Goal: Task Accomplishment & Management: Manage account settings

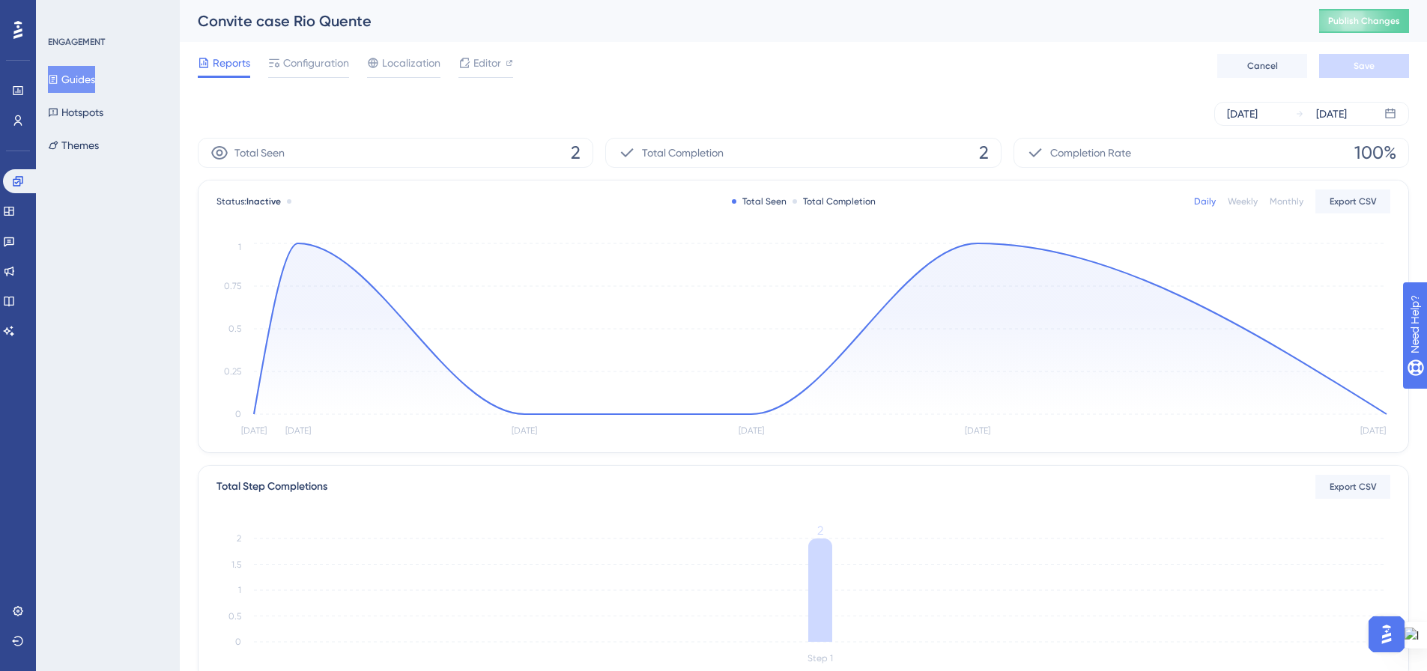
click at [85, 70] on button "Guides" at bounding box center [71, 79] width 47 height 27
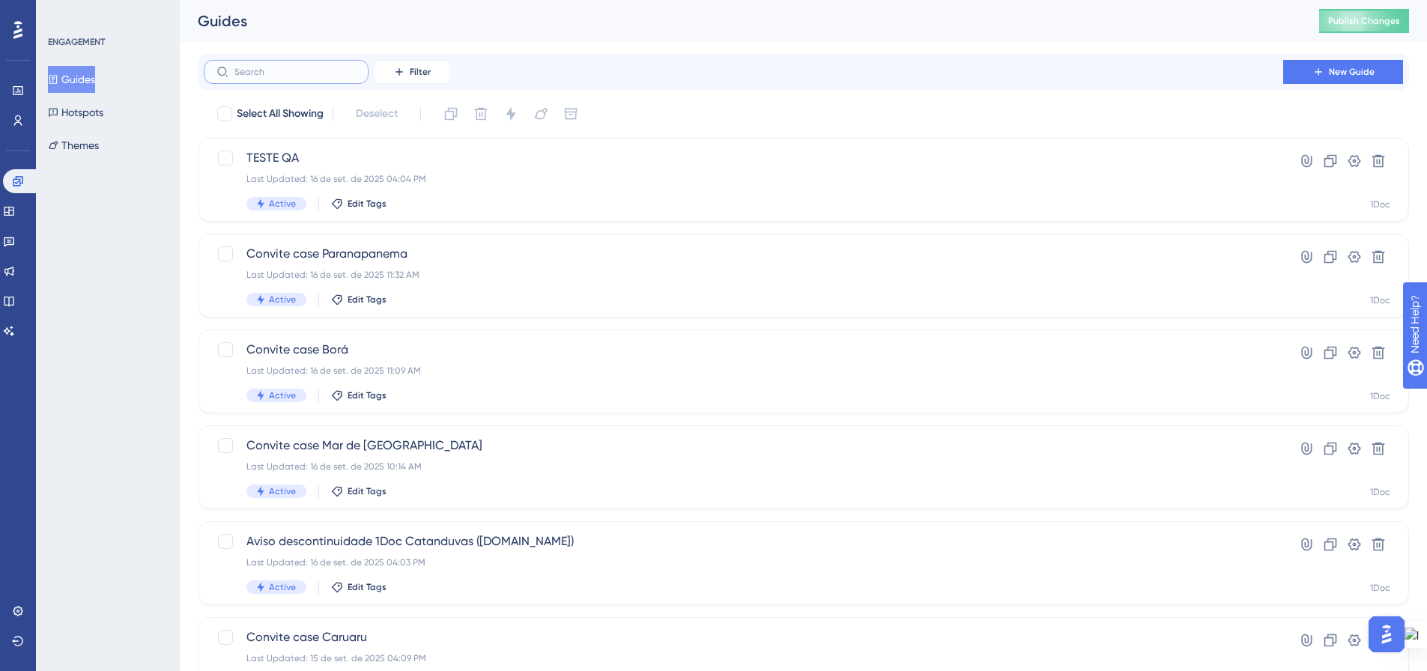
click at [341, 75] on input "text" at bounding box center [294, 72] width 121 height 10
click at [20, 116] on icon at bounding box center [18, 121] width 12 height 12
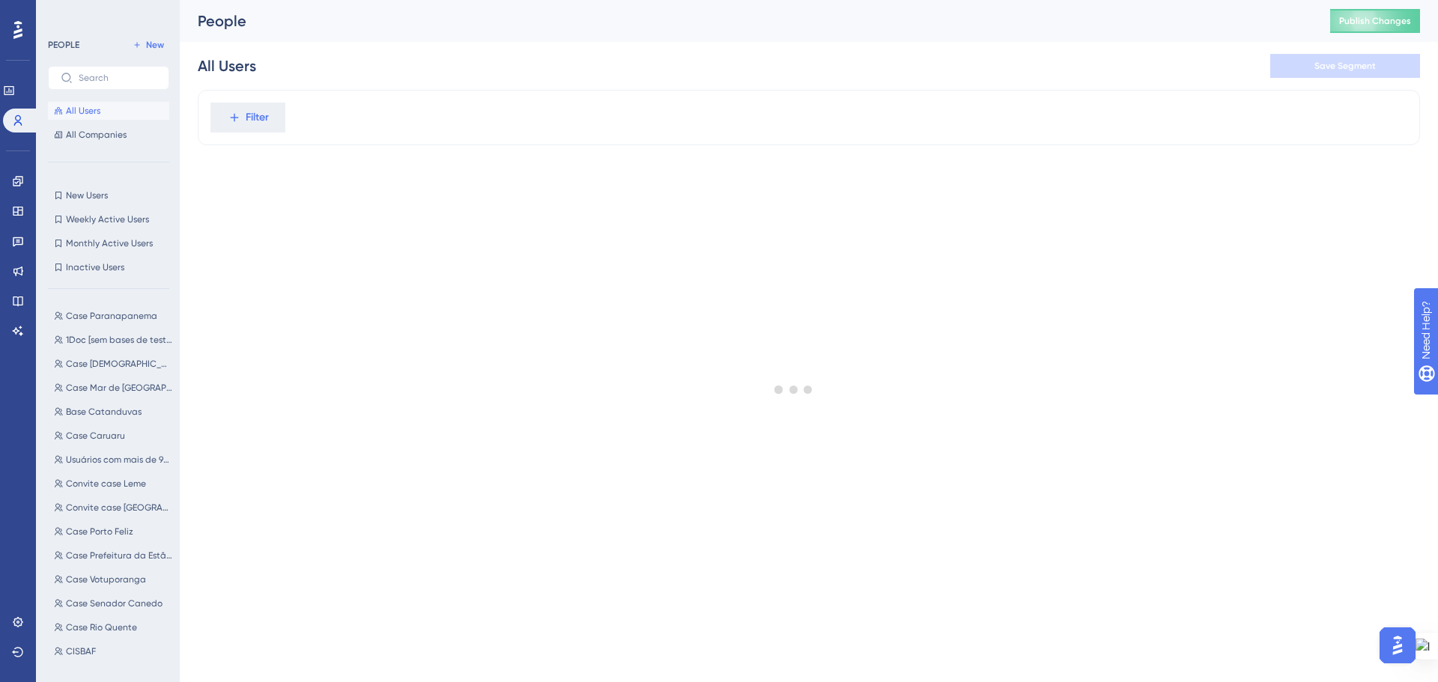
click at [253, 121] on div at bounding box center [794, 389] width 1288 height 574
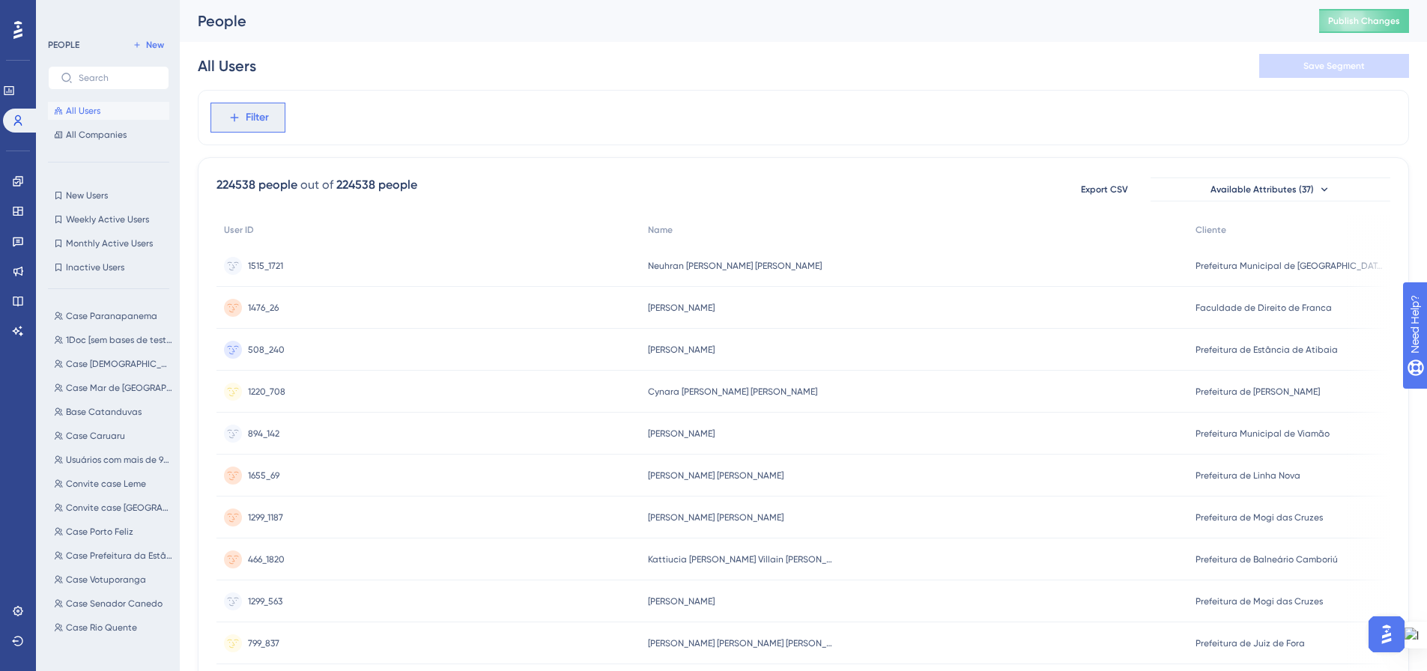
click at [253, 123] on span "Filter" at bounding box center [257, 118] width 23 height 18
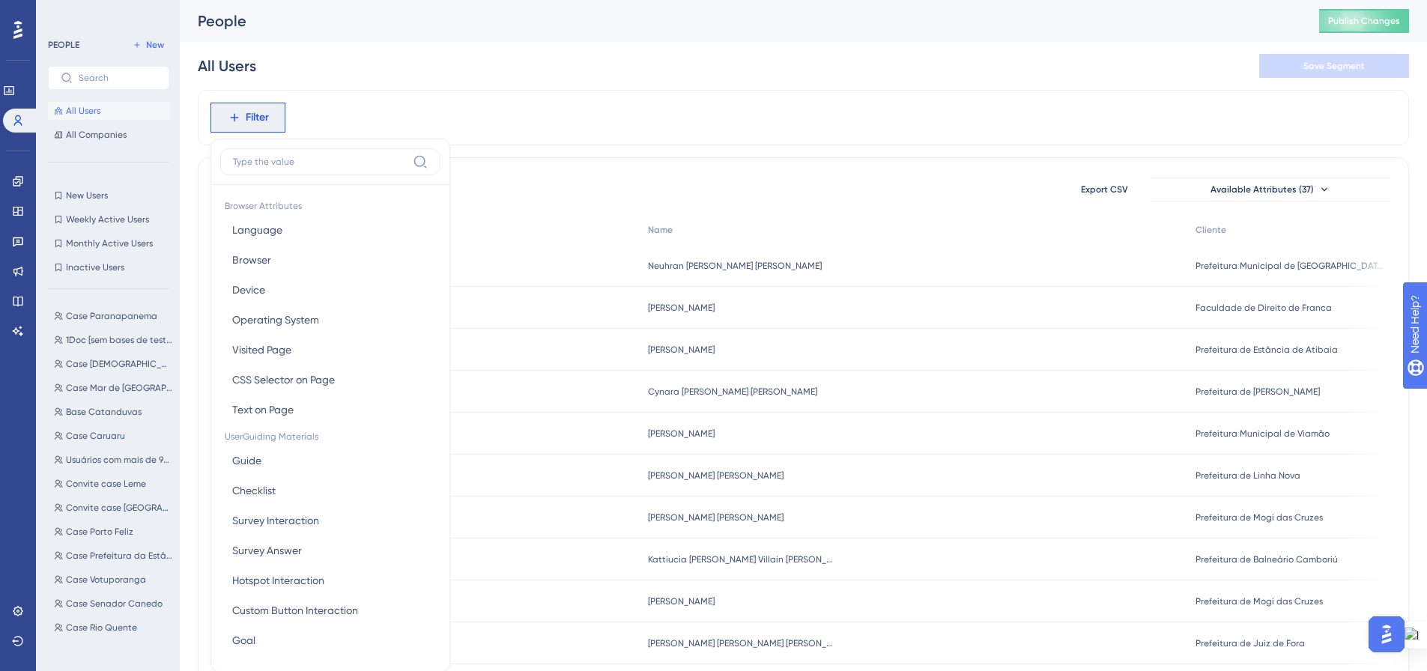
scroll to position [70, 0]
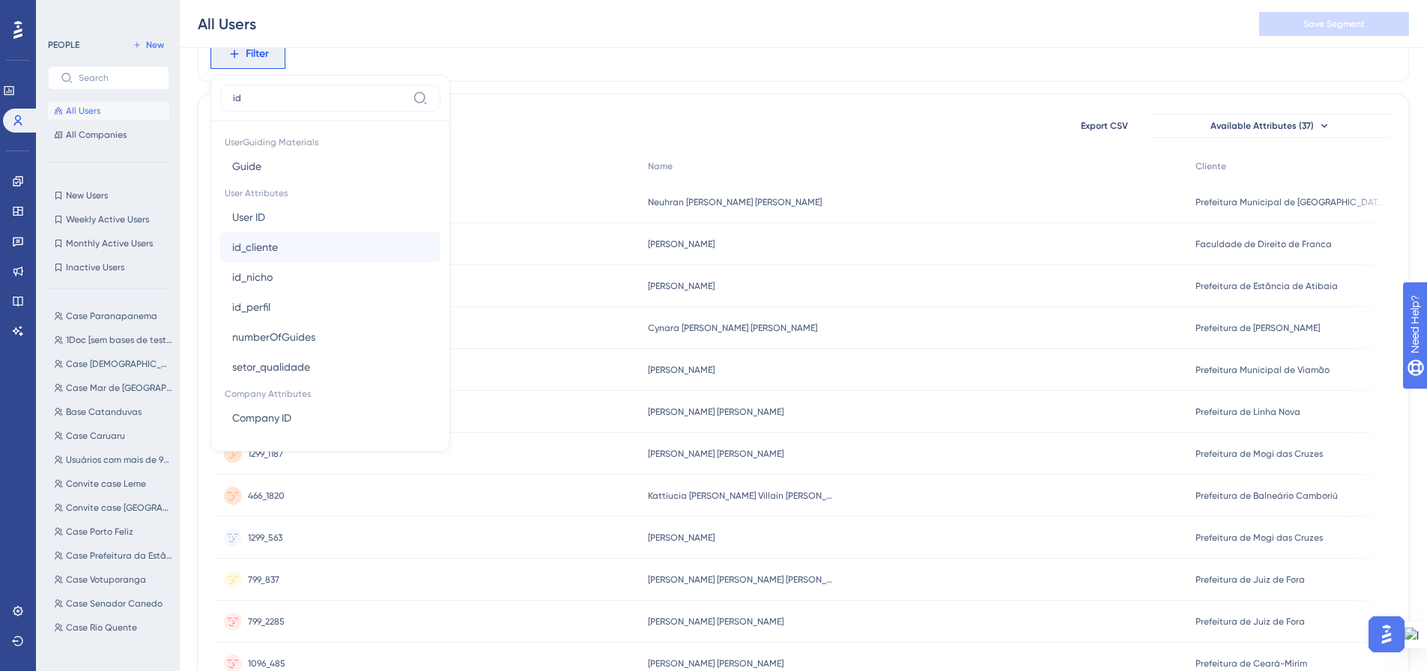
type input "id"
click at [326, 261] on button "id_cliente id_cliente" at bounding box center [330, 247] width 220 height 30
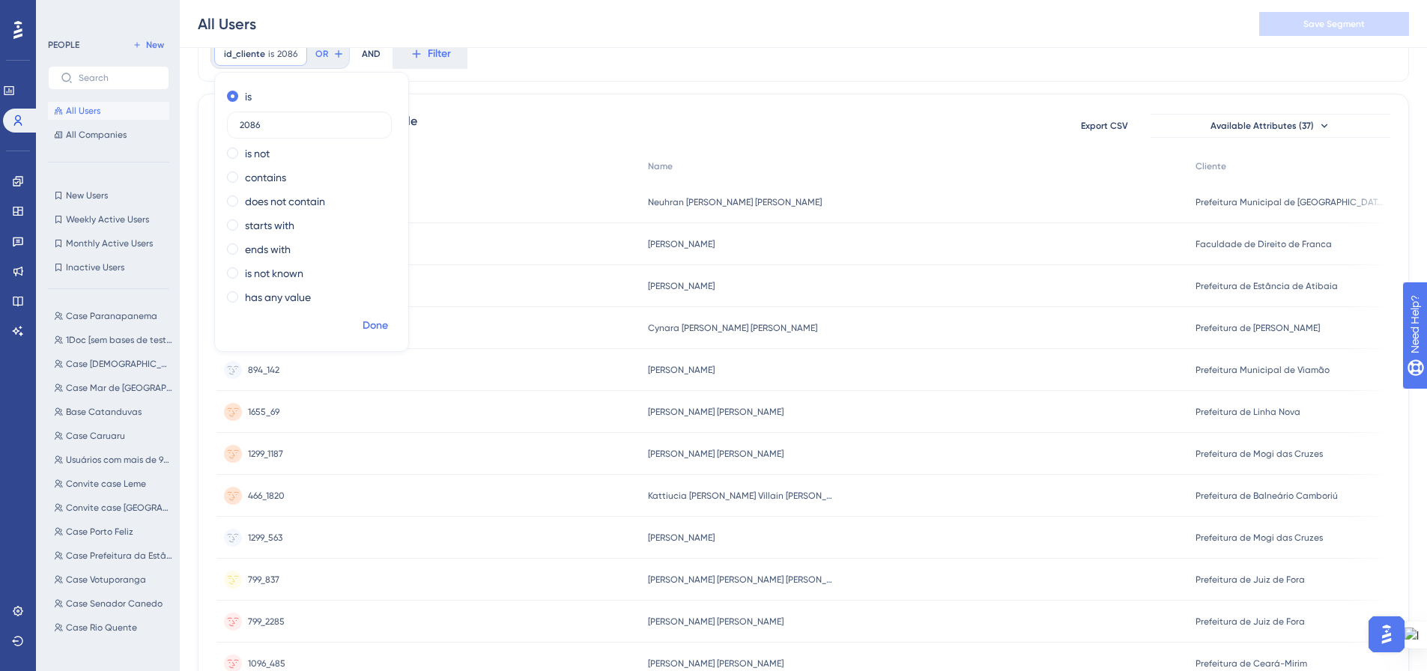
type input "2086"
click at [377, 321] on span "Done" at bounding box center [374, 326] width 25 height 18
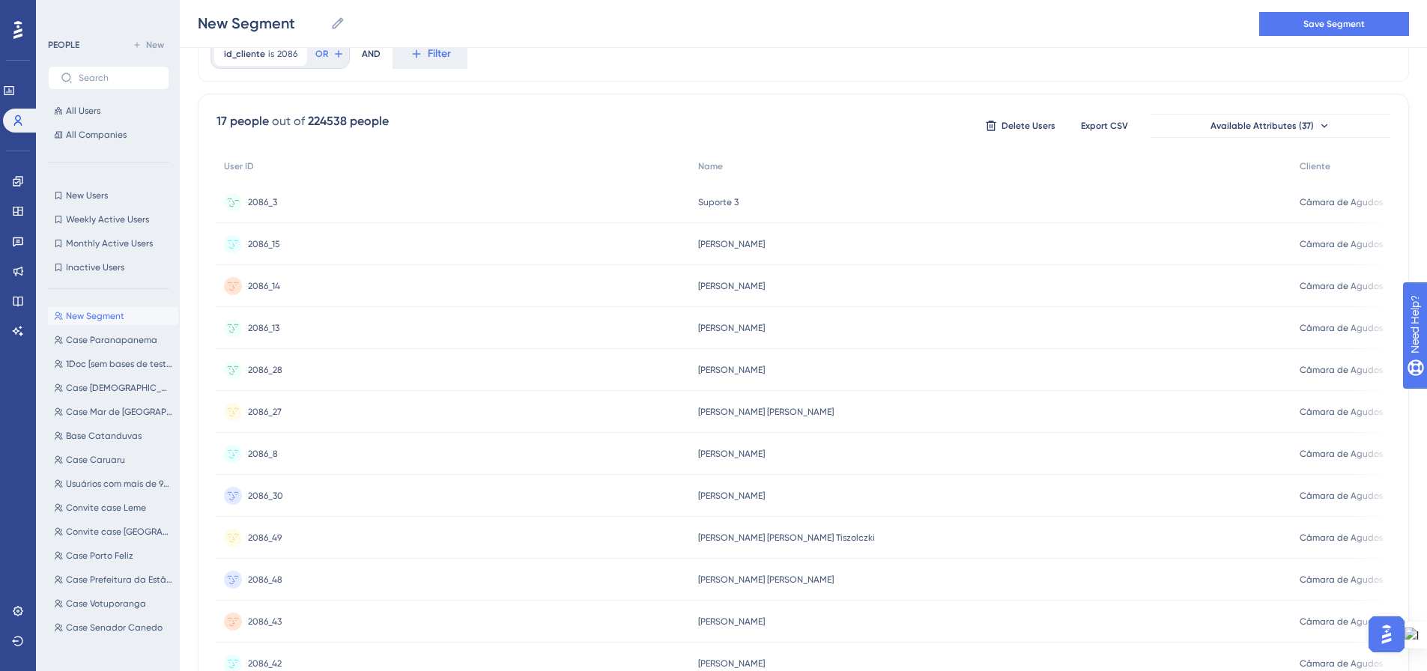
scroll to position [0, 0]
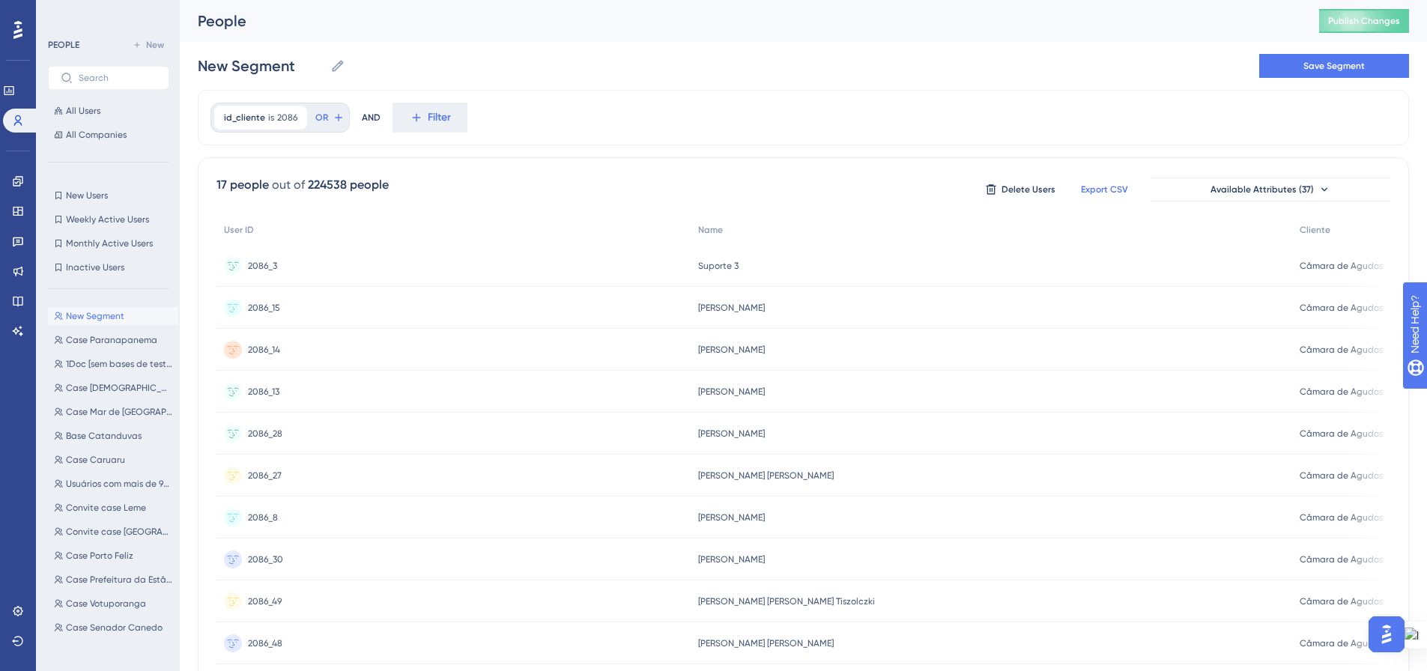
click at [1120, 189] on span "Export CSV" at bounding box center [1104, 189] width 47 height 12
click at [274, 121] on div "id_cliente is 2086 2086 Remove" at bounding box center [260, 118] width 93 height 24
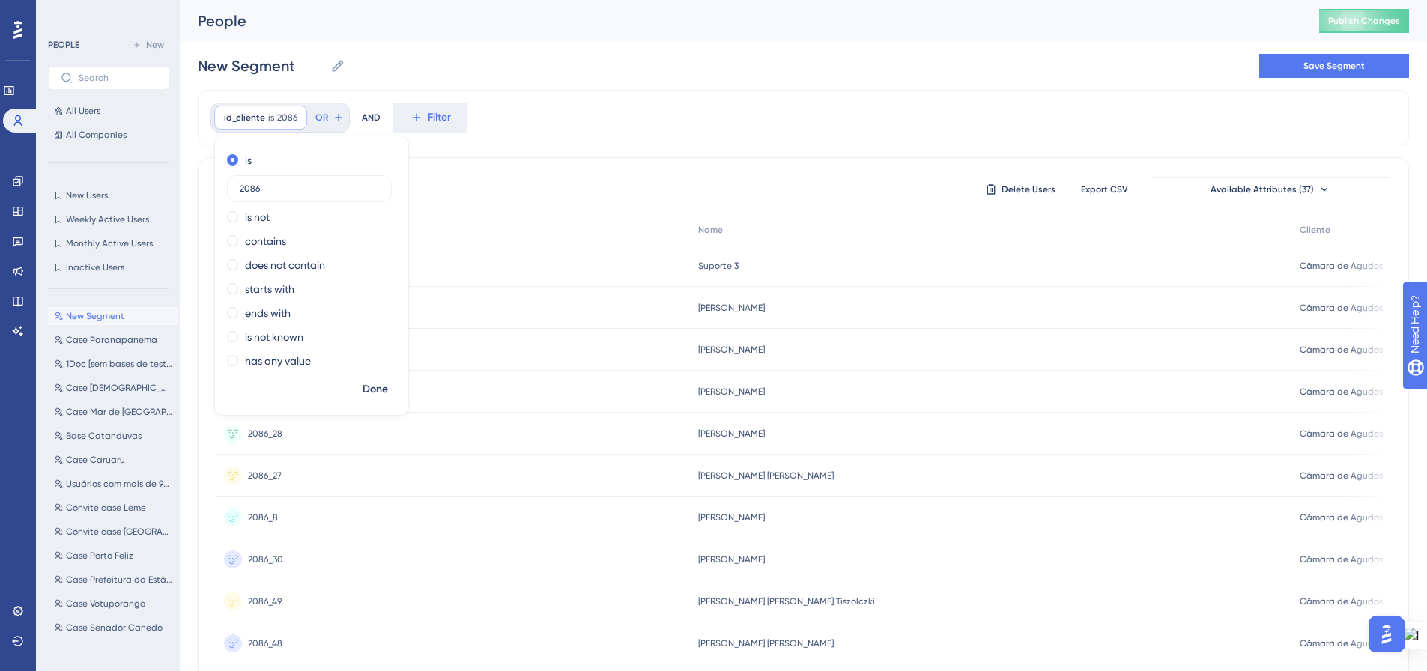
drag, startPoint x: 252, startPoint y: 189, endPoint x: 228, endPoint y: 177, distance: 26.1
click at [228, 178] on div "2086" at bounding box center [309, 188] width 165 height 27
type input "1500"
click at [364, 390] on span "Done" at bounding box center [374, 389] width 25 height 18
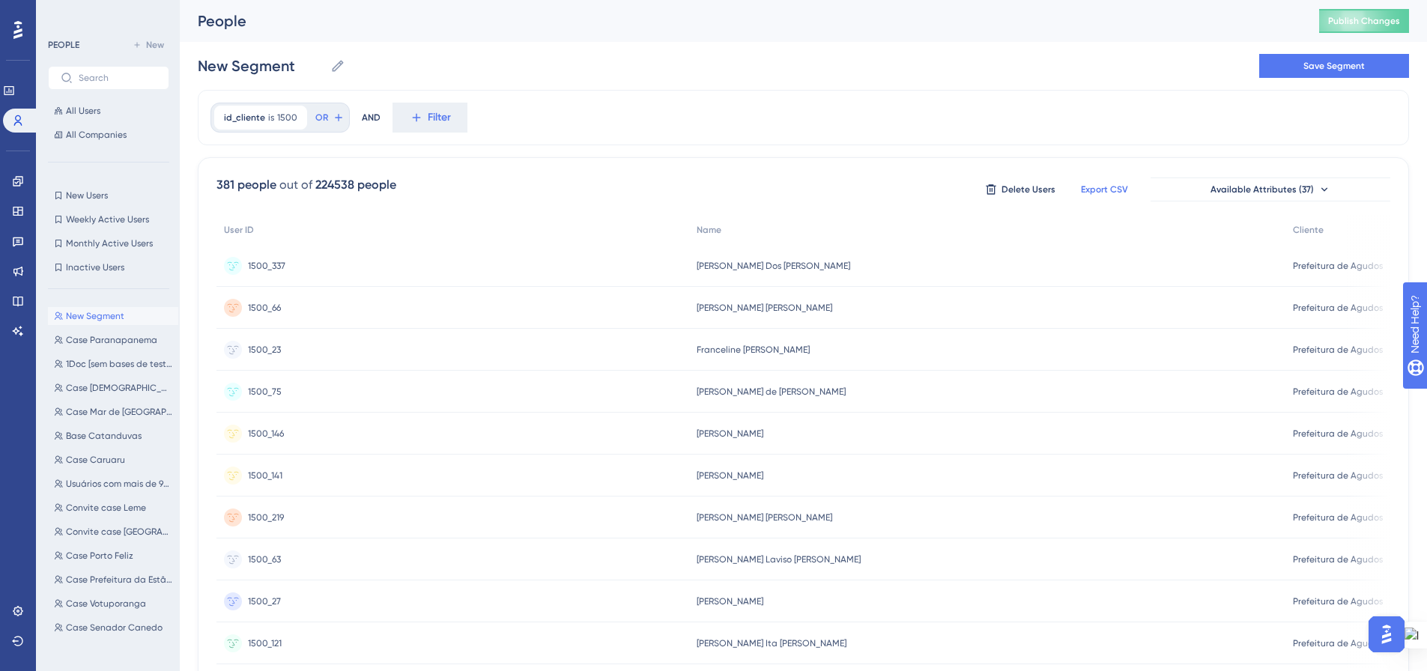
click at [1105, 193] on span "Export CSV" at bounding box center [1104, 189] width 47 height 12
click at [417, 120] on icon at bounding box center [416, 117] width 13 height 13
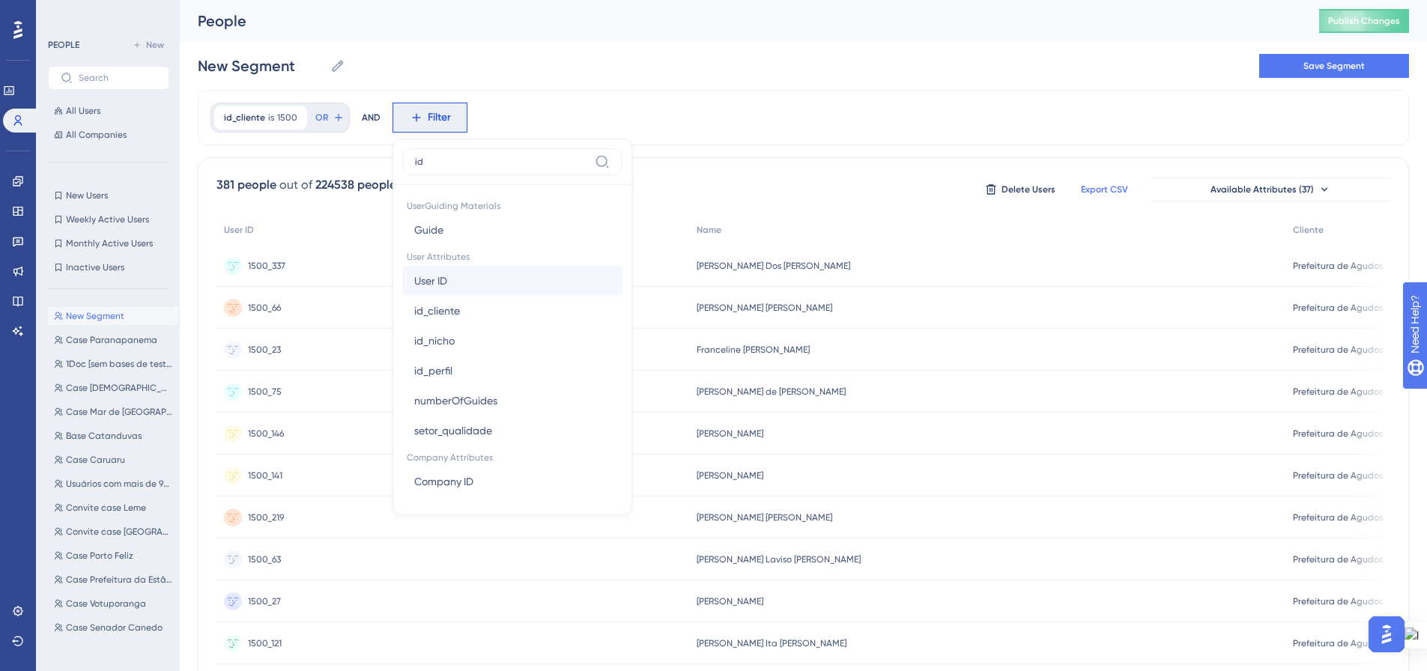
type input "id"
click at [479, 283] on button "User ID User ID" at bounding box center [512, 281] width 220 height 30
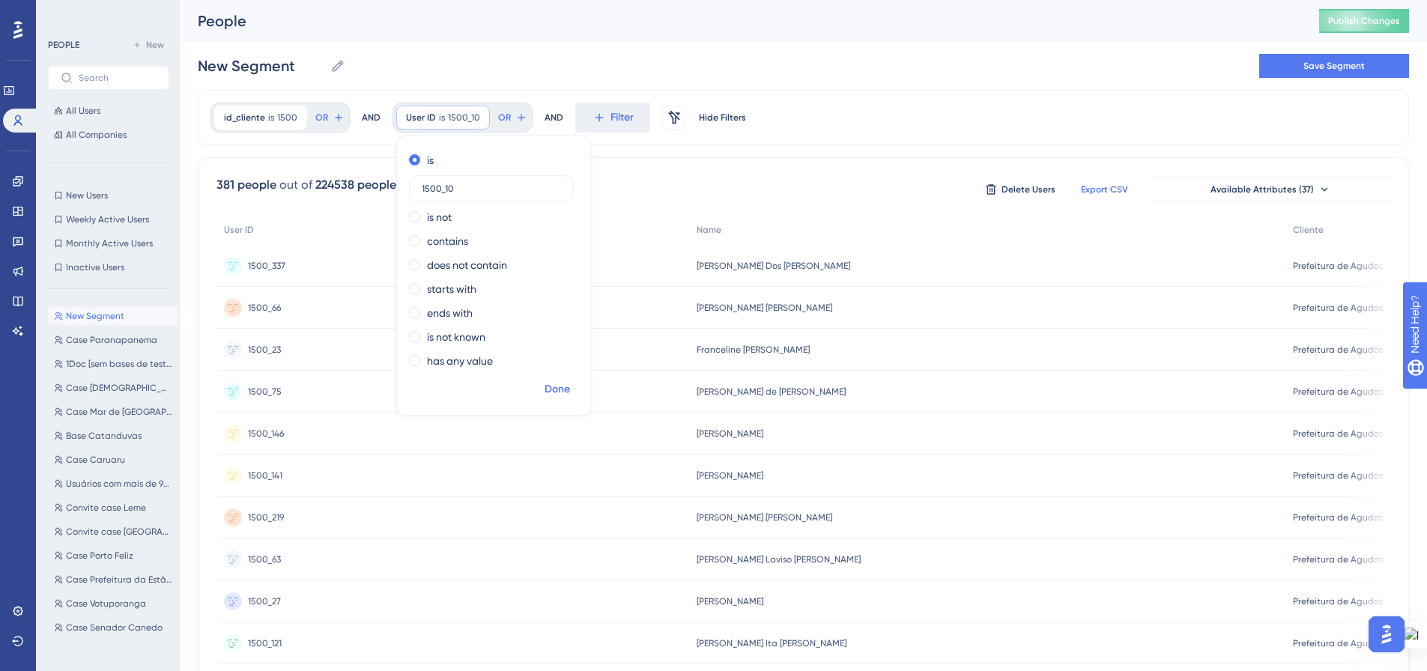
type input "1500_10"
click at [565, 392] on span "Done" at bounding box center [556, 389] width 25 height 18
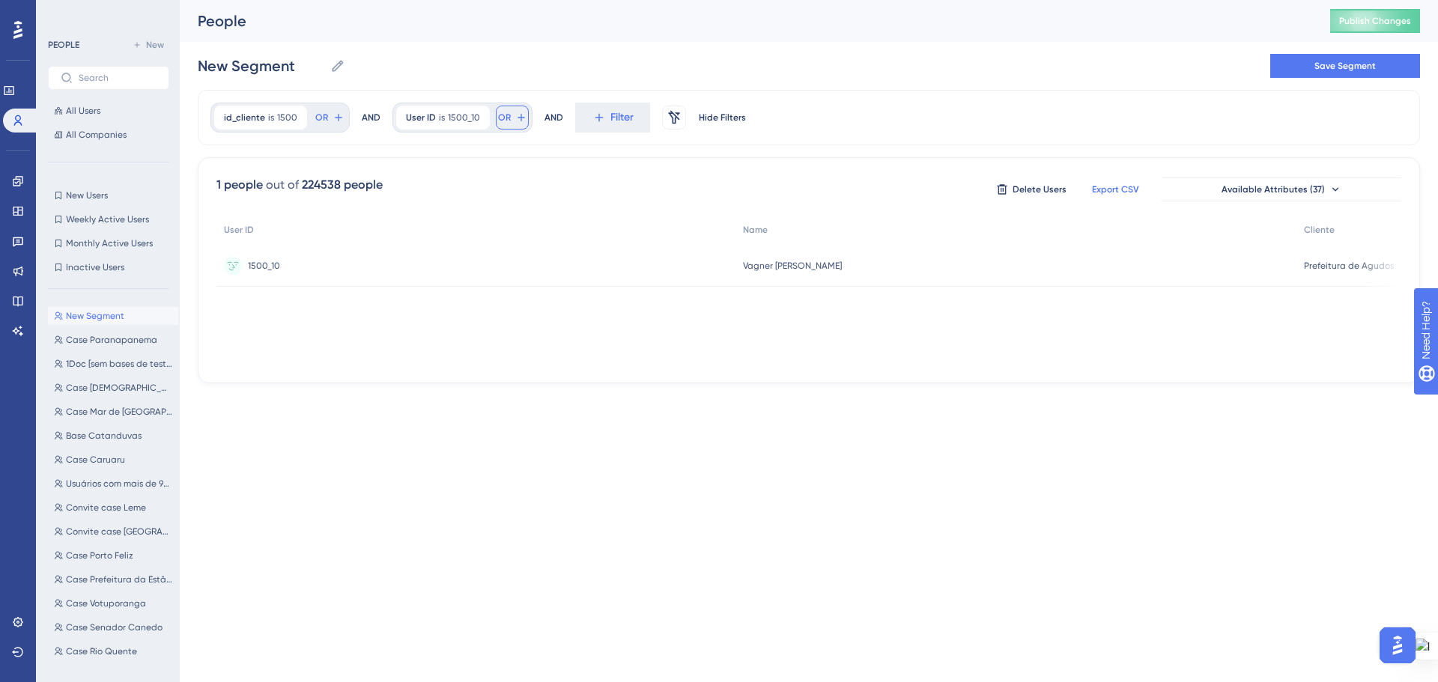
click at [501, 121] on span "OR" at bounding box center [504, 118] width 13 height 12
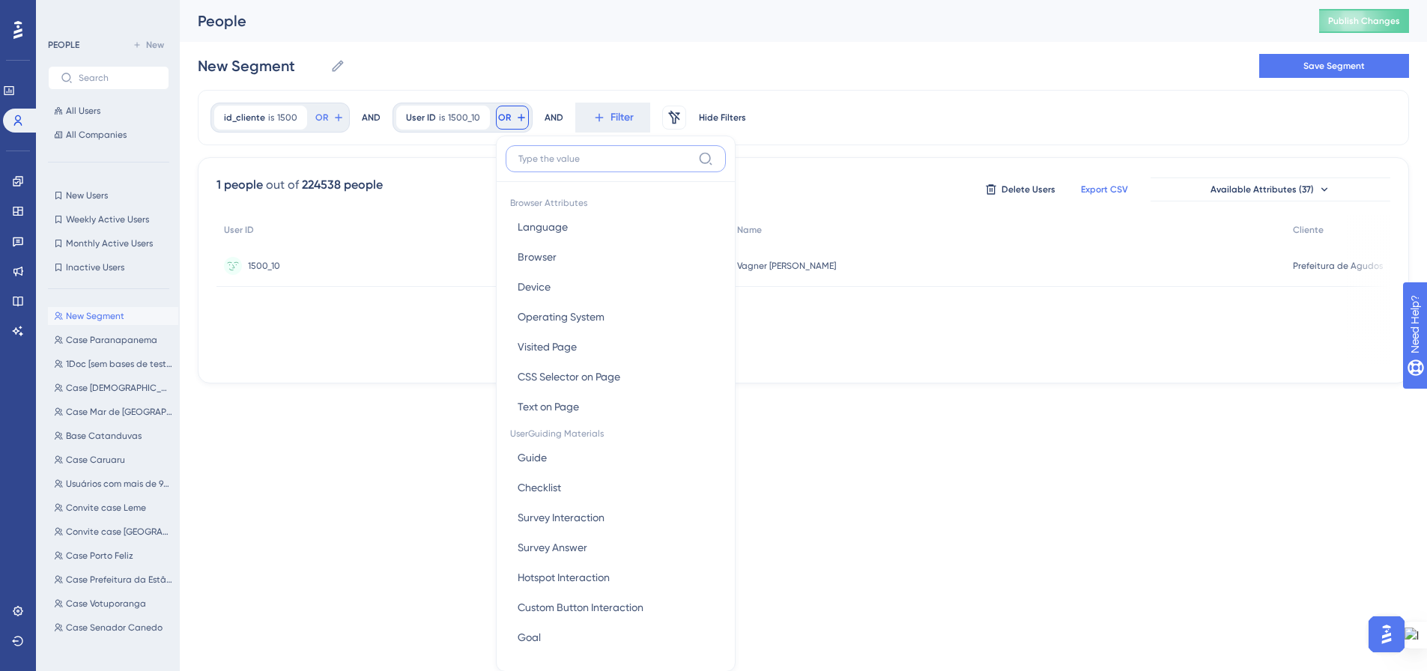
scroll to position [68, 0]
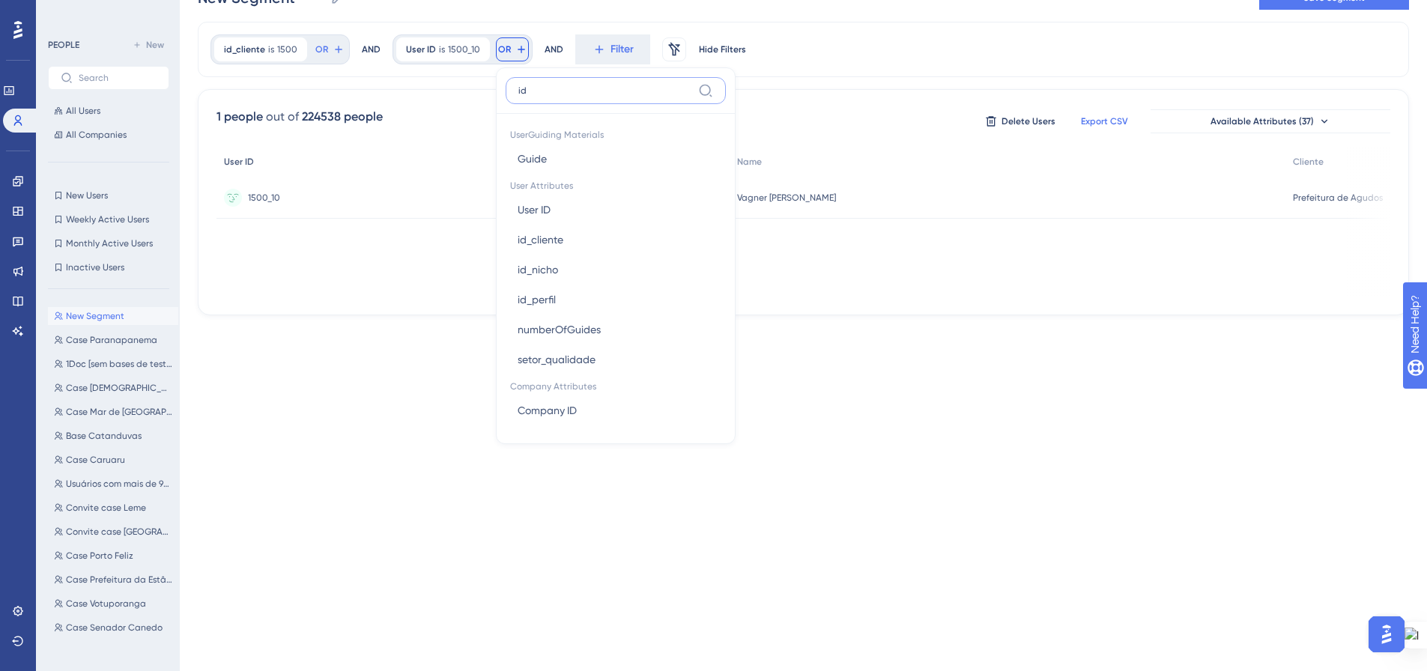
type input "id"
click at [565, 235] on button "id_cliente id_cliente" at bounding box center [615, 240] width 220 height 30
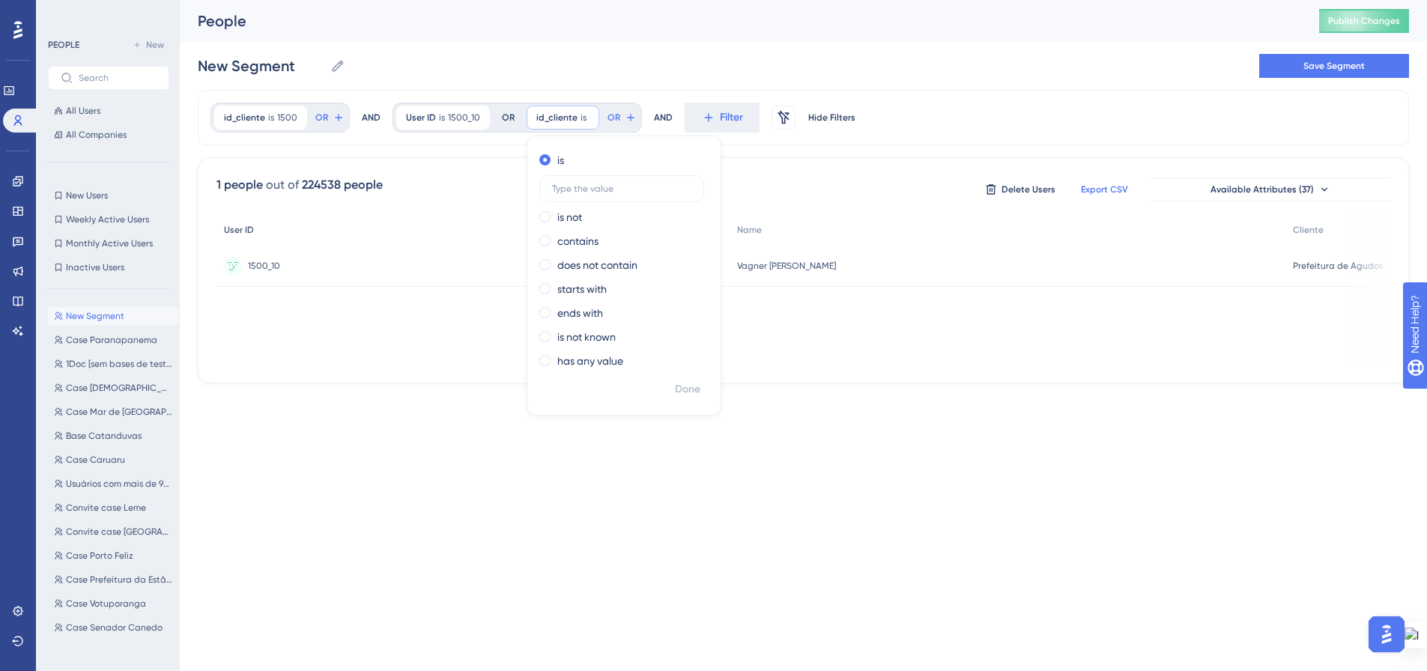
scroll to position [0, 0]
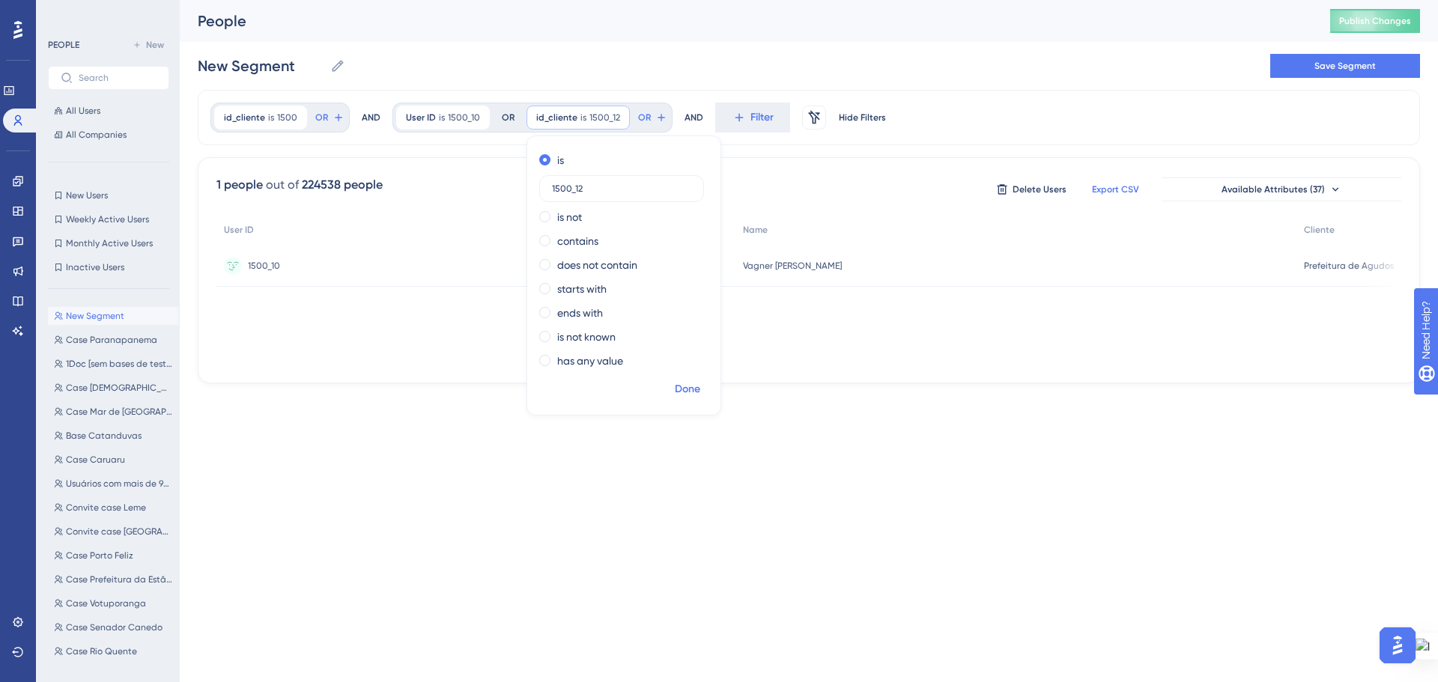
type input "1500_12"
click at [687, 392] on span "Done" at bounding box center [687, 389] width 25 height 18
click at [640, 118] on span "OR" at bounding box center [644, 118] width 13 height 12
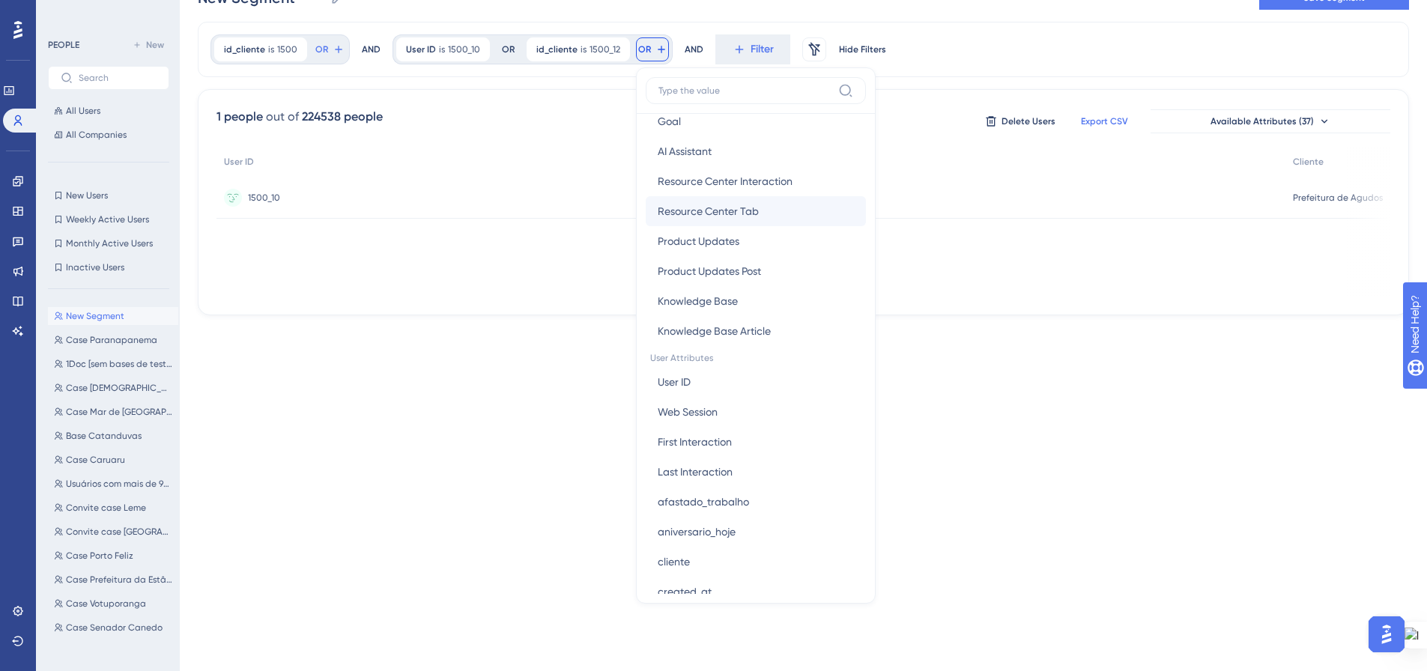
scroll to position [449, 0]
click at [675, 386] on span "User ID" at bounding box center [674, 380] width 33 height 18
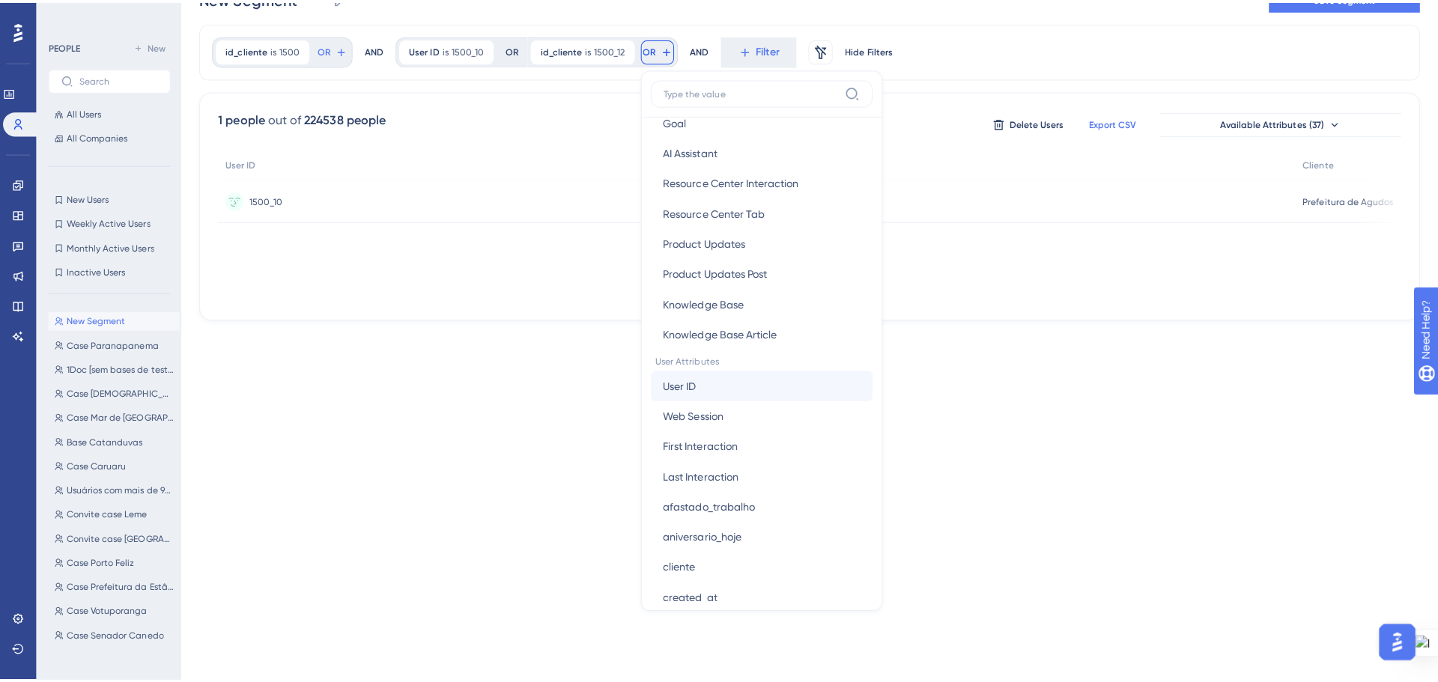
scroll to position [0, 0]
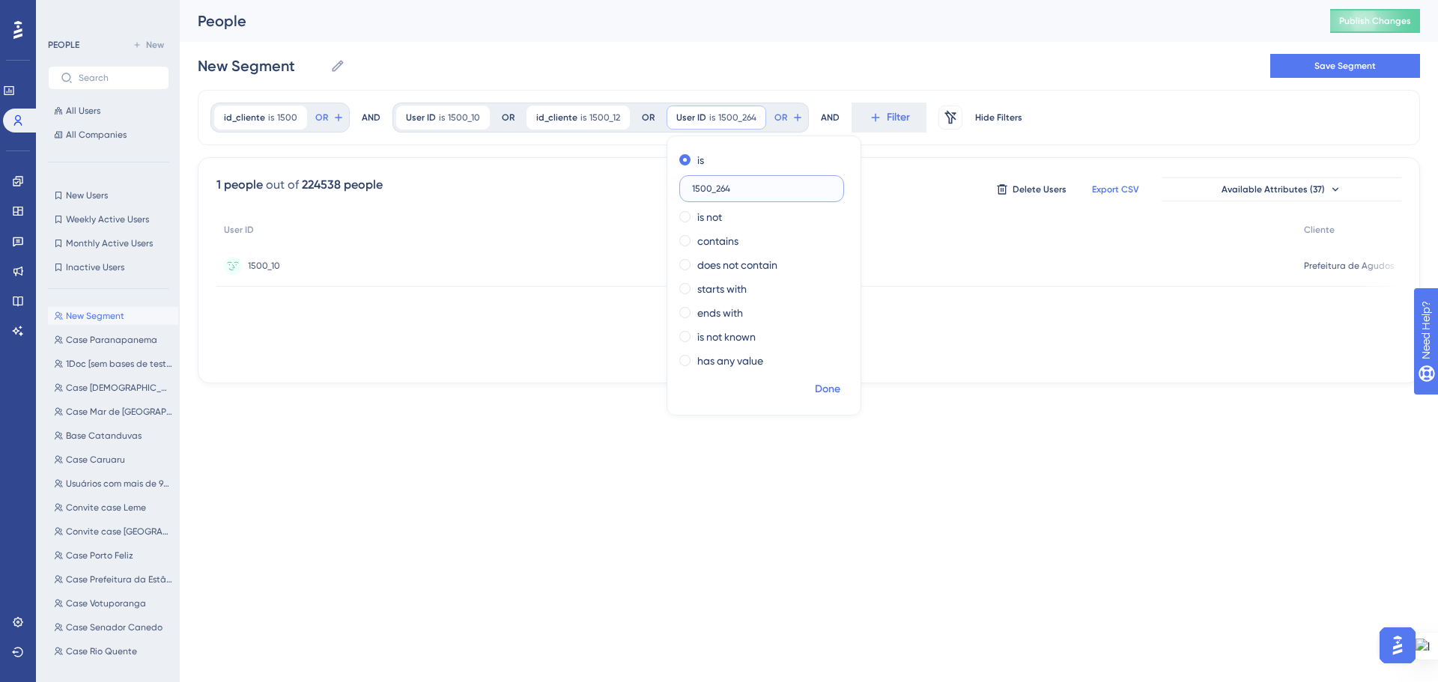
type input "1500_264"
click at [826, 392] on span "Done" at bounding box center [827, 389] width 25 height 18
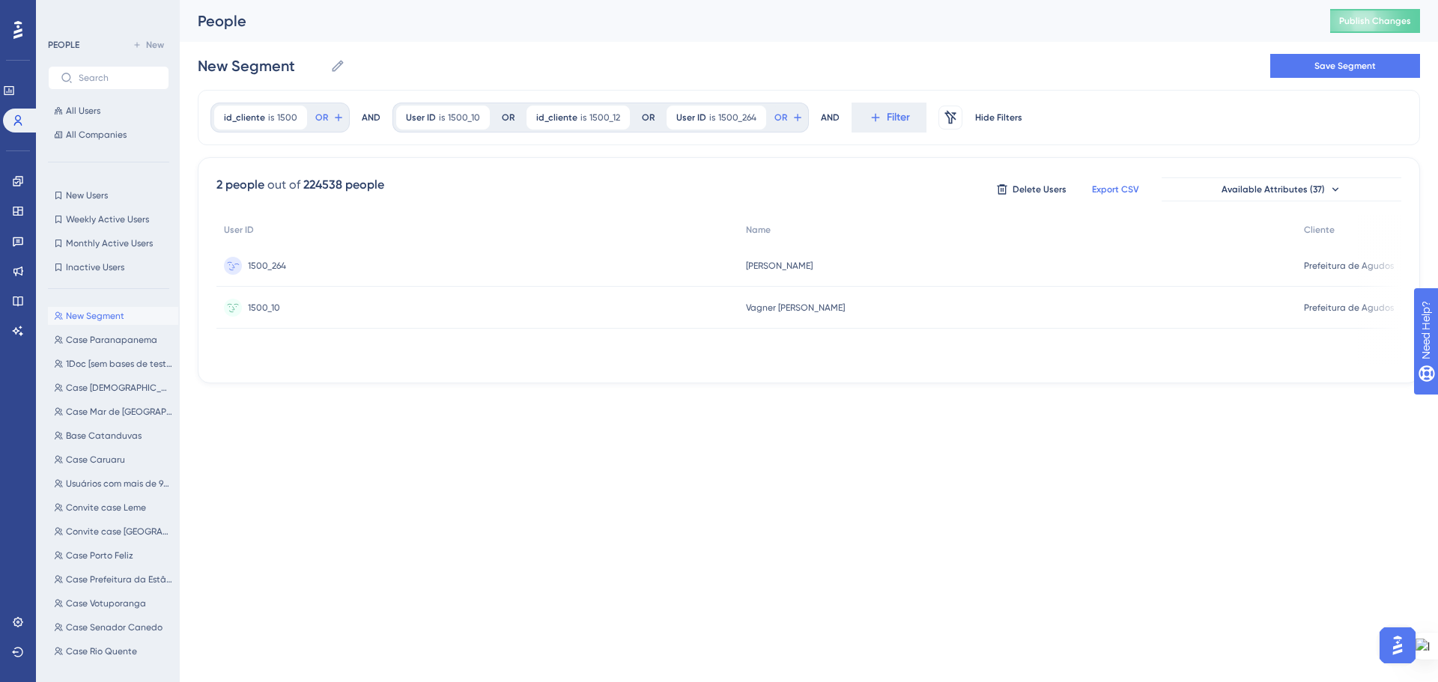
click at [1091, 255] on div "Arthur Dayan Paes Arthur Dayan Paes" at bounding box center [1017, 266] width 559 height 42
click at [794, 118] on icon at bounding box center [797, 117] width 7 height 7
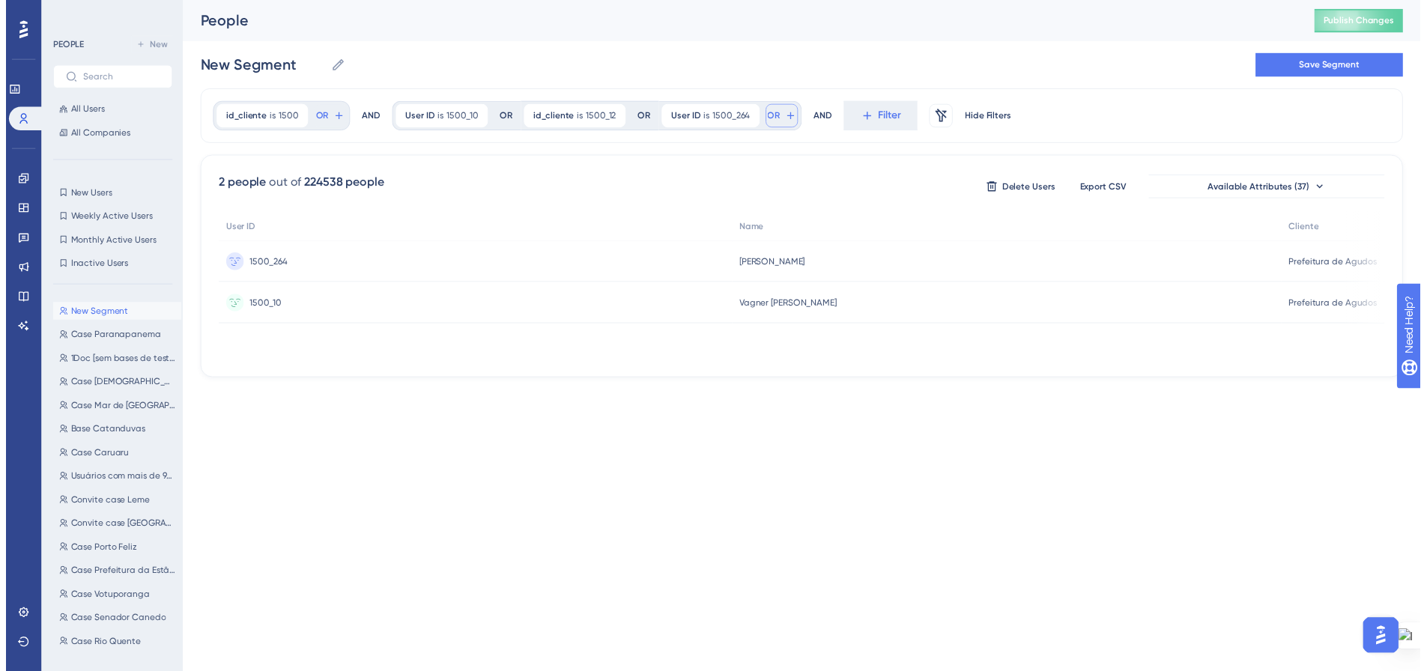
scroll to position [68, 0]
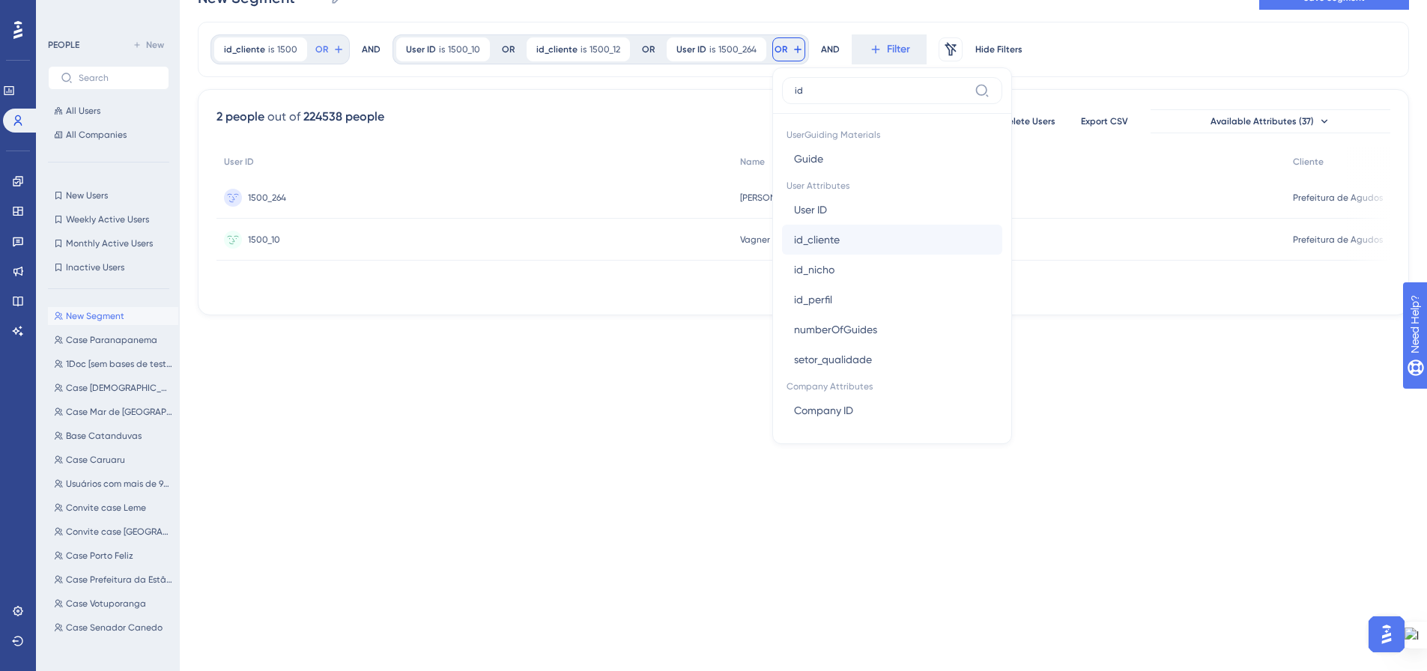
type input "id"
click at [824, 232] on span "id_cliente" at bounding box center [817, 240] width 46 height 18
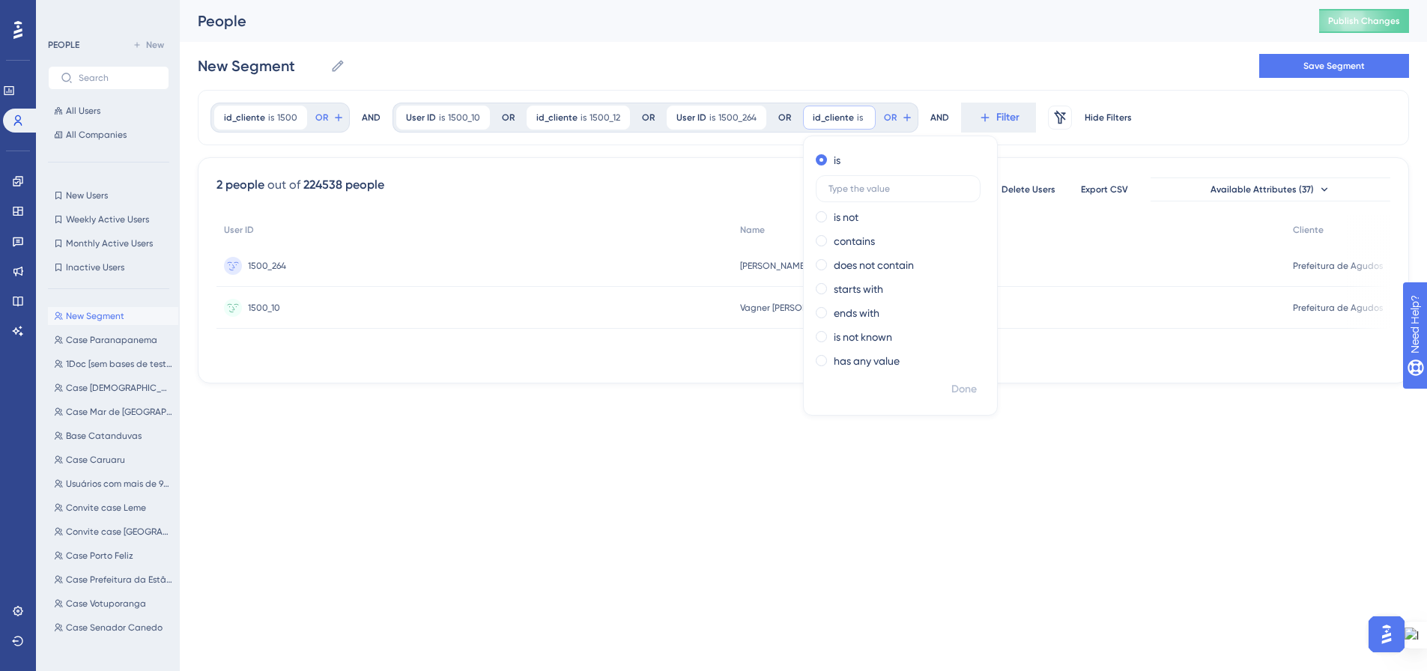
scroll to position [0, 0]
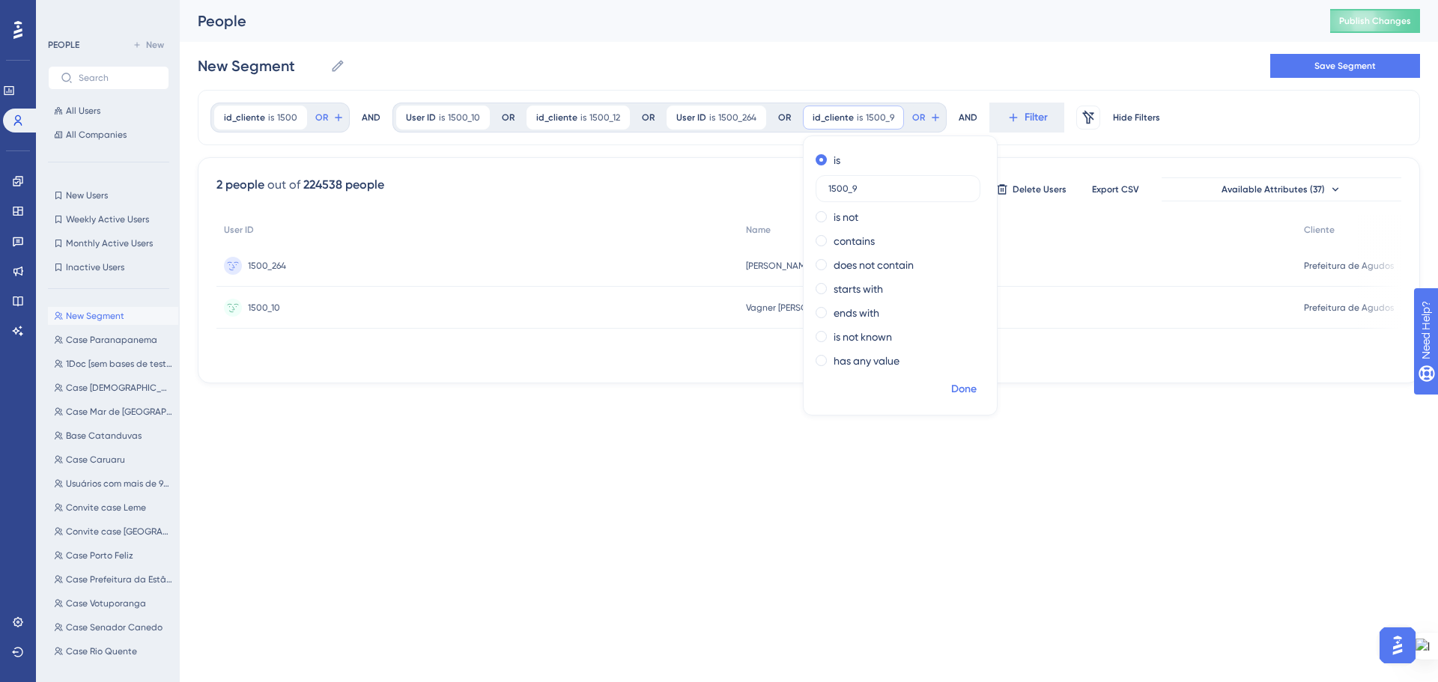
type input "1500_9"
click at [951, 385] on span "Done" at bounding box center [963, 389] width 25 height 18
click at [290, 68] on input "New Segment" at bounding box center [261, 65] width 127 height 21
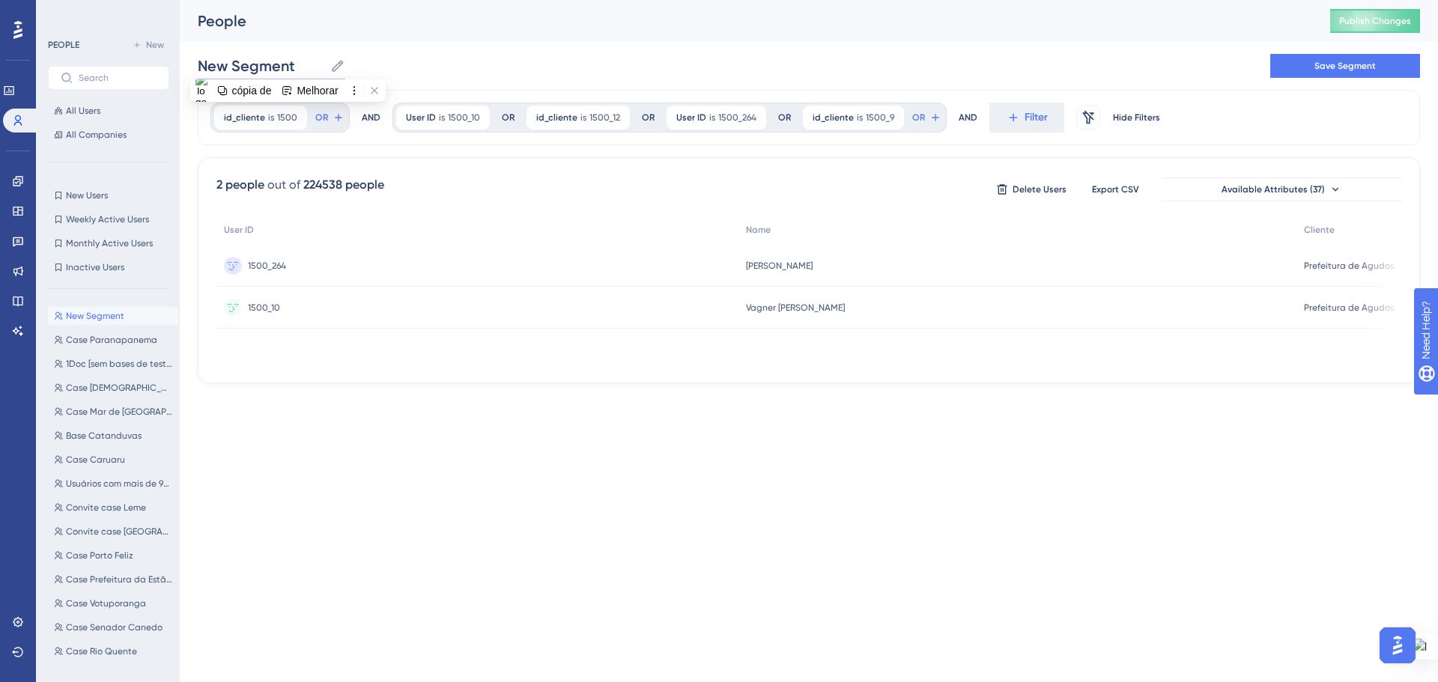
click at [290, 67] on input "New Segment" at bounding box center [261, 65] width 127 height 21
type input "Case Agudos"
click at [398, 62] on div "Case Agudos Case Agudos Save Segment" at bounding box center [809, 66] width 1222 height 48
click at [1299, 70] on button "Save Segment" at bounding box center [1345, 66] width 150 height 24
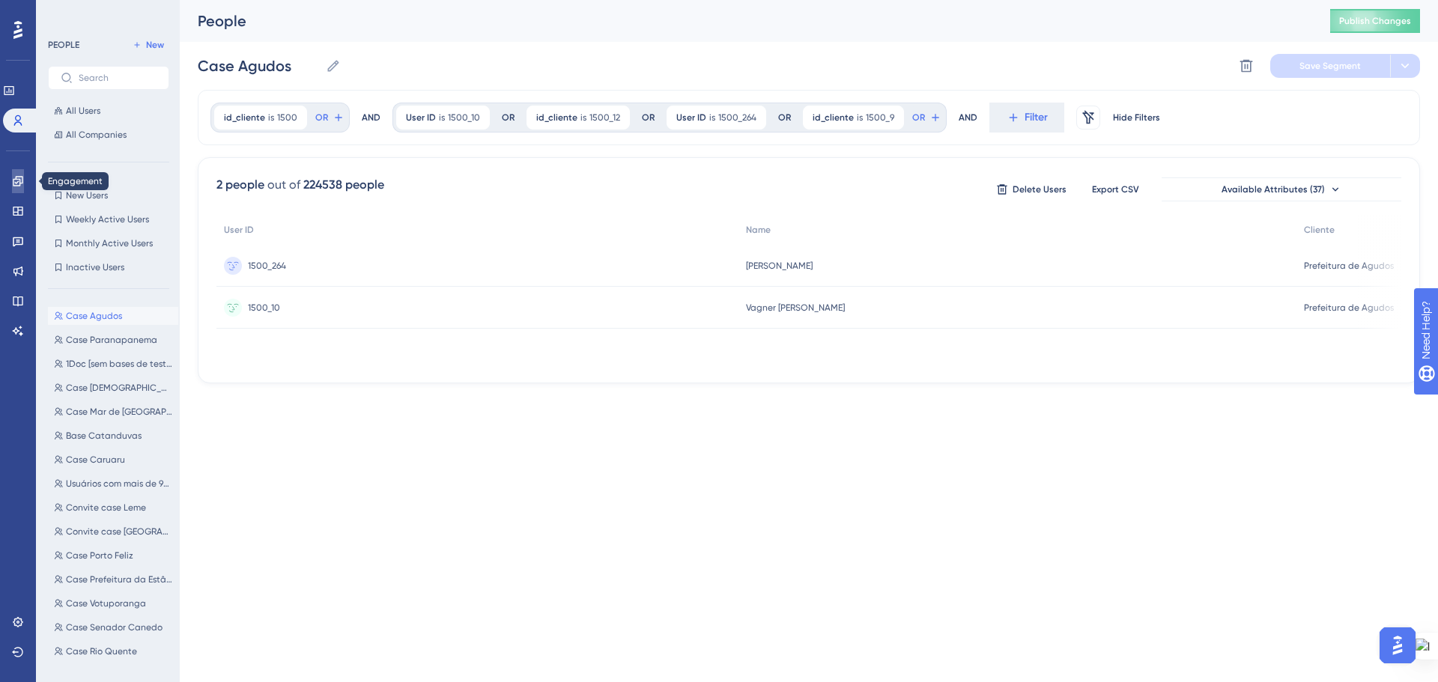
click at [12, 189] on link at bounding box center [18, 181] width 12 height 24
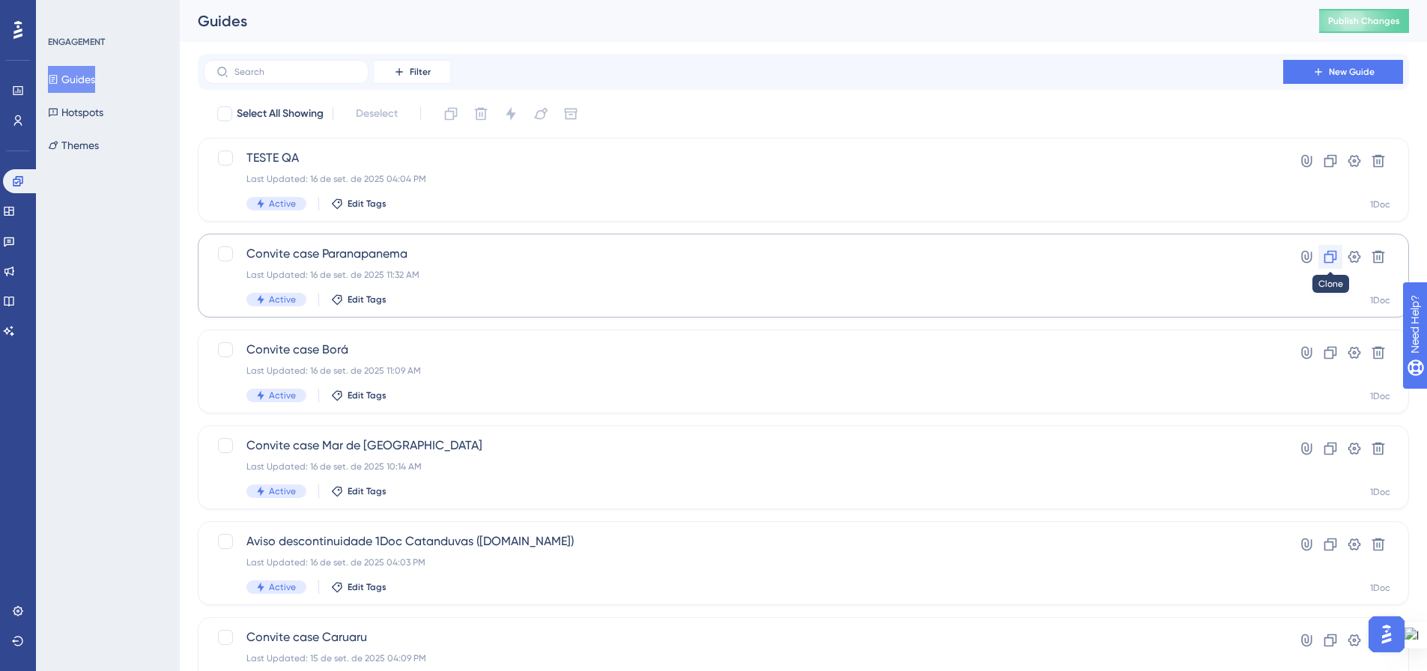
click at [1332, 258] on icon at bounding box center [1330, 256] width 15 height 15
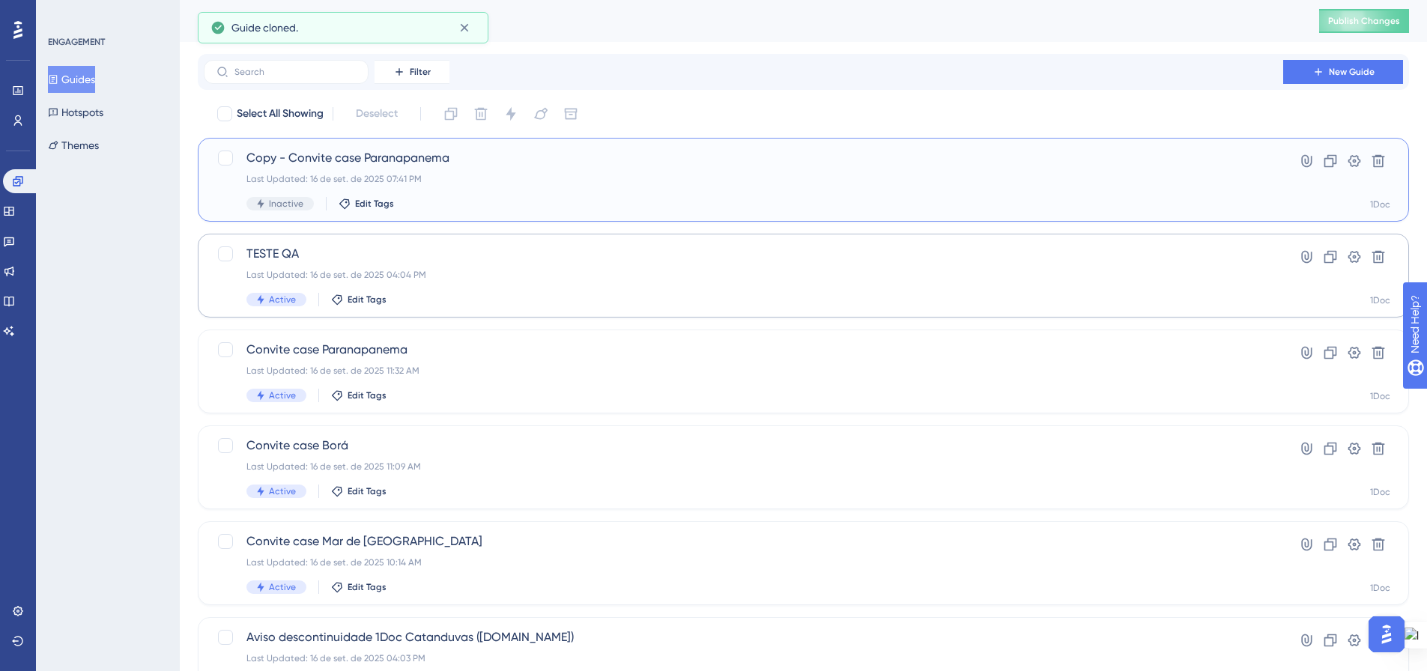
click at [347, 168] on div "Copy - Convite case Paranapanema Last Updated: 16 de set. de 2025 07:41 PM Inac…" at bounding box center [743, 179] width 994 height 61
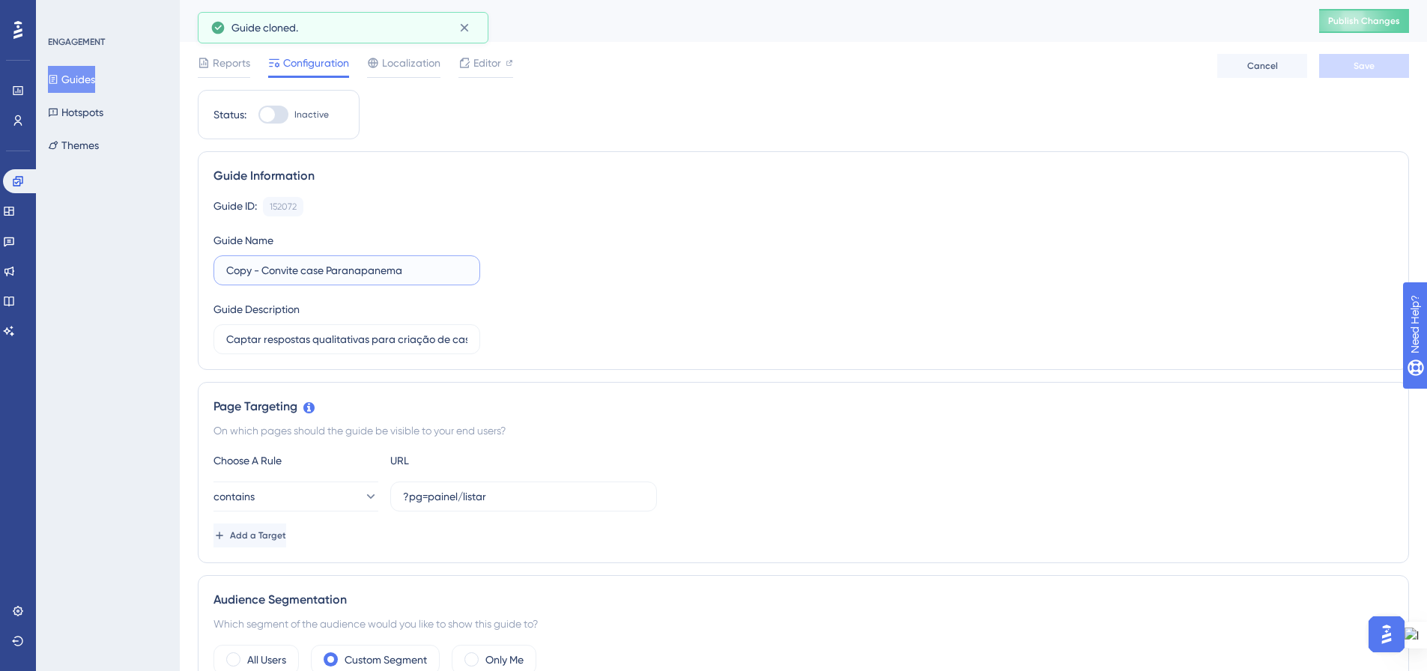
drag, startPoint x: 260, startPoint y: 271, endPoint x: 204, endPoint y: 272, distance: 56.2
click at [204, 272] on div "Guide Information Guide ID: 152072 Copy Guide Name Copy - Convite case Paranapa…" at bounding box center [803, 260] width 1211 height 219
drag, startPoint x: 292, startPoint y: 273, endPoint x: 544, endPoint y: 287, distance: 252.8
click at [544, 287] on div "Guide ID: 152072 Copy Guide Name Convite case Paranapanema Guide Description Ca…" at bounding box center [802, 275] width 1179 height 157
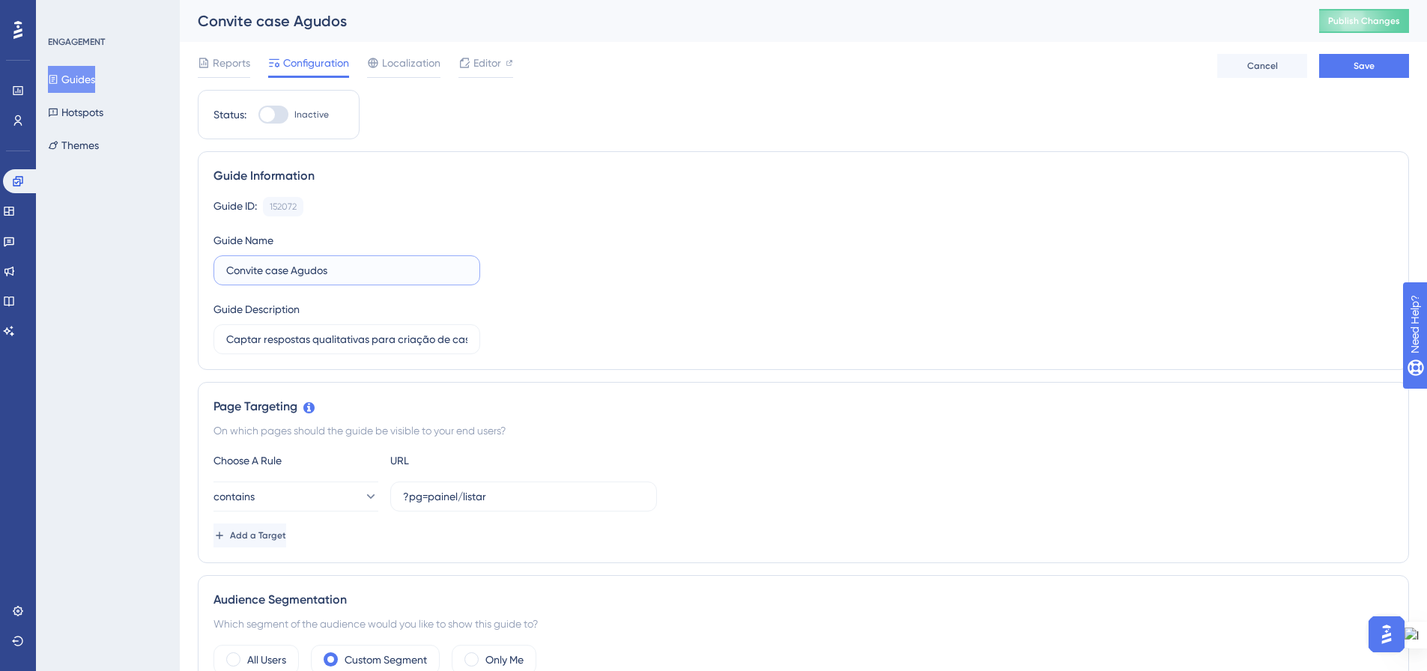
type input "Convite case Agudos"
click at [548, 294] on div "Guide ID: 152072 Copy Guide Name Convite case Agudos Guide Description Captar r…" at bounding box center [802, 275] width 1179 height 157
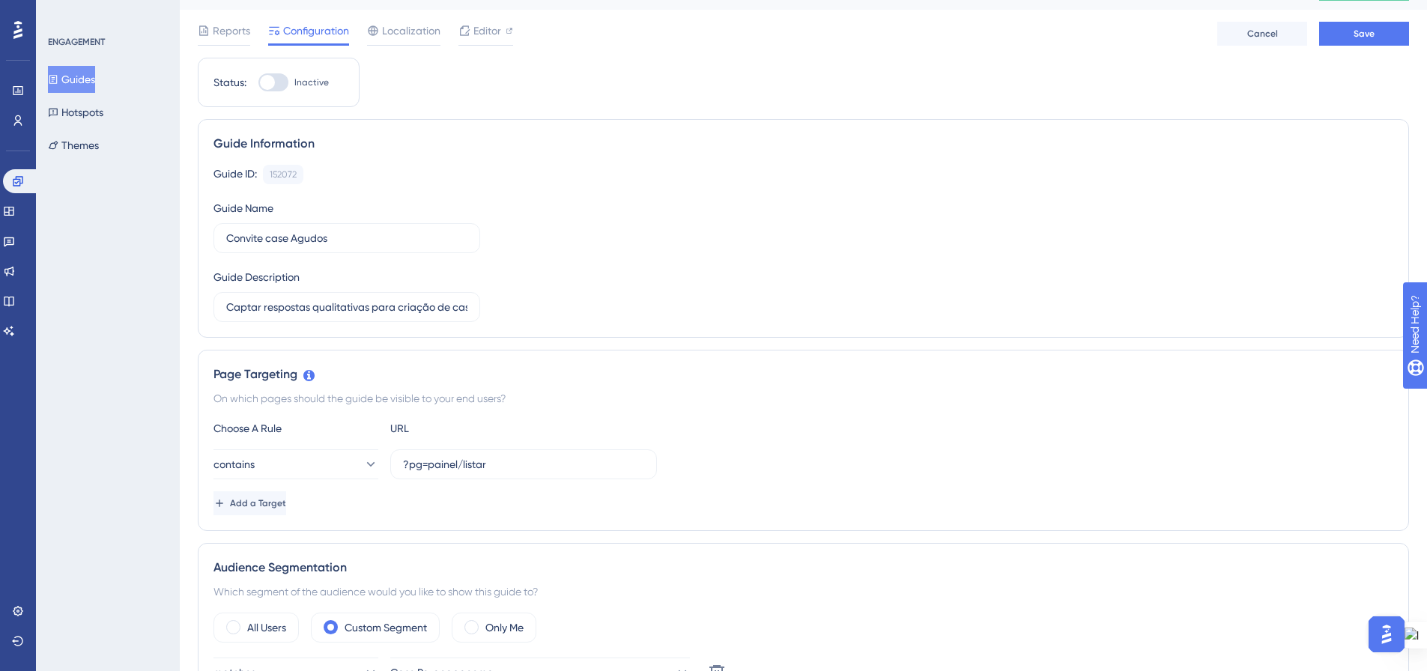
scroll to position [75, 0]
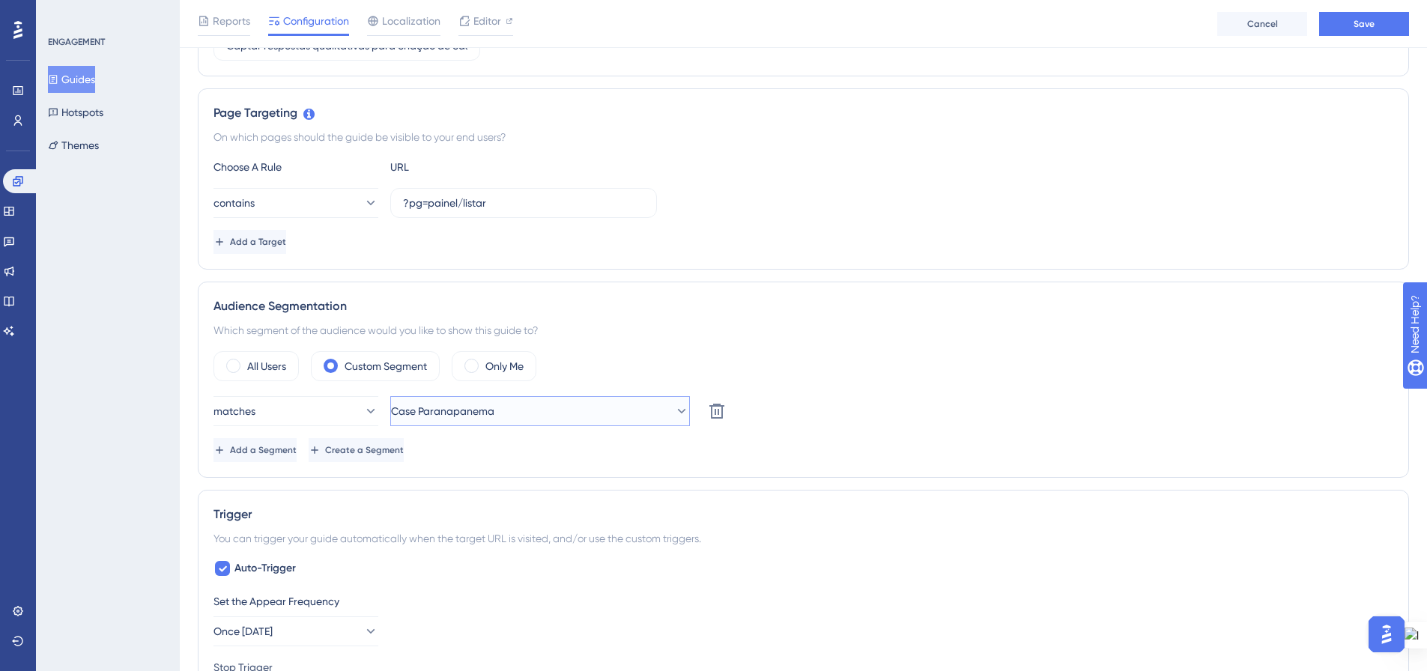
click at [579, 415] on button "Case Paranapanema" at bounding box center [540, 411] width 300 height 30
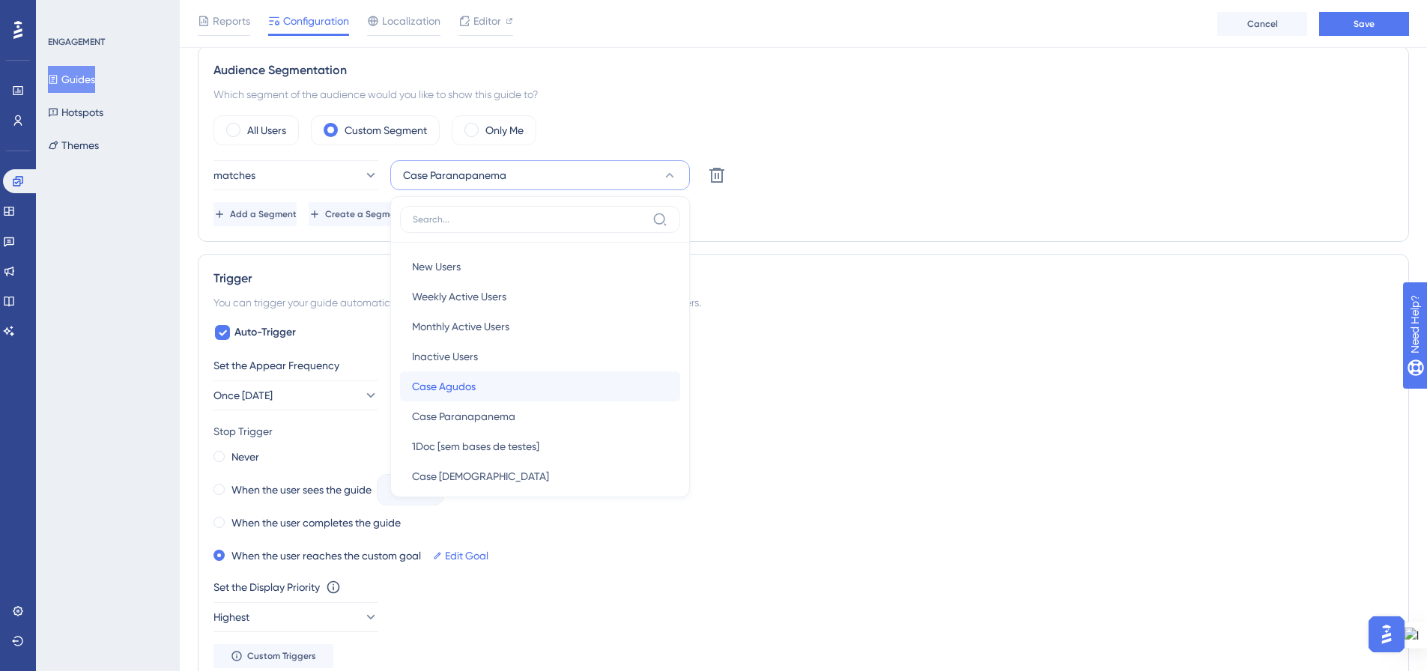
click at [575, 376] on div "Case Agudos Case Agudos" at bounding box center [540, 386] width 256 height 30
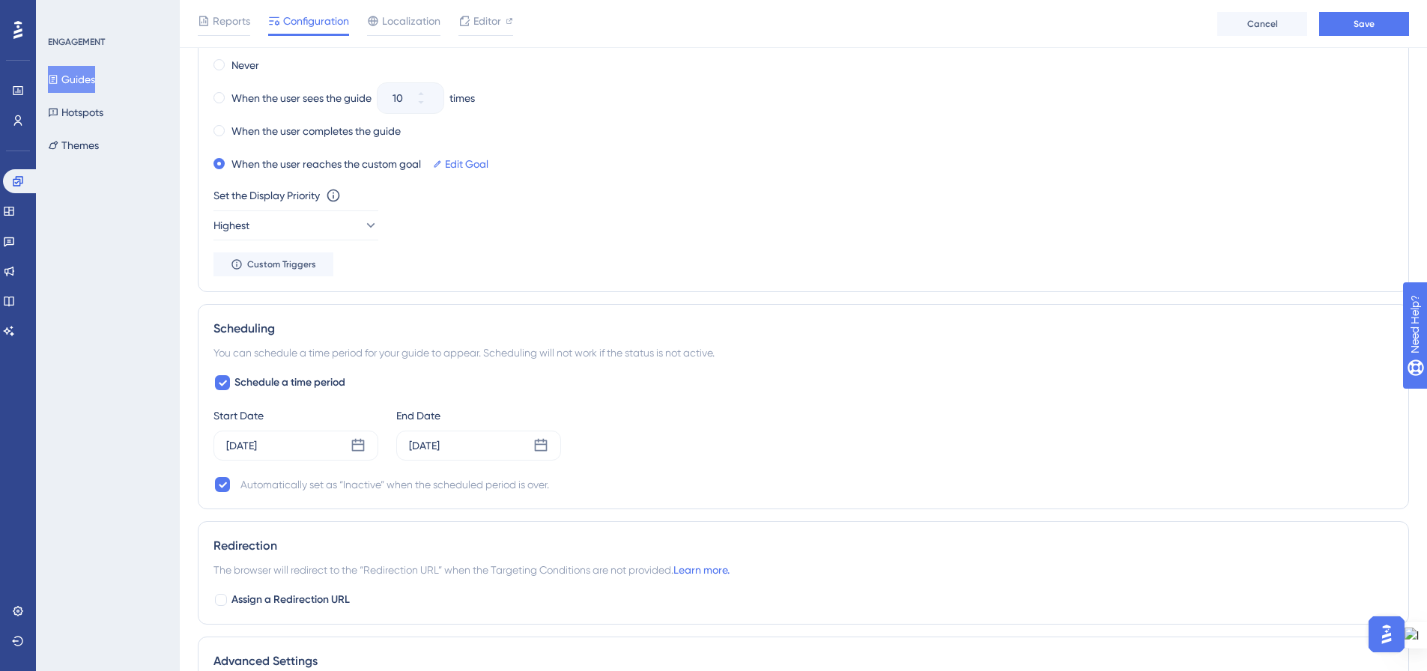
scroll to position [985, 0]
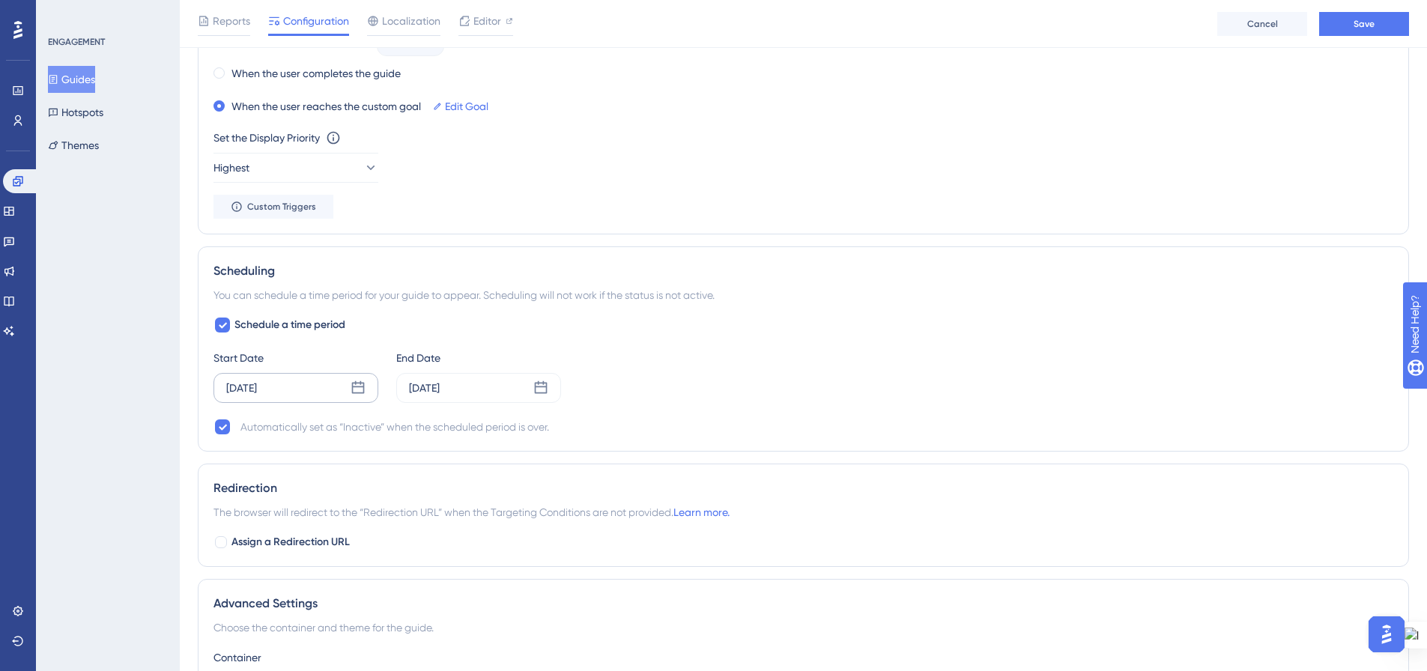
click at [361, 389] on icon at bounding box center [357, 387] width 15 height 15
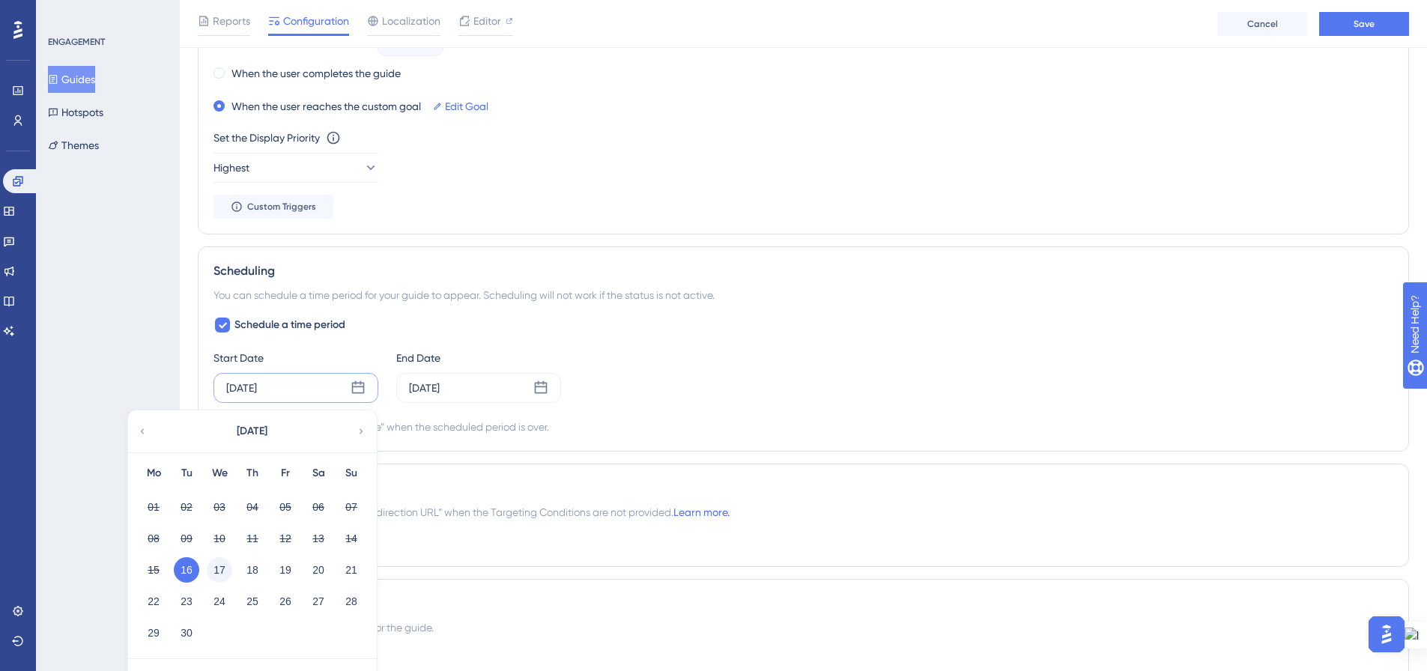
click at [216, 570] on button "17" at bounding box center [219, 569] width 25 height 25
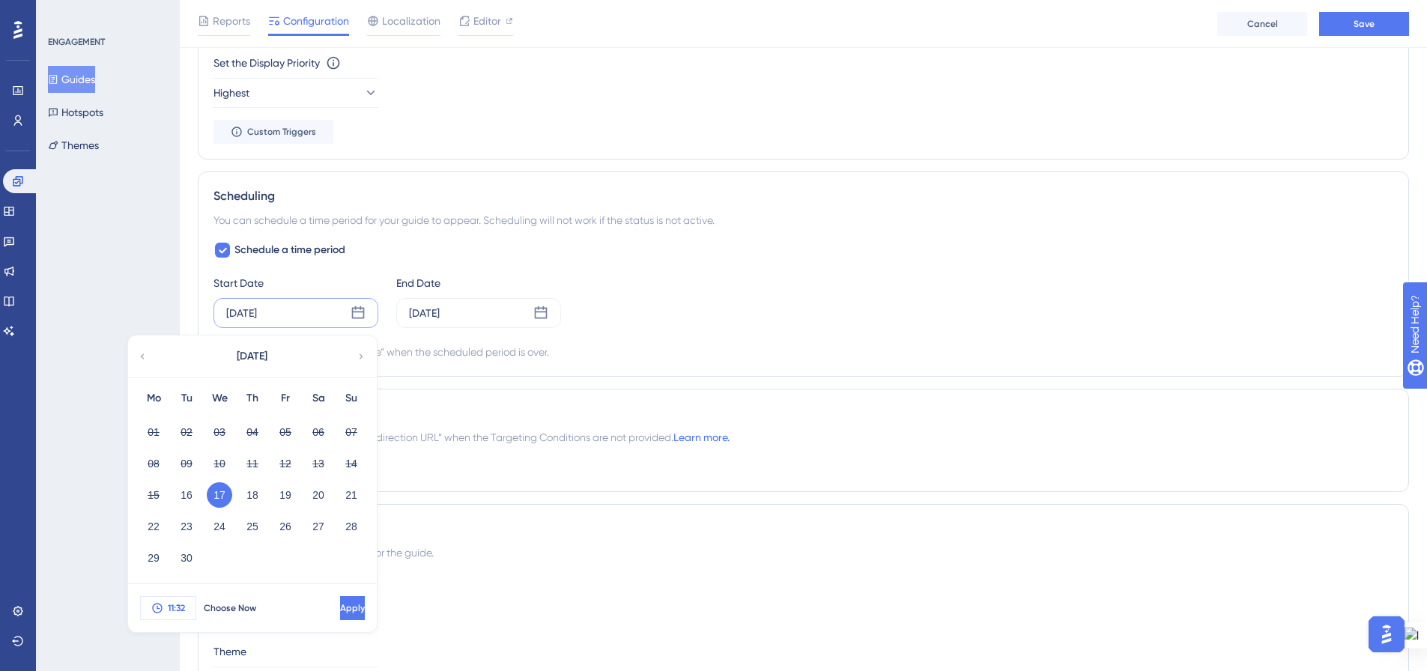
click at [177, 606] on span "11:32" at bounding box center [176, 608] width 17 height 12
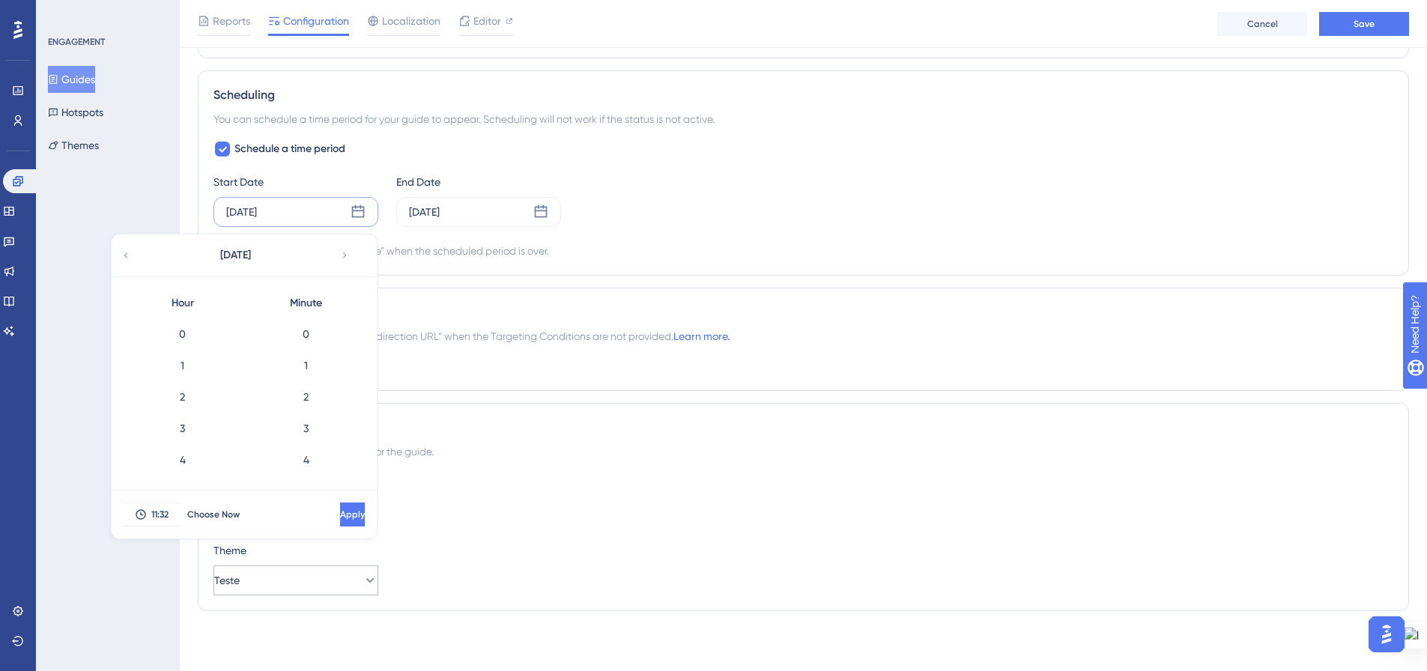
scroll to position [942, 0]
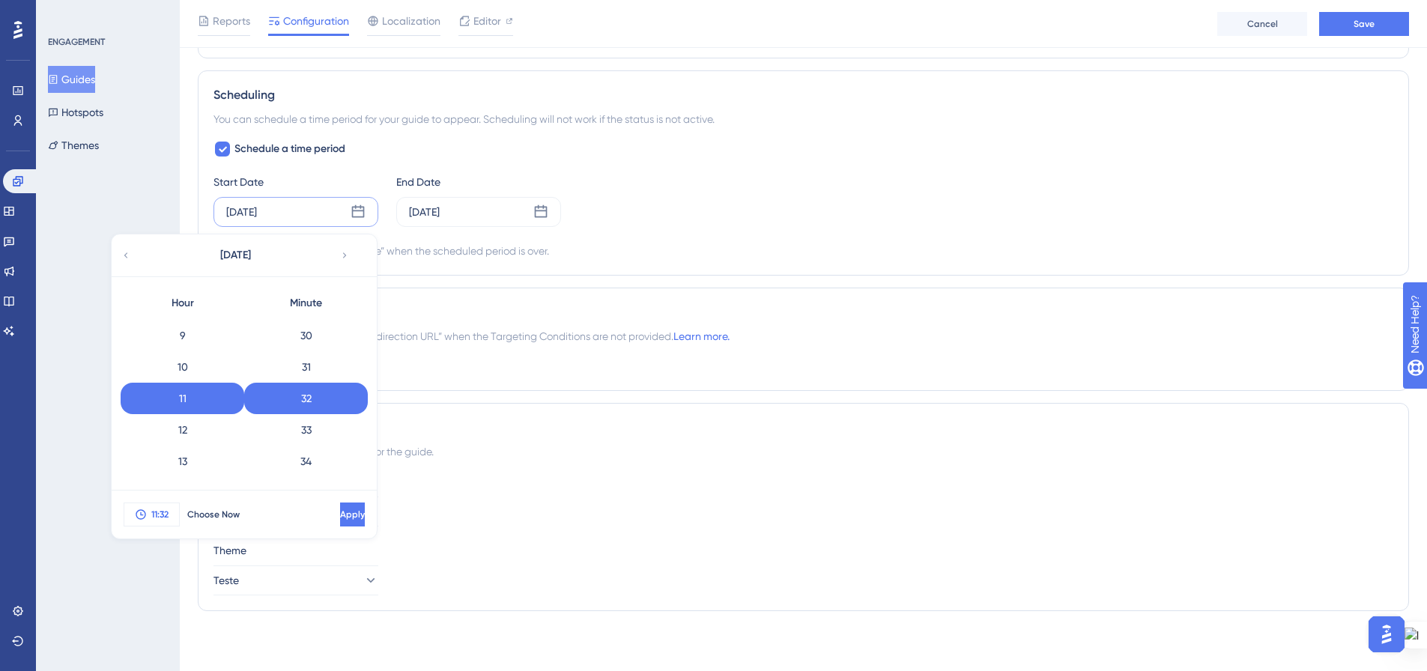
click at [164, 512] on span "11:32" at bounding box center [159, 514] width 17 height 12
click at [160, 514] on span "11:32" at bounding box center [159, 514] width 17 height 12
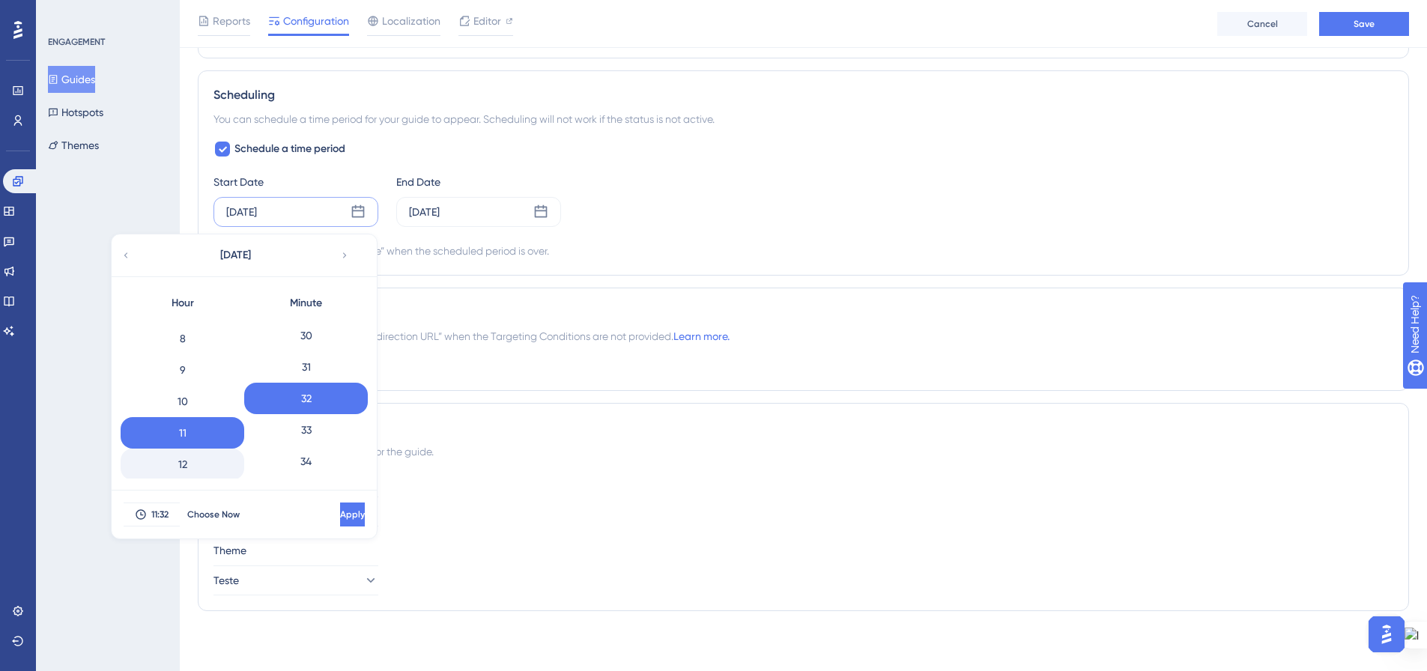
scroll to position [207, 0]
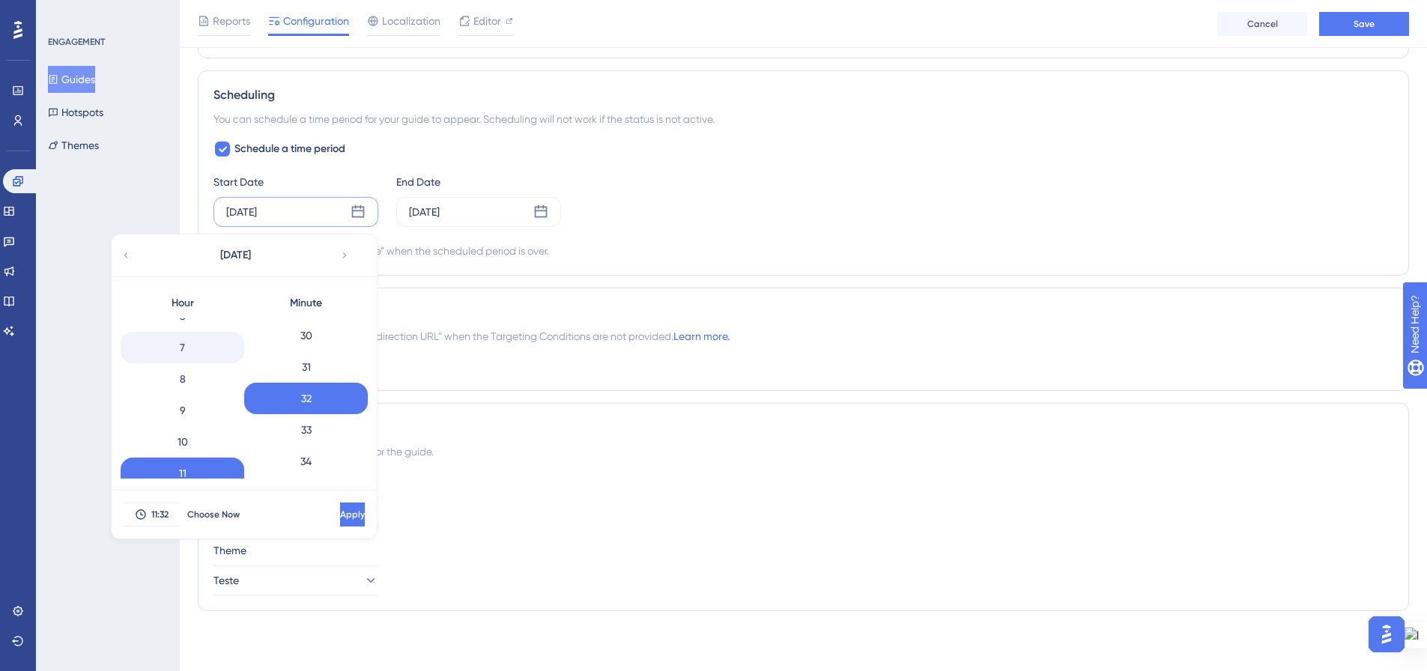
click at [183, 350] on div "7" at bounding box center [183, 347] width 124 height 31
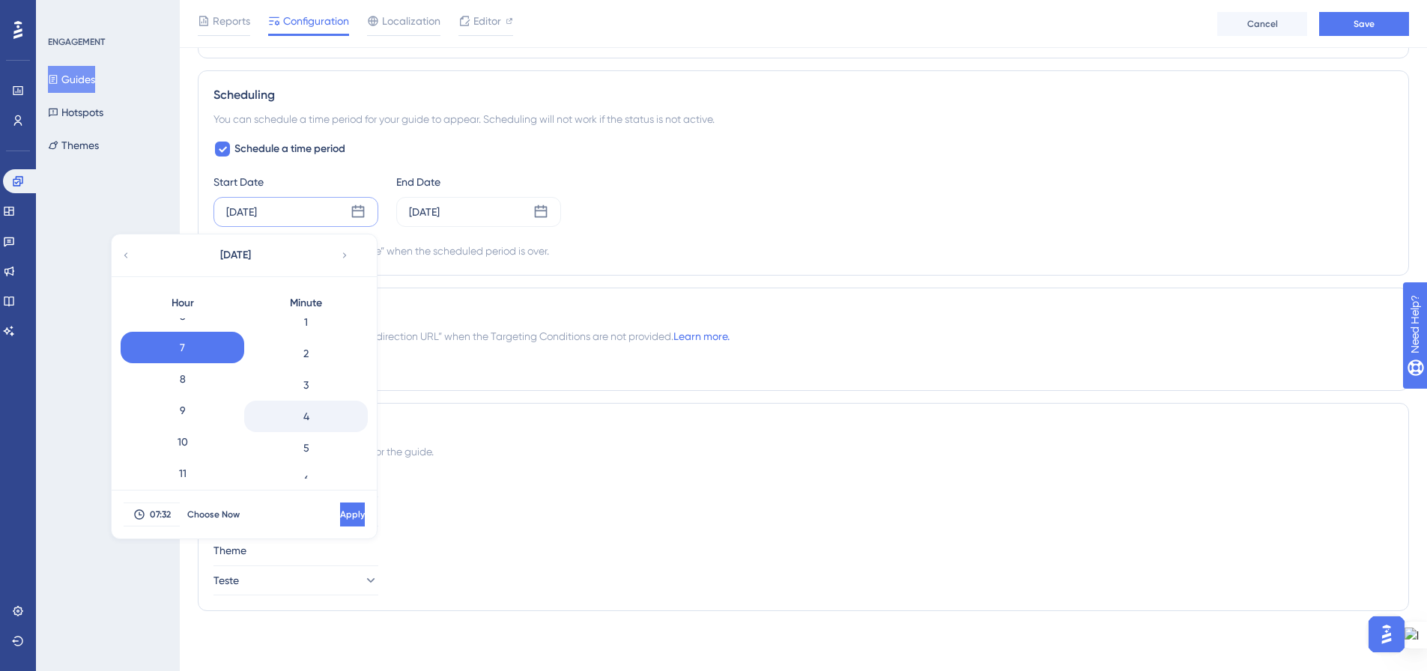
scroll to position [0, 0]
click at [318, 336] on div "0" at bounding box center [306, 333] width 124 height 31
click at [338, 518] on span "Apply" at bounding box center [350, 514] width 25 height 12
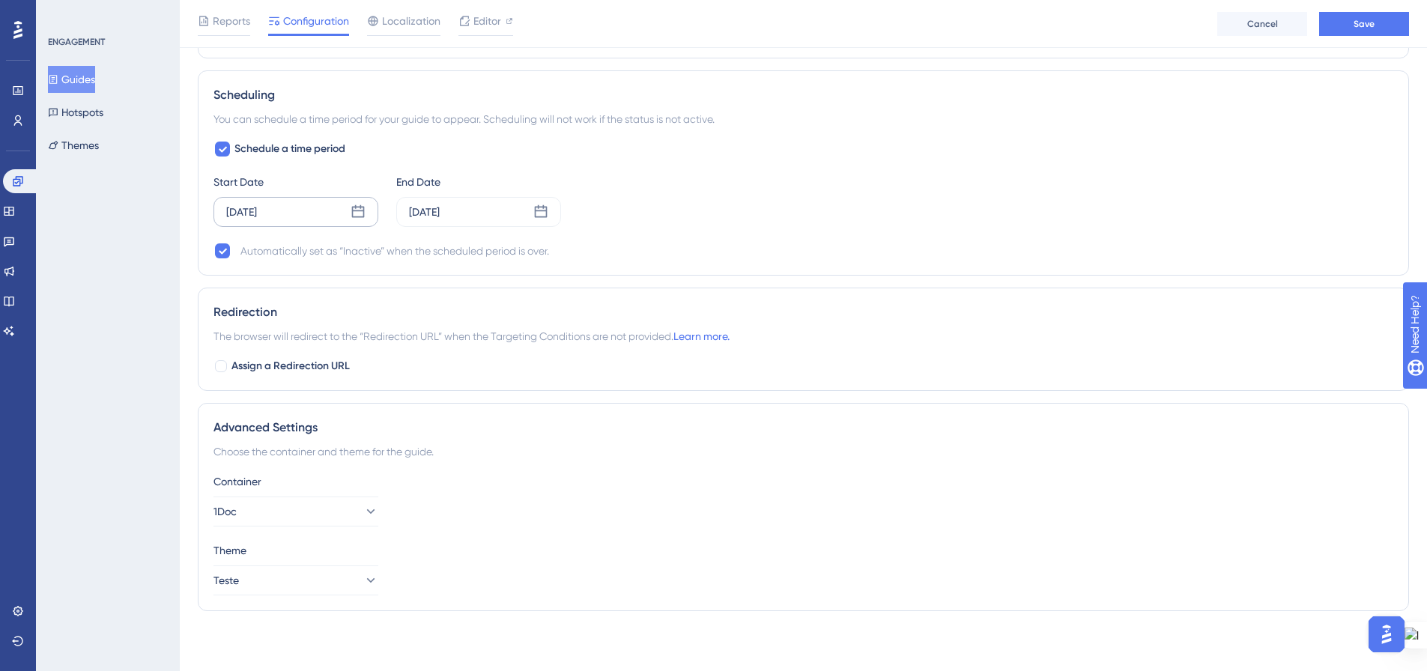
click at [790, 227] on div "Schedule a time period Start Date Sep 17 2025 End Date Sep 30 2025 Automaticall…" at bounding box center [802, 200] width 1179 height 120
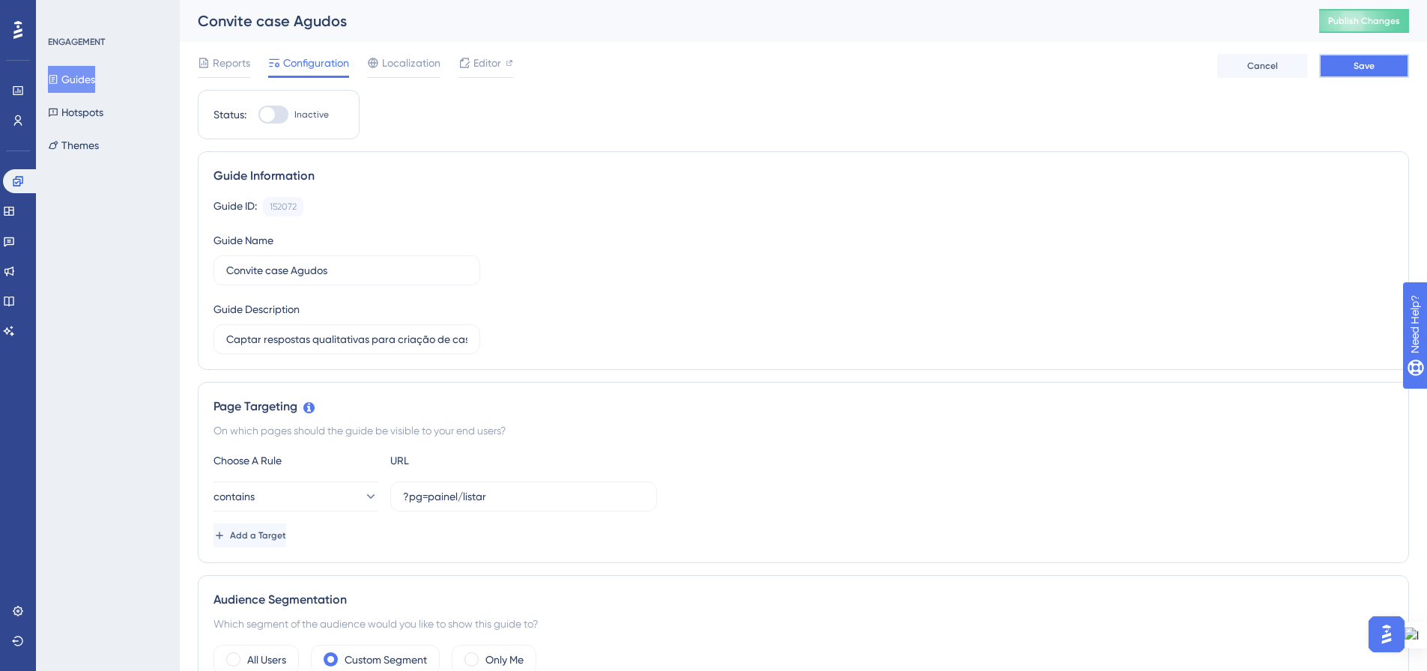
click at [1384, 62] on button "Save" at bounding box center [1364, 66] width 90 height 24
click at [1374, 24] on span "Publish Changes" at bounding box center [1364, 21] width 72 height 12
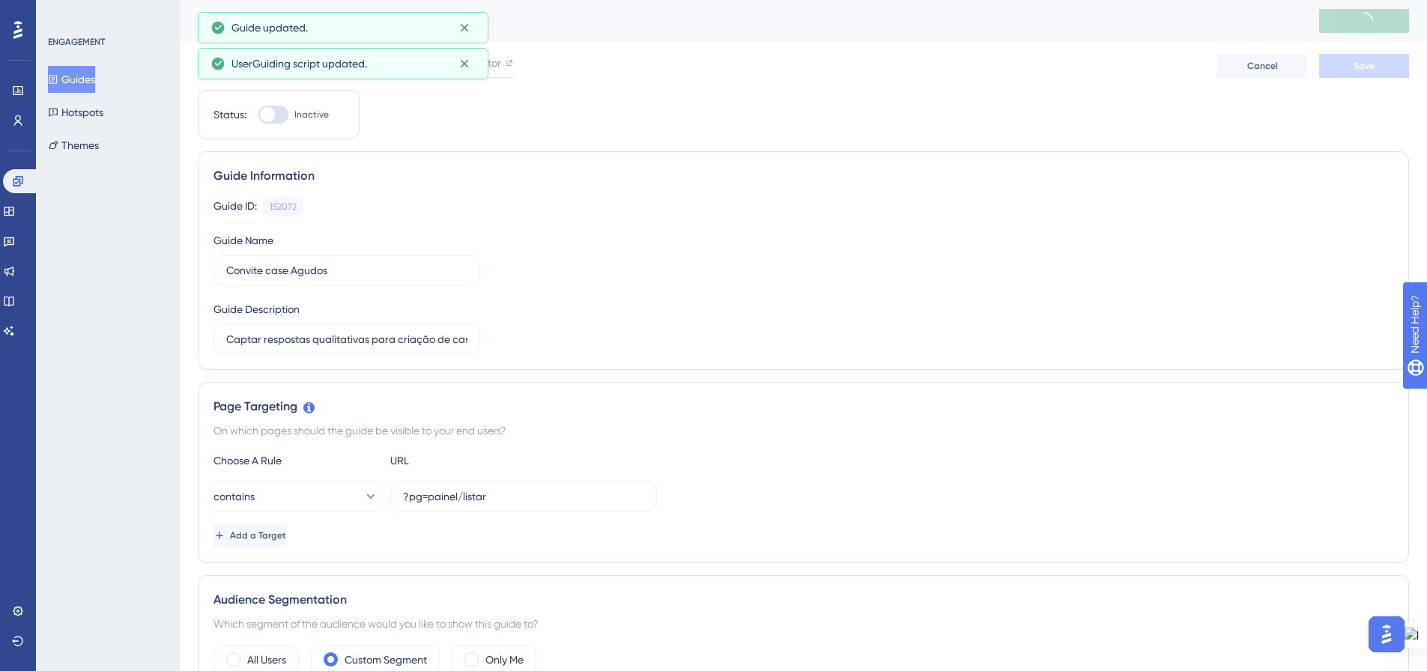
click at [282, 115] on div at bounding box center [273, 115] width 30 height 18
click at [258, 115] on input "Inactive" at bounding box center [258, 115] width 1 height 1
checkbox input "true"
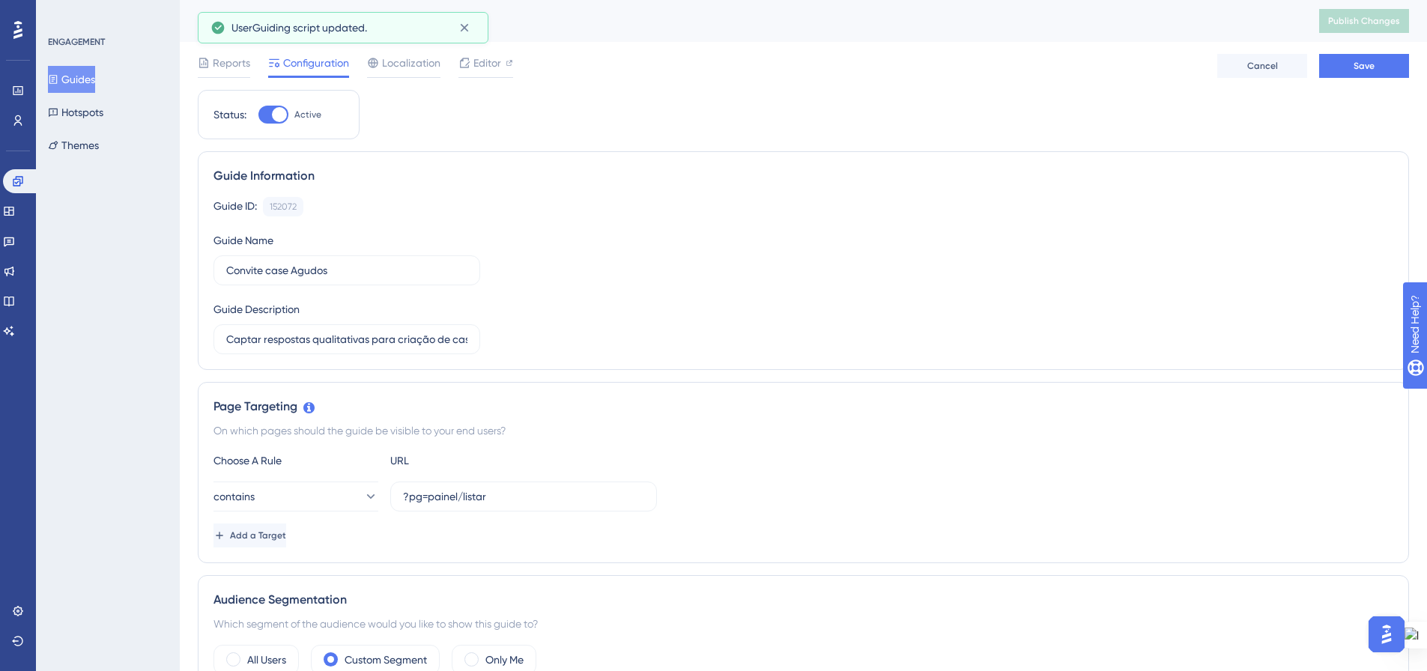
click at [1349, 68] on button "Save" at bounding box center [1364, 66] width 90 height 24
click at [1380, 10] on button "Publish Changes" at bounding box center [1364, 21] width 90 height 24
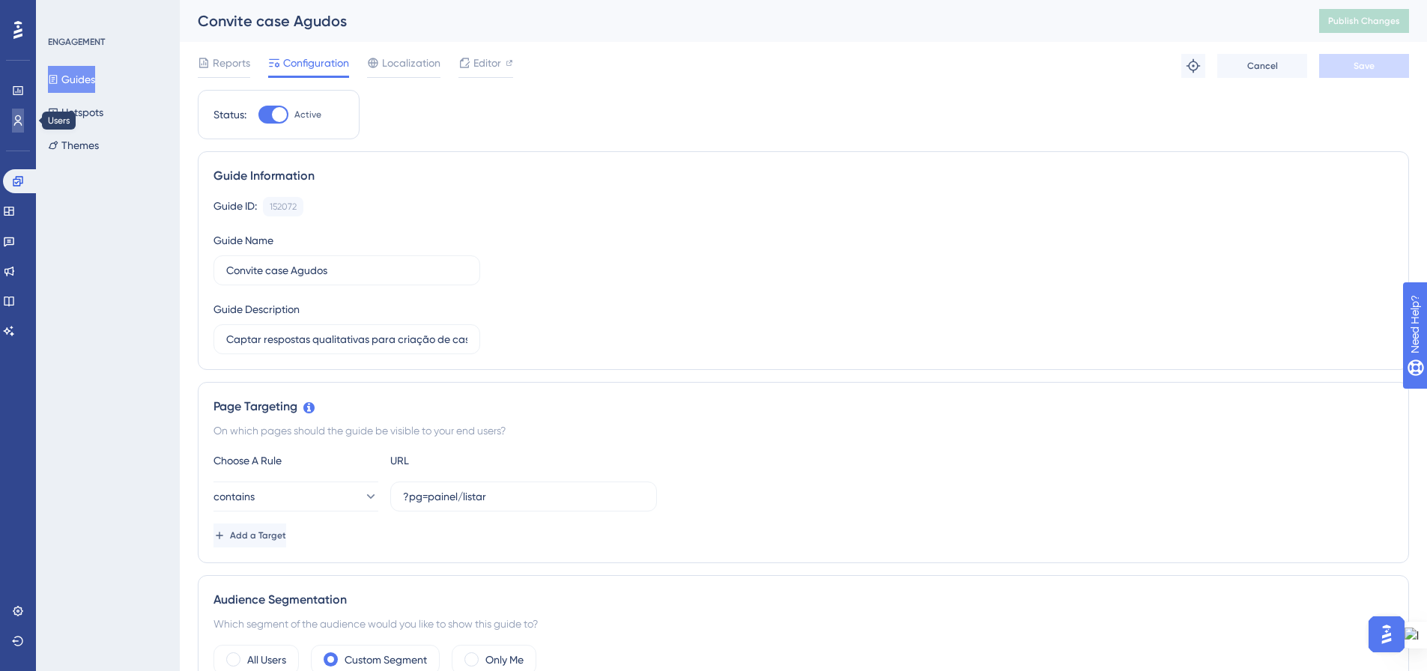
click at [16, 124] on icon at bounding box center [18, 121] width 12 height 12
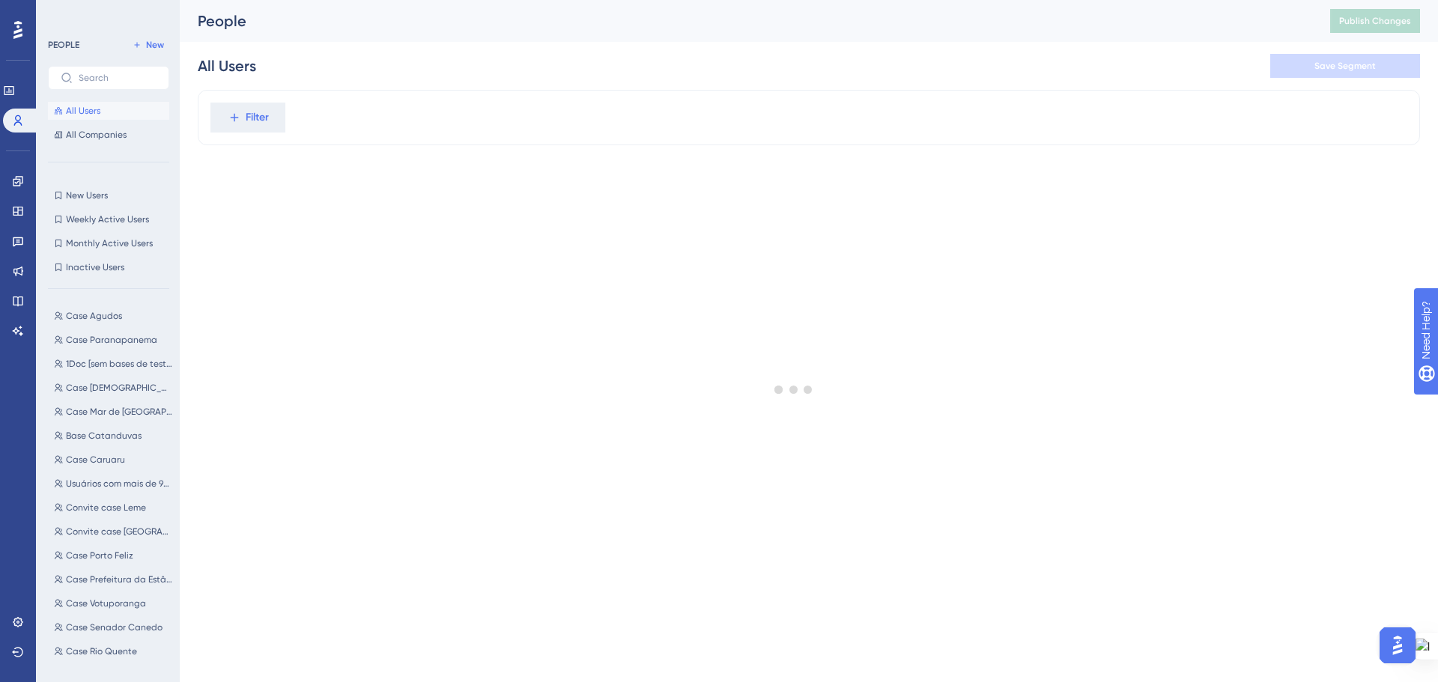
click at [261, 120] on div at bounding box center [794, 389] width 1288 height 574
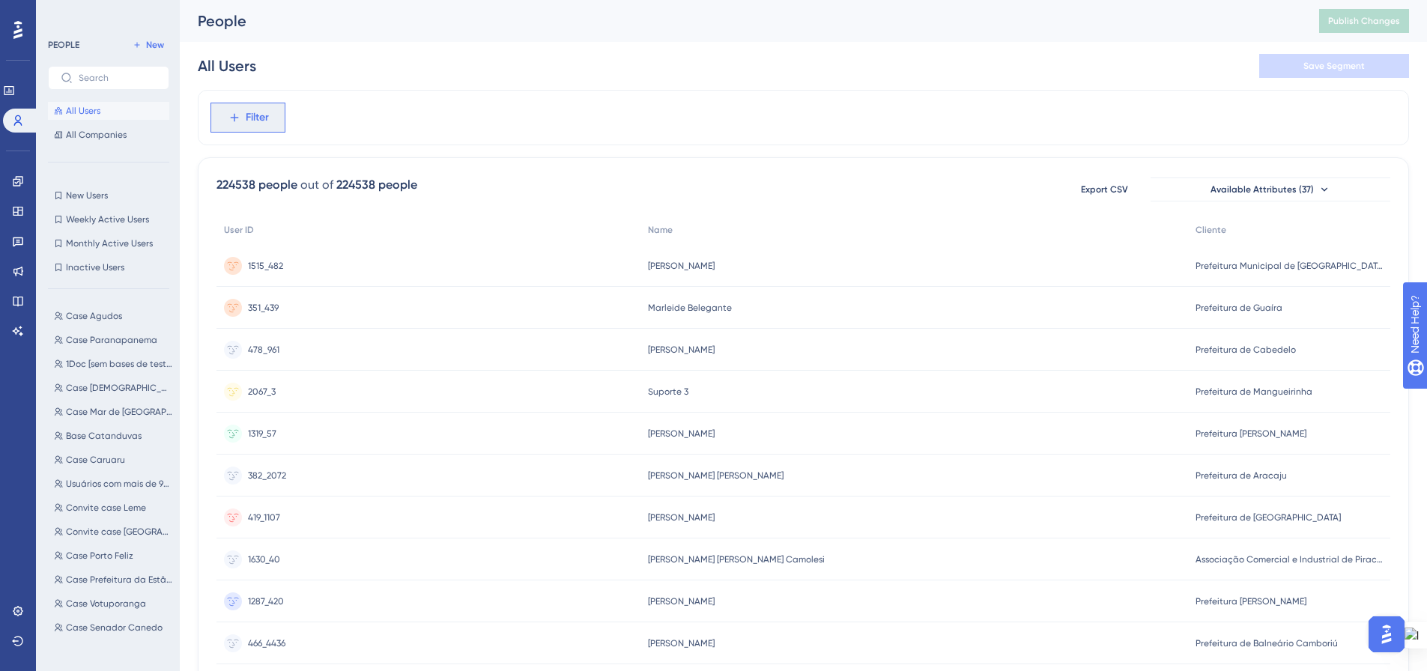
drag, startPoint x: 249, startPoint y: 115, endPoint x: 255, endPoint y: 138, distance: 23.3
click at [249, 116] on span "Filter" at bounding box center [257, 118] width 23 height 18
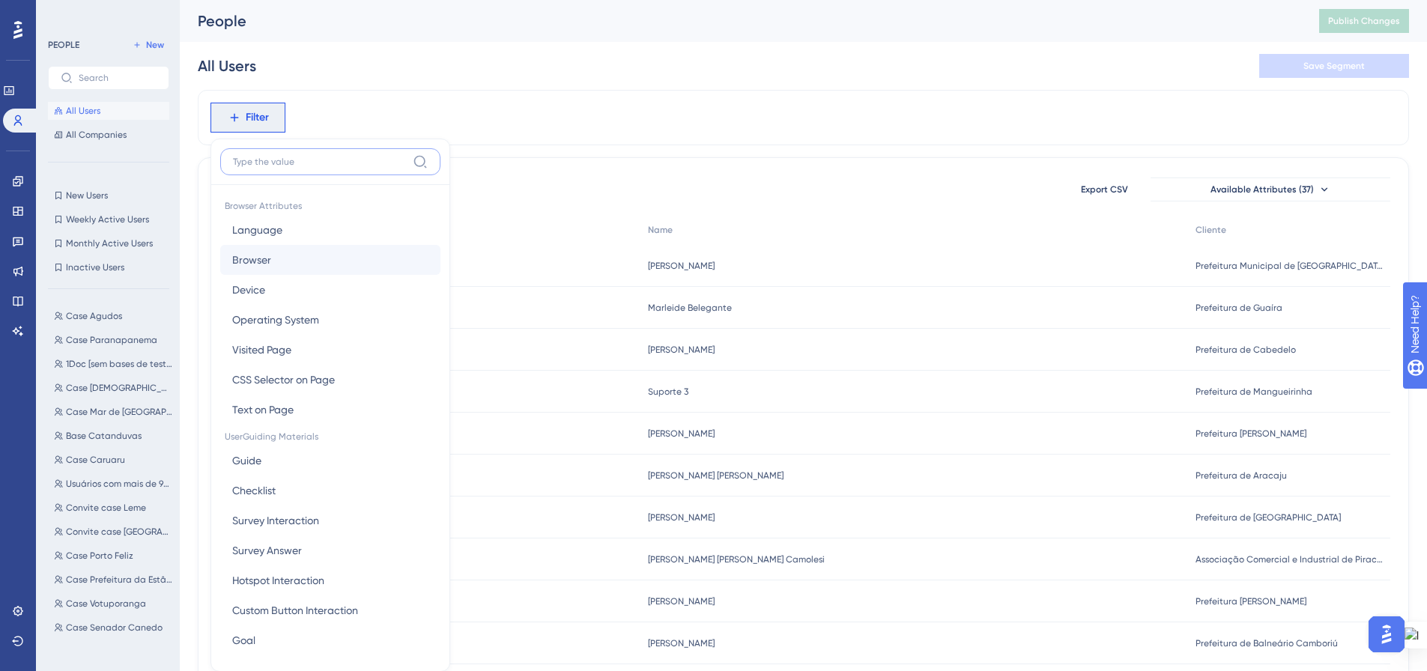
scroll to position [70, 0]
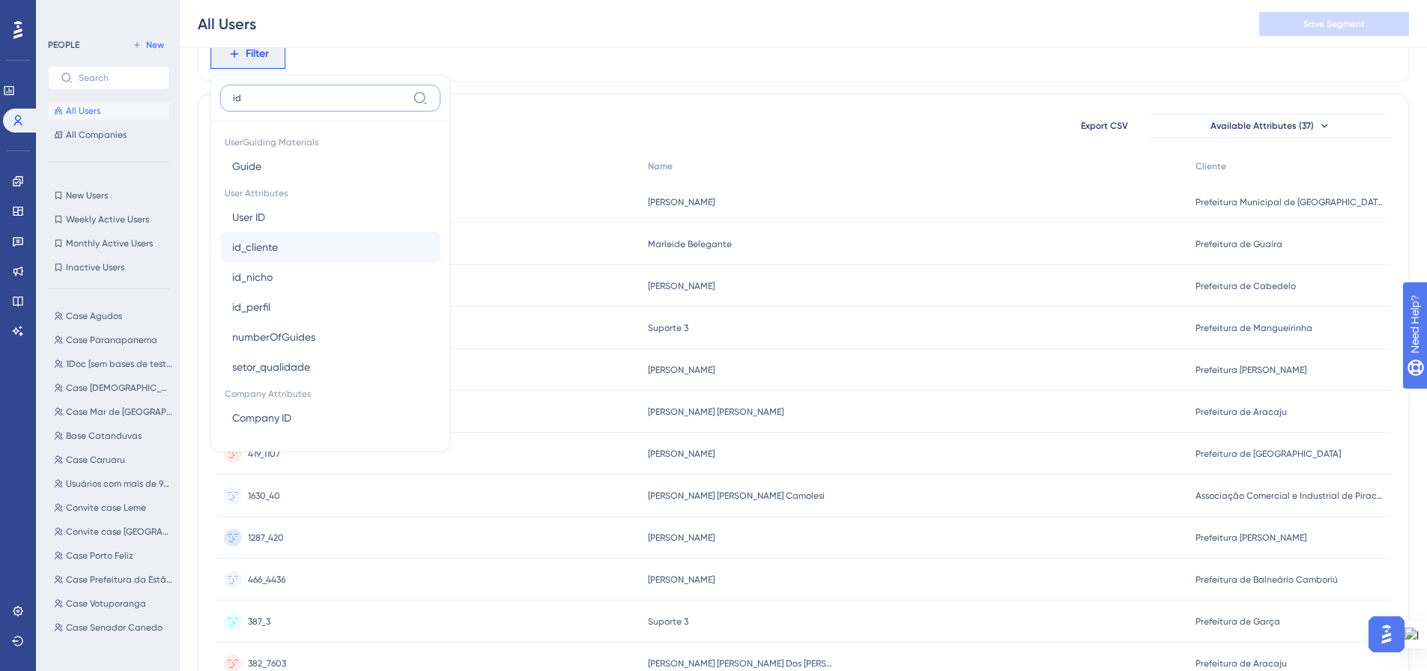
type input "id"
click at [277, 247] on span "id_cliente" at bounding box center [255, 247] width 46 height 18
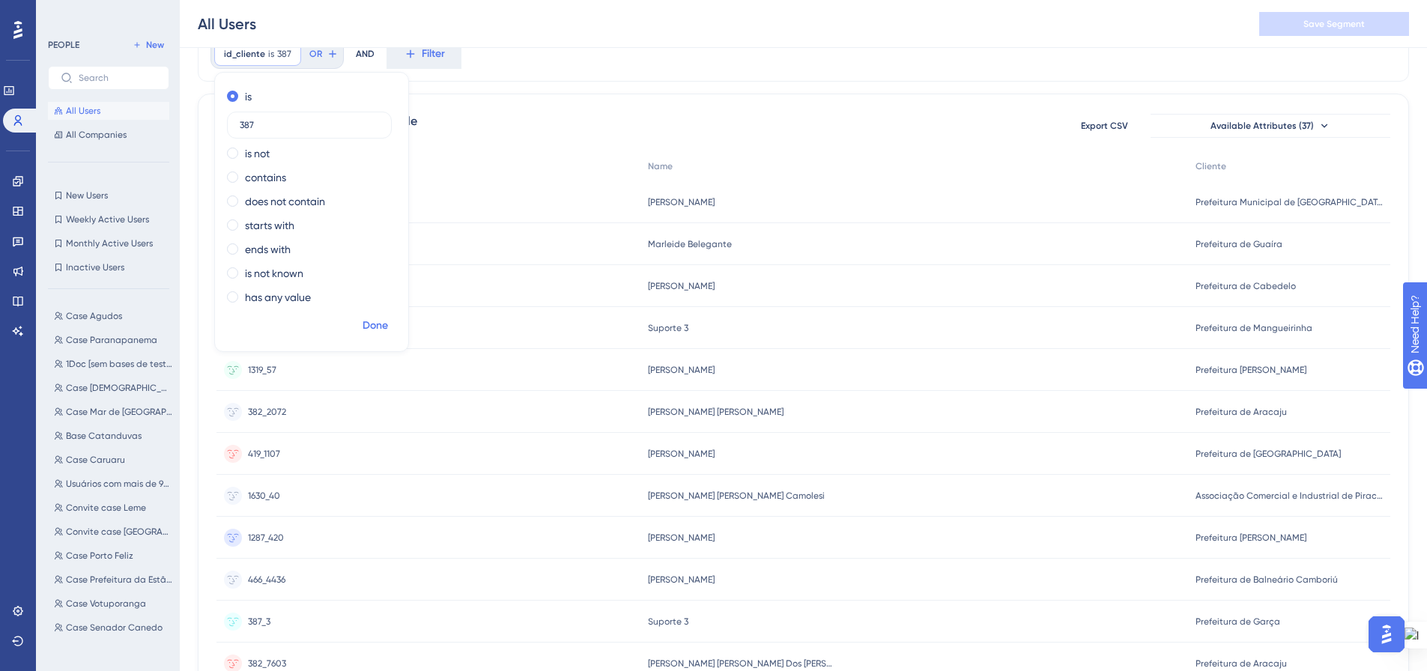
type input "387"
click at [374, 321] on span "Done" at bounding box center [374, 326] width 25 height 18
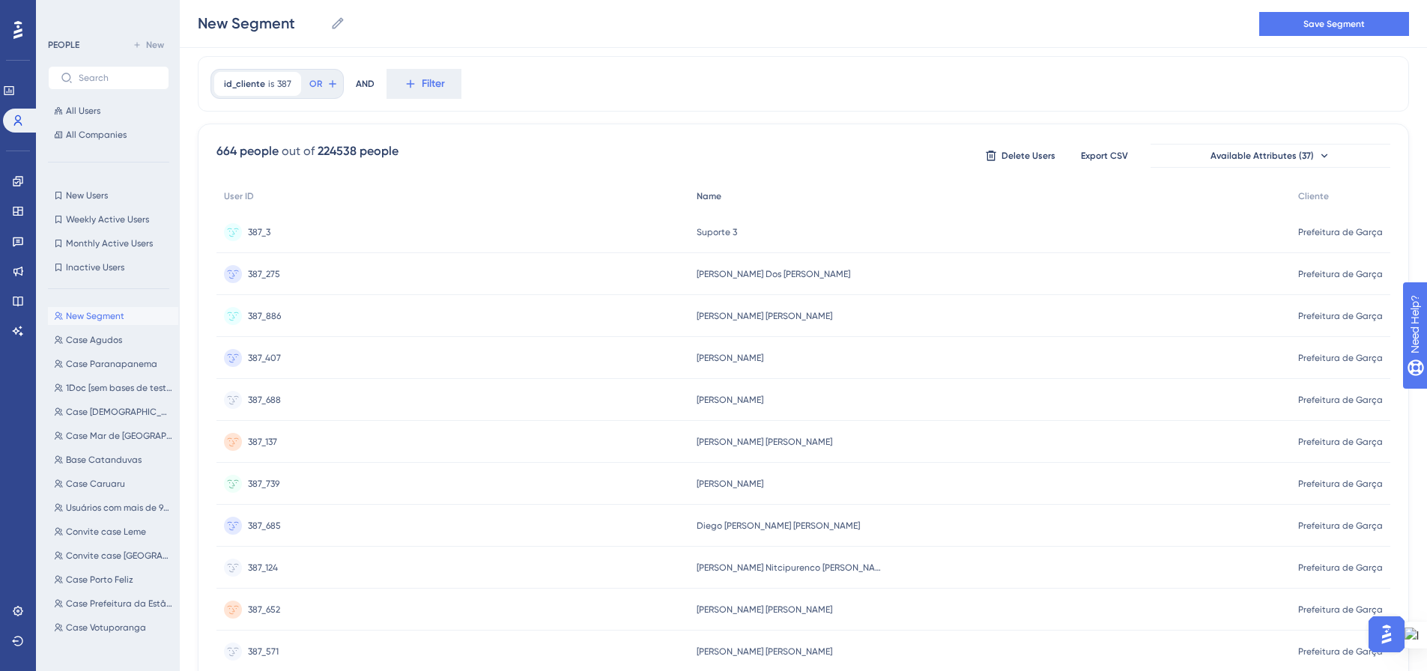
scroll to position [0, 0]
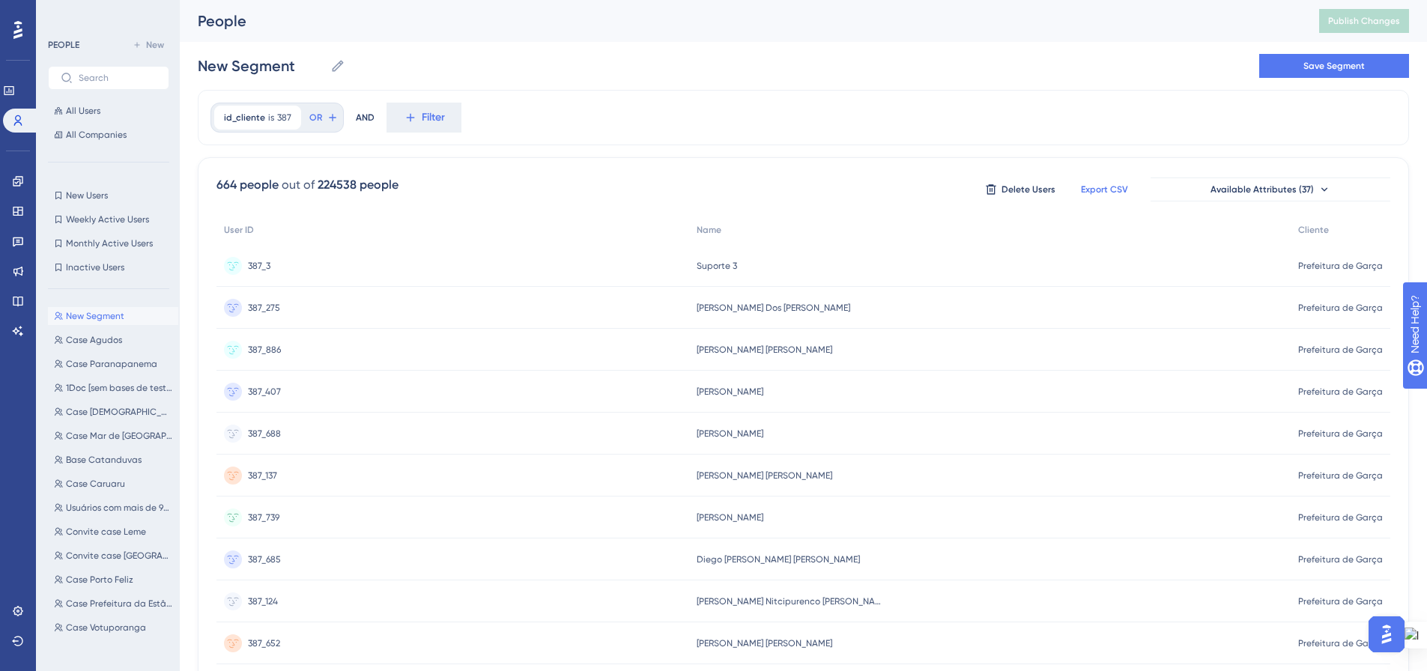
click at [1113, 190] on span "Export CSV" at bounding box center [1104, 189] width 47 height 12
click at [254, 61] on input "New Segment" at bounding box center [261, 65] width 127 height 21
click at [253, 60] on input "New Segment" at bounding box center [261, 65] width 127 height 21
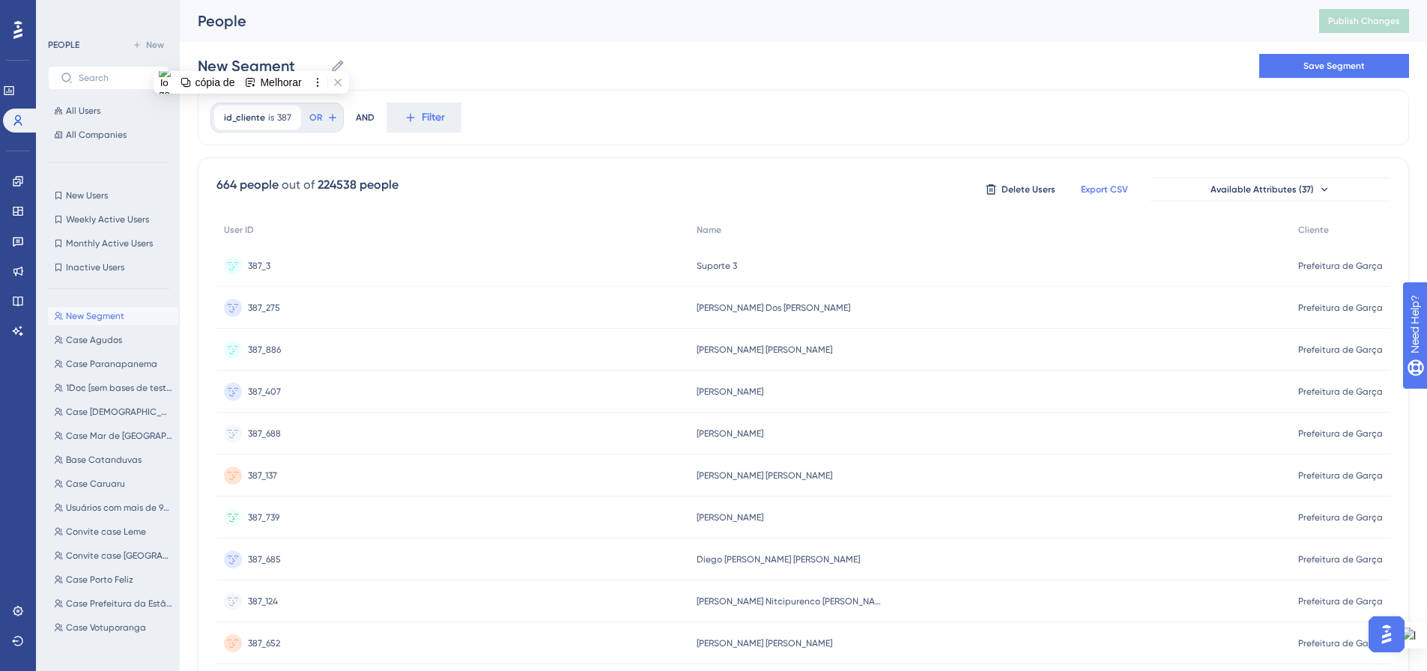
click at [634, 61] on div "New Segment New Segment Save Segment" at bounding box center [803, 66] width 1211 height 48
click at [1099, 189] on span "Export CSV" at bounding box center [1104, 189] width 47 height 12
click at [407, 120] on icon at bounding box center [410, 118] width 8 height 8
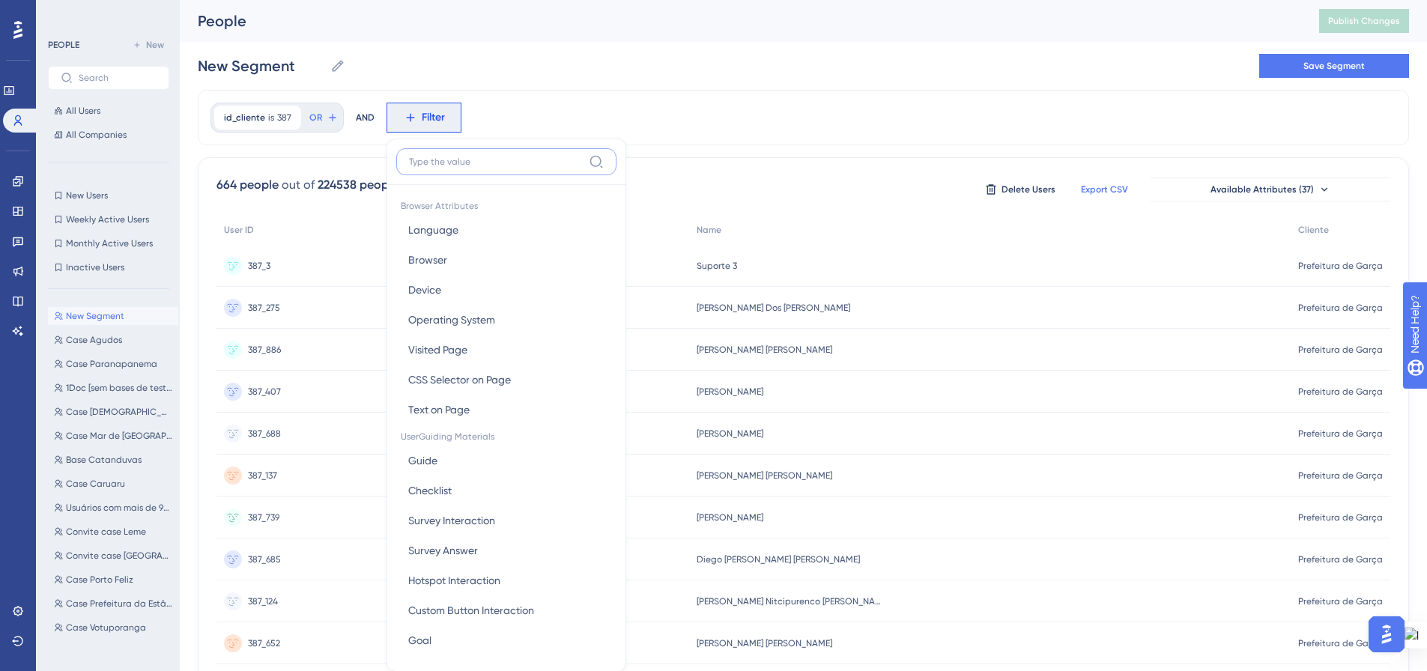
scroll to position [70, 0]
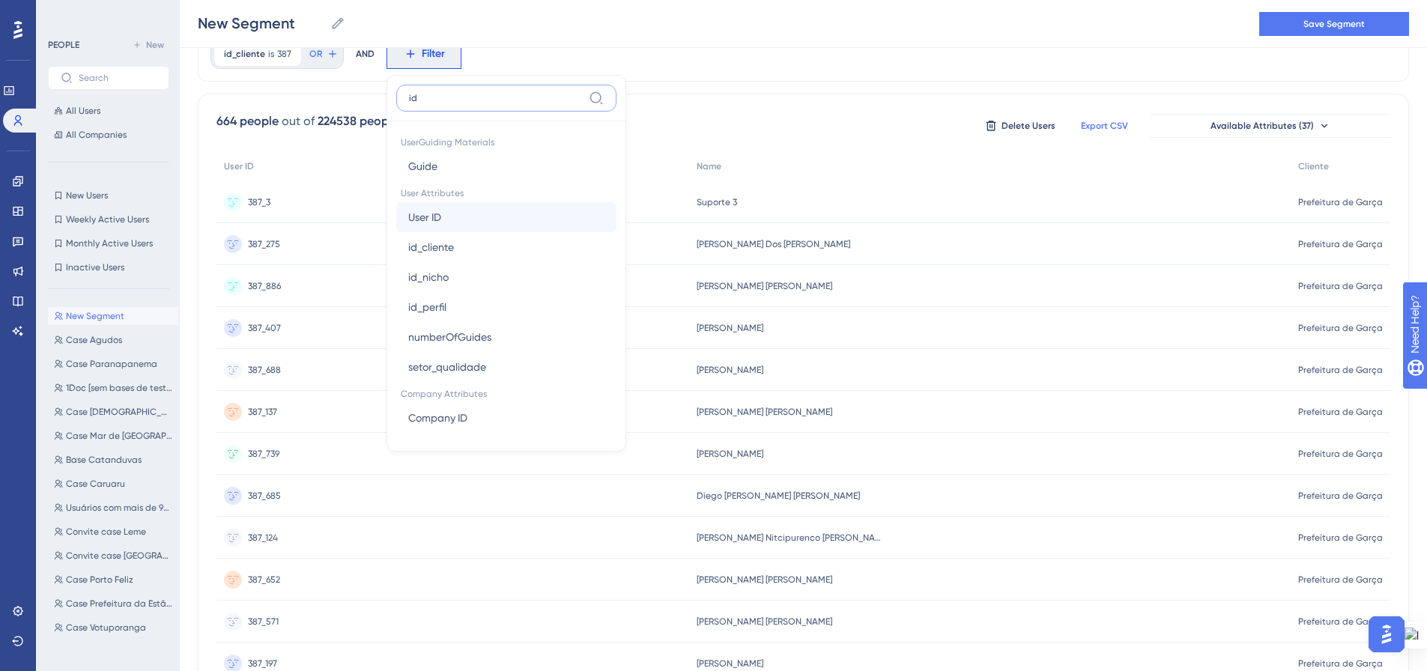
type input "id"
click at [457, 213] on button "User ID User ID" at bounding box center [506, 217] width 220 height 30
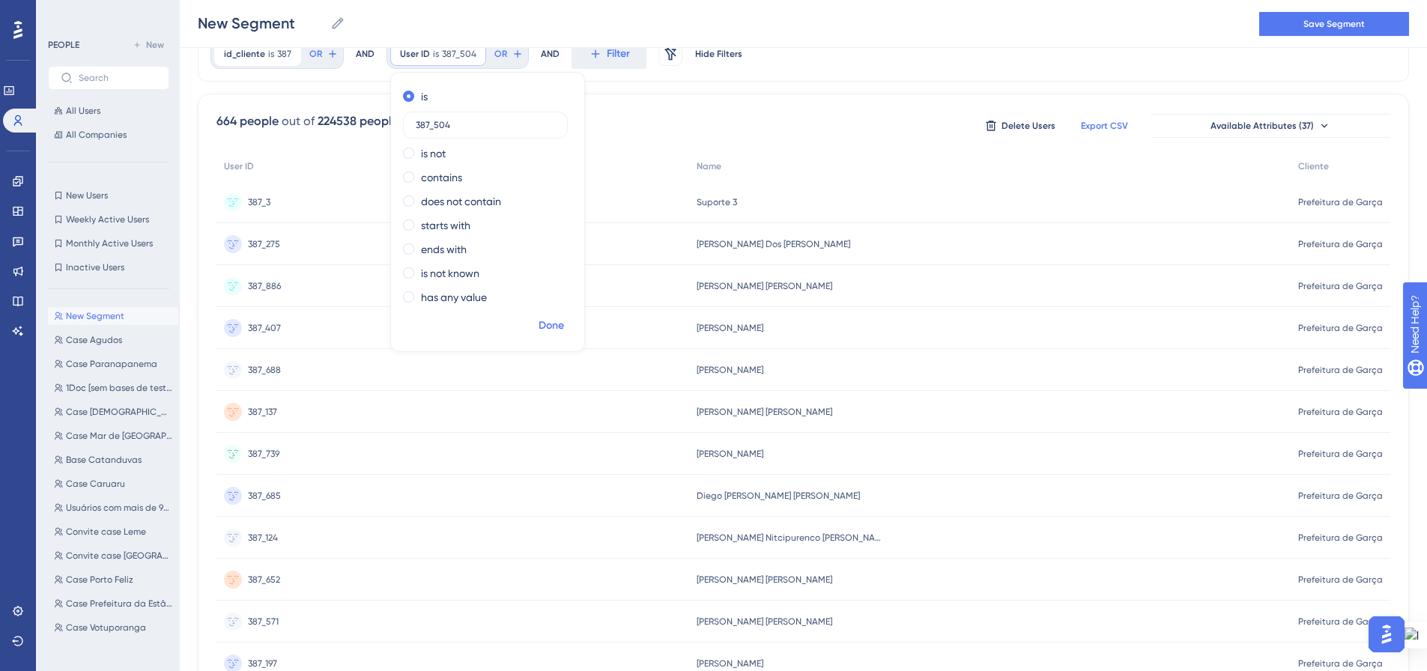
type input "387_504"
click at [544, 317] on span "Done" at bounding box center [550, 326] width 25 height 18
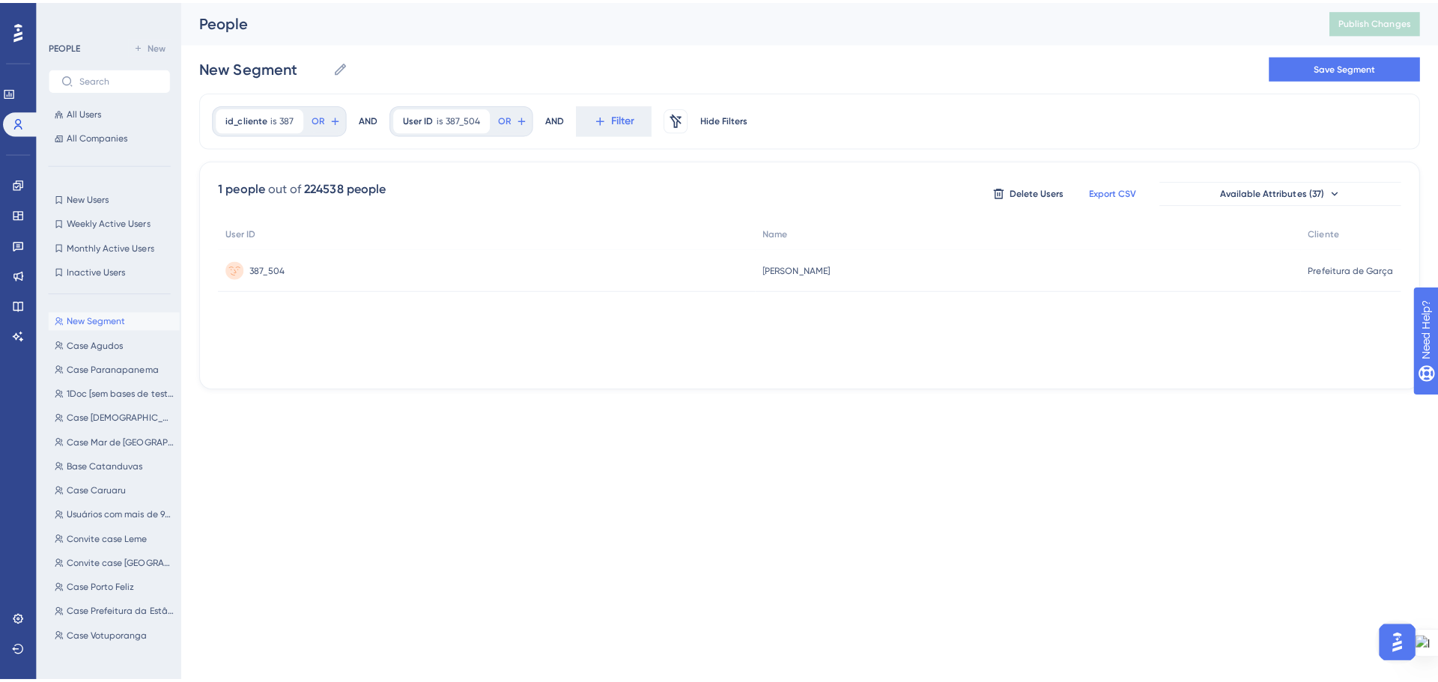
scroll to position [0, 0]
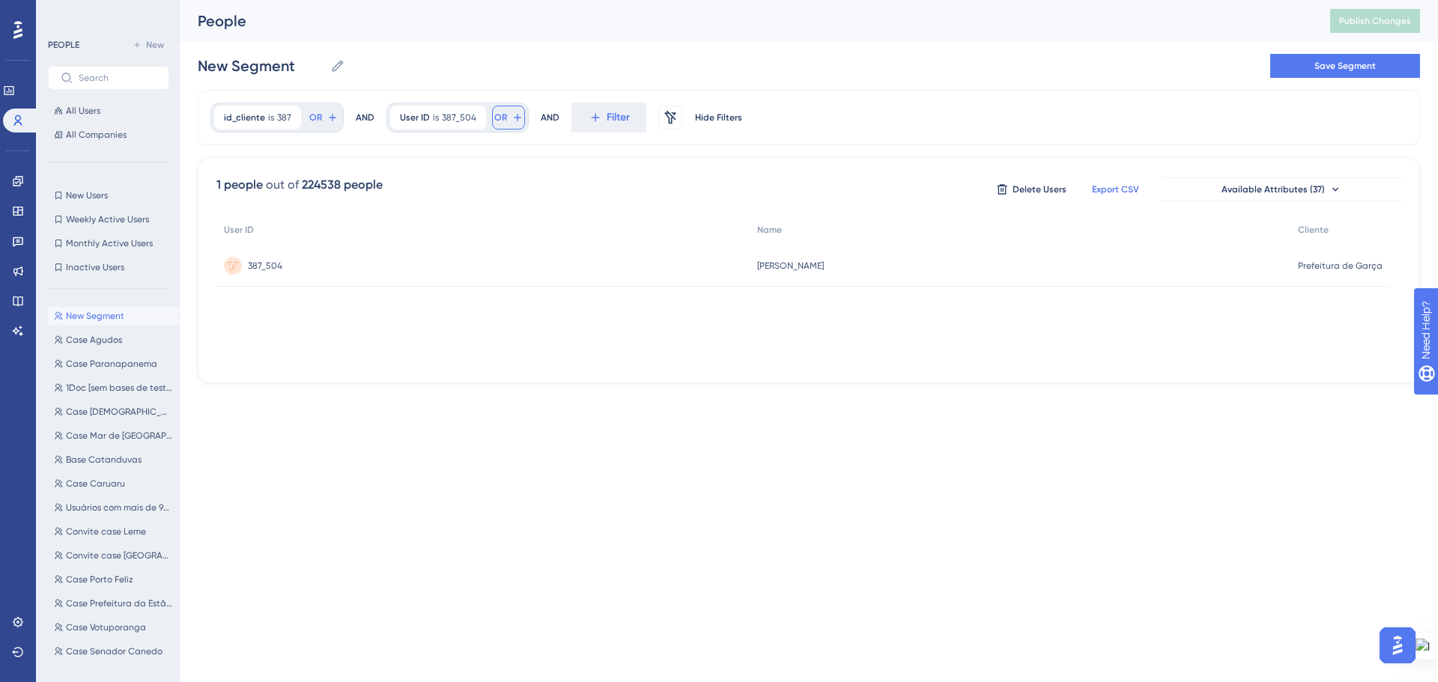
click at [511, 120] on icon at bounding box center [517, 118] width 12 height 12
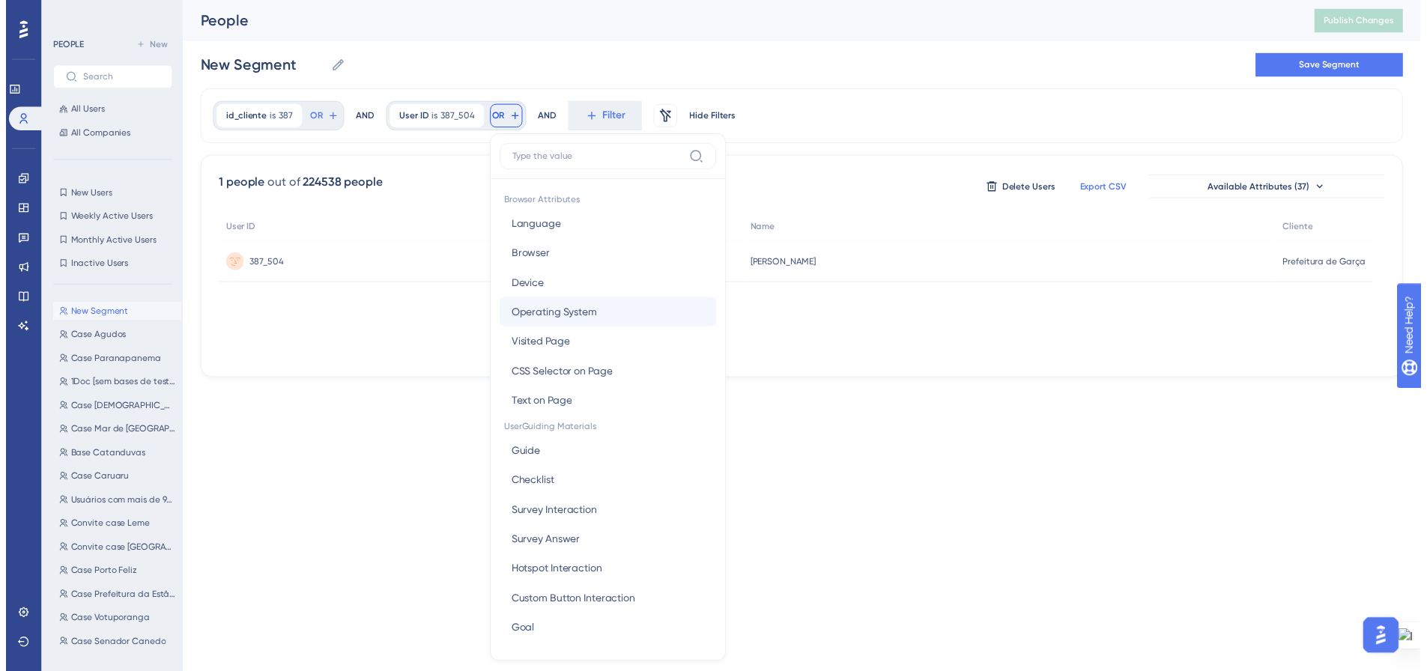
scroll to position [68, 0]
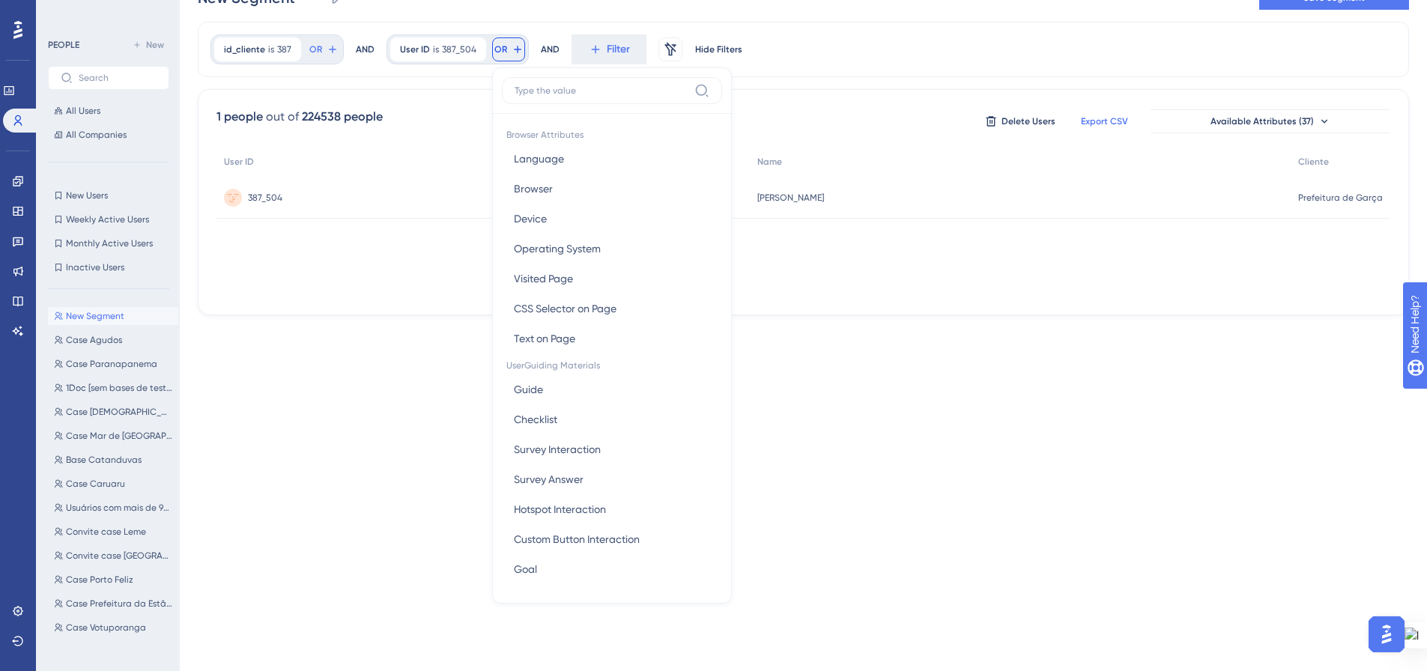
click at [1021, 234] on div "User ID Name Cliente 387_504 387_504 Adriano Manzano da Silva Adriano Manzano d…" at bounding box center [803, 222] width 1174 height 150
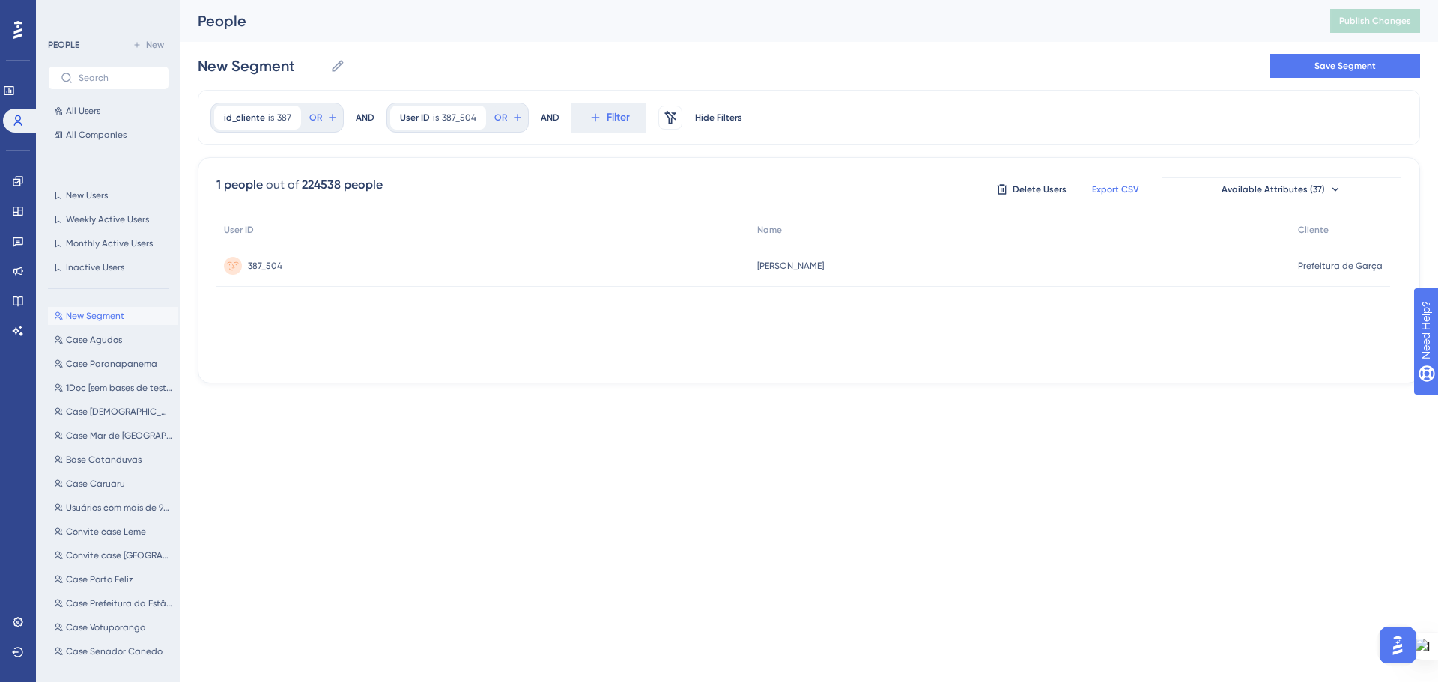
click at [234, 74] on input "New Segment" at bounding box center [261, 65] width 127 height 21
type input "Case Garça"
click at [886, 60] on div "Case Garça Case Garça Save Segment" at bounding box center [809, 66] width 1222 height 48
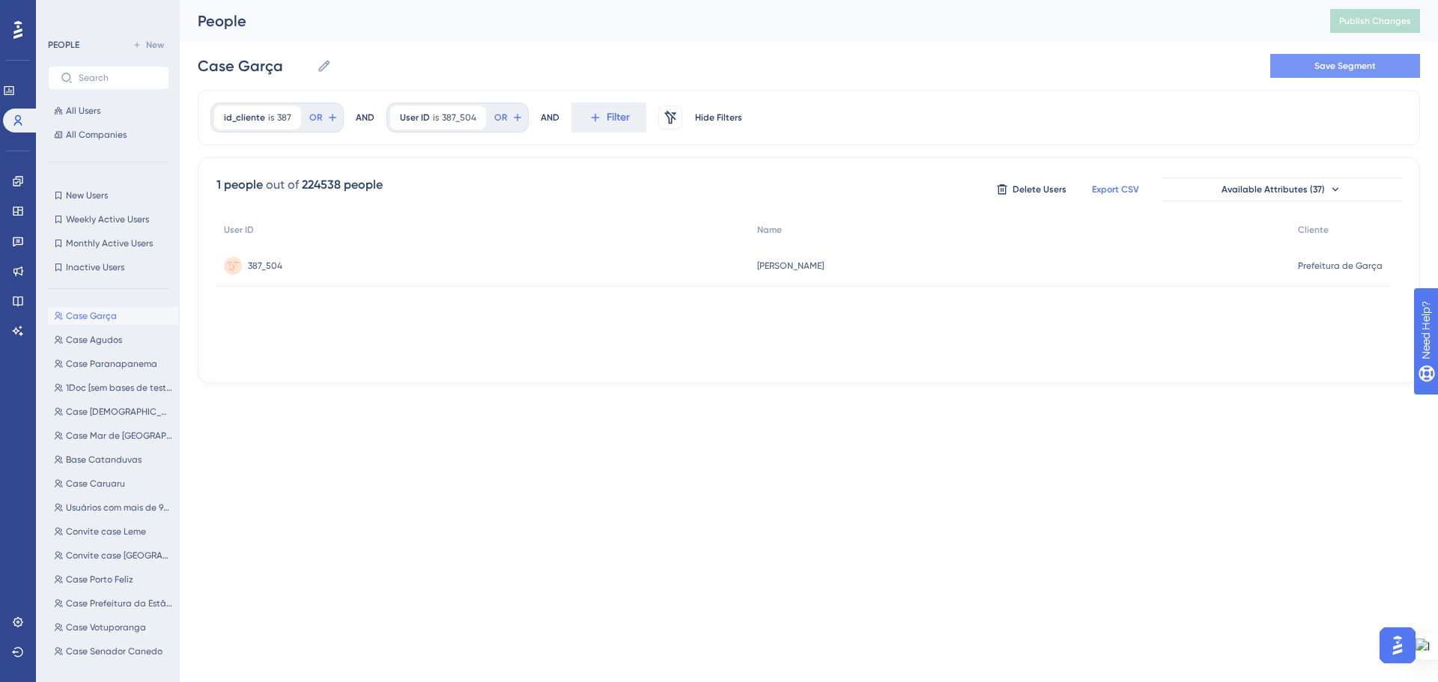
click at [1346, 64] on span "Save Segment" at bounding box center [1344, 66] width 61 height 12
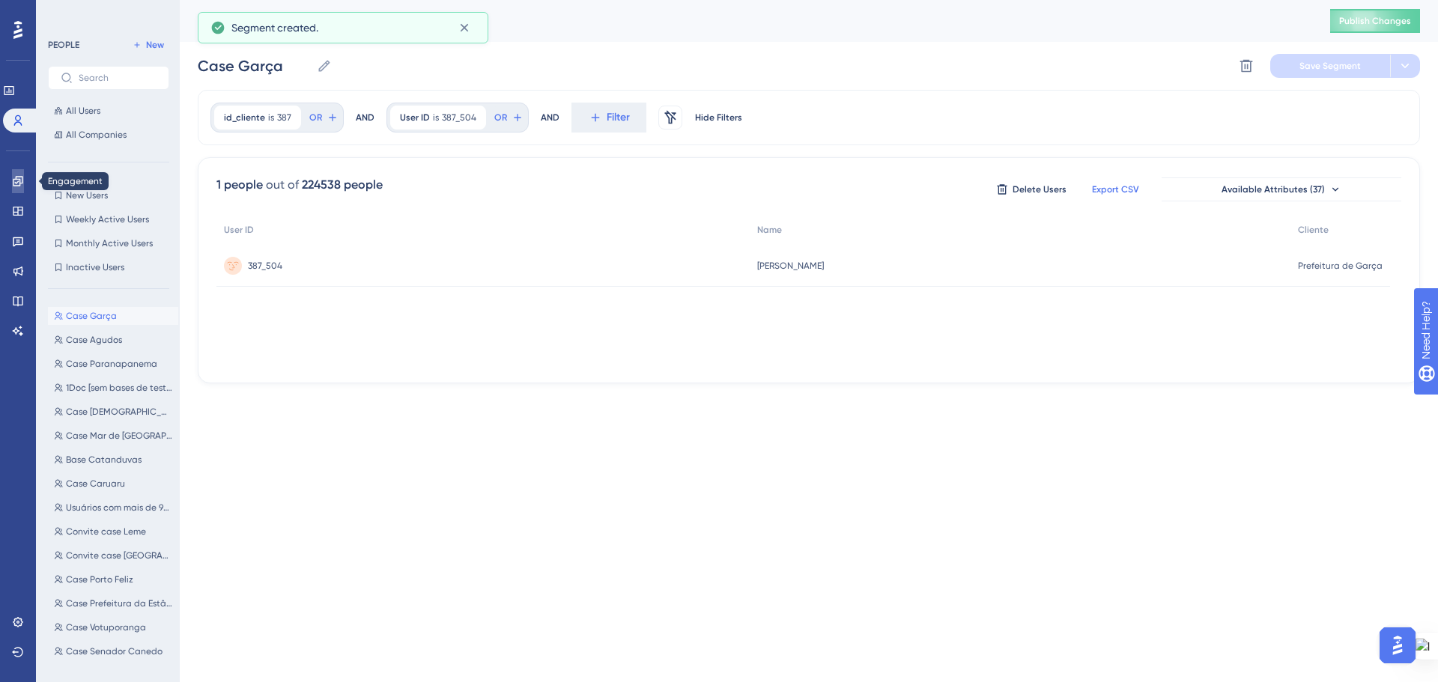
drag, startPoint x: 22, startPoint y: 181, endPoint x: 124, endPoint y: 228, distance: 111.9
click at [22, 181] on icon at bounding box center [18, 181] width 10 height 10
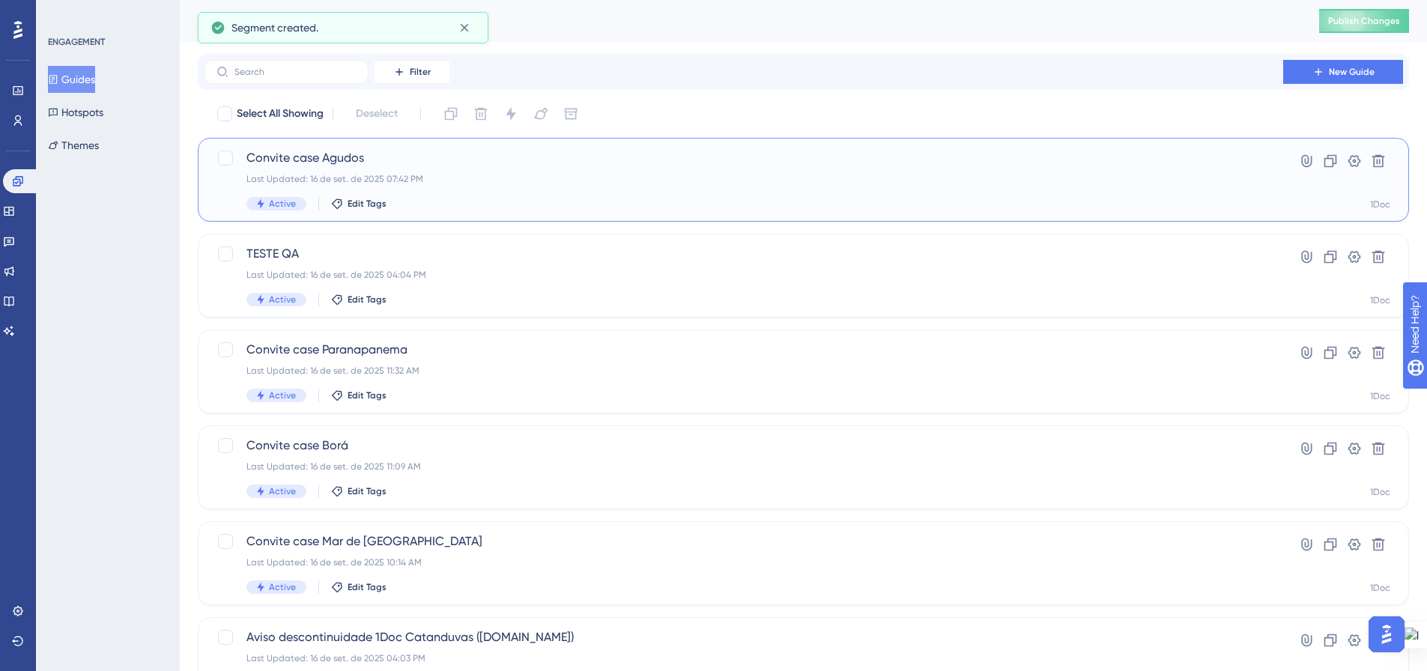
click at [703, 183] on div "Last Updated: 16 de set. de 2025 07:42 PM" at bounding box center [743, 179] width 994 height 12
click at [1327, 157] on icon at bounding box center [1330, 161] width 13 height 13
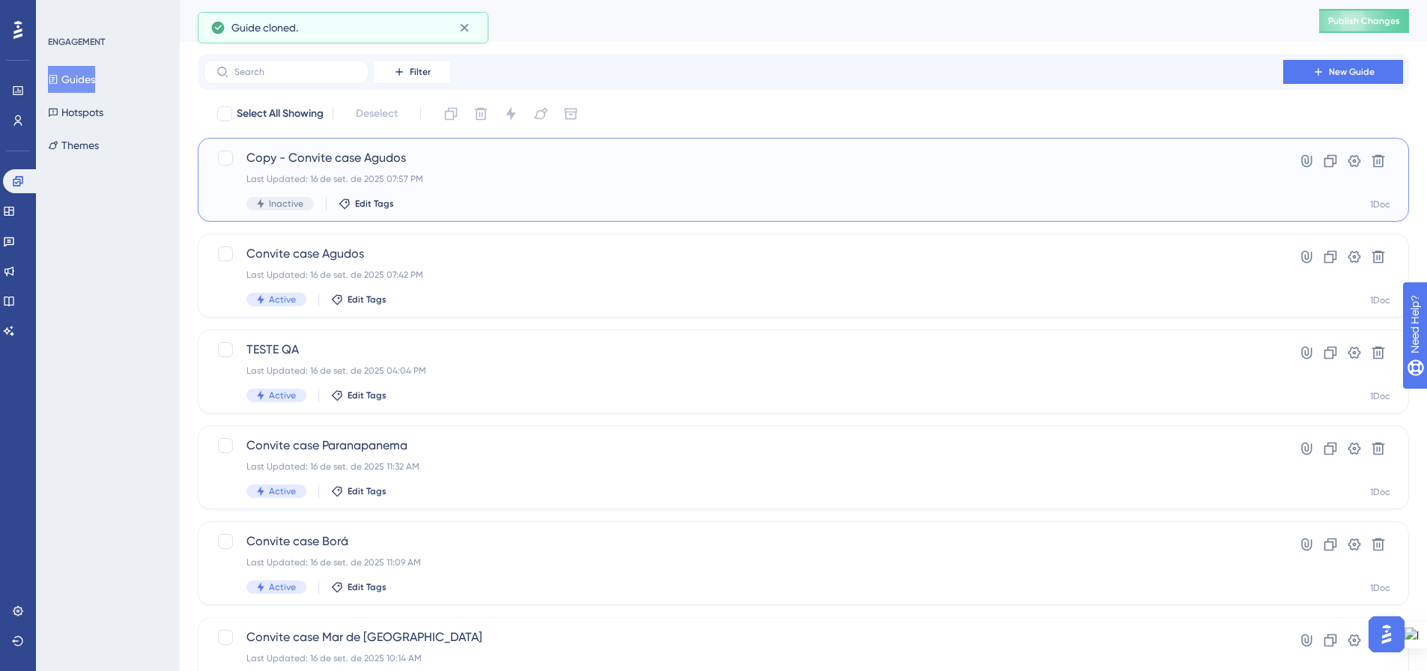
click at [408, 163] on span "Copy - Convite case Agudos" at bounding box center [743, 158] width 994 height 18
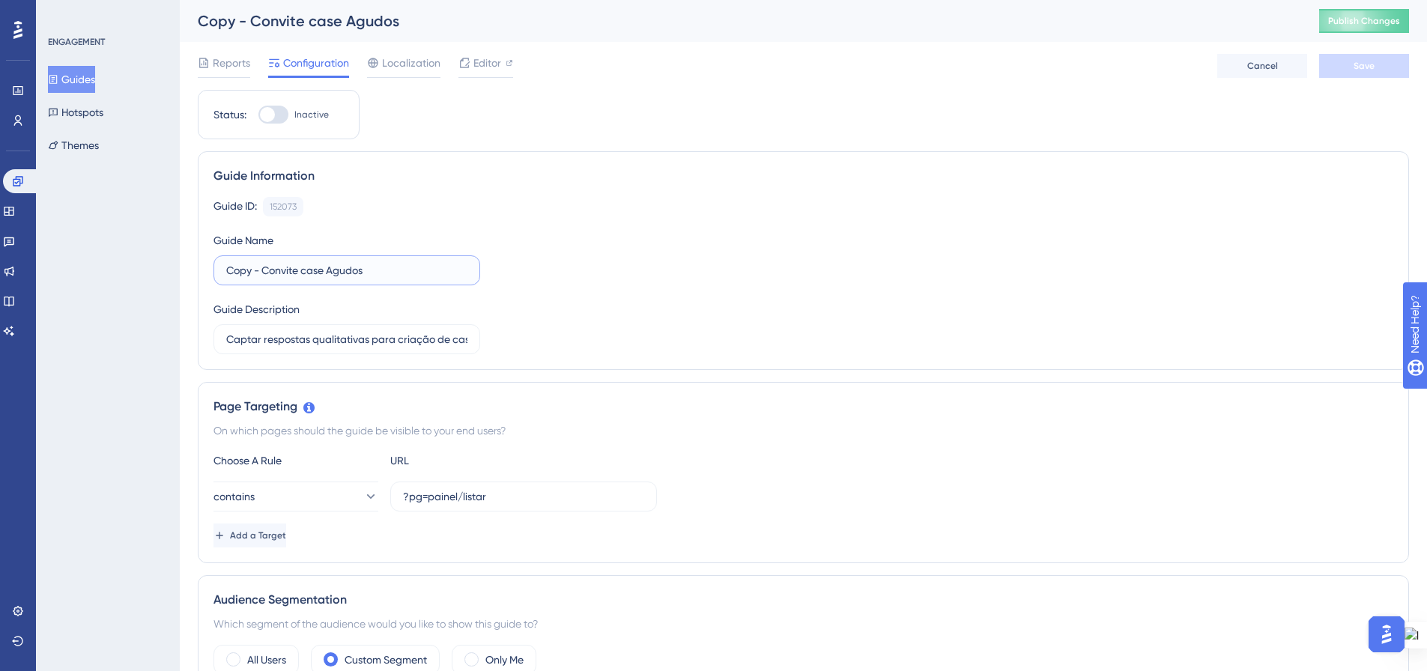
drag, startPoint x: 266, startPoint y: 270, endPoint x: 192, endPoint y: 267, distance: 74.2
drag, startPoint x: 293, startPoint y: 269, endPoint x: 330, endPoint y: 273, distance: 37.6
click at [330, 273] on input "Convite case Agudos" at bounding box center [346, 270] width 241 height 16
type input "Convite case Garça"
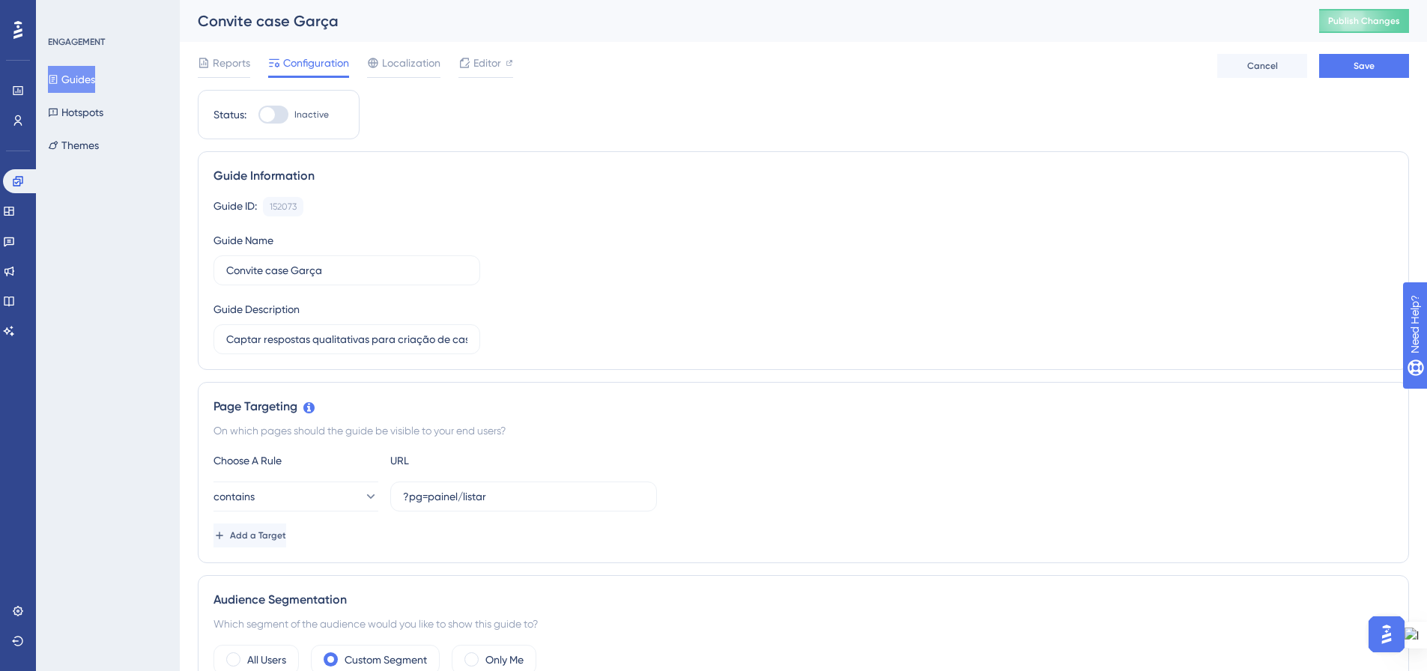
click at [622, 308] on div "Guide ID: 152073 Copy Guide Name Convite case Garça Guide Description Captar re…" at bounding box center [802, 275] width 1179 height 157
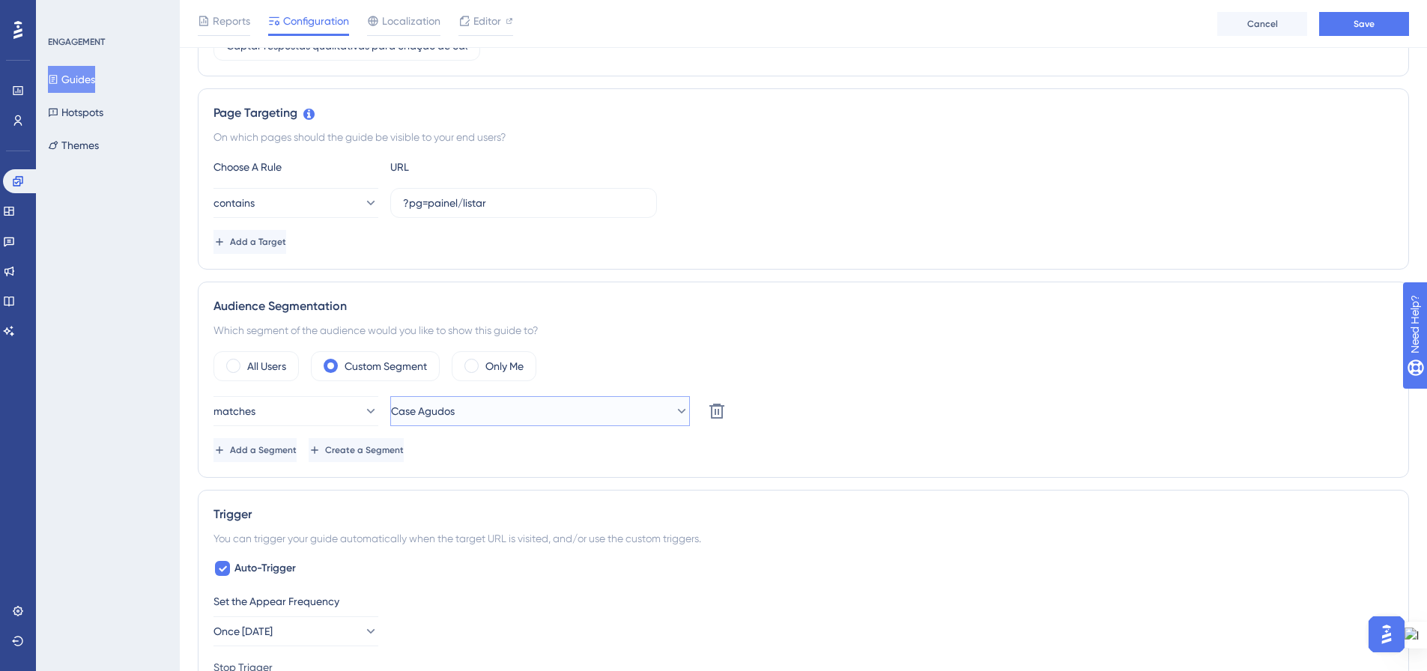
click at [636, 403] on button "Case Agudos" at bounding box center [540, 411] width 300 height 30
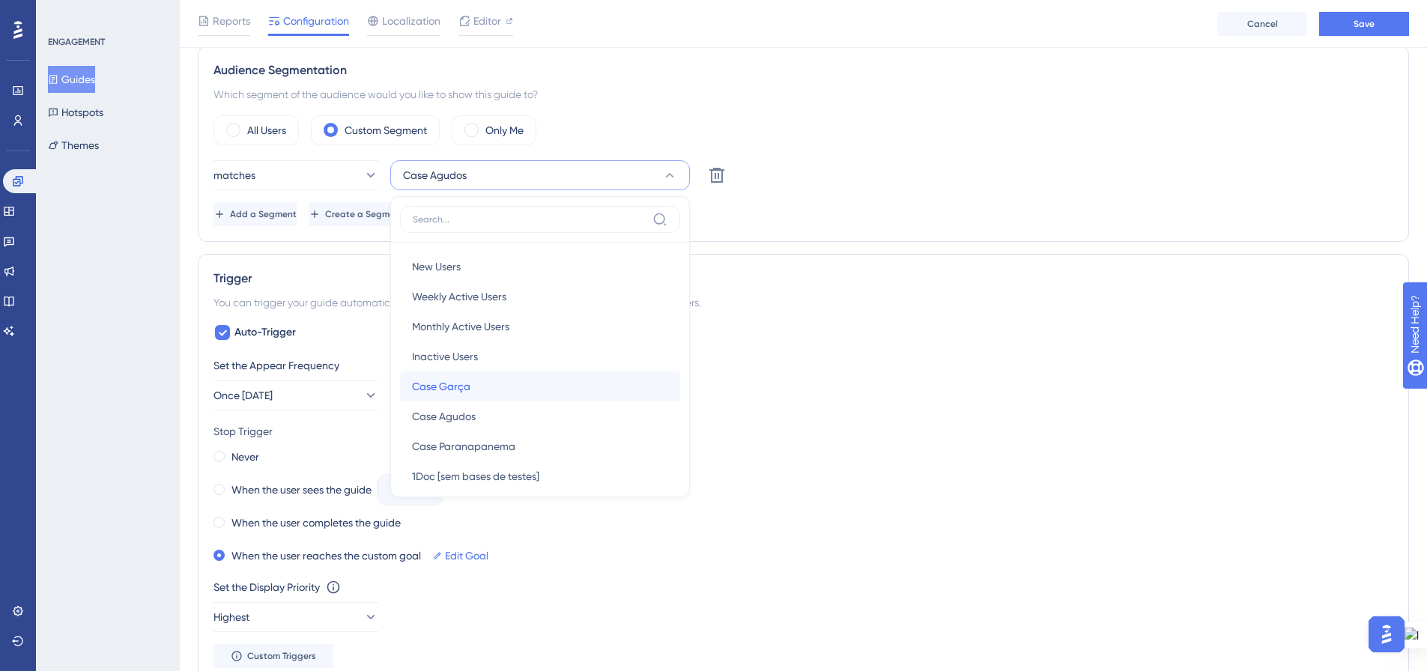
click at [538, 389] on div "Case Garça Case Garça" at bounding box center [540, 386] width 256 height 30
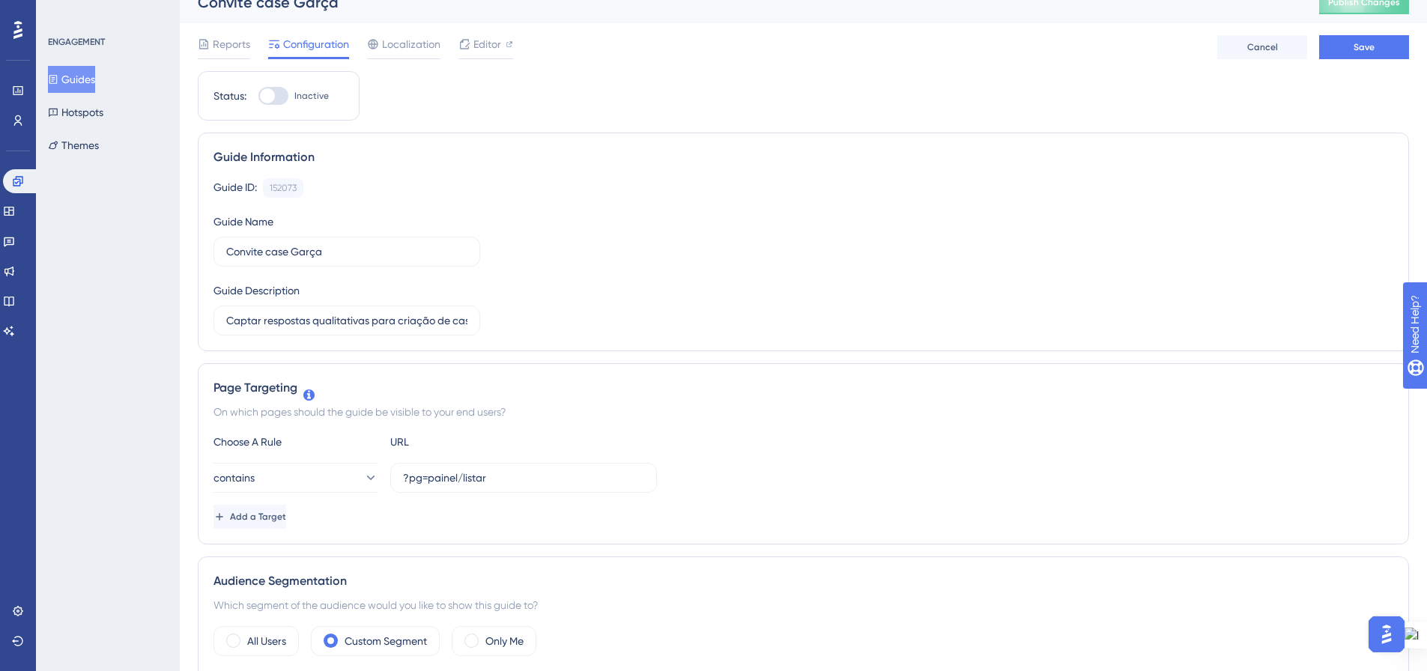
scroll to position [0, 0]
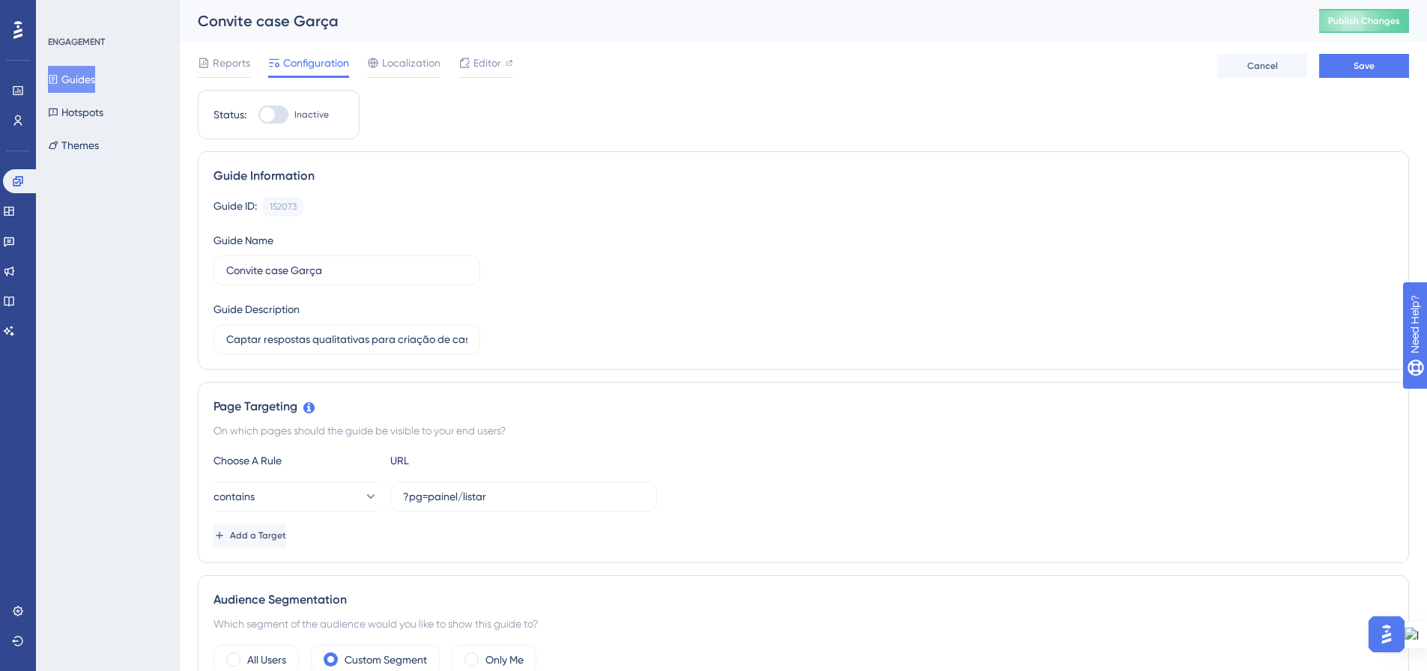
click at [284, 119] on div at bounding box center [273, 115] width 30 height 18
click at [258, 115] on input "Inactive" at bounding box center [258, 115] width 1 height 1
checkbox input "true"
click at [759, 290] on div "Guide ID: 152073 Copy Guide Name Convite case Garça Guide Description Captar re…" at bounding box center [802, 275] width 1179 height 157
click at [1362, 64] on span "Save" at bounding box center [1363, 66] width 21 height 12
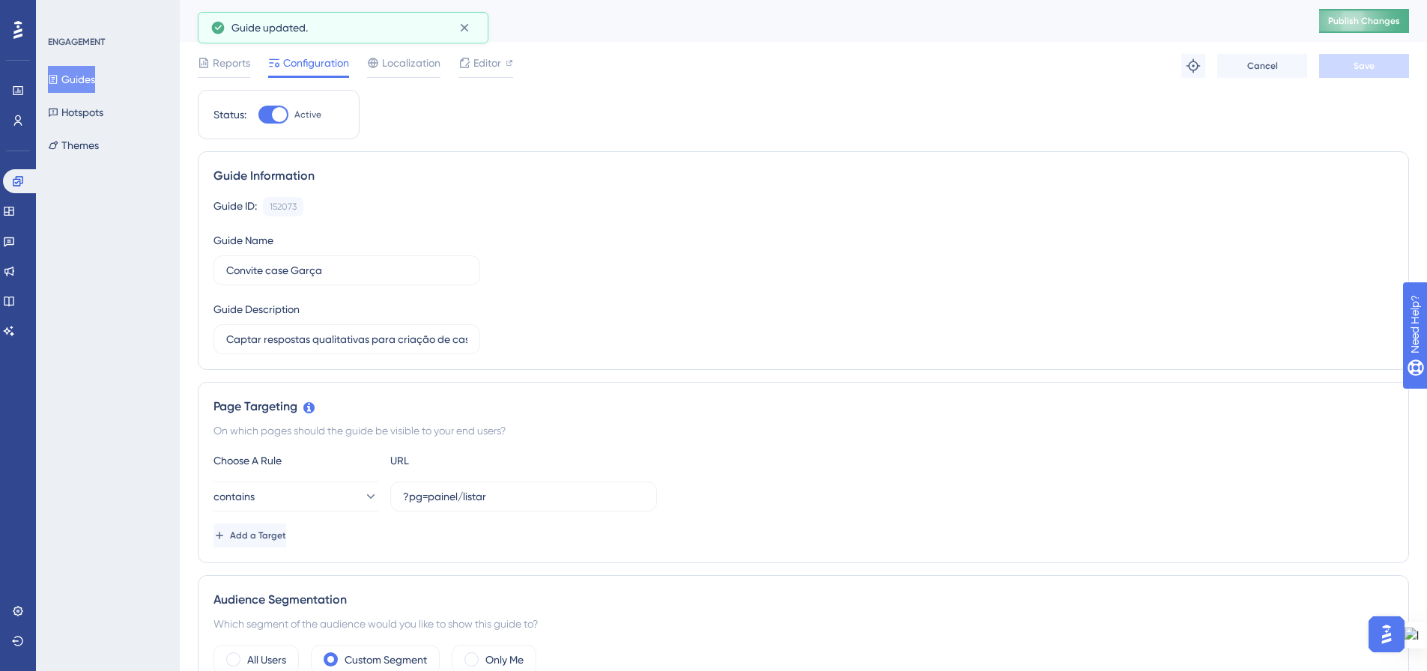
click at [1342, 22] on span "Publish Changes" at bounding box center [1364, 21] width 72 height 12
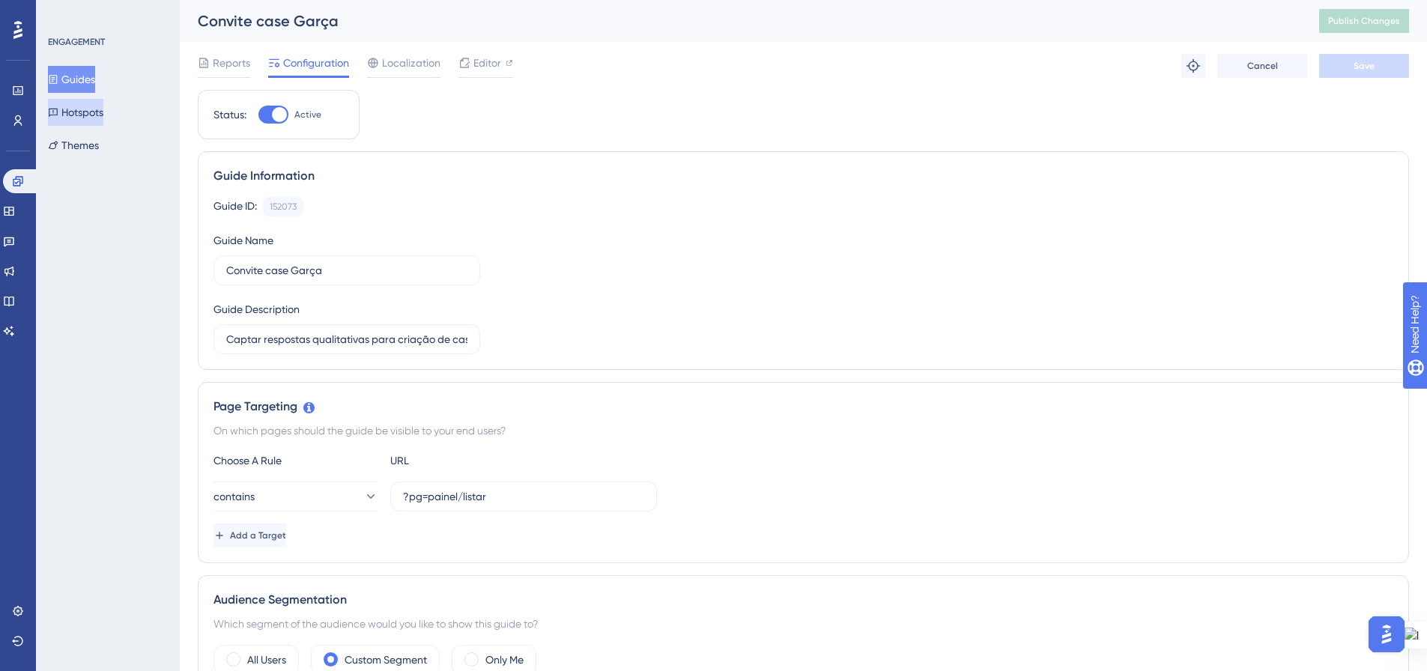
click at [90, 115] on button "Hotspots" at bounding box center [75, 112] width 55 height 27
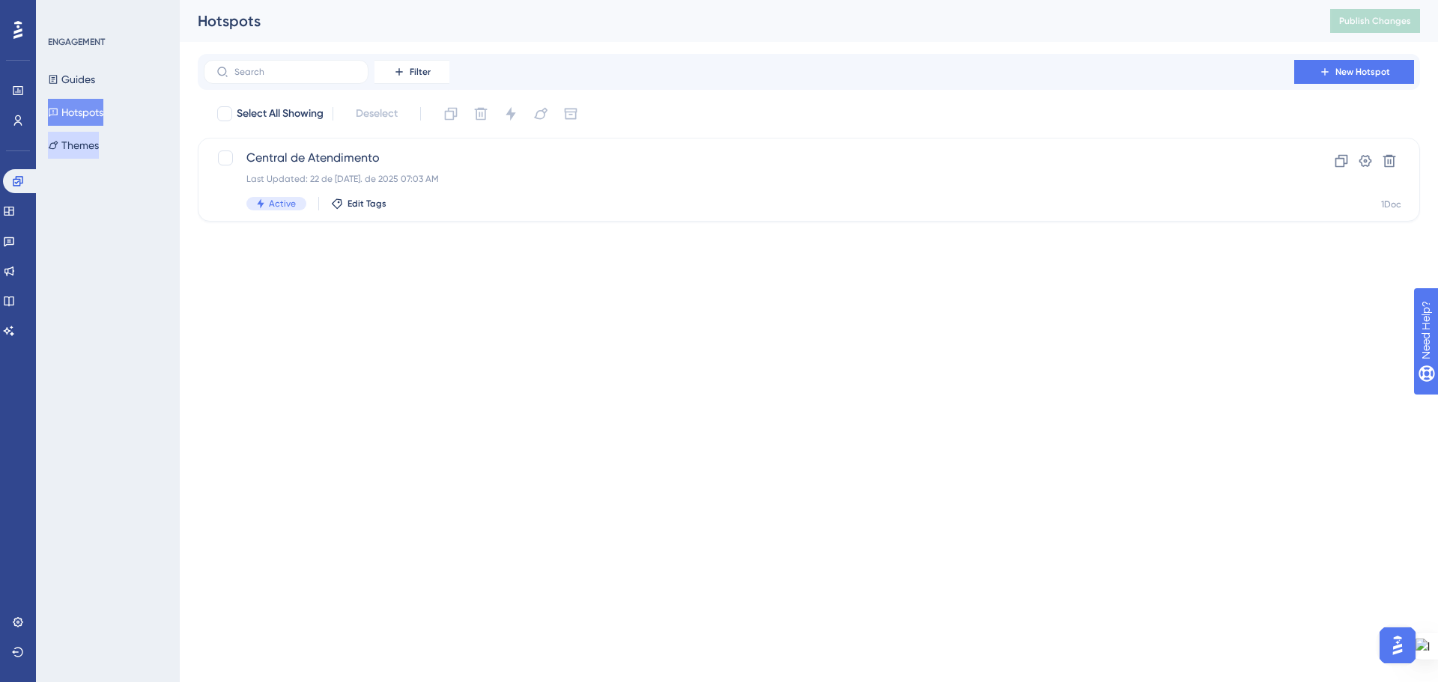
click at [93, 149] on button "Themes" at bounding box center [73, 145] width 51 height 27
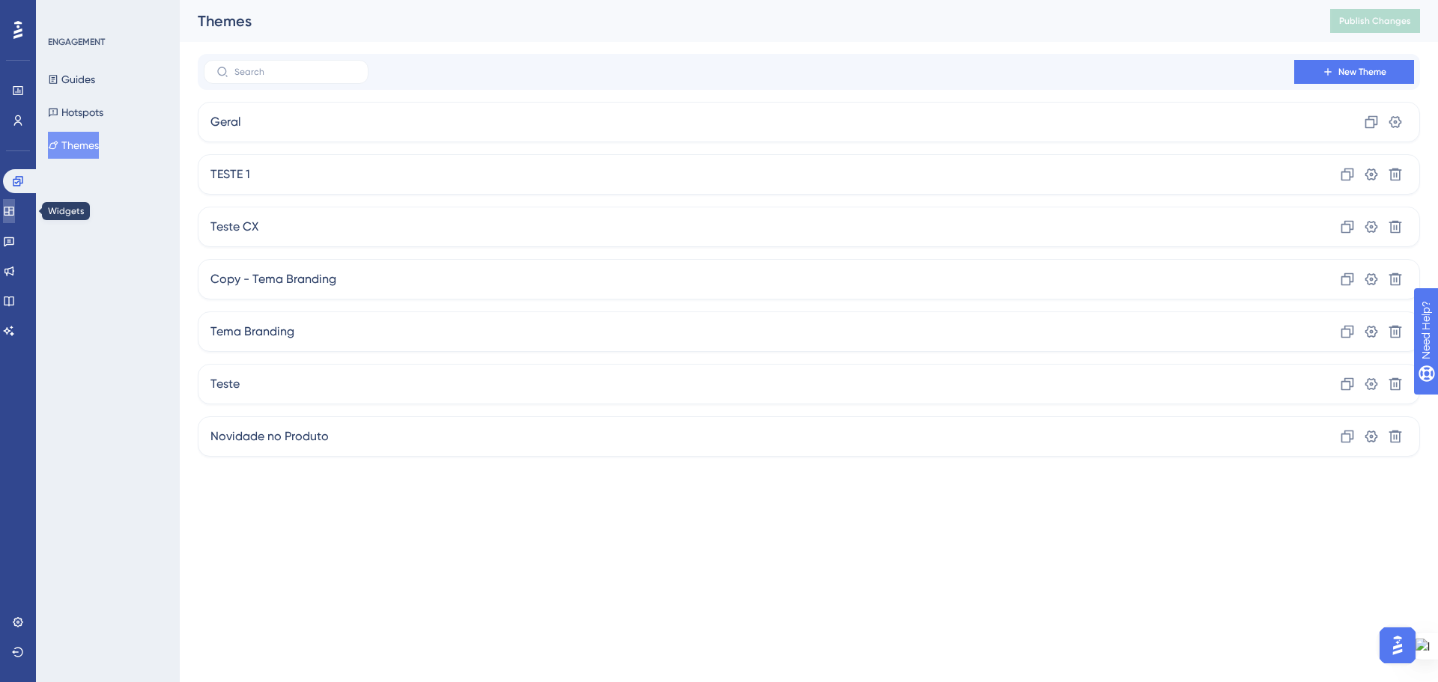
click at [15, 211] on icon at bounding box center [9, 211] width 12 height 12
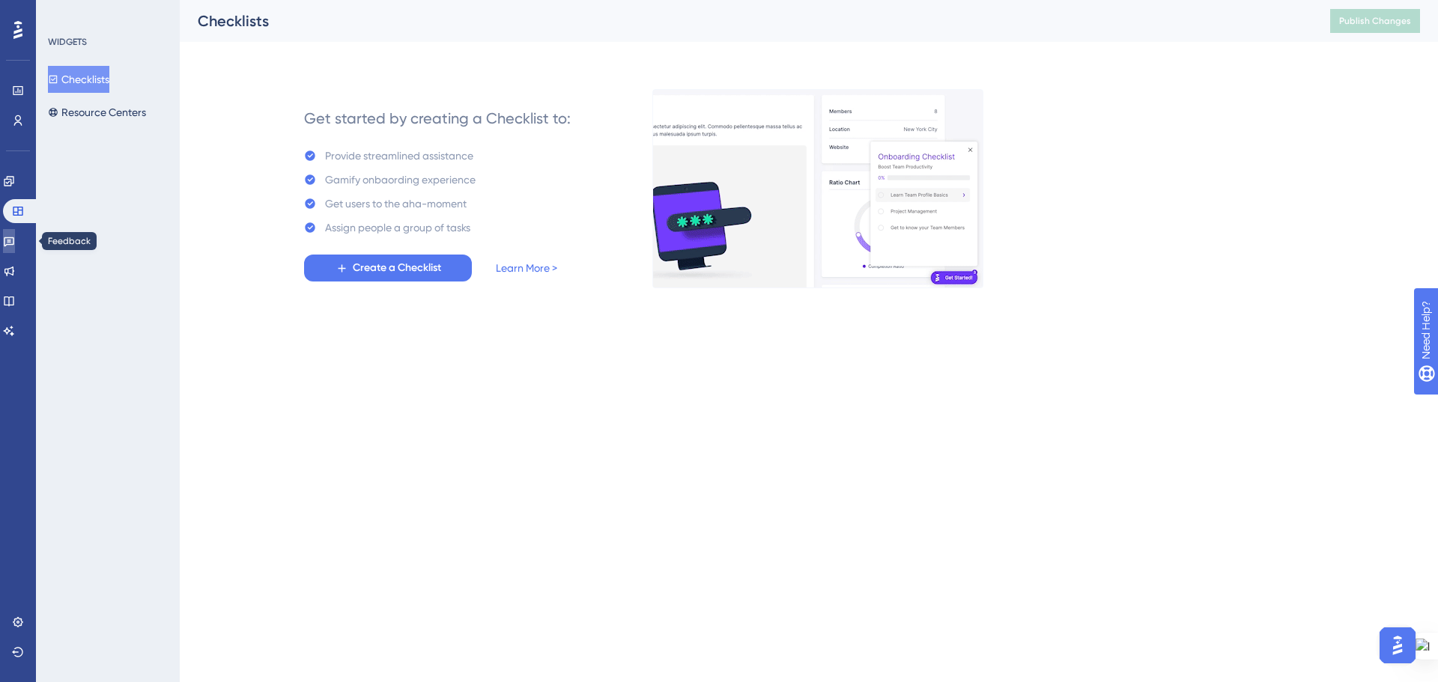
click at [15, 244] on icon at bounding box center [9, 241] width 12 height 12
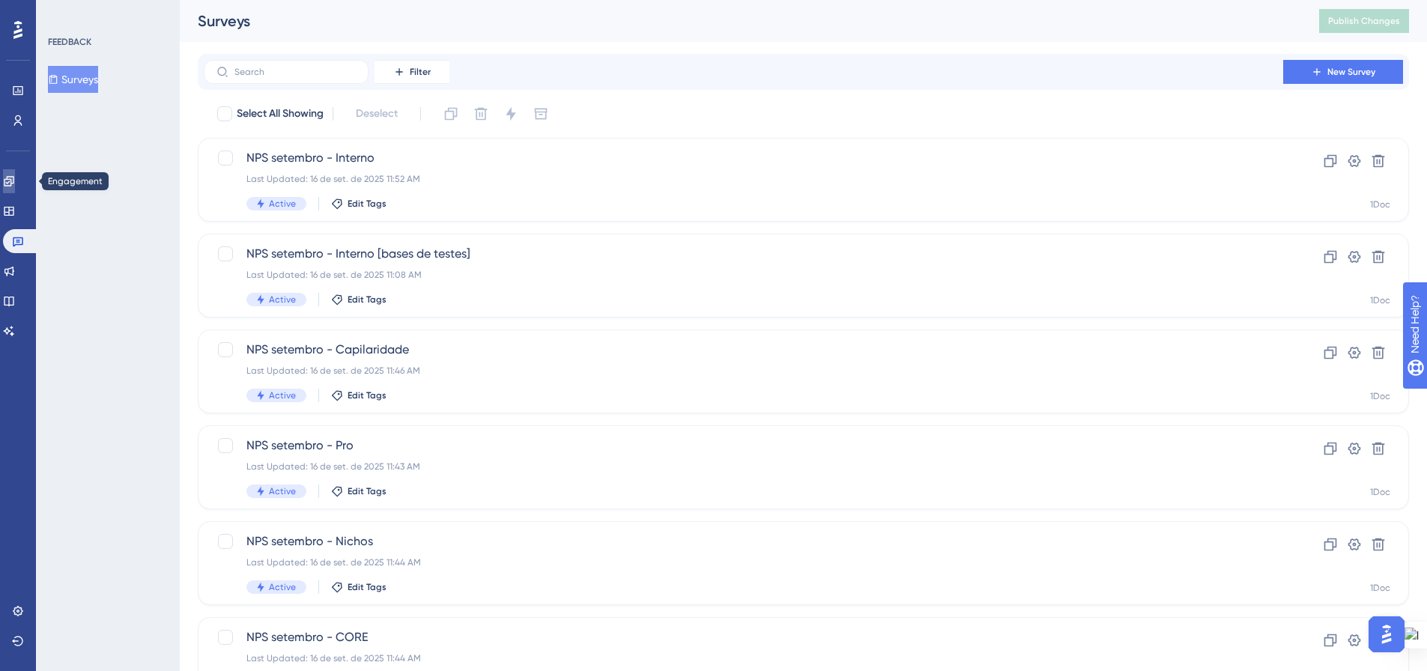
click at [12, 179] on icon at bounding box center [9, 181] width 12 height 12
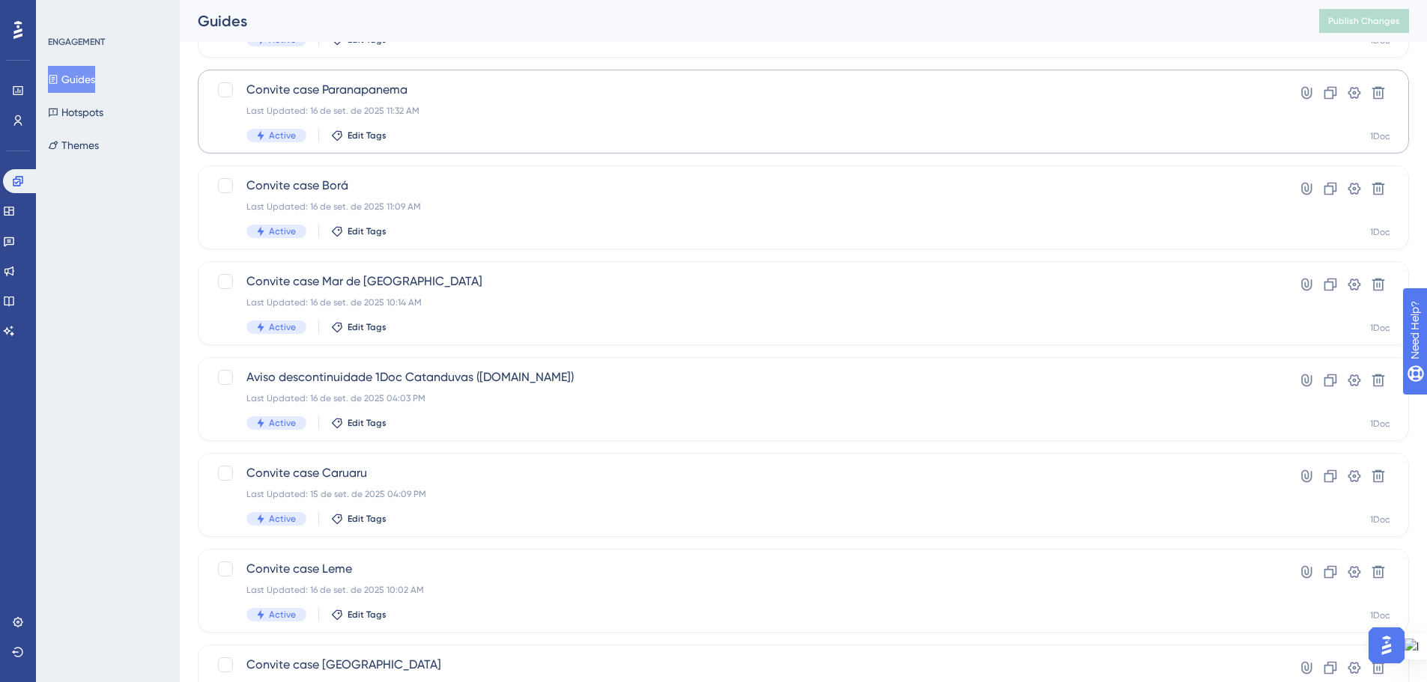
scroll to position [374, 0]
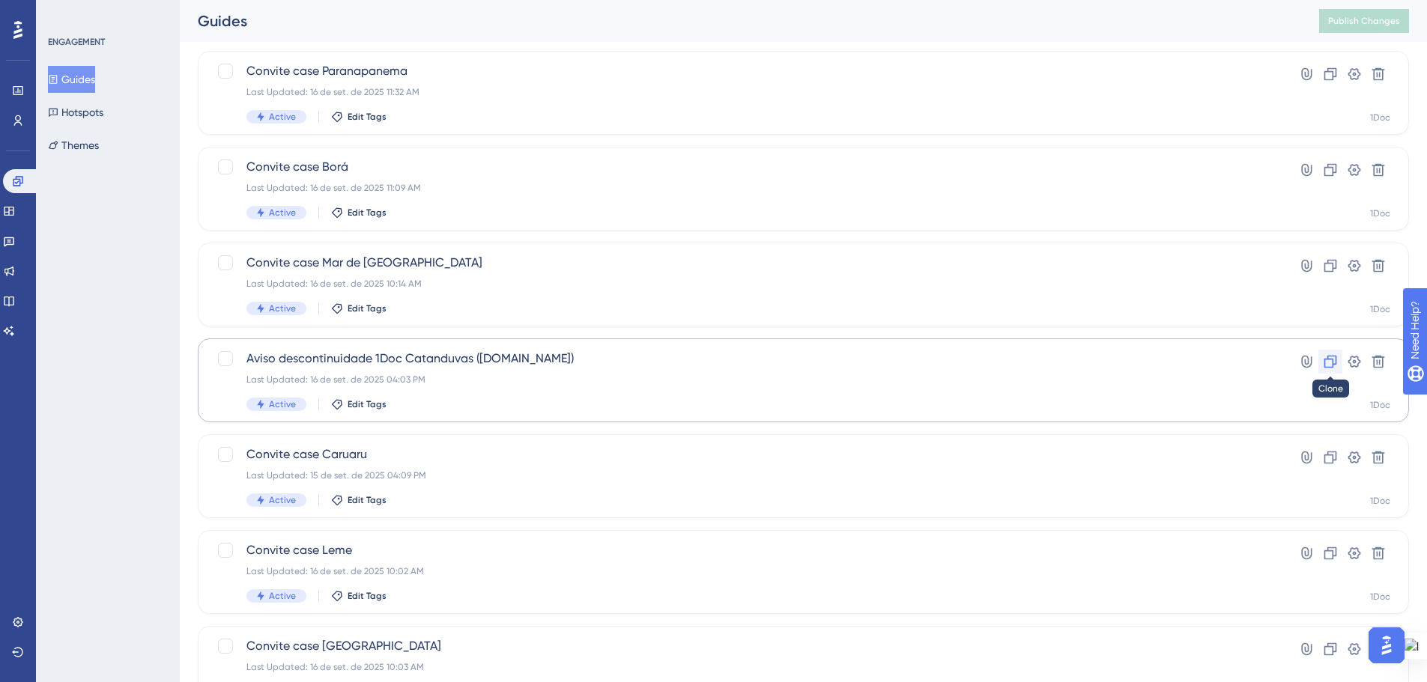
click at [1335, 358] on icon at bounding box center [1330, 362] width 13 height 13
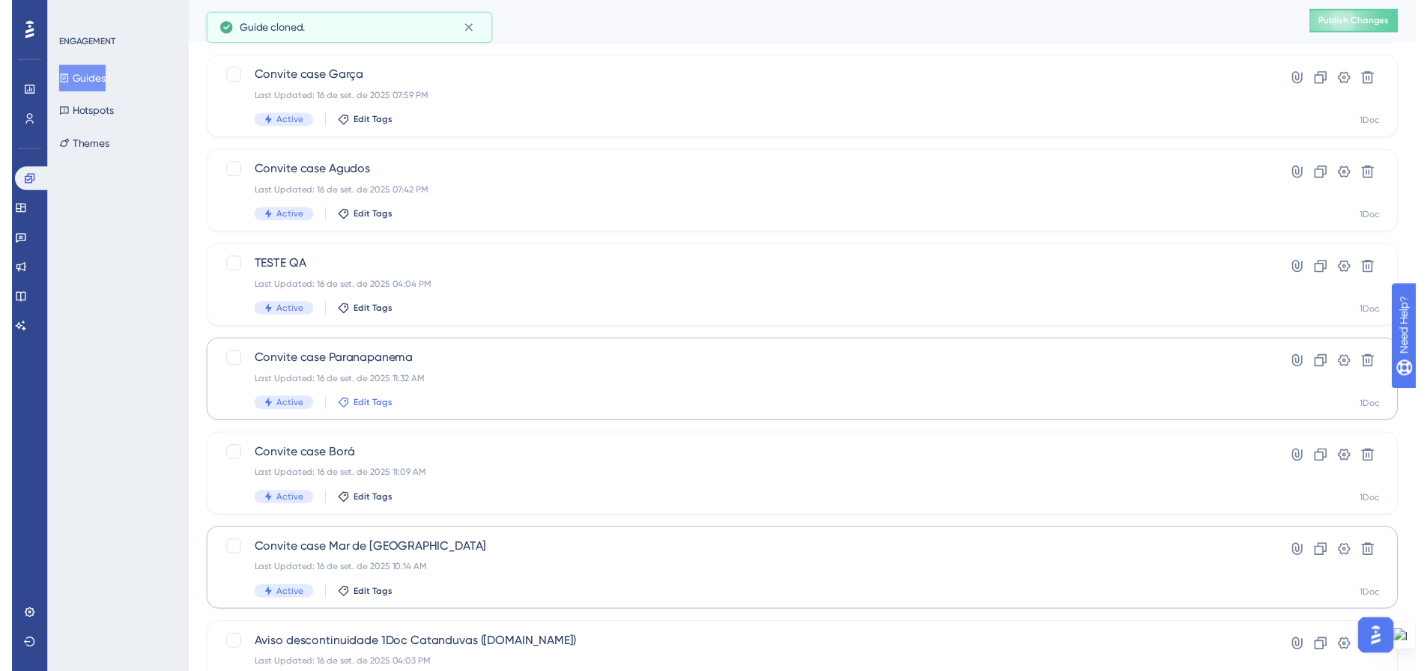
scroll to position [0, 0]
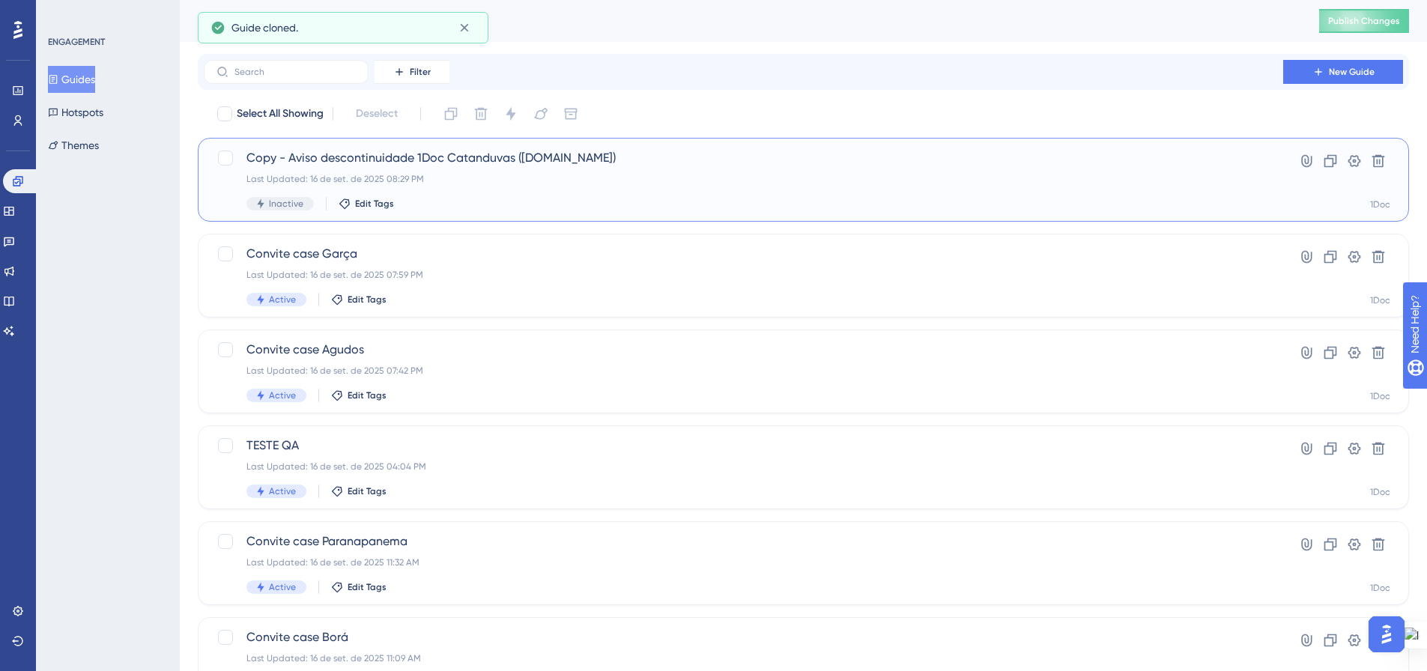
click at [372, 170] on div "Copy - Aviso descontinuidade 1Doc Catanduvas (Gov.br) Last Updated: 16 de set. …" at bounding box center [743, 179] width 994 height 61
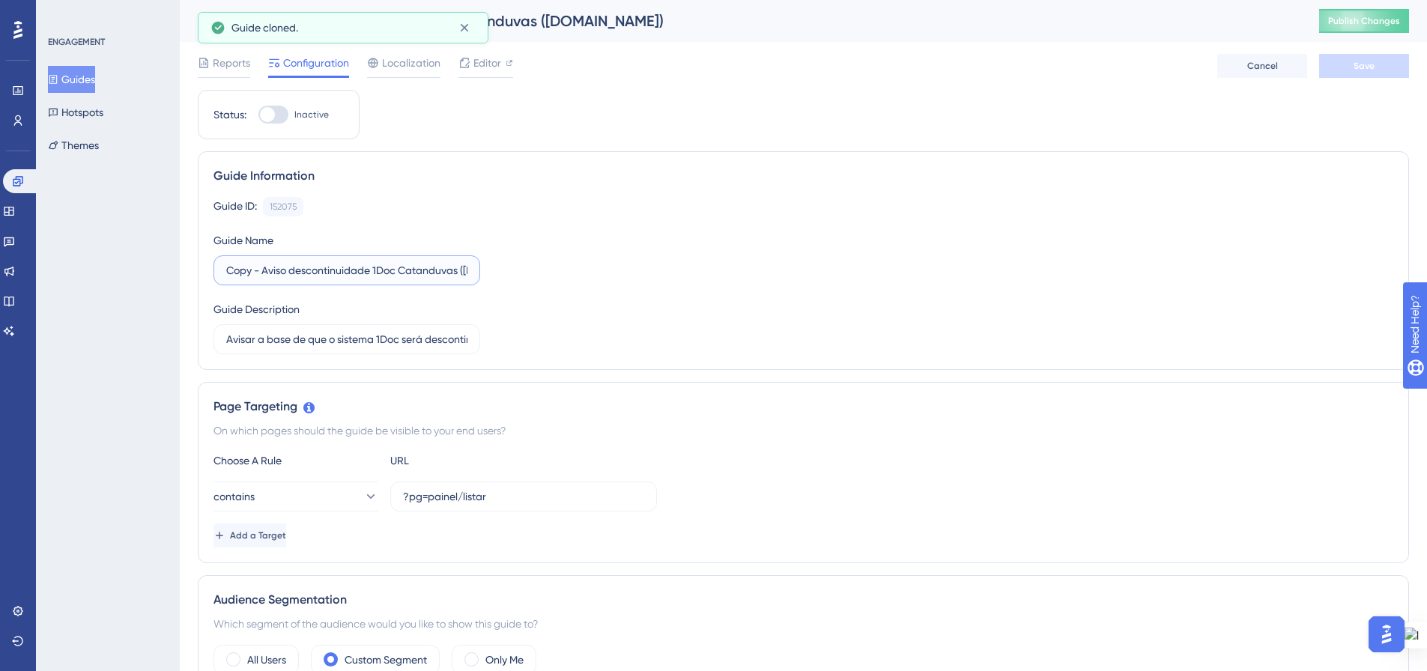
drag, startPoint x: 365, startPoint y: 270, endPoint x: 425, endPoint y: 275, distance: 59.3
click at [425, 275] on input "Aviso descontinuidade 1Doc Catanduvas ([DOMAIN_NAME])" at bounding box center [346, 270] width 241 height 16
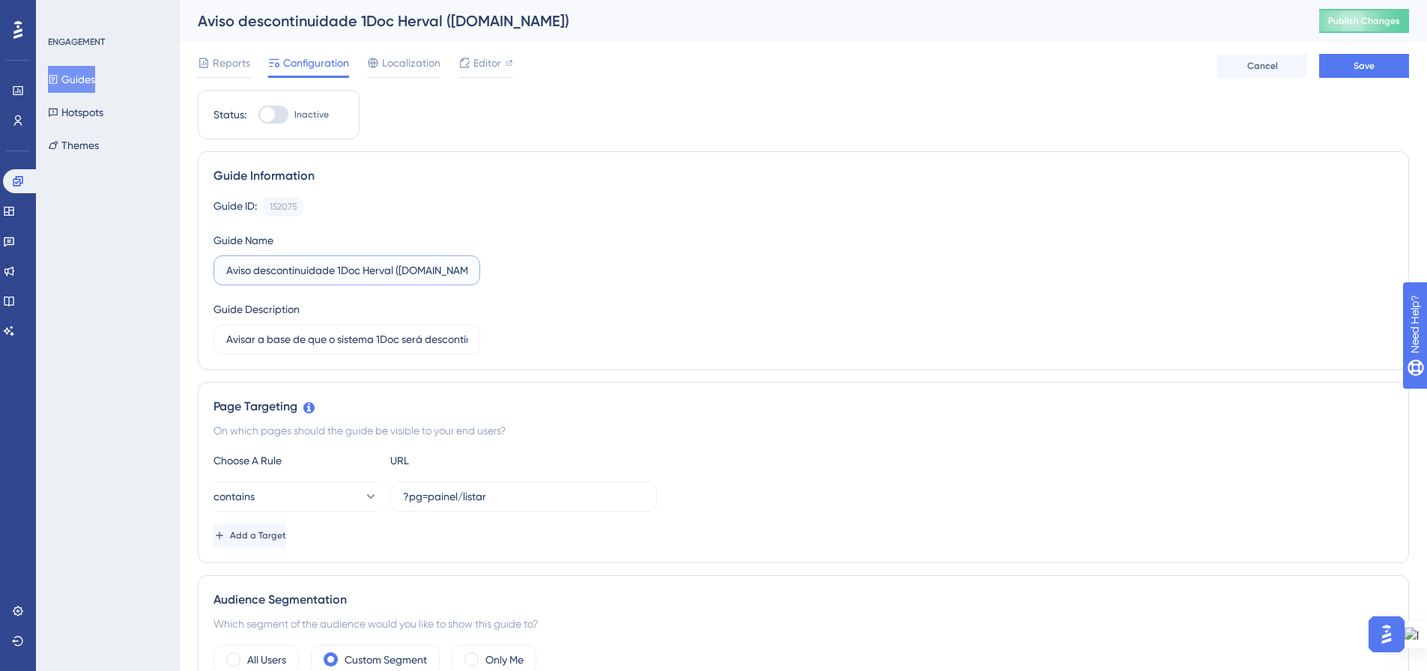
type input "Aviso descontinuidade 1Doc Herval ([DOMAIN_NAME])"
click at [573, 281] on div "Guide ID: 152075 Copy Guide Name Aviso descontinuidade 1Doc Herval (Gov.br) Gui…" at bounding box center [802, 275] width 1179 height 157
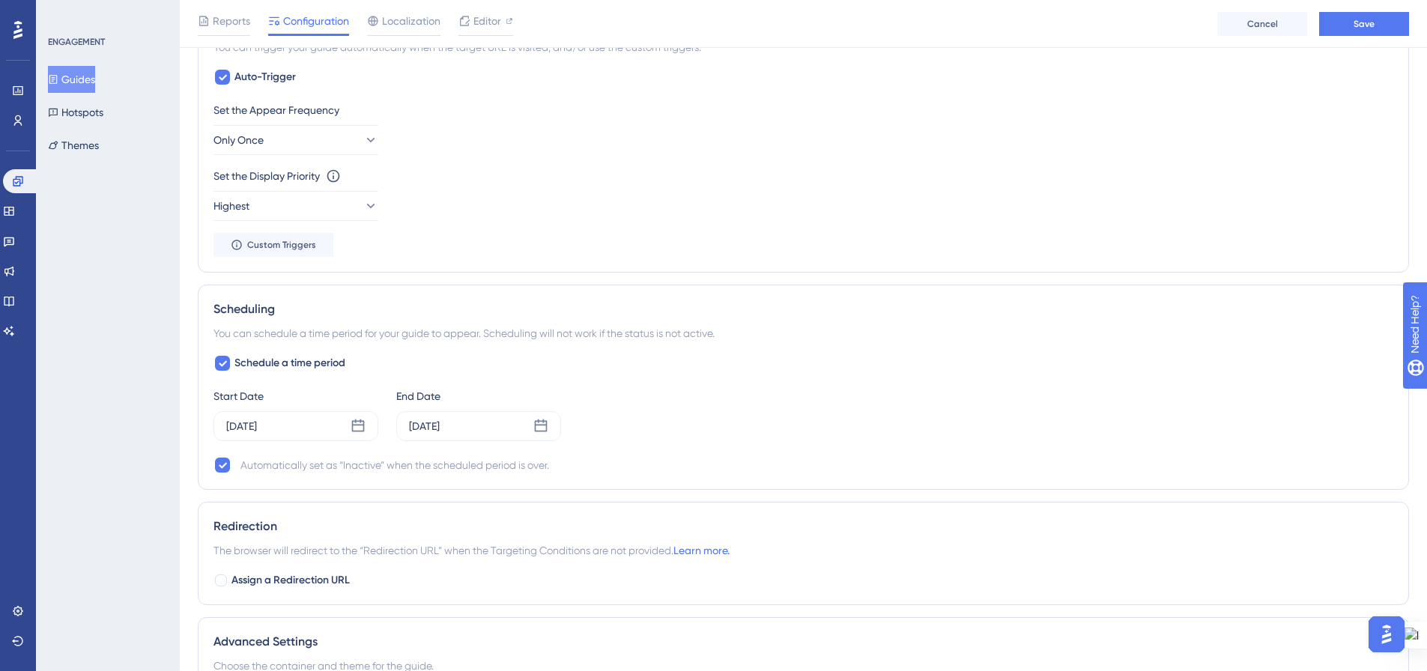
scroll to position [899, 0]
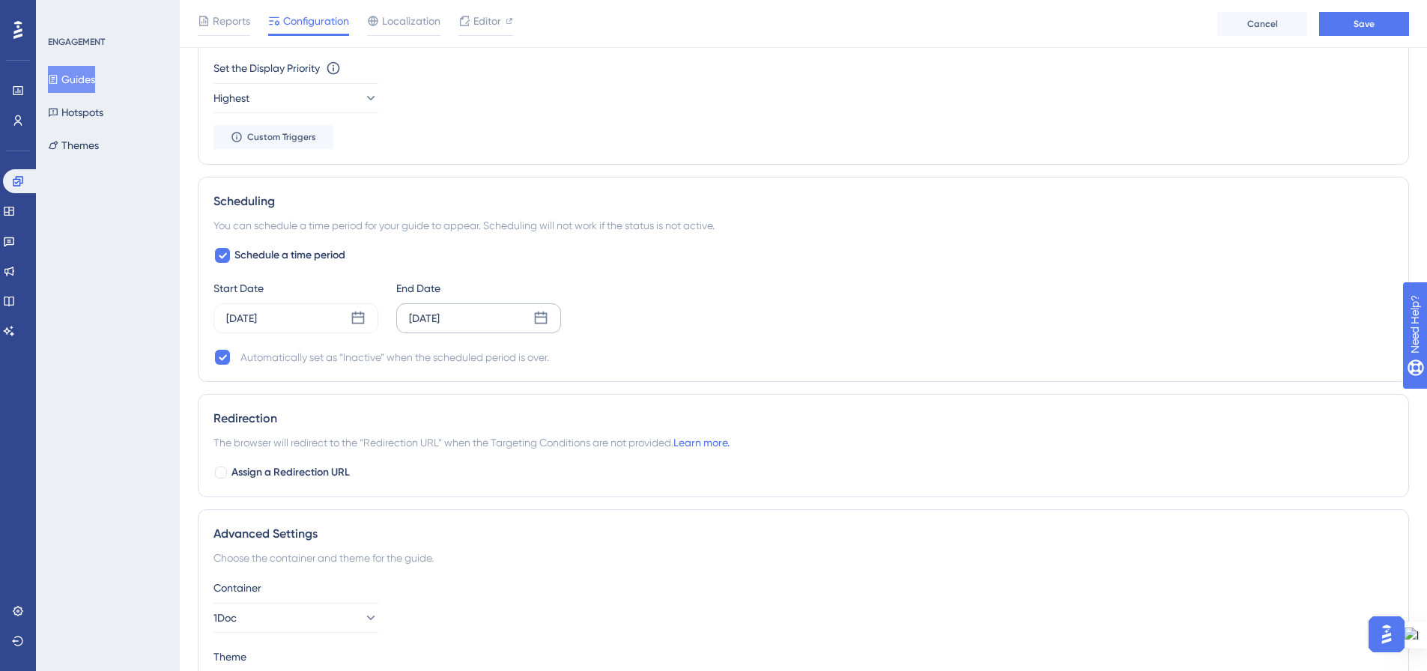
click at [541, 320] on icon at bounding box center [540, 318] width 15 height 15
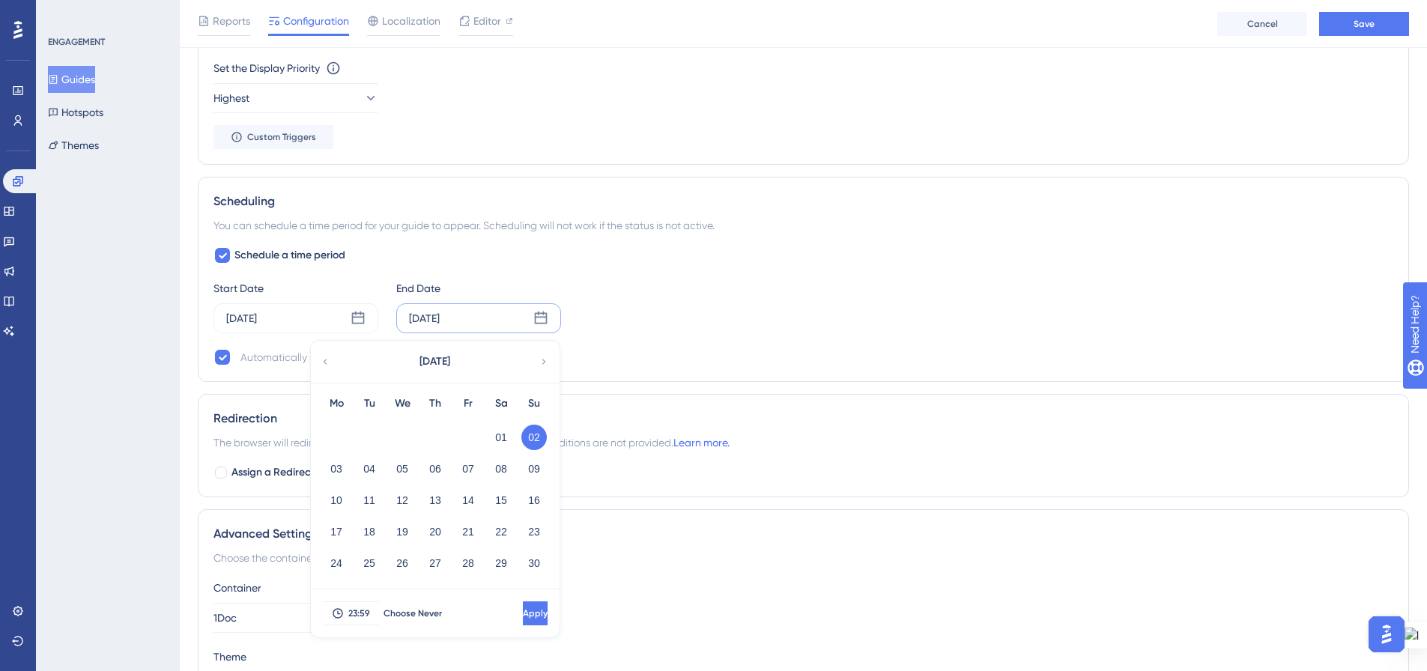
click at [324, 359] on icon at bounding box center [325, 361] width 10 height 13
click at [644, 288] on div "Start Date Oct 24 2025 End Date Nov 02 2025 October 2025 Mo Tu We Th Fr Sa Su 0…" at bounding box center [802, 306] width 1179 height 54
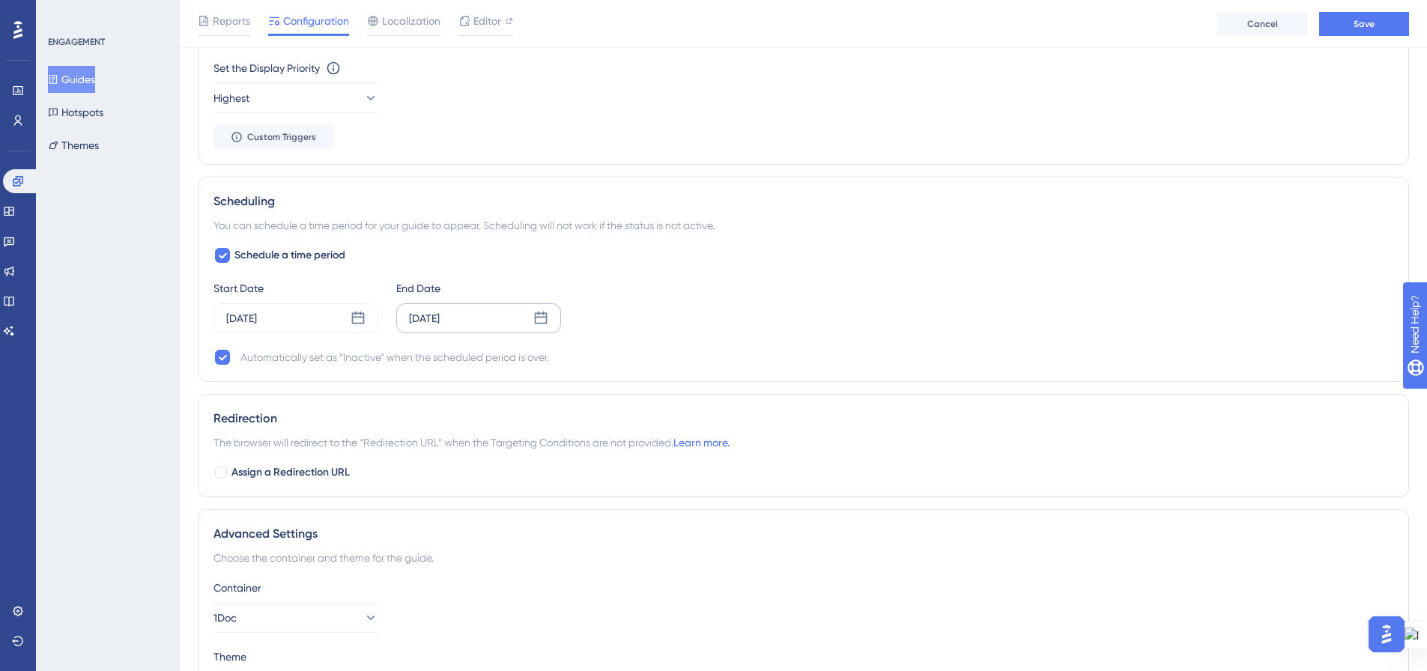
click at [537, 324] on icon at bounding box center [541, 318] width 13 height 13
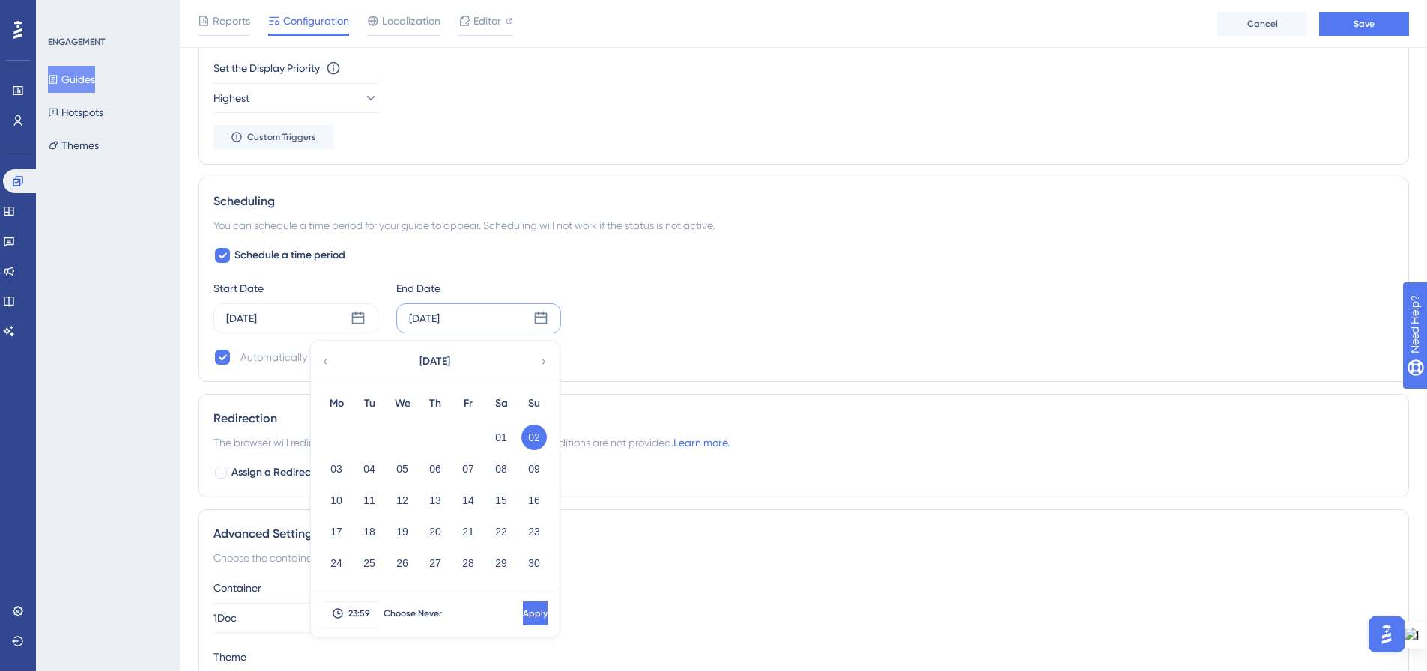
click at [324, 364] on icon at bounding box center [325, 361] width 10 height 13
click at [729, 228] on div "You can schedule a time period for your guide to appear. Scheduling will not wo…" at bounding box center [802, 225] width 1179 height 18
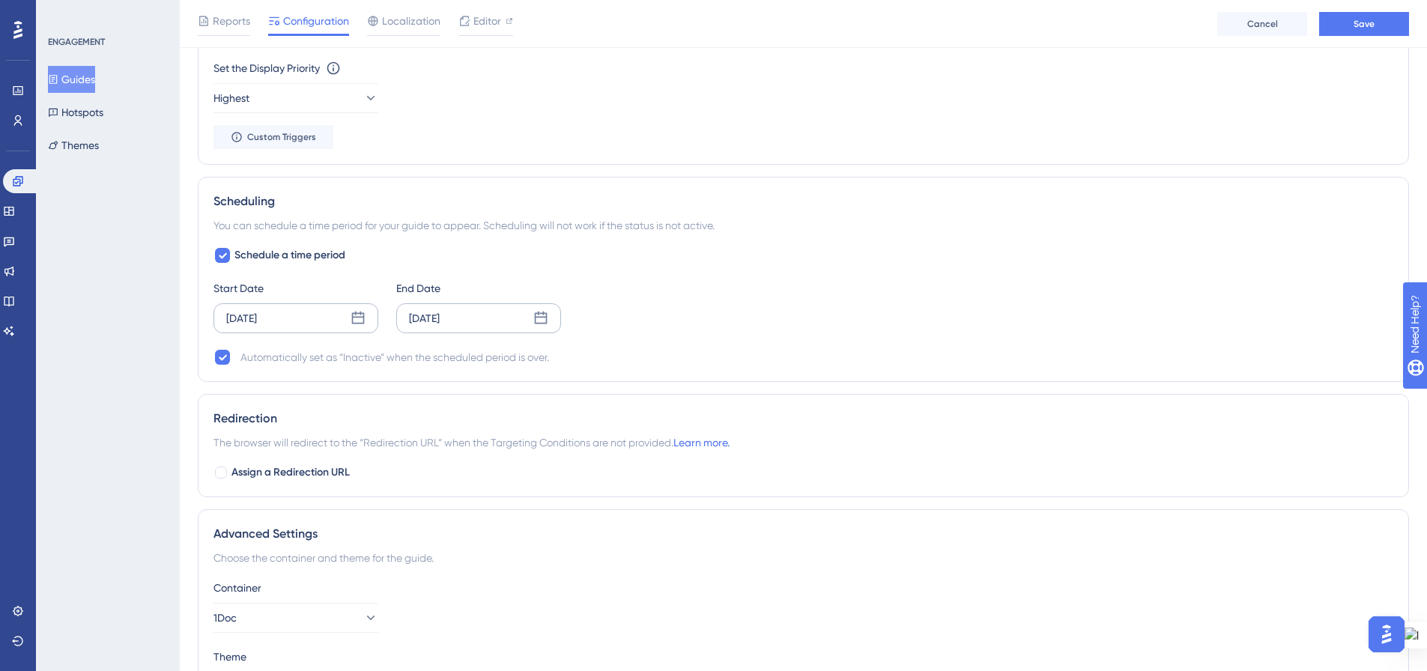
click at [353, 315] on icon at bounding box center [357, 318] width 15 height 15
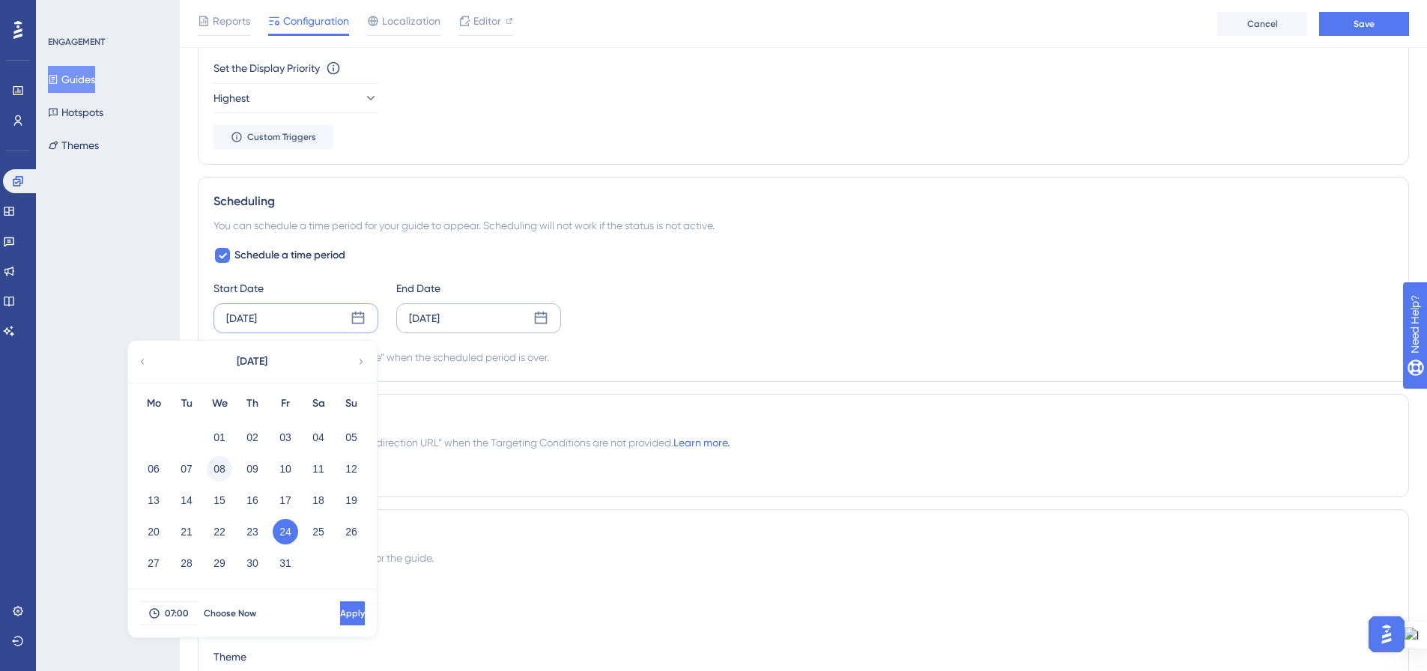
click at [219, 471] on button "08" at bounding box center [219, 468] width 25 height 25
click at [337, 604] on button "Apply" at bounding box center [351, 613] width 28 height 24
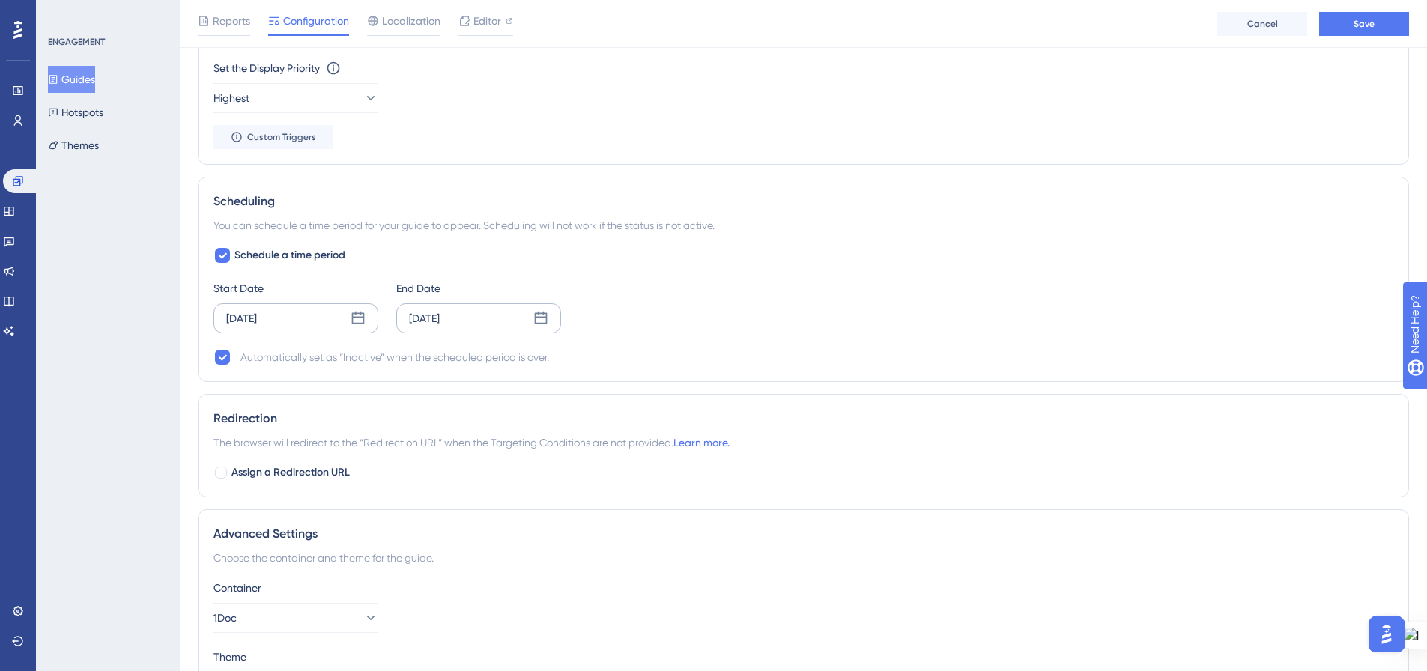
click at [540, 321] on icon at bounding box center [540, 318] width 15 height 15
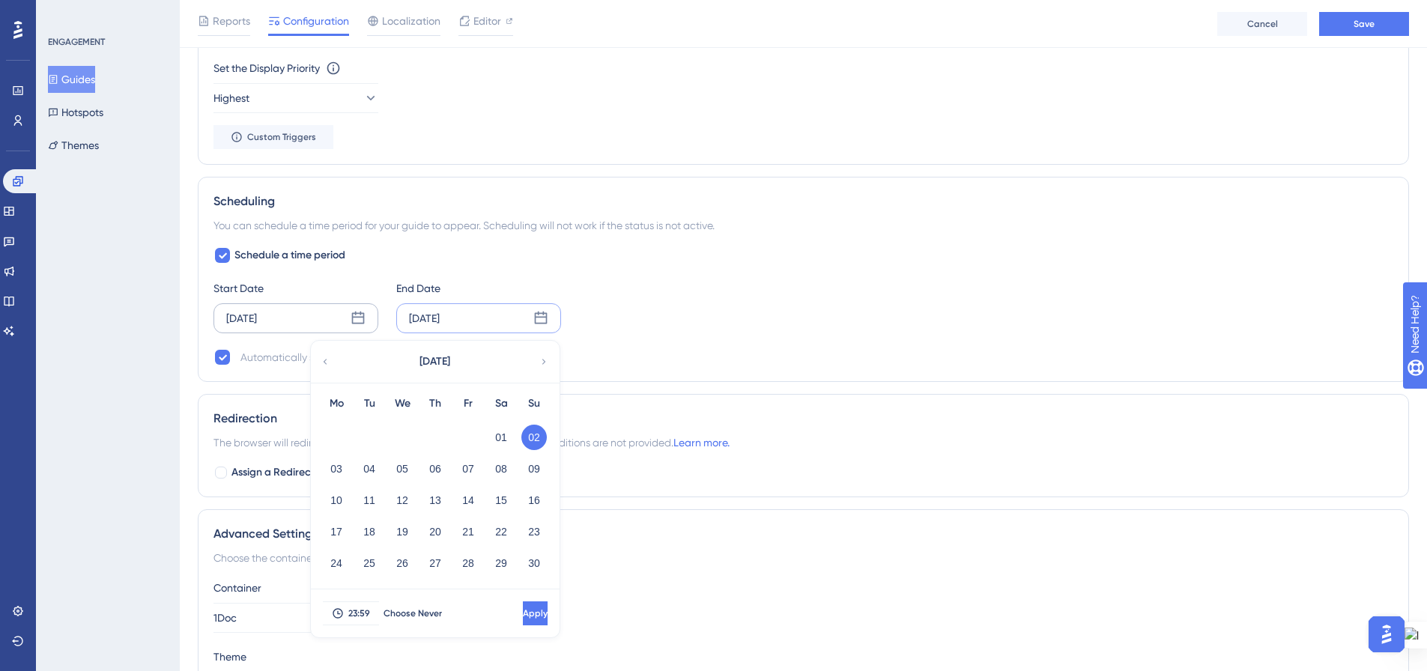
click at [326, 365] on icon at bounding box center [325, 361] width 10 height 13
drag, startPoint x: 375, startPoint y: 498, endPoint x: 416, endPoint y: 457, distance: 57.7
click at [375, 499] on button "14" at bounding box center [368, 500] width 25 height 25
click at [523, 615] on span "Apply" at bounding box center [535, 613] width 25 height 12
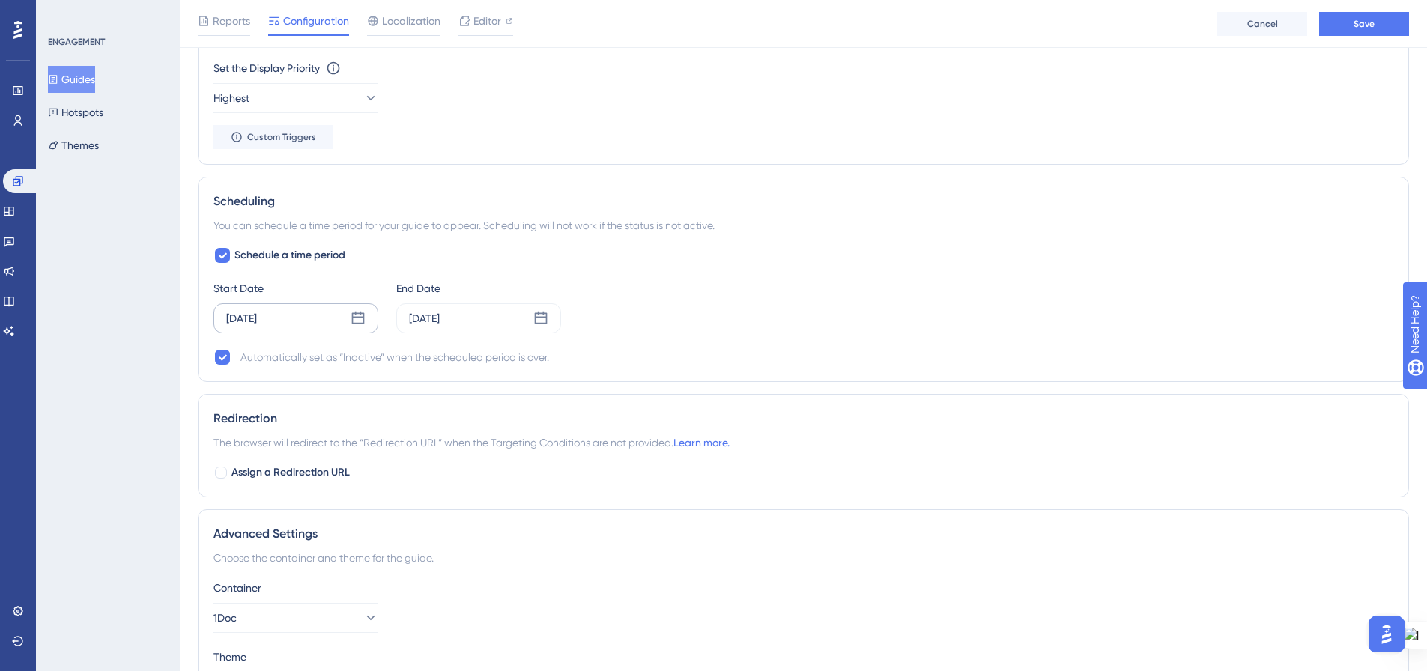
click at [358, 315] on icon at bounding box center [357, 318] width 15 height 15
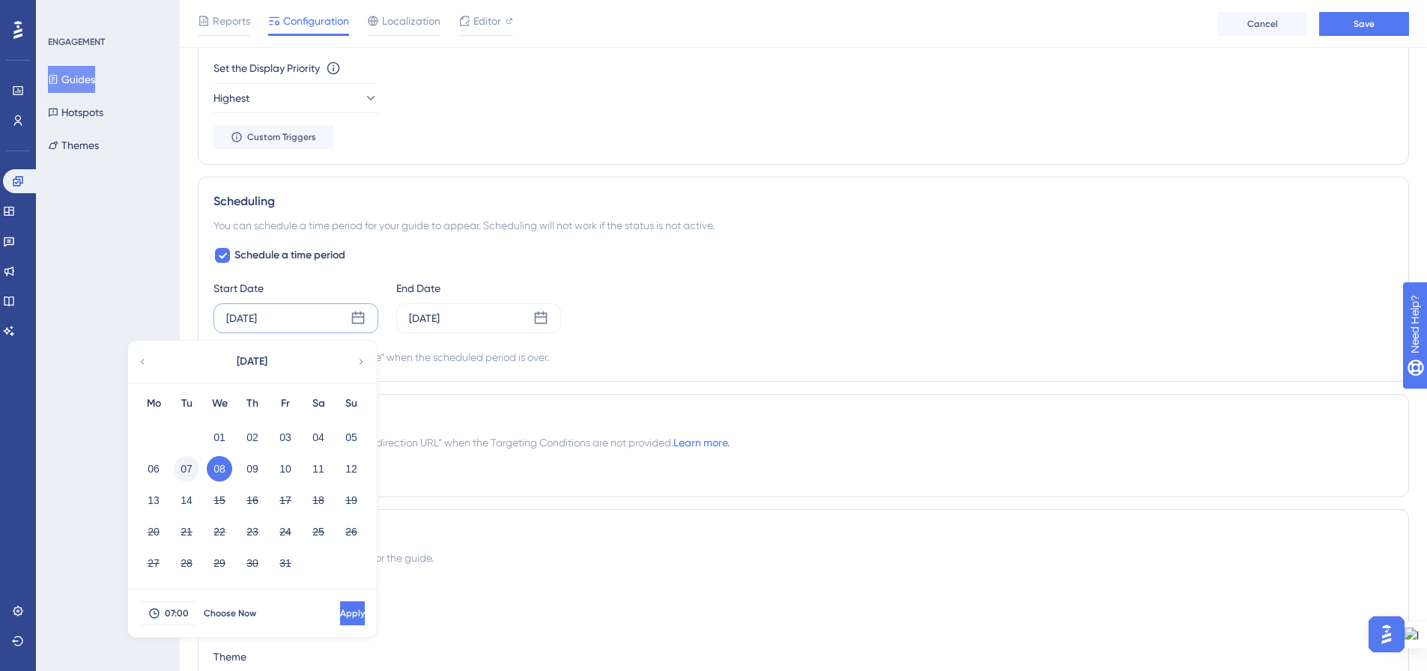
click at [186, 467] on button "07" at bounding box center [186, 468] width 25 height 25
click at [338, 608] on span "Apply" at bounding box center [350, 613] width 25 height 12
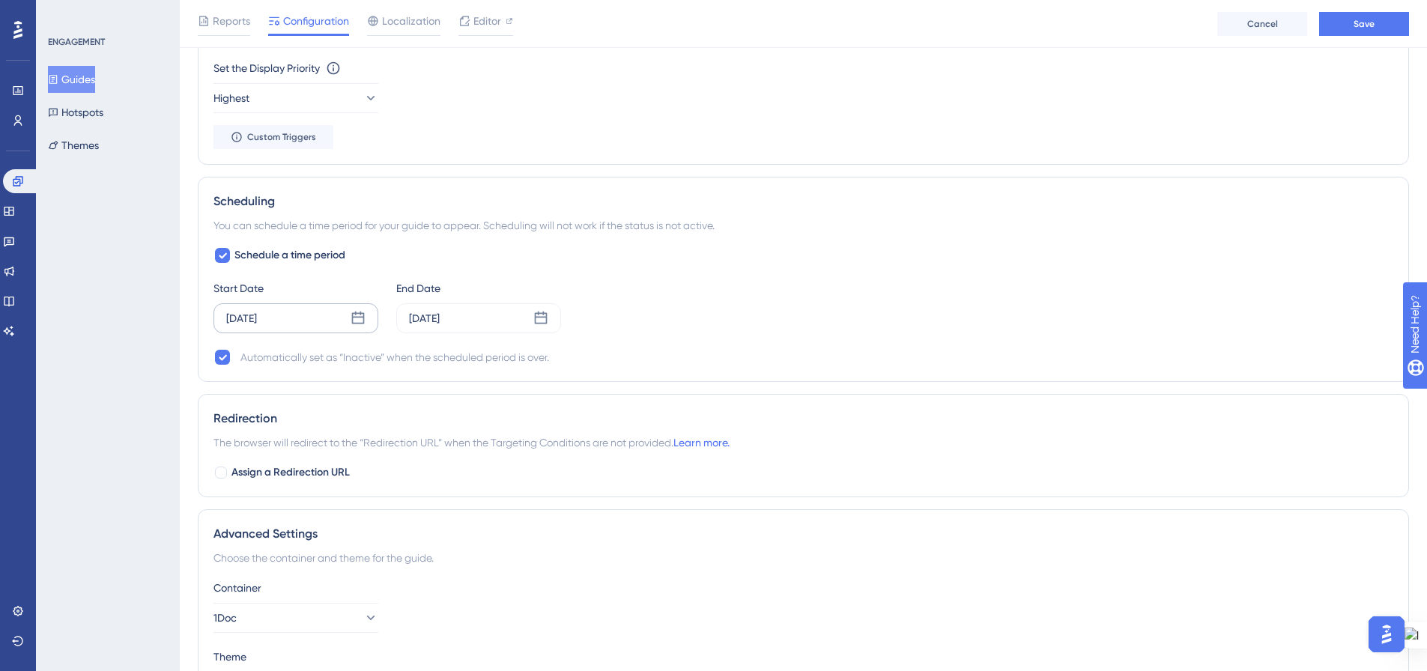
click at [674, 342] on div "Schedule a time period Start Date Oct 07 2025 End Date Oct 14 2025 Automaticall…" at bounding box center [802, 306] width 1179 height 120
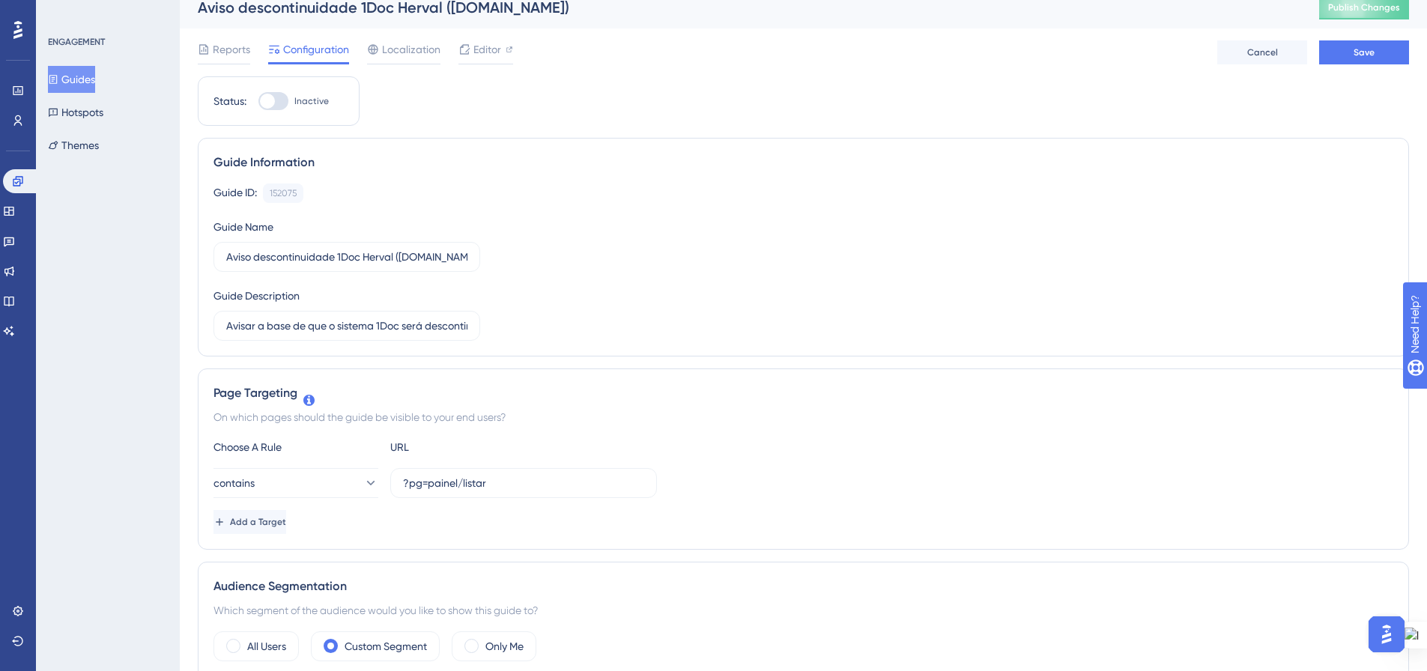
scroll to position [0, 0]
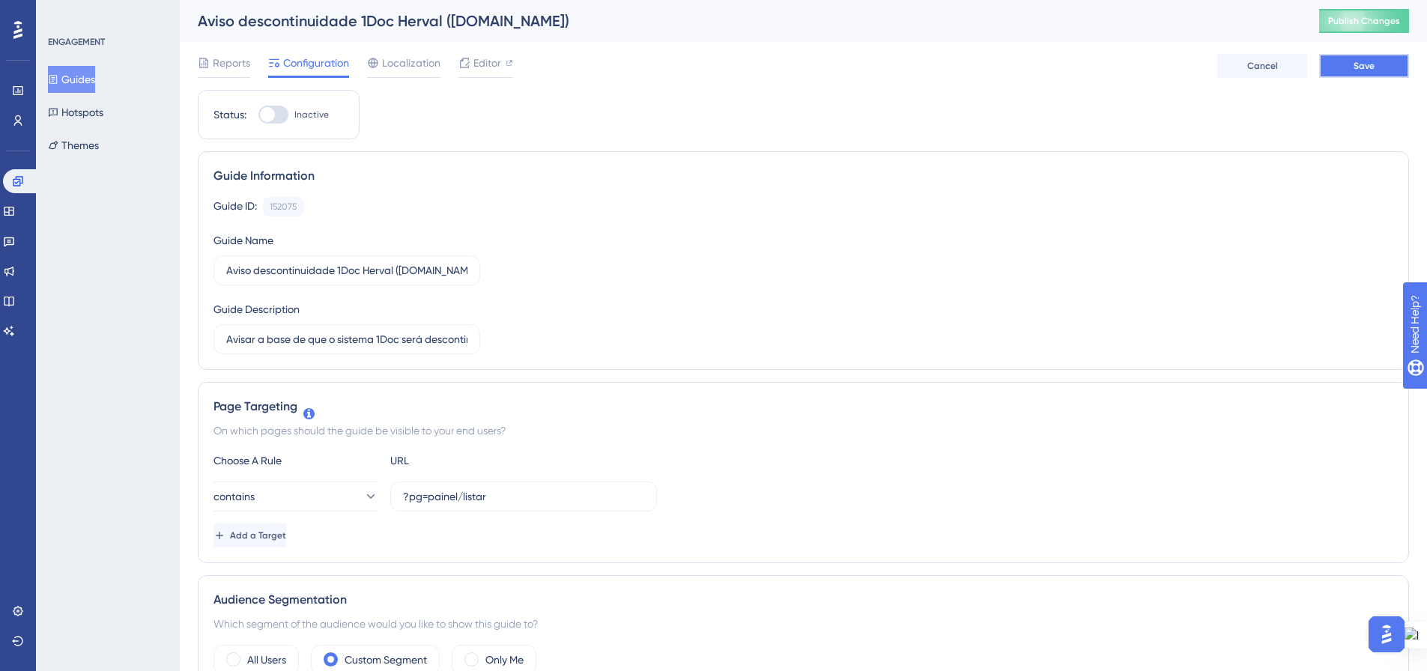
click at [1337, 61] on button "Save" at bounding box center [1364, 66] width 90 height 24
click at [1354, 19] on span "Publish Changes" at bounding box center [1364, 21] width 72 height 12
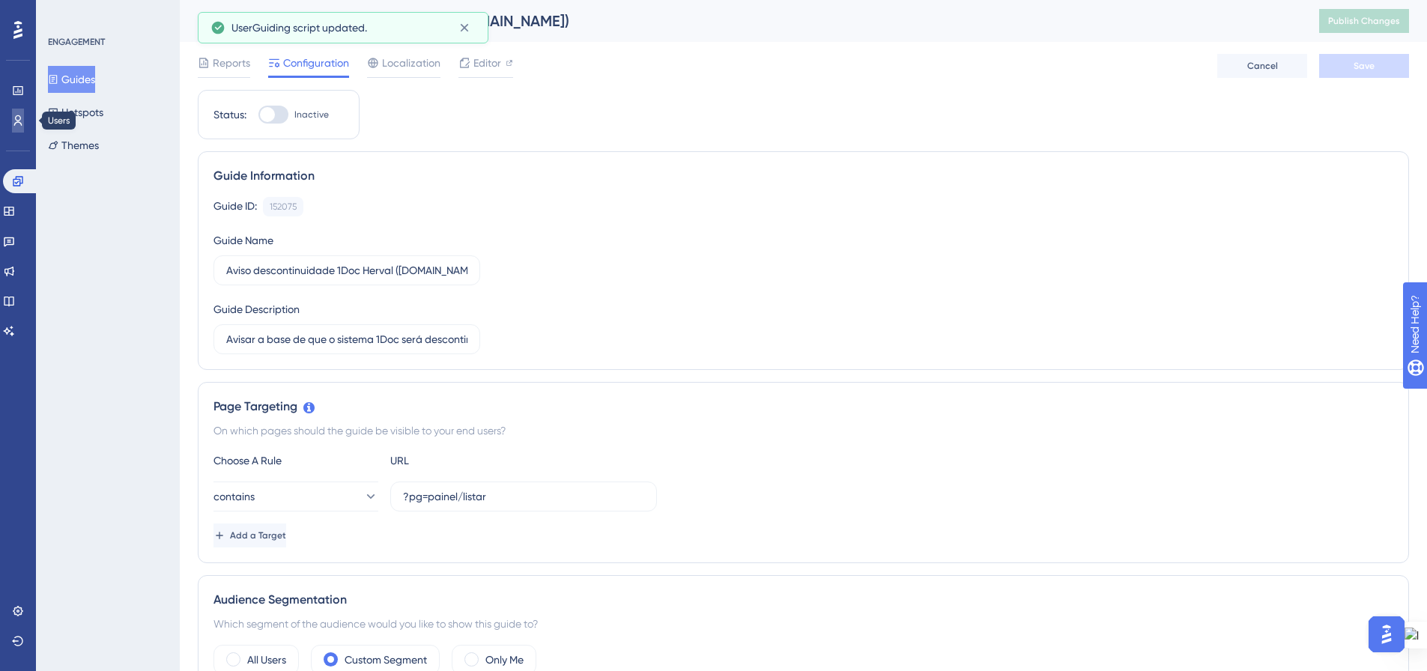
click at [12, 122] on link at bounding box center [18, 121] width 12 height 24
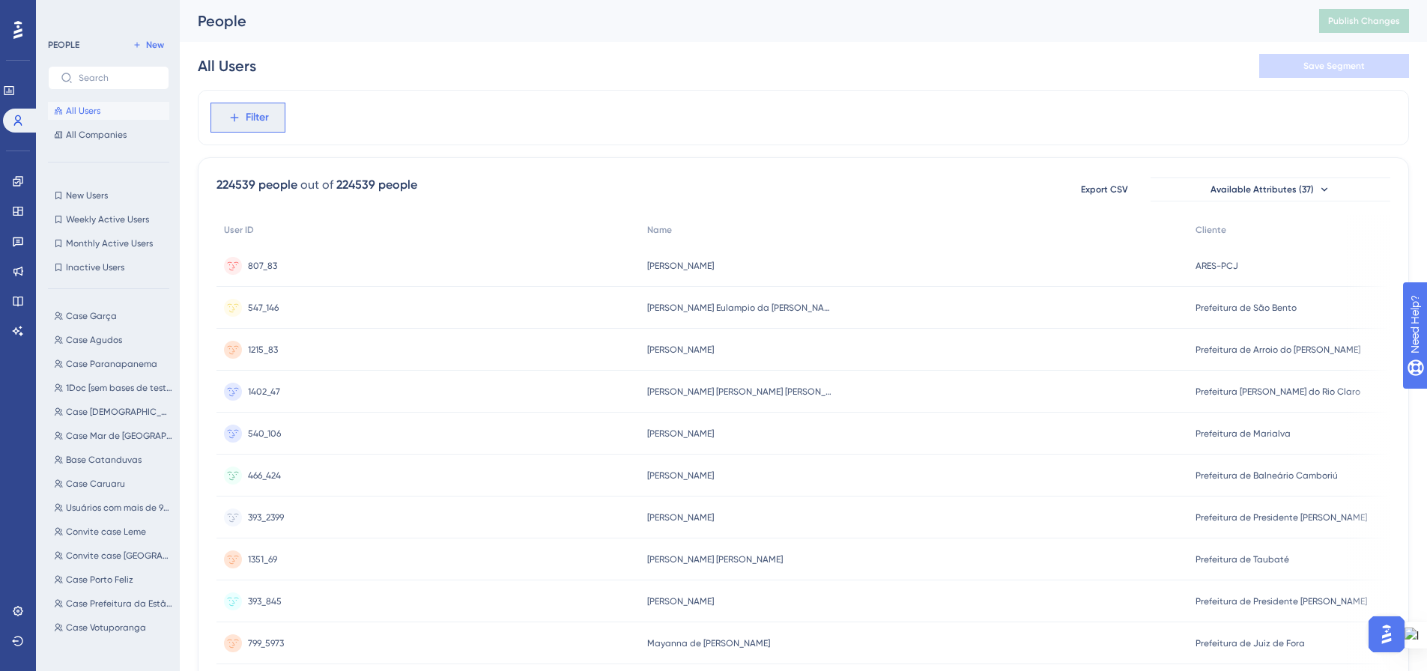
click at [260, 115] on span "Filter" at bounding box center [257, 118] width 23 height 18
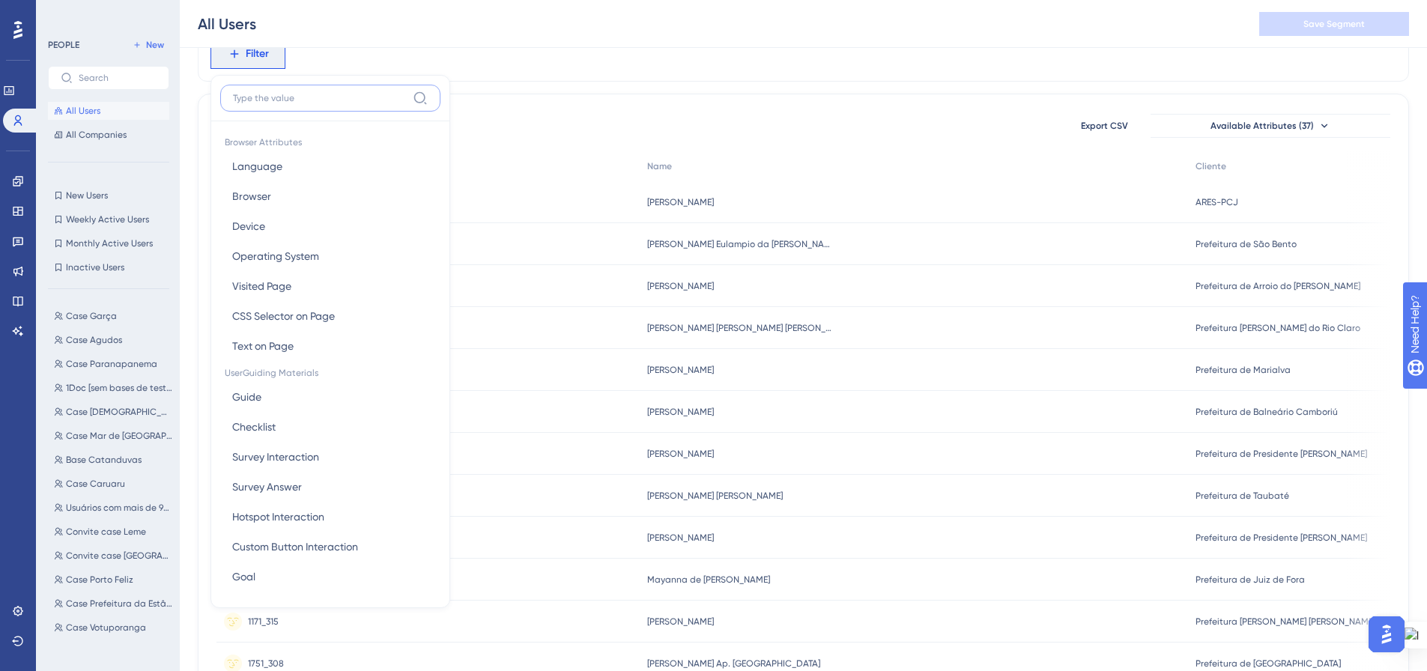
click at [270, 98] on input at bounding box center [320, 98] width 174 height 12
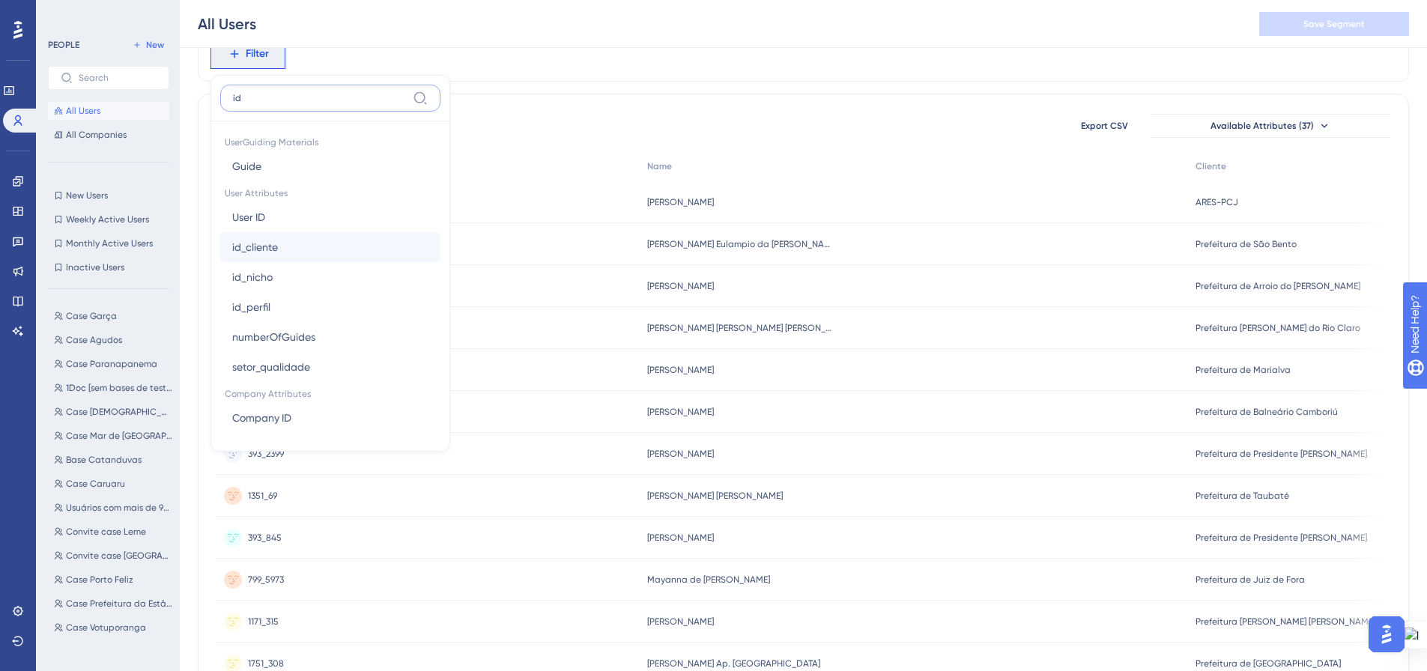
type input "id"
click at [307, 249] on button "id_cliente id_cliente" at bounding box center [330, 247] width 220 height 30
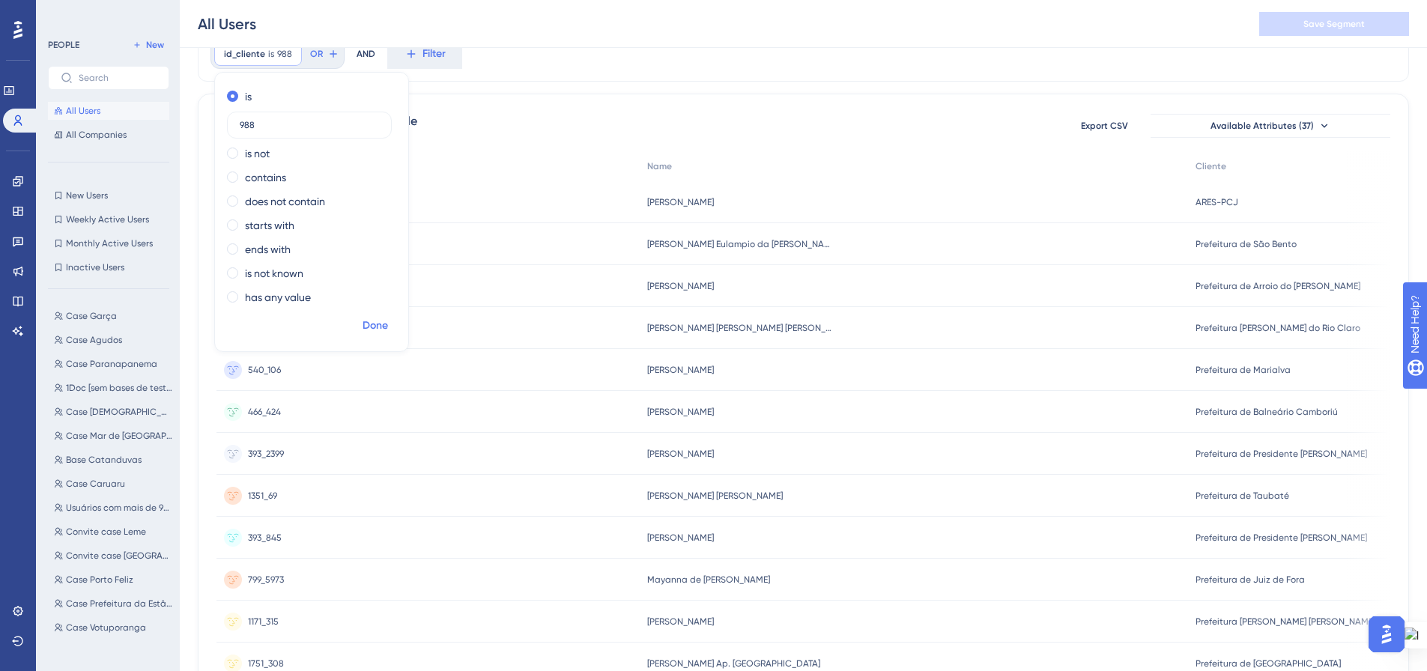
type input "988"
click at [388, 325] on span "Done" at bounding box center [374, 326] width 25 height 18
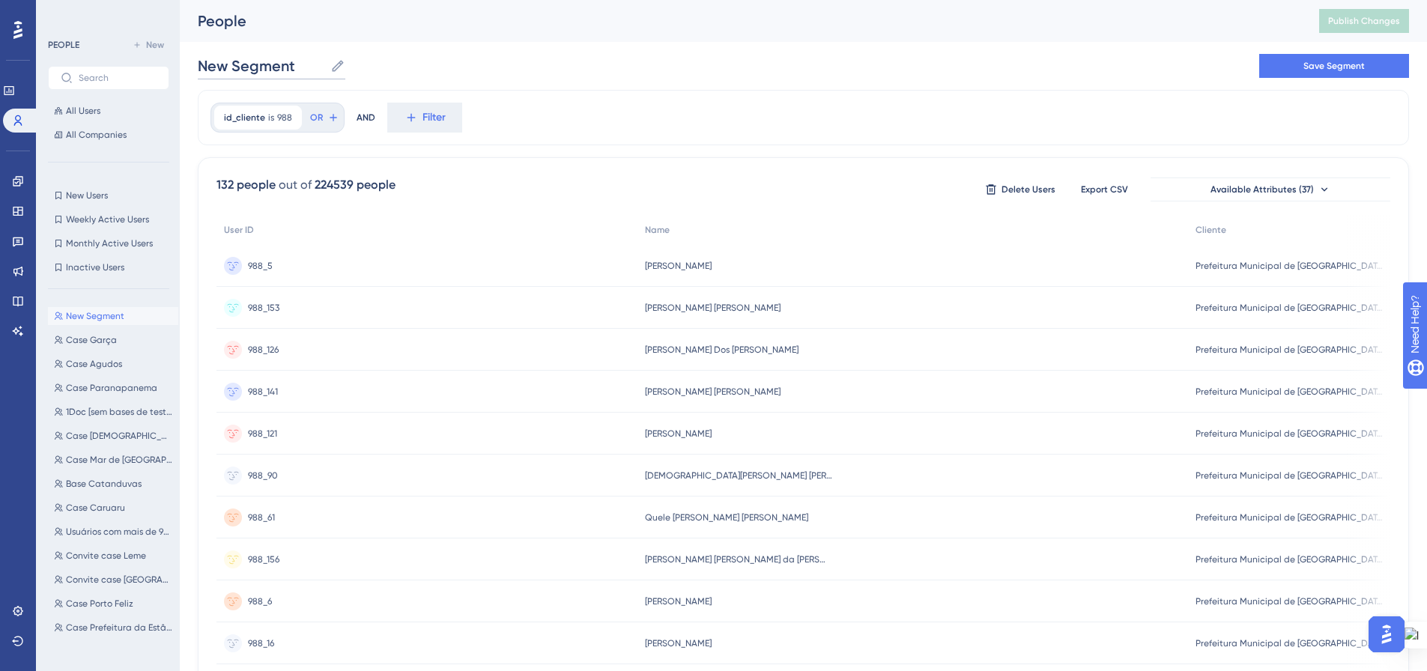
click at [270, 57] on input "New Segment" at bounding box center [261, 65] width 127 height 21
click at [270, 59] on input "New Segment" at bounding box center [261, 65] width 127 height 21
type input "Base Herval"
click at [728, 132] on div "id_cliente is 988 988 Remove OR AND Filter" at bounding box center [803, 117] width 1211 height 55
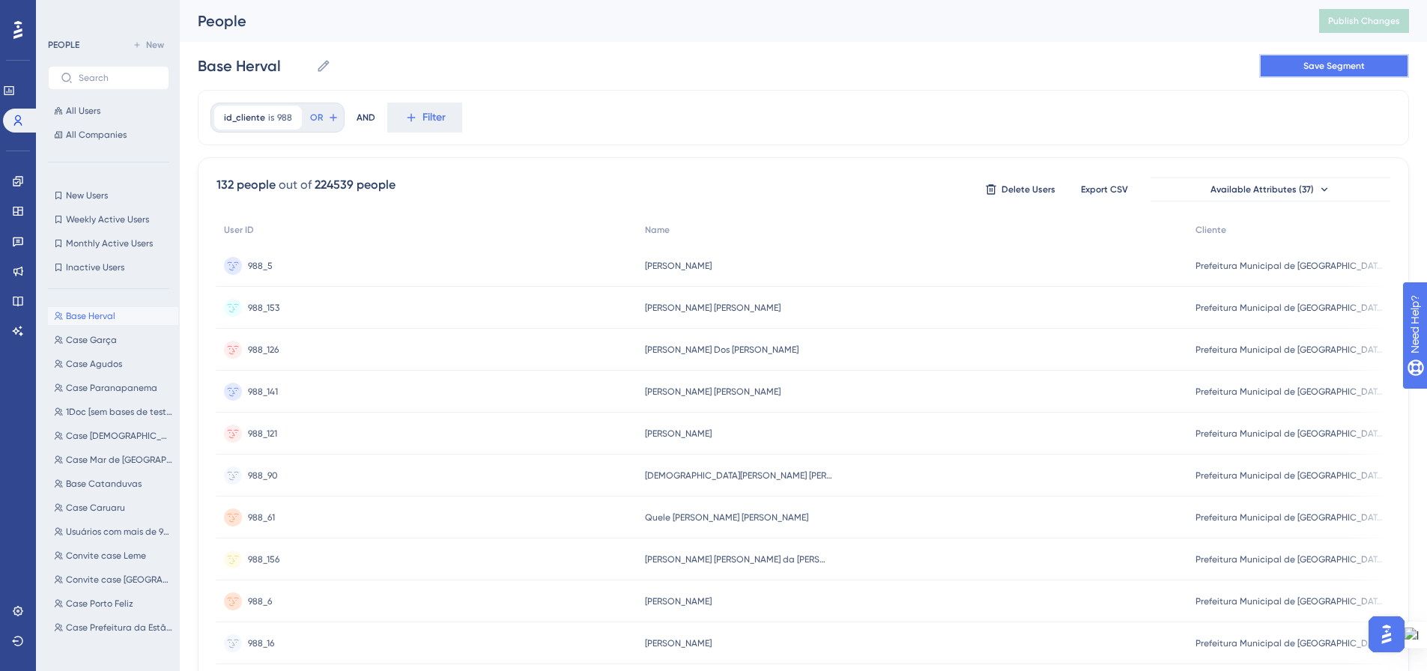
click at [1295, 70] on button "Save Segment" at bounding box center [1334, 66] width 150 height 24
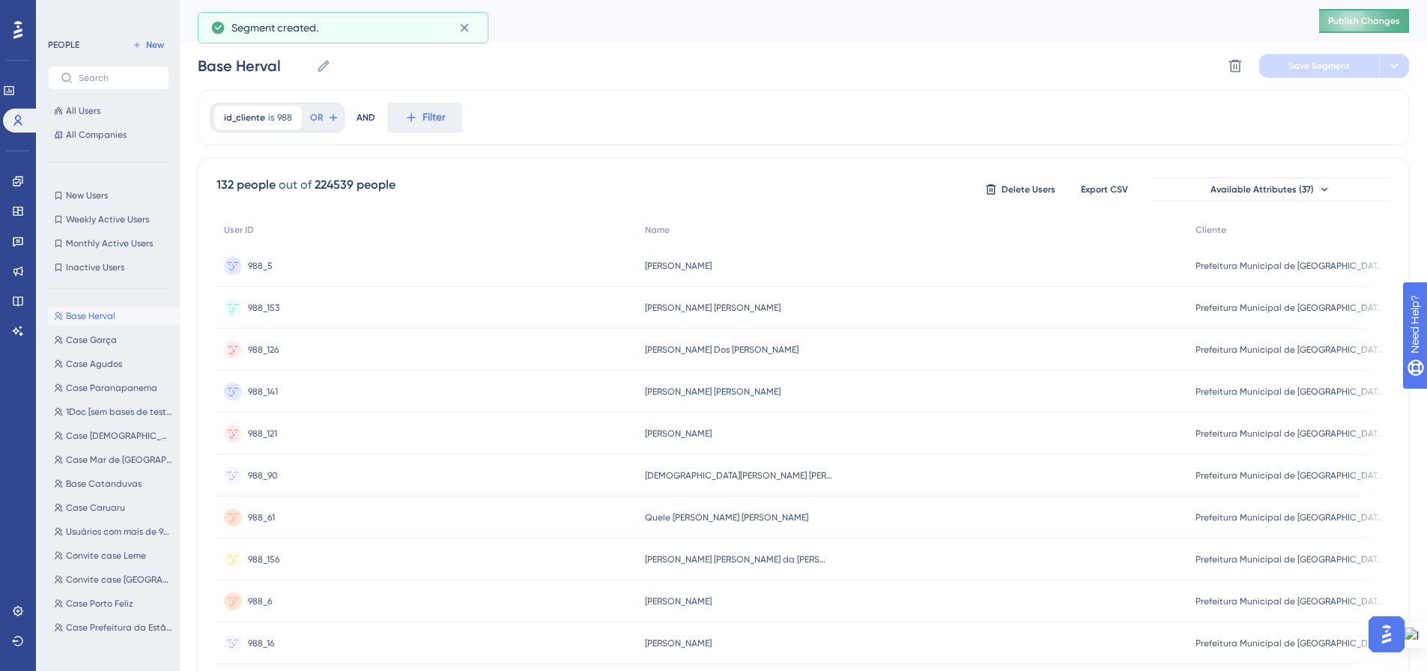
click at [1352, 19] on span "Publish Changes" at bounding box center [1364, 21] width 72 height 12
drag, startPoint x: 15, startPoint y: 180, endPoint x: 31, endPoint y: 189, distance: 18.5
click at [15, 180] on icon at bounding box center [18, 181] width 12 height 12
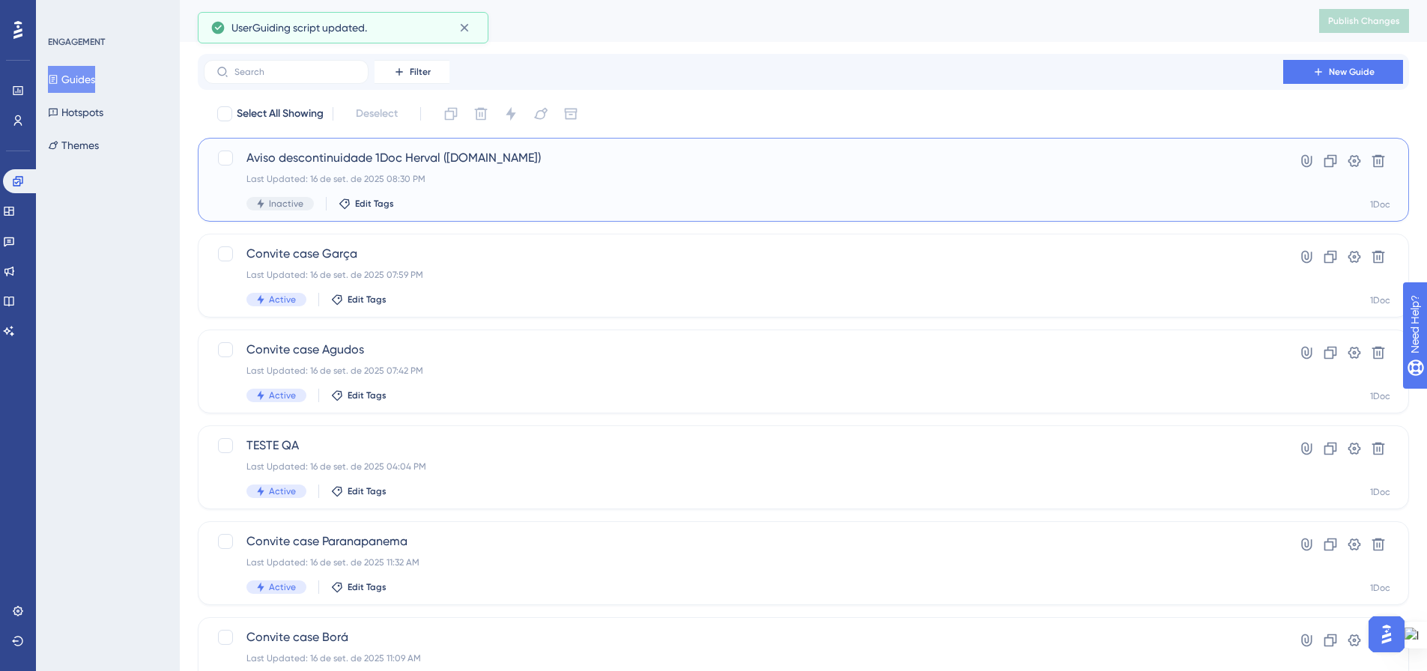
click at [551, 177] on div "Last Updated: 16 de set. de 2025 08:30 PM" at bounding box center [743, 179] width 994 height 12
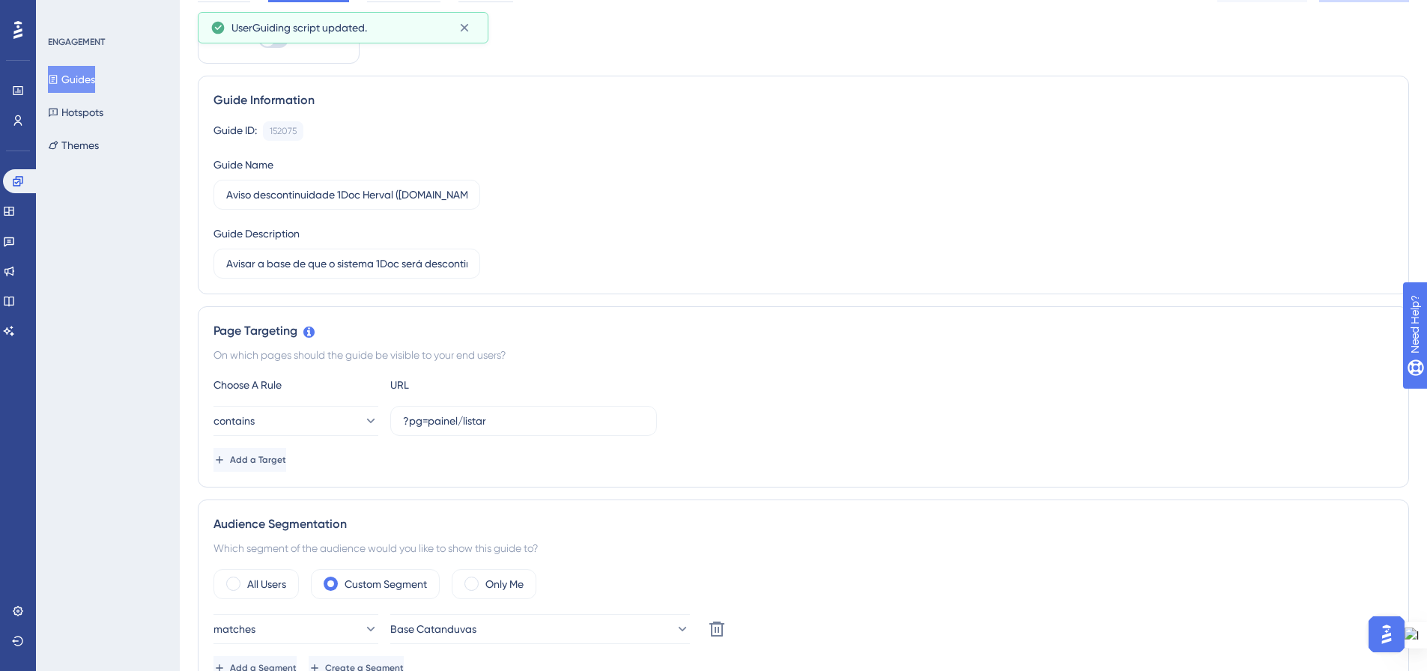
scroll to position [300, 0]
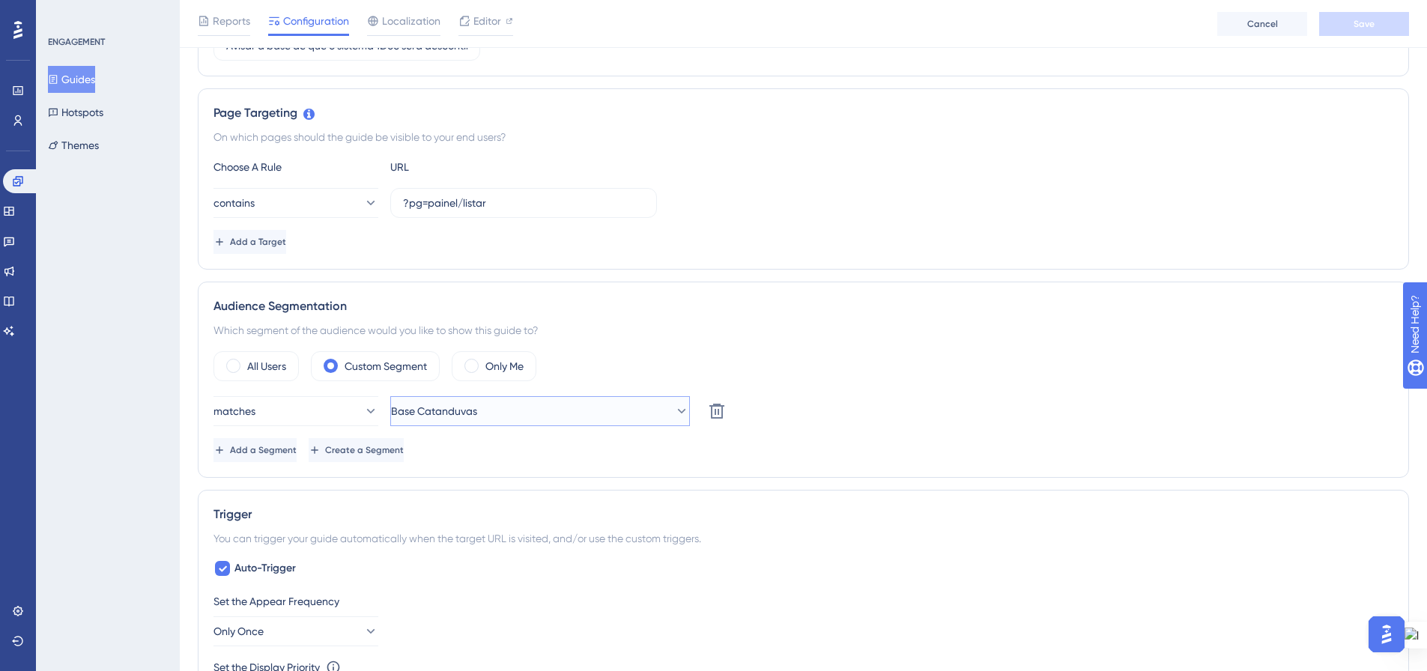
drag, startPoint x: 667, startPoint y: 412, endPoint x: 658, endPoint y: 416, distance: 9.7
click at [674, 413] on icon at bounding box center [681, 411] width 15 height 15
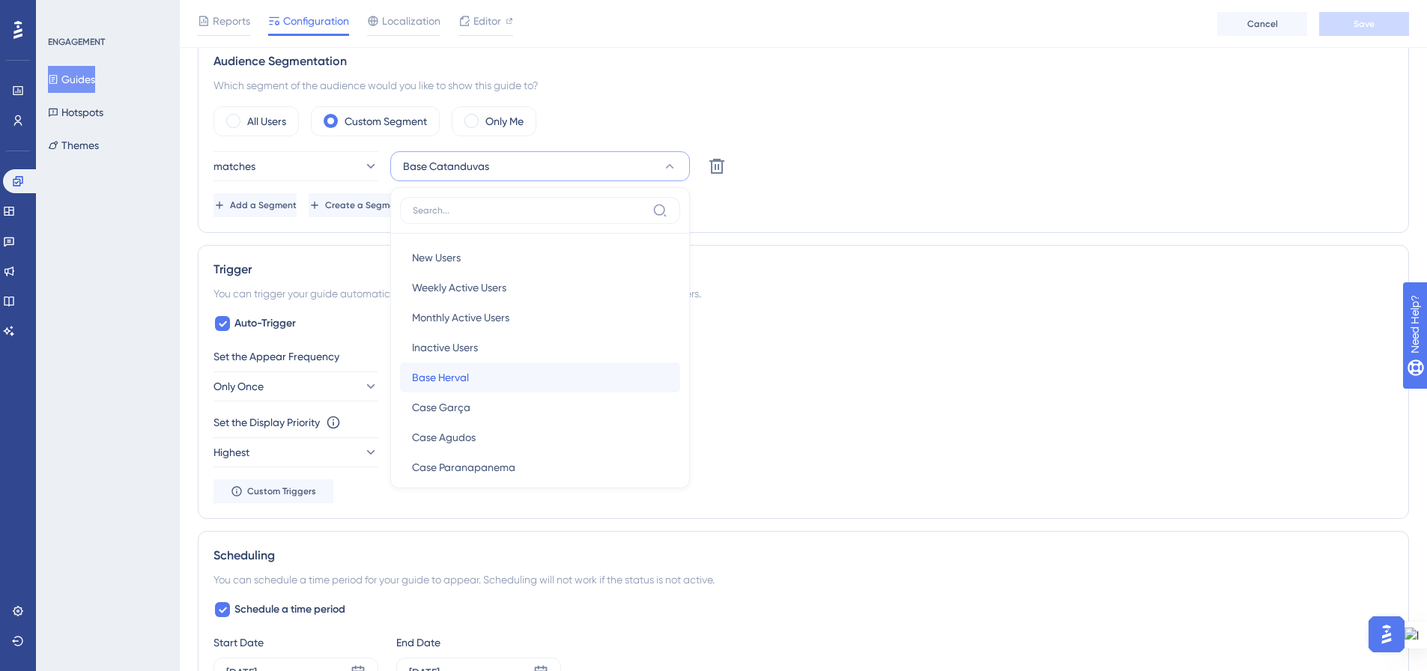
click at [613, 375] on div "Base Herval Base Herval" at bounding box center [540, 377] width 256 height 30
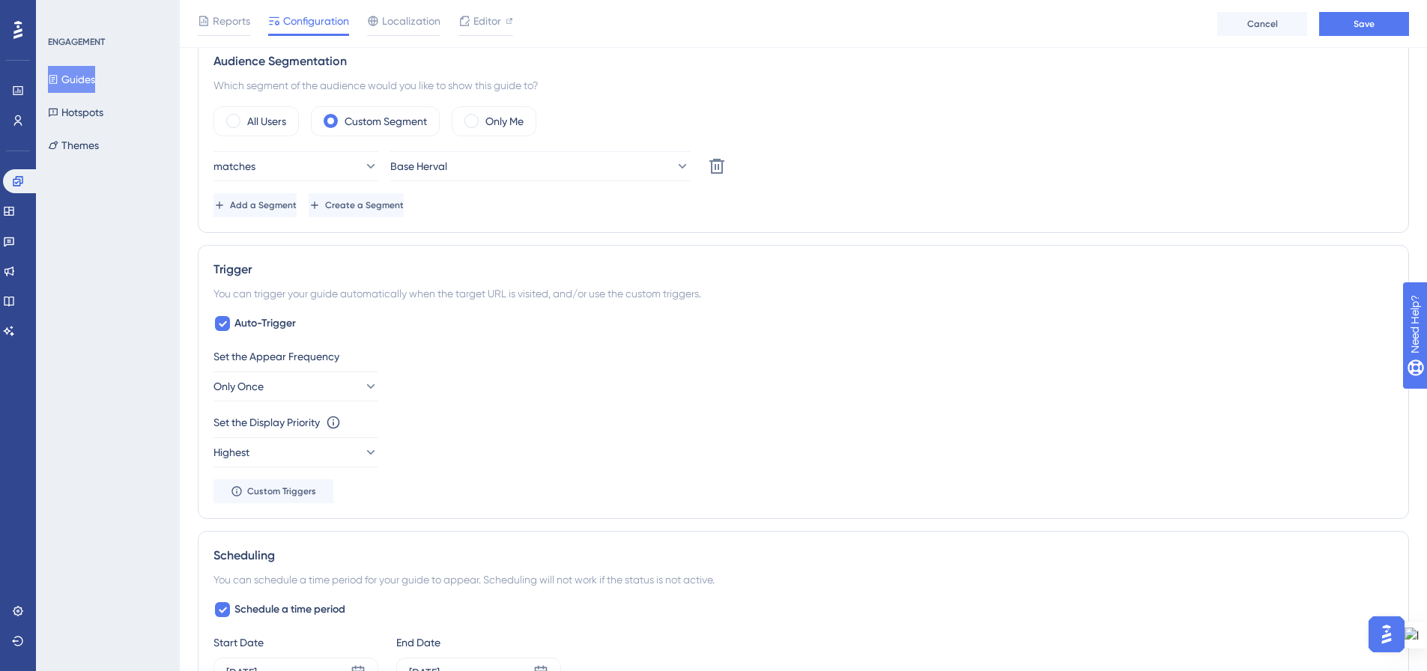
click at [1081, 177] on div "matches Base Herval Delete" at bounding box center [802, 166] width 1179 height 30
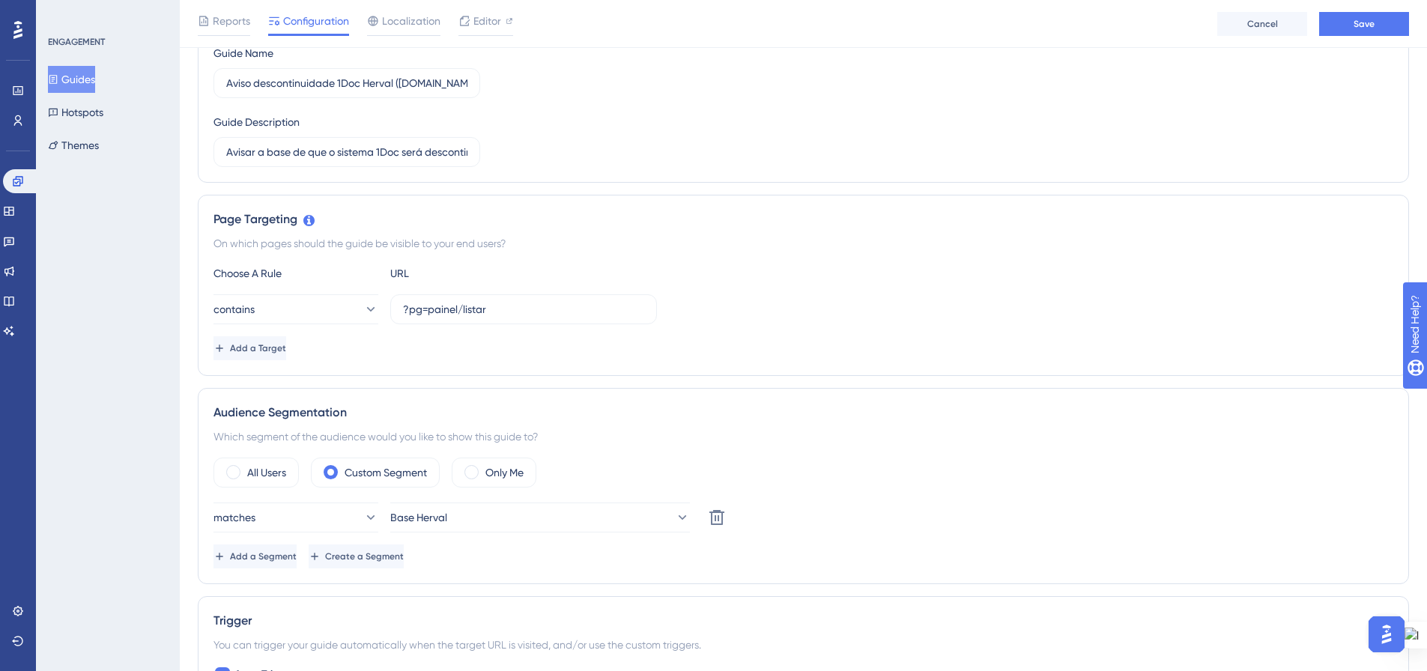
scroll to position [0, 0]
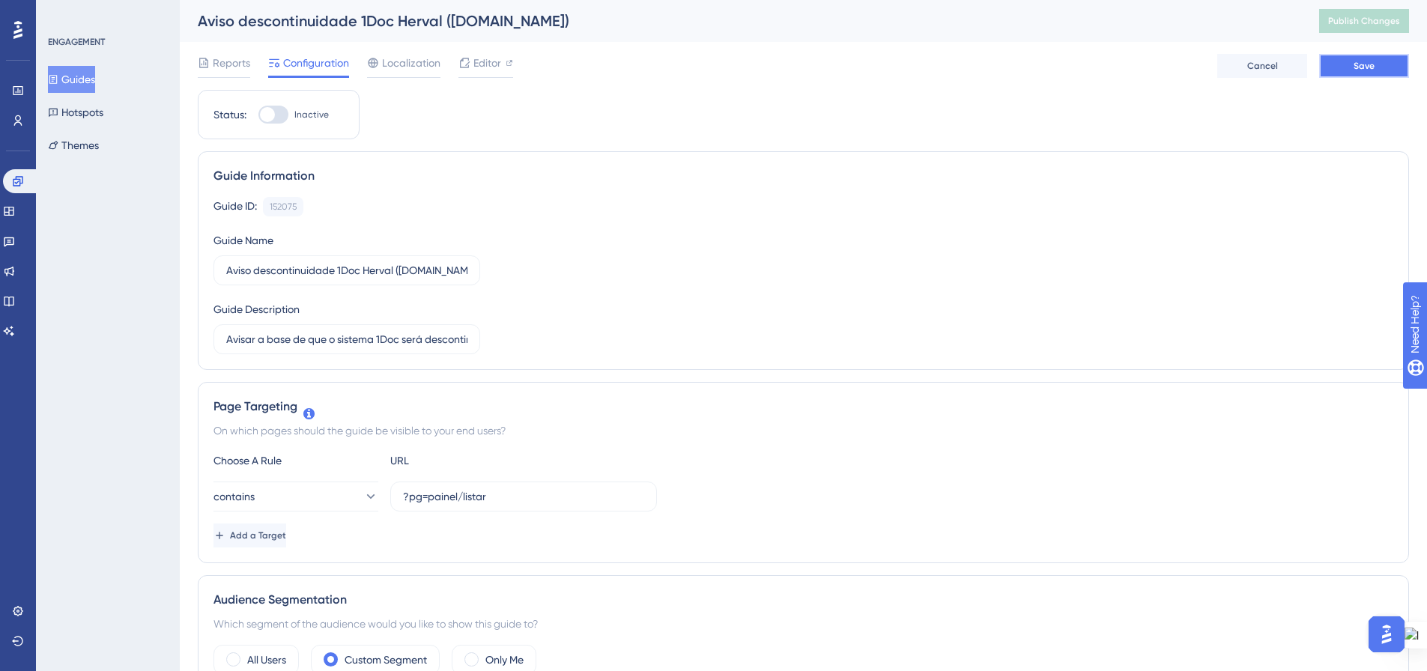
click at [1351, 70] on button "Save" at bounding box center [1364, 66] width 90 height 24
click at [285, 116] on div at bounding box center [273, 115] width 30 height 18
click at [258, 115] on input "Inactive" at bounding box center [258, 115] width 1 height 1
checkbox input "true"
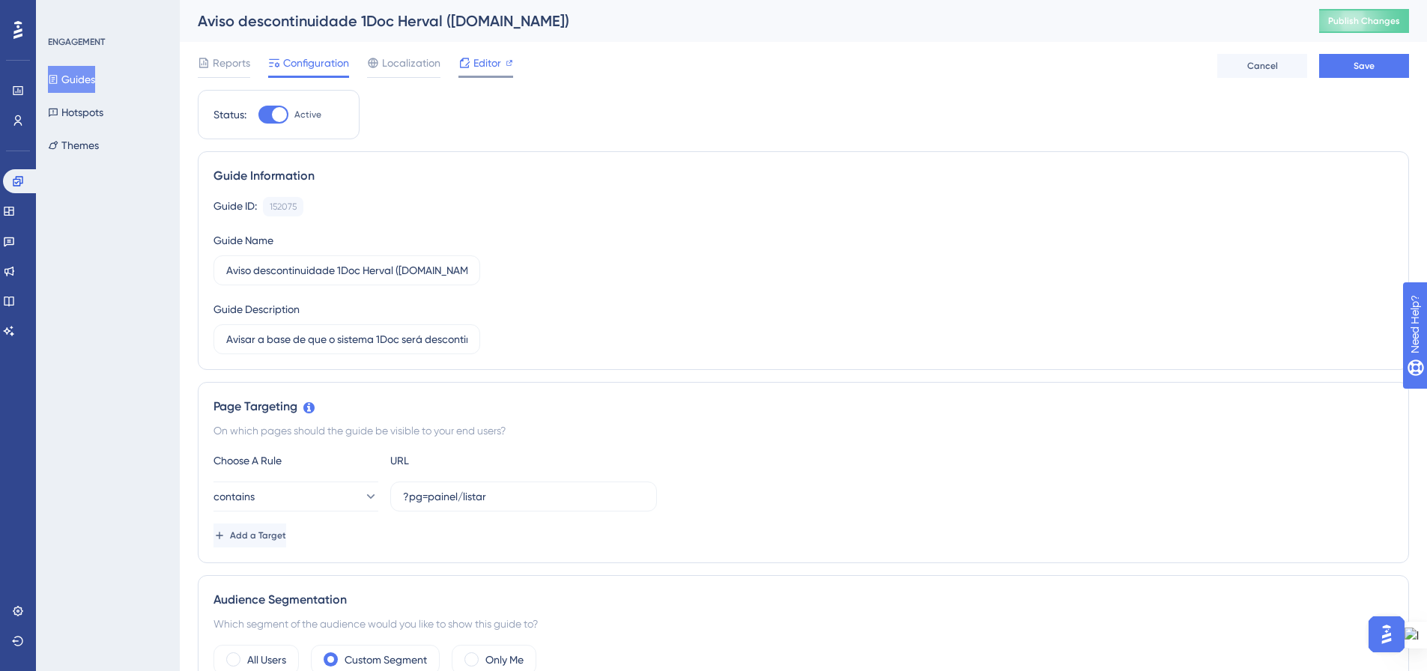
click at [503, 61] on div "Editor" at bounding box center [485, 63] width 55 height 18
click at [286, 116] on div at bounding box center [273, 115] width 30 height 18
click at [258, 115] on input "Inactive" at bounding box center [258, 115] width 1 height 1
checkbox input "true"
click at [1372, 61] on span "Save" at bounding box center [1363, 66] width 21 height 12
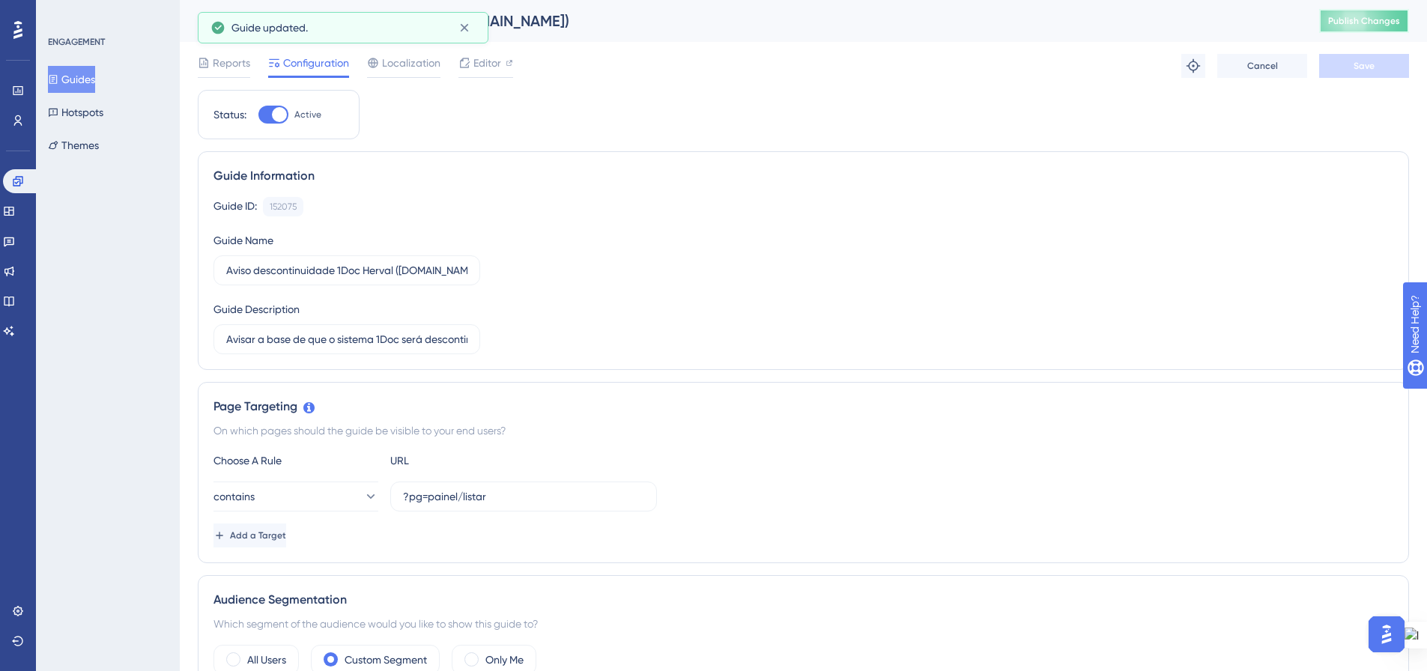
click at [1388, 20] on button "Publish Changes" at bounding box center [1364, 21] width 90 height 24
click at [63, 85] on button "Guides" at bounding box center [71, 79] width 47 height 27
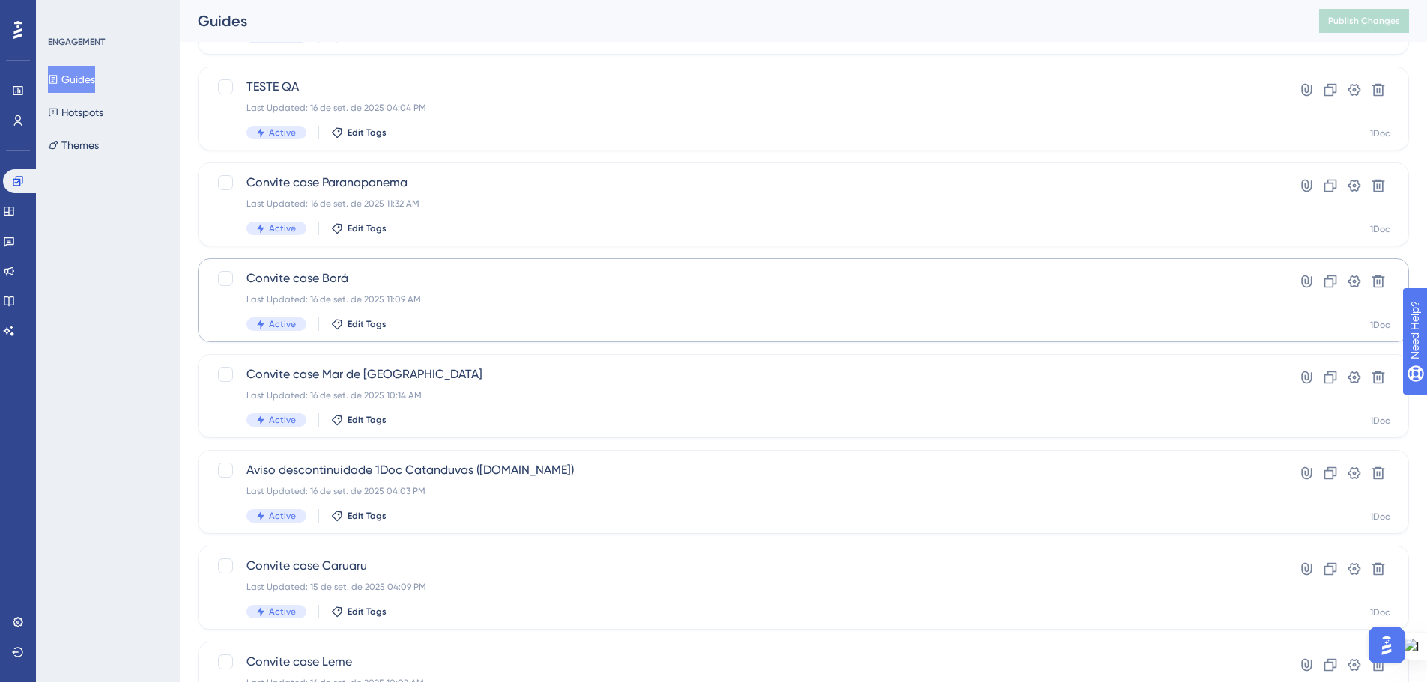
scroll to position [374, 0]
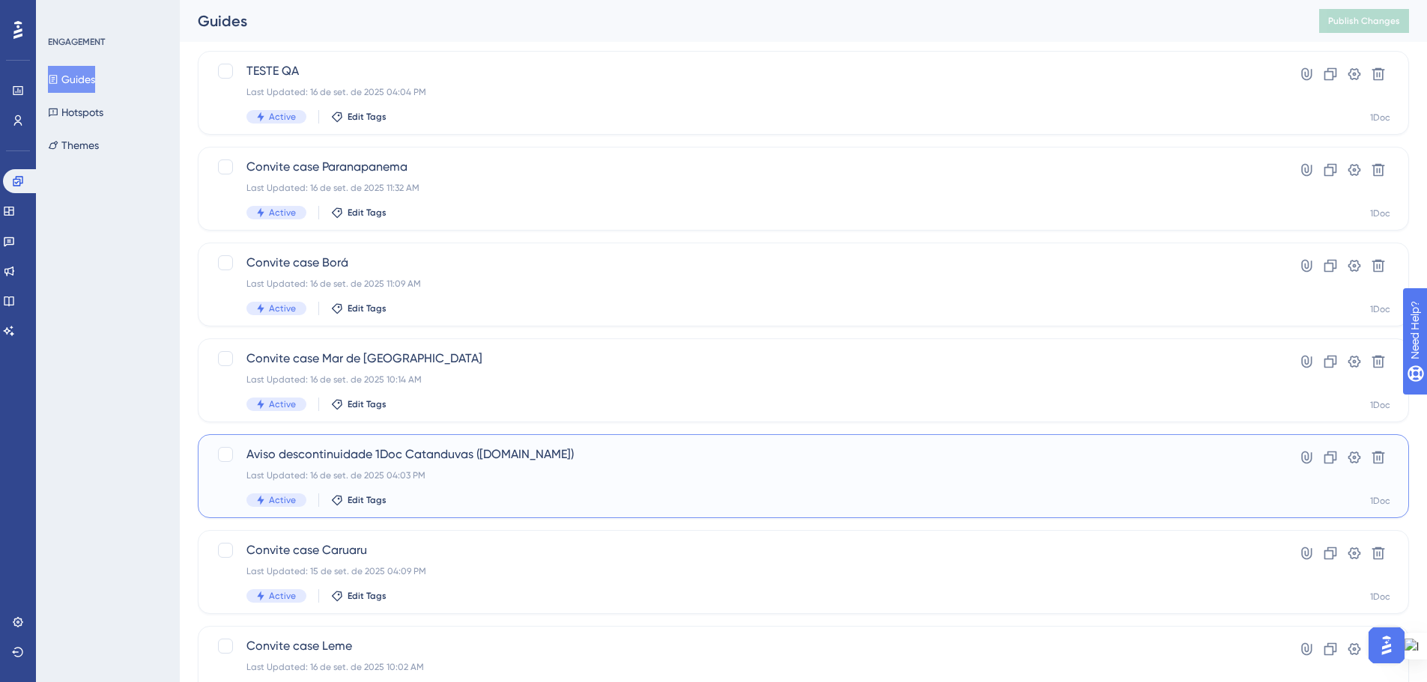
click at [523, 471] on div "Last Updated: 16 de set. de 2025 04:03 PM" at bounding box center [743, 476] width 994 height 12
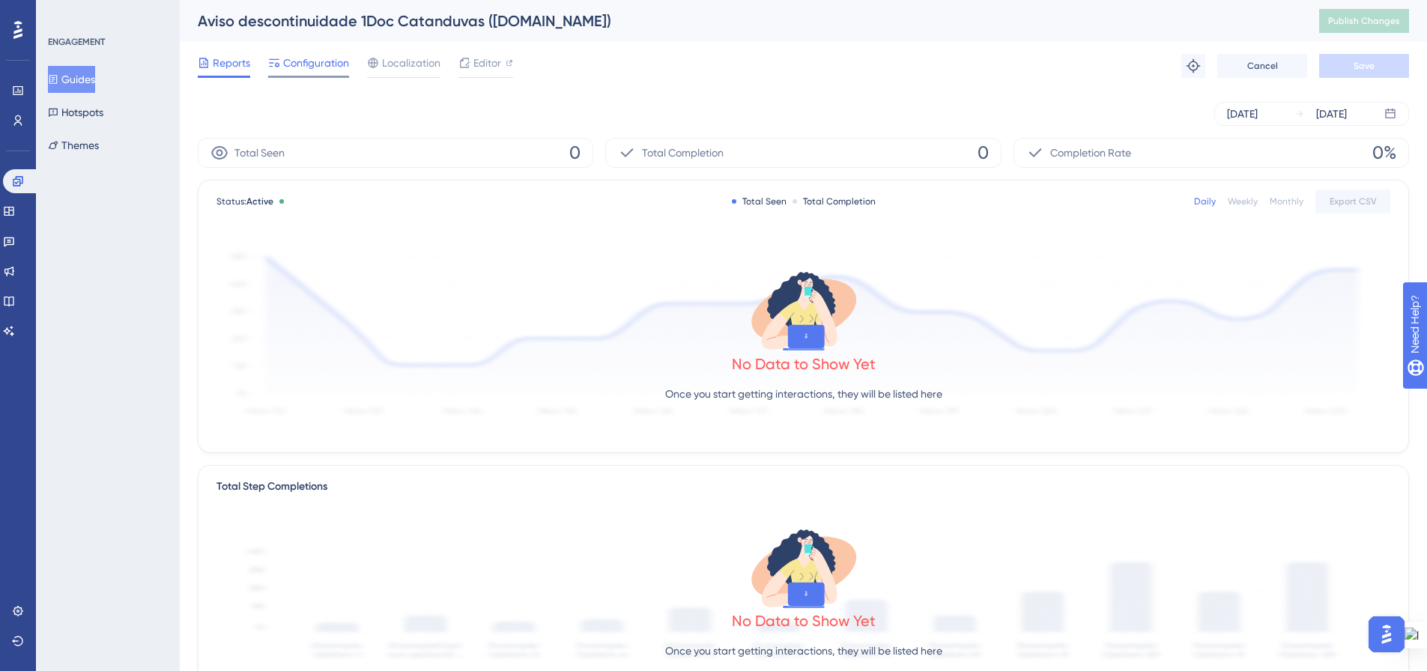
click at [309, 70] on span "Configuration" at bounding box center [316, 63] width 66 height 18
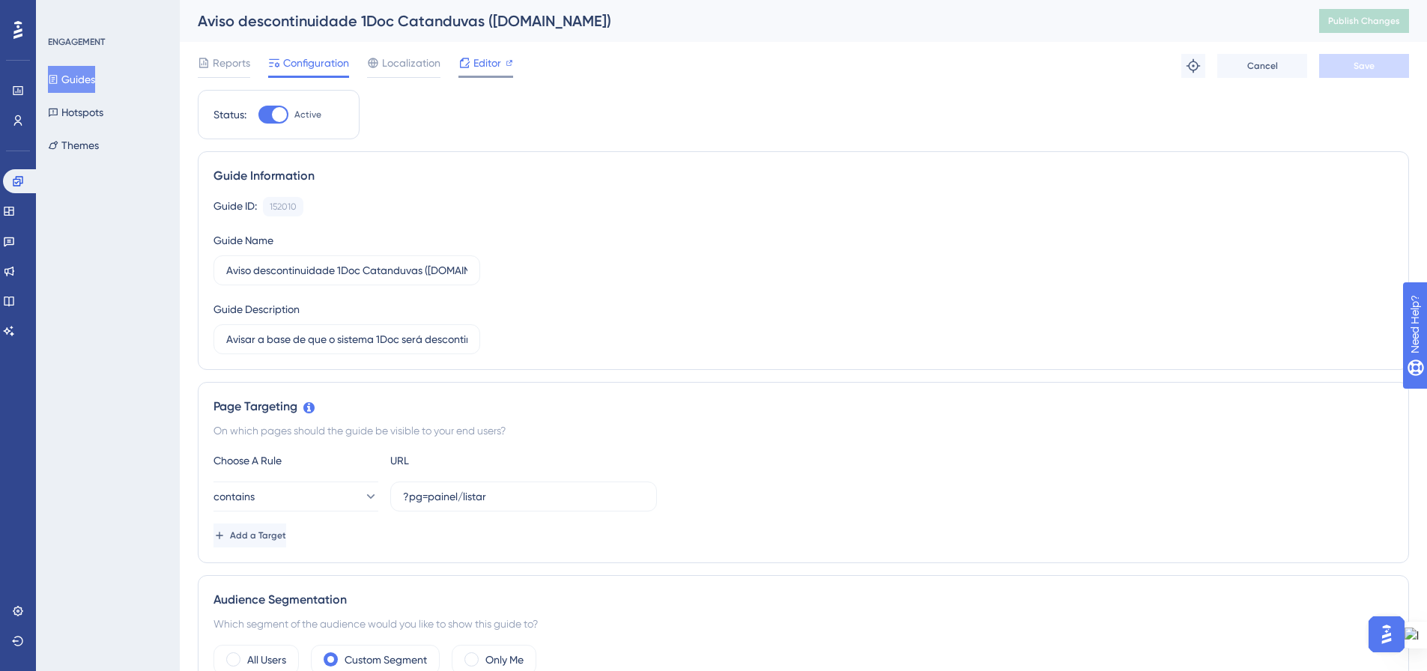
click at [494, 61] on span "Editor" at bounding box center [487, 63] width 28 height 18
drag, startPoint x: 1366, startPoint y: 22, endPoint x: 1165, endPoint y: 131, distance: 228.6
click at [1366, 22] on button "Publish Changes" at bounding box center [1364, 21] width 90 height 24
click at [82, 78] on button "Guides" at bounding box center [71, 79] width 47 height 27
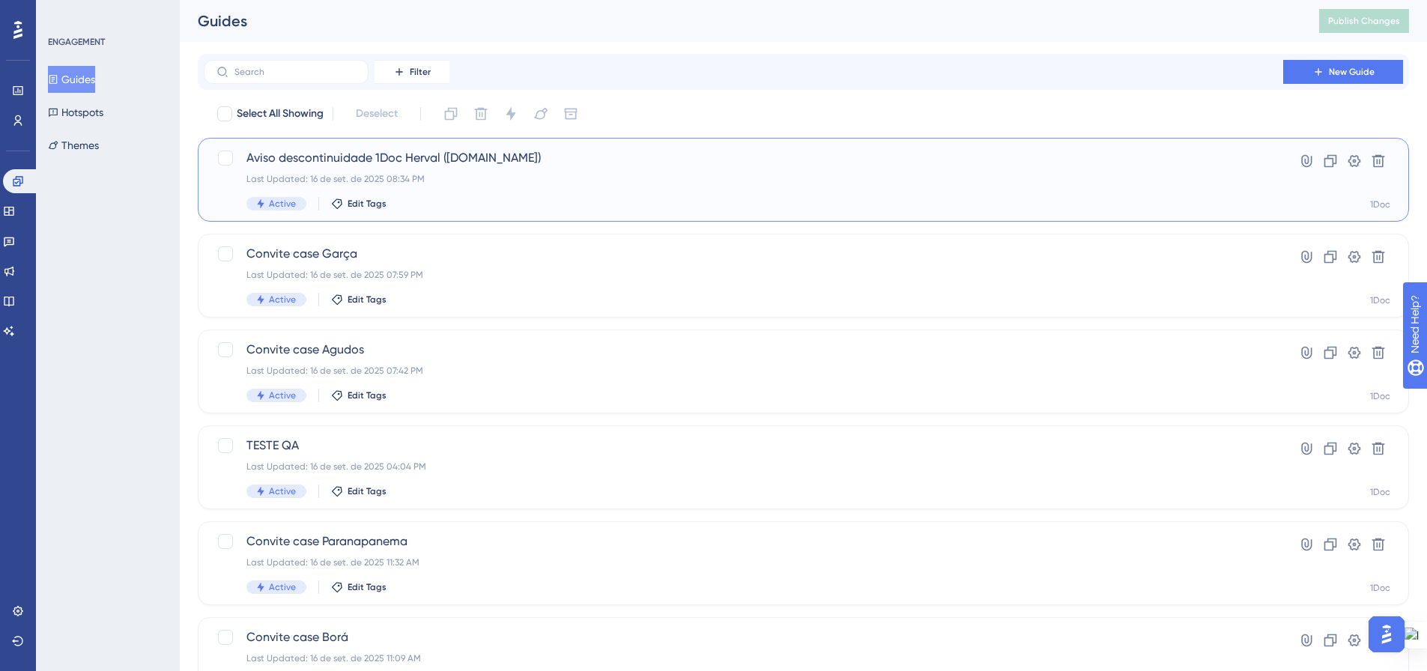
click at [538, 200] on div "Active Edit Tags" at bounding box center [743, 203] width 994 height 13
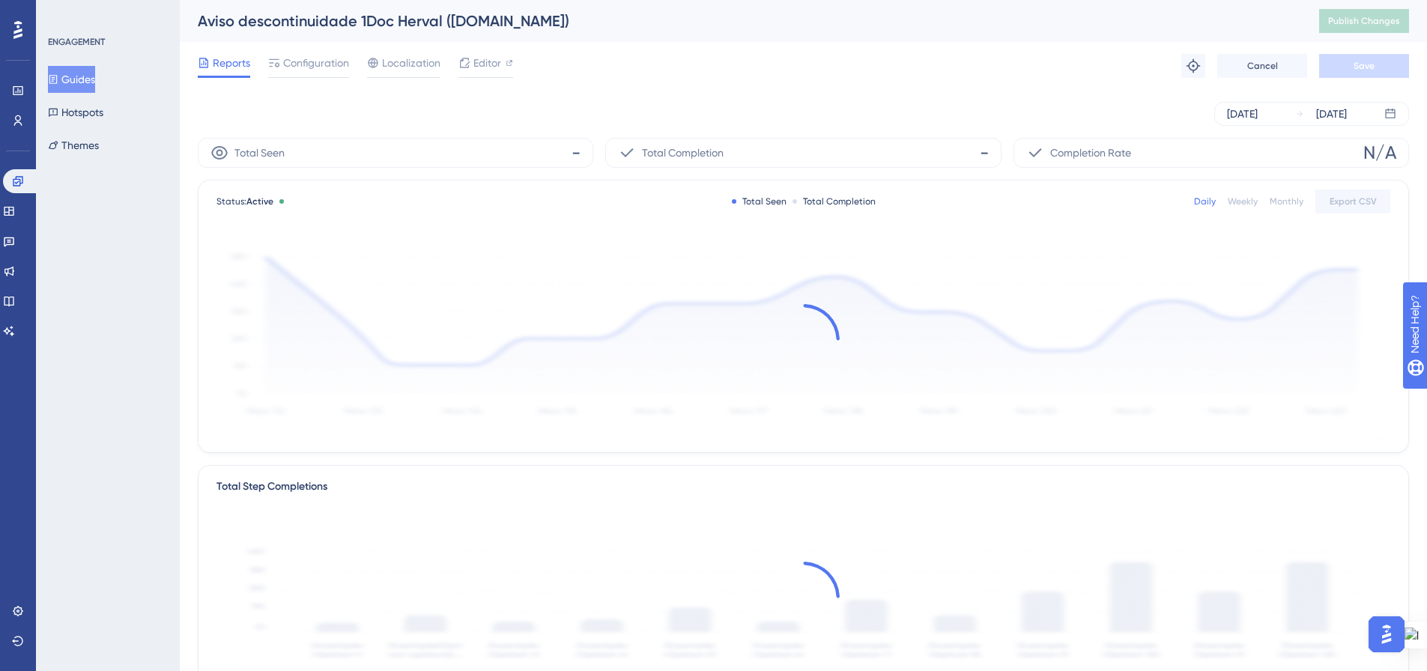
click at [71, 83] on button "Guides" at bounding box center [71, 79] width 47 height 27
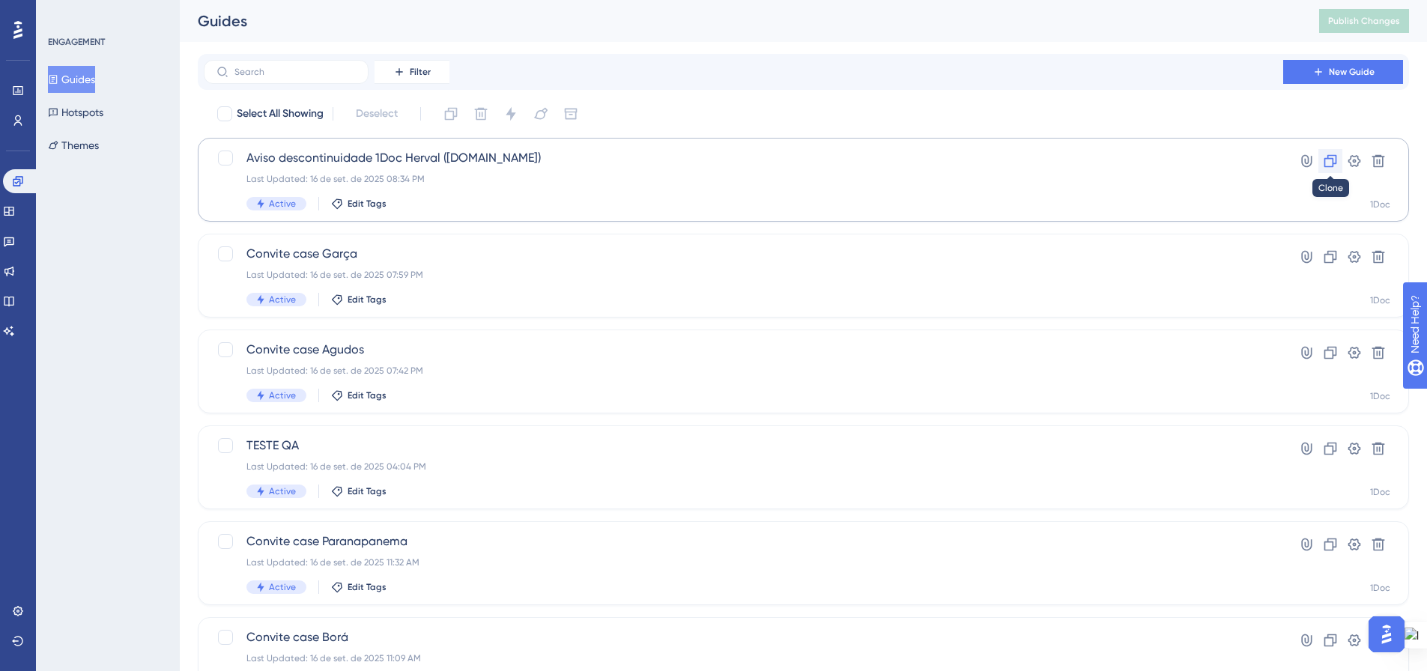
click at [1330, 168] on icon at bounding box center [1330, 161] width 15 height 15
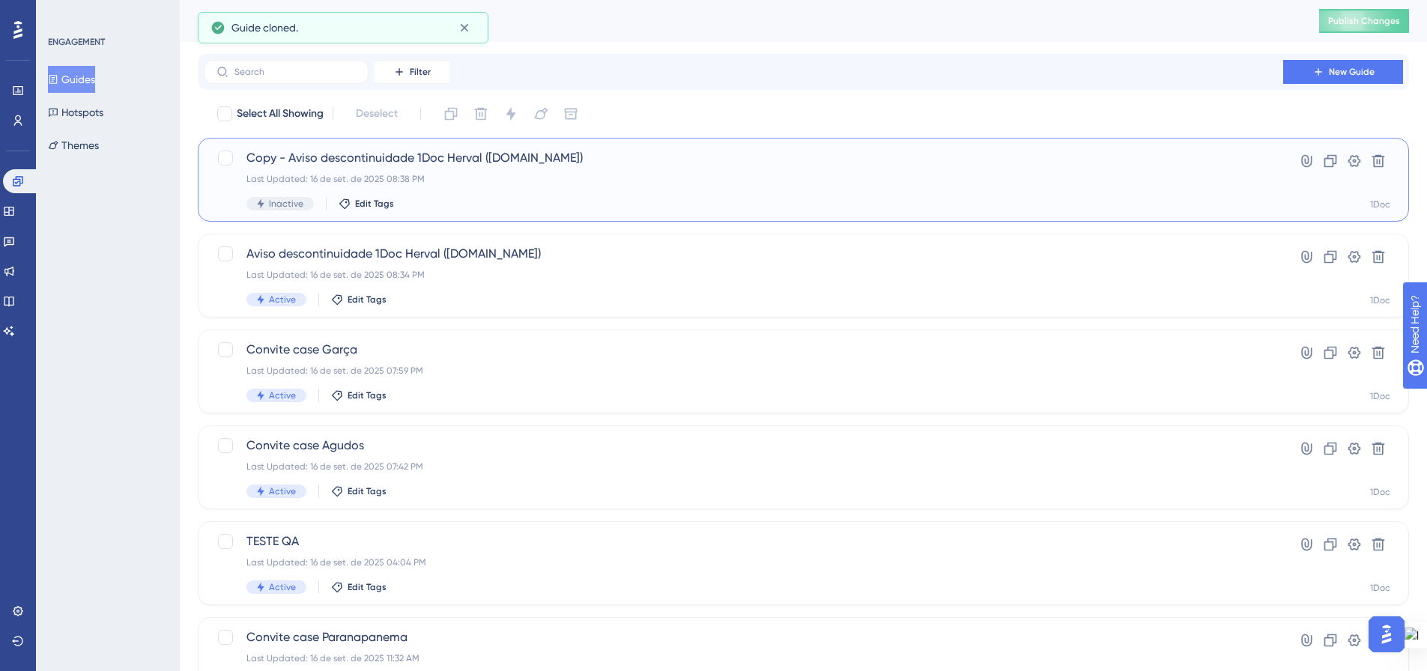
click at [289, 154] on span "Copy - Aviso descontinuidade 1Doc Herval (Gov.br)" at bounding box center [743, 158] width 994 height 18
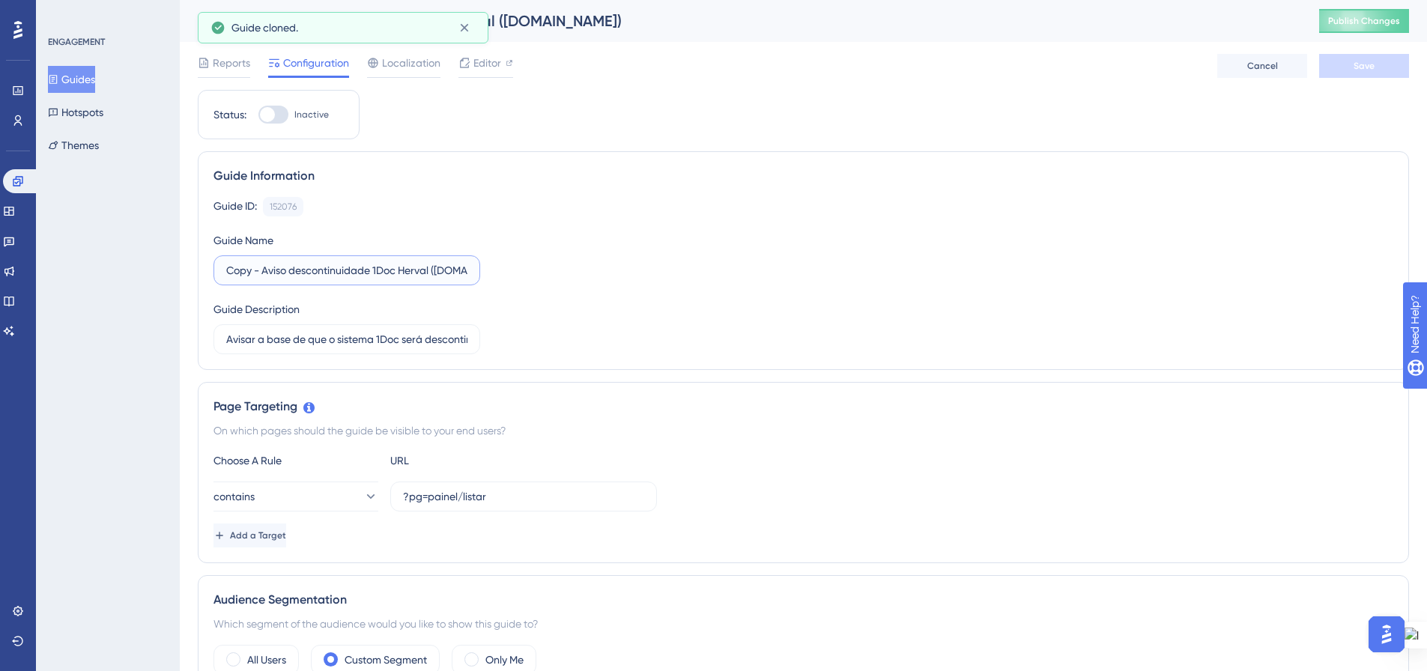
drag, startPoint x: 261, startPoint y: 268, endPoint x: 198, endPoint y: 259, distance: 63.5
click at [198, 259] on div "Guide Information Guide ID: 152076 Copy Guide Name Copy - Aviso descontinuidade…" at bounding box center [803, 260] width 1211 height 219
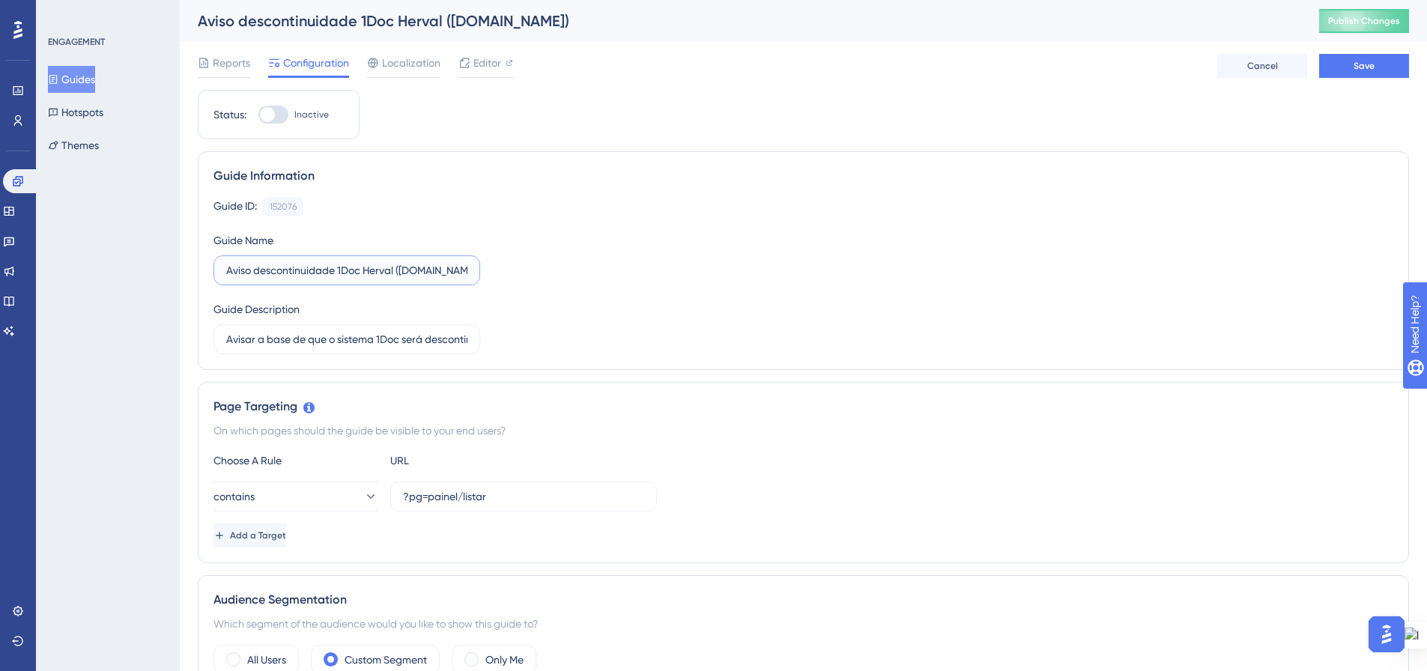
drag, startPoint x: 365, startPoint y: 271, endPoint x: 394, endPoint y: 274, distance: 29.4
click at [394, 274] on input "Aviso descontinuidade 1Doc Herval ([DOMAIN_NAME])" at bounding box center [346, 270] width 241 height 16
type input "Aviso descontinuidade 1Doc Faxinal Soturno (Gov.br)"
click at [634, 261] on div "Guide ID: 152076 Copy Guide Name Aviso descontinuidade 1Doc Faxinal Soturno (Go…" at bounding box center [802, 275] width 1179 height 157
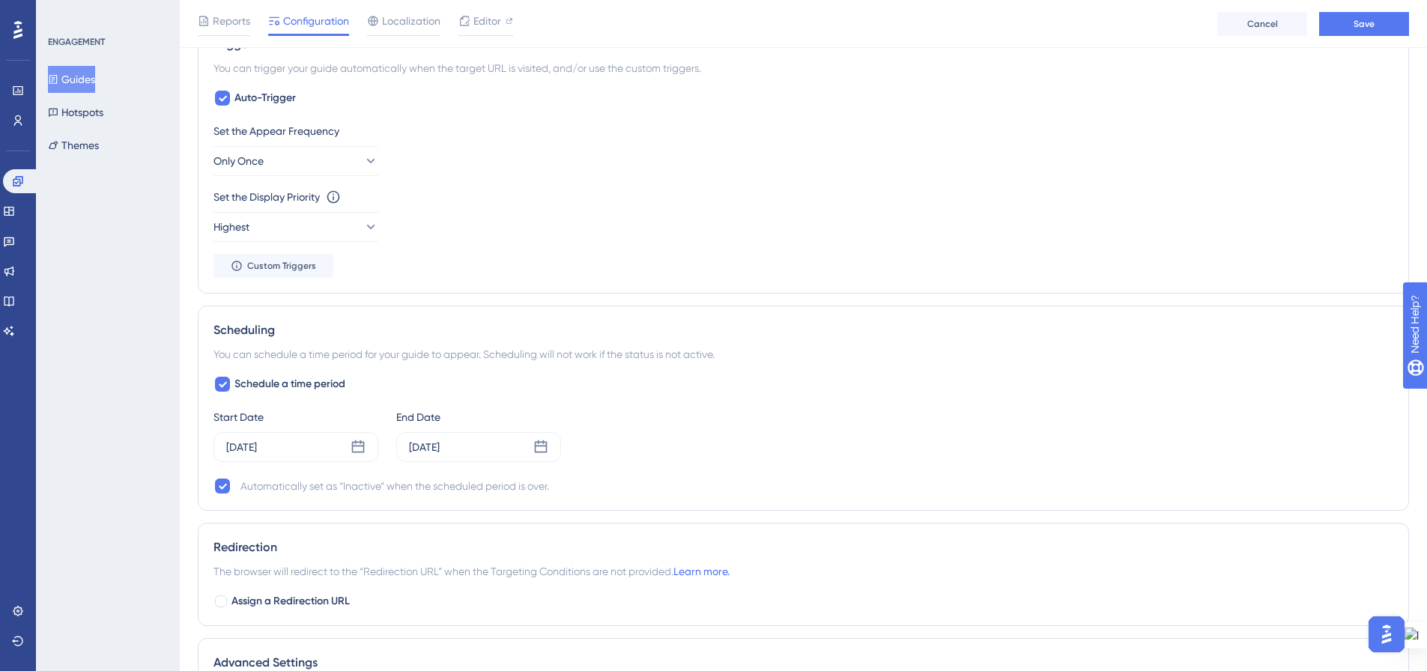
scroll to position [1005, 0]
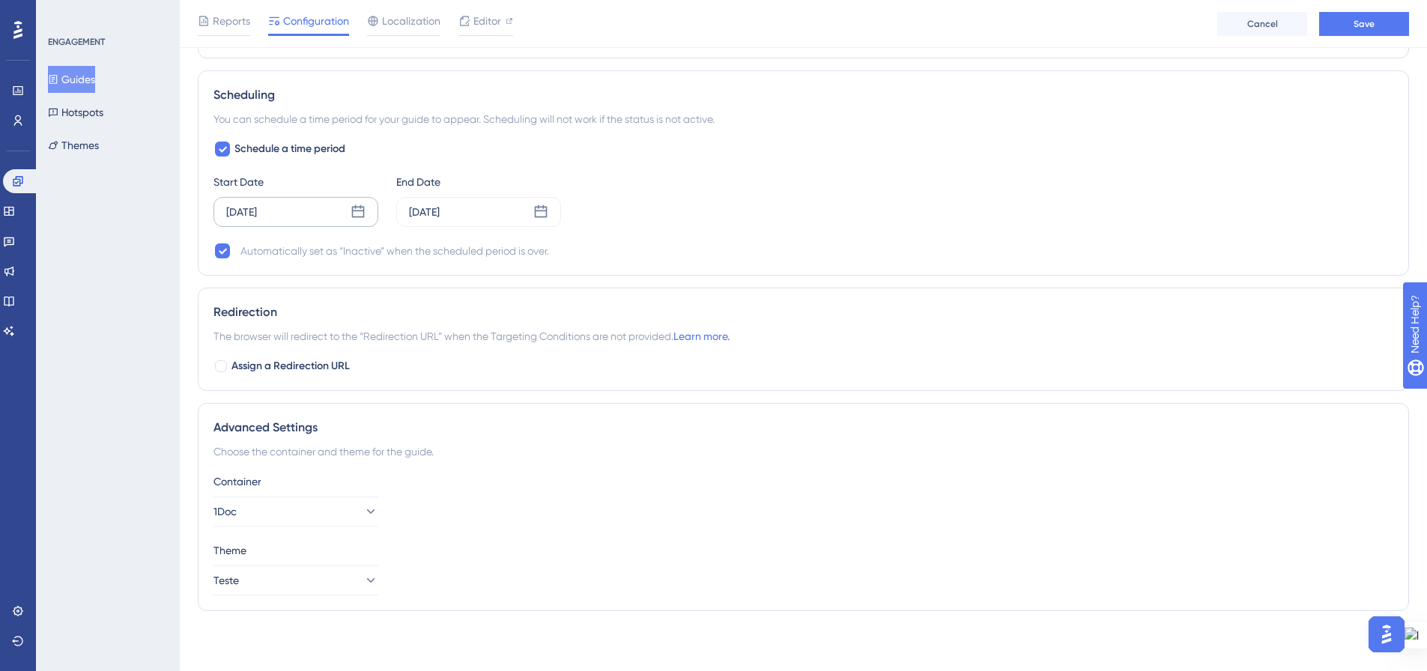
click at [358, 213] on icon at bounding box center [357, 211] width 15 height 15
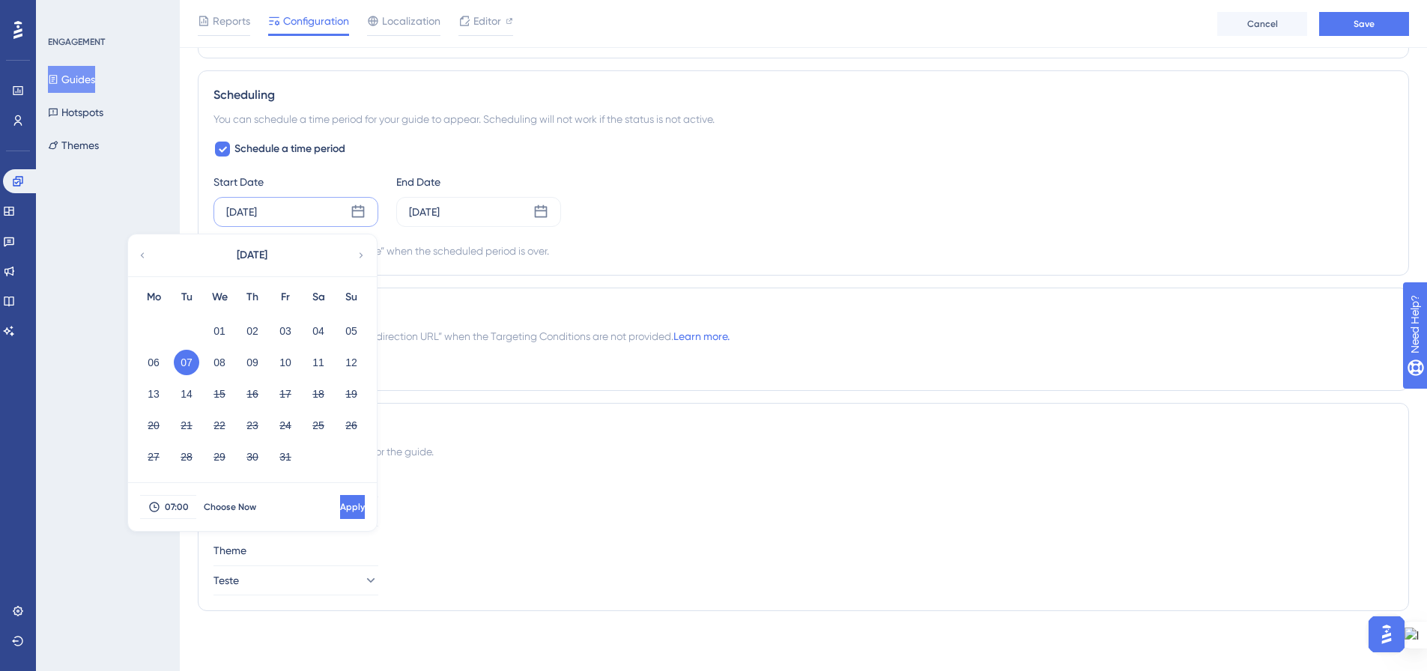
click at [144, 259] on icon at bounding box center [142, 255] width 10 height 13
click at [260, 398] on button "18" at bounding box center [252, 393] width 25 height 25
click at [338, 506] on span "Apply" at bounding box center [350, 507] width 25 height 12
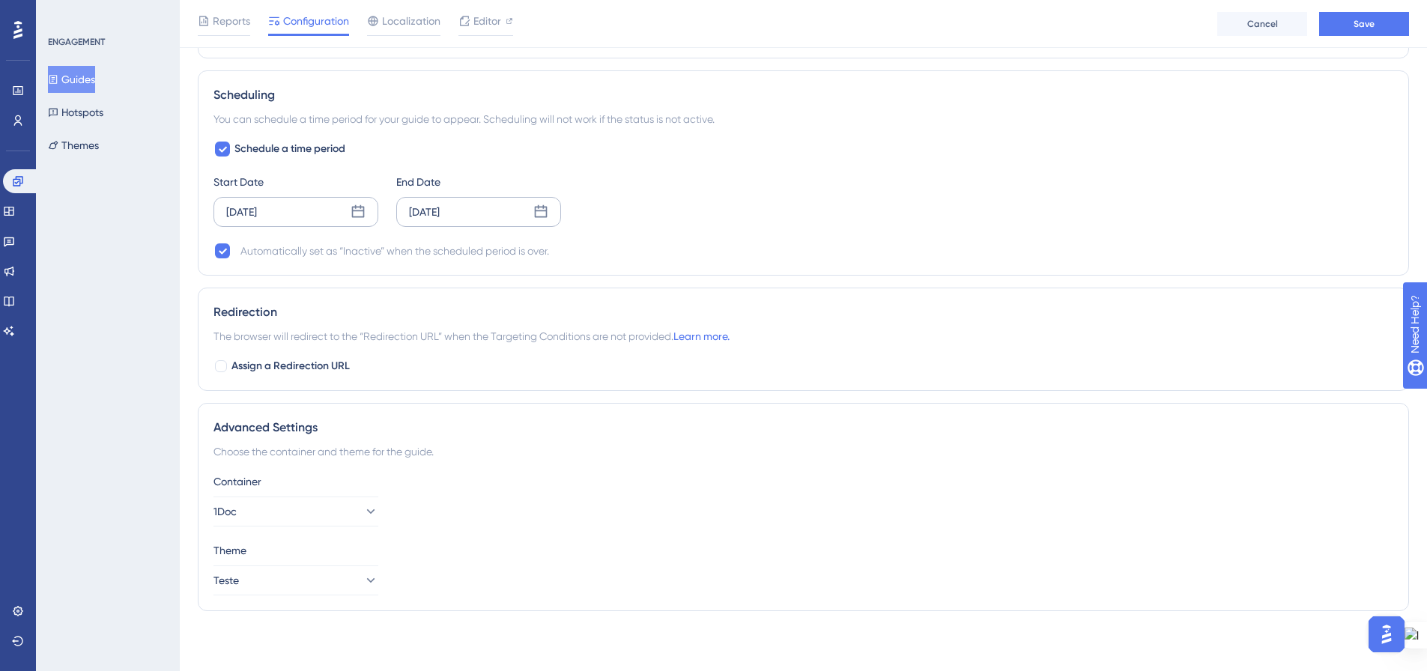
click at [537, 216] on icon at bounding box center [540, 211] width 15 height 15
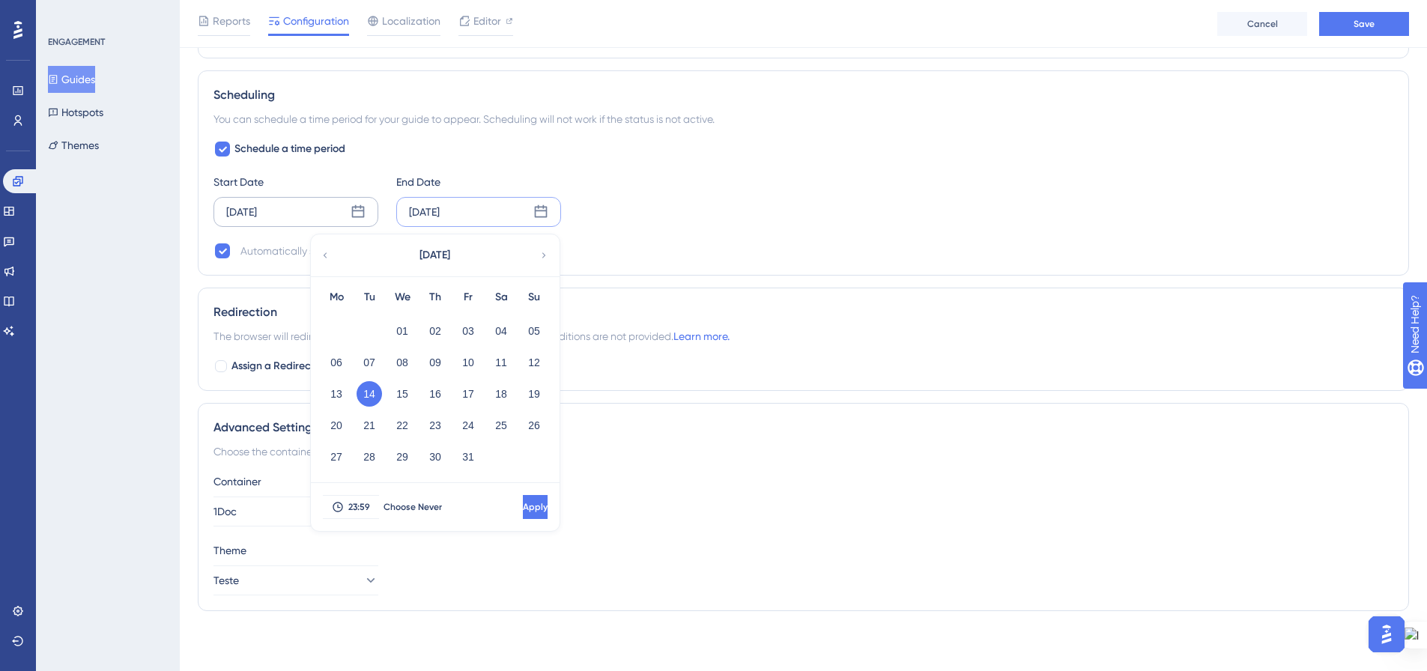
click at [332, 255] on div "October 2025" at bounding box center [434, 255] width 247 height 42
click at [326, 257] on icon at bounding box center [326, 254] width 4 height 5
click at [429, 392] on button "18" at bounding box center [434, 393] width 25 height 25
click at [529, 425] on button "28" at bounding box center [533, 425] width 25 height 25
click at [521, 509] on span "Apply" at bounding box center [533, 507] width 25 height 12
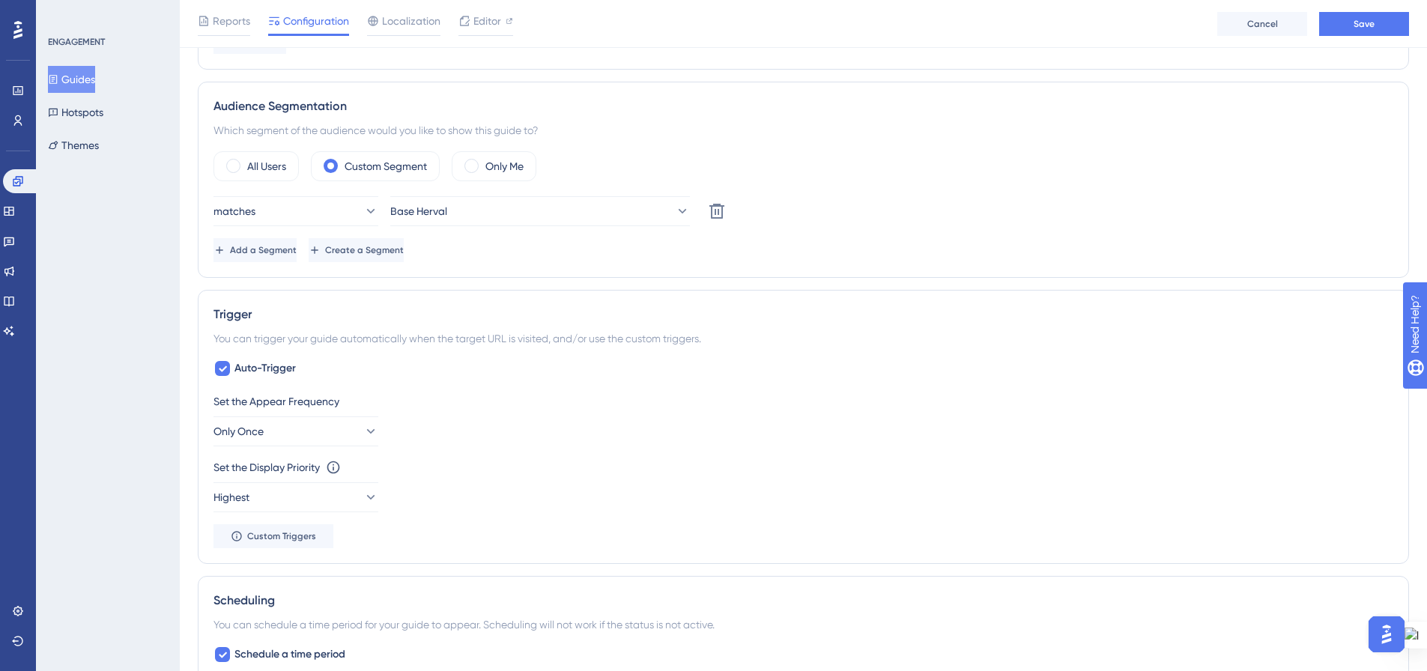
scroll to position [481, 0]
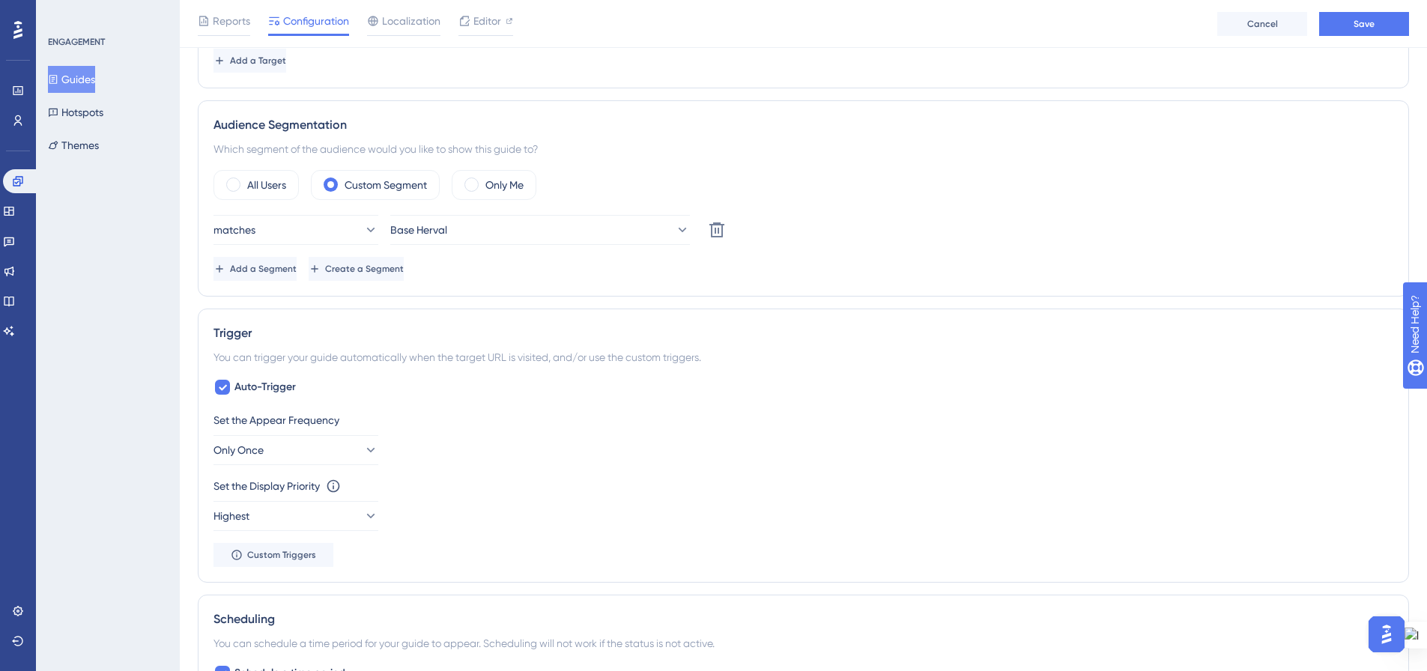
click at [906, 246] on div "matches Base Herval Delete Add a Segment Create a Segment" at bounding box center [802, 248] width 1179 height 66
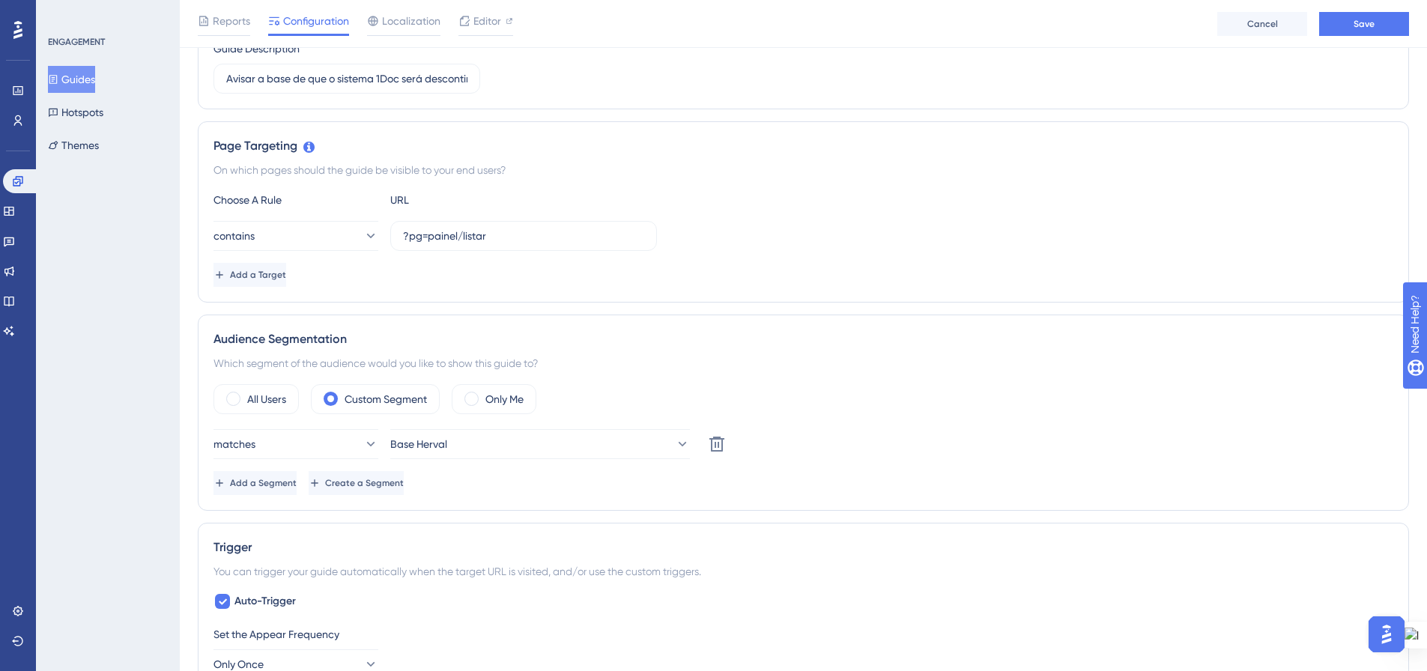
scroll to position [256, 0]
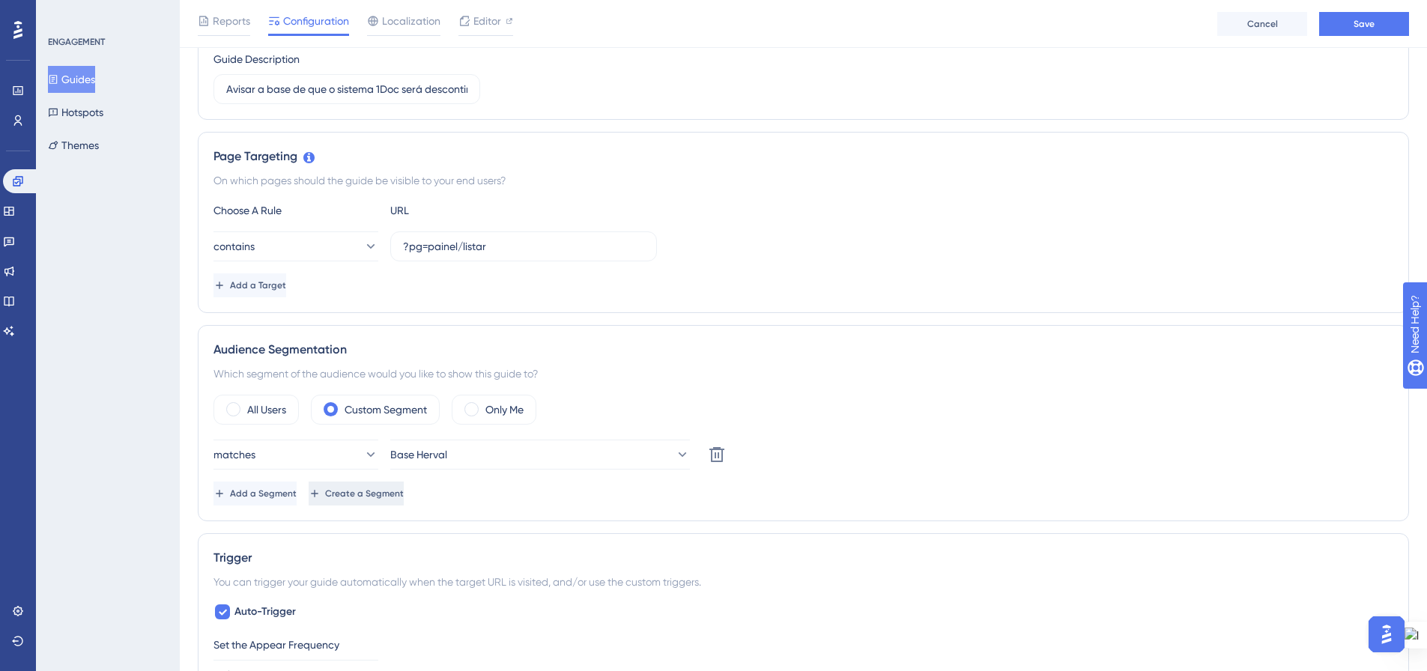
click at [404, 495] on span "Create a Segment" at bounding box center [364, 494] width 79 height 12
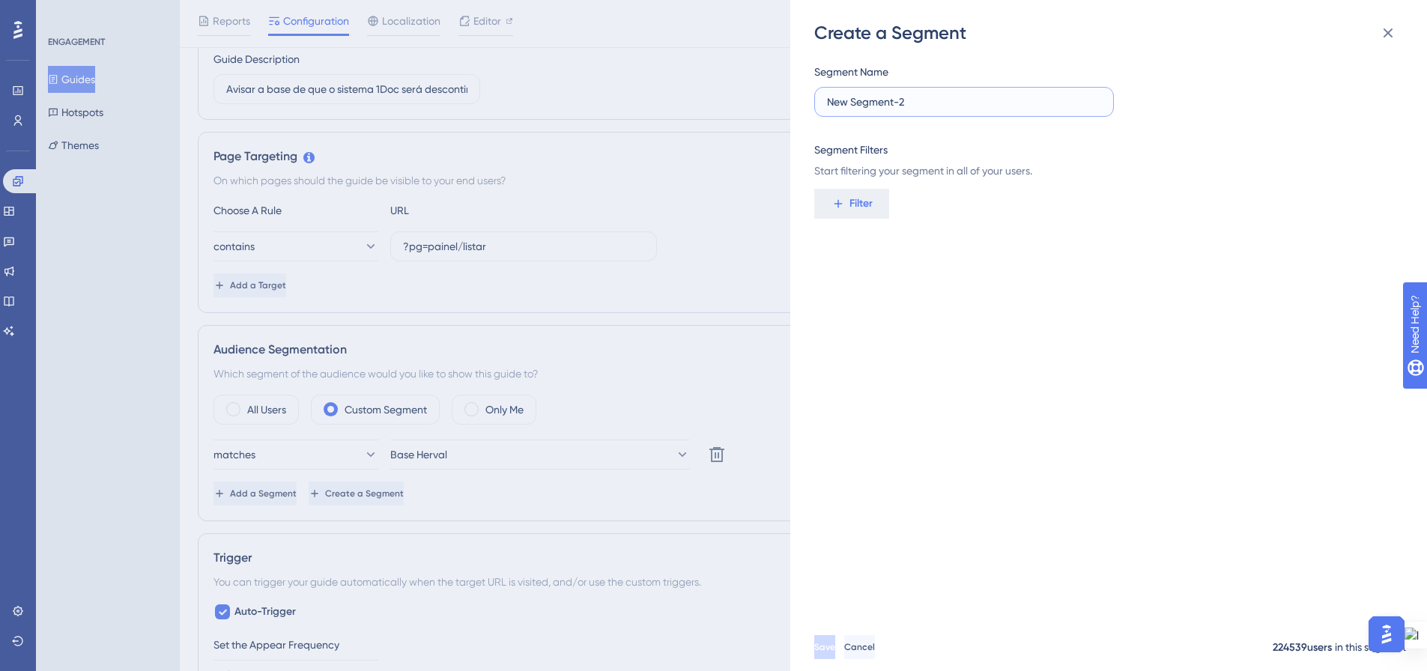
drag, startPoint x: 935, startPoint y: 99, endPoint x: 816, endPoint y: 99, distance: 118.3
click at [816, 99] on label "New Segment-2" at bounding box center [964, 102] width 300 height 30
type input "Faxinal Soturno"
click at [857, 197] on span "Filter" at bounding box center [860, 204] width 23 height 18
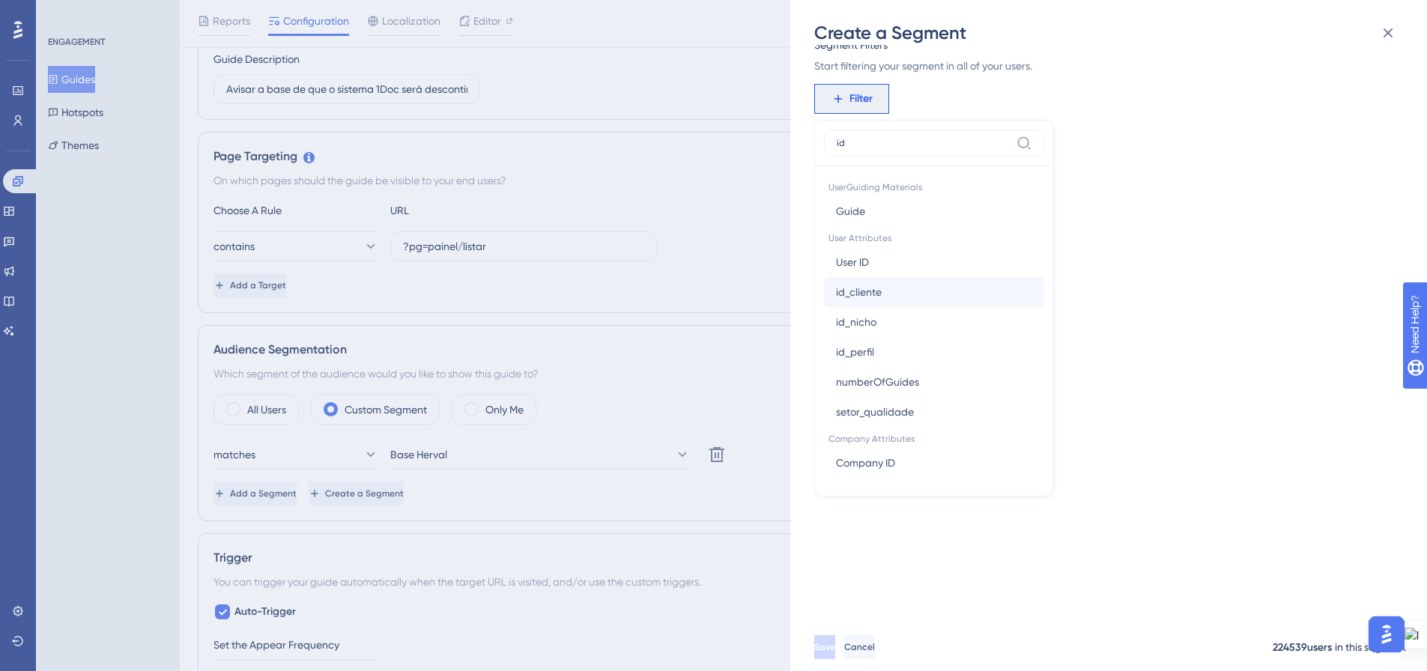
type input "id"
click at [854, 284] on span "id_cliente" at bounding box center [859, 292] width 46 height 18
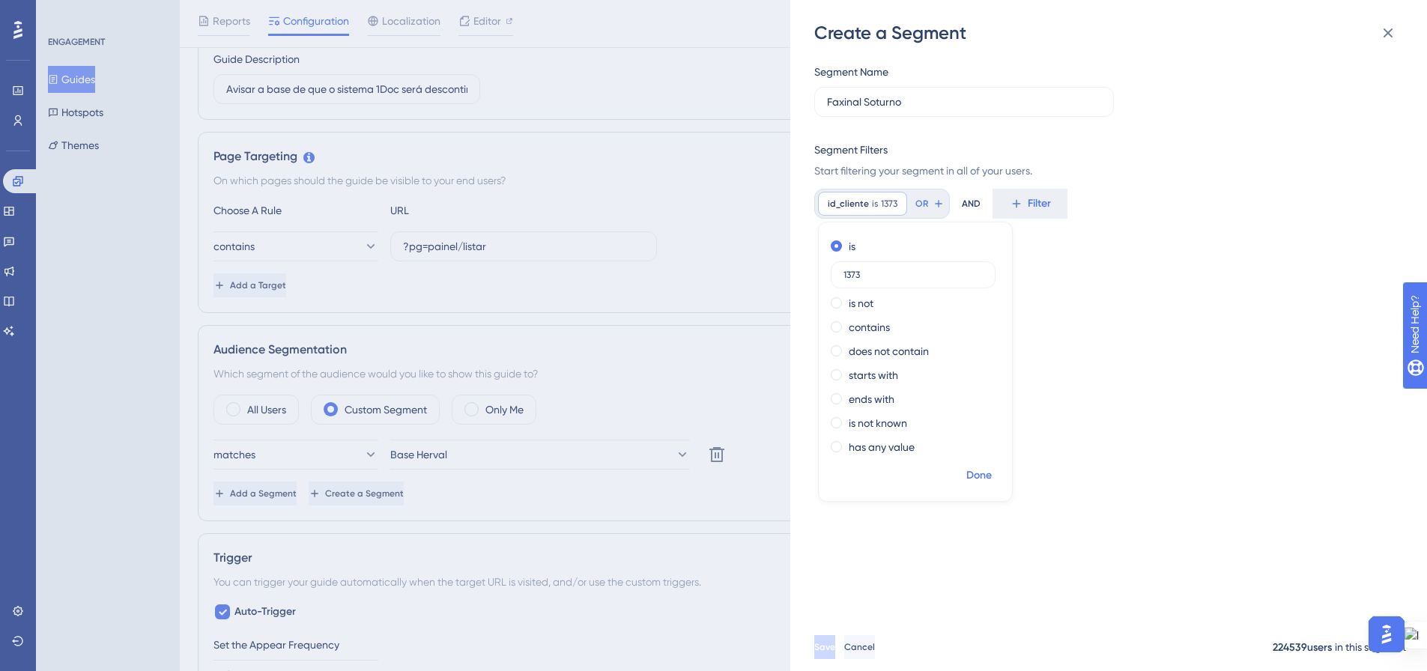
type input "1373"
click at [983, 475] on span "Done" at bounding box center [978, 476] width 25 height 18
drag, startPoint x: 870, startPoint y: 655, endPoint x: 882, endPoint y: 608, distance: 48.0
click at [838, 655] on button "Save" at bounding box center [826, 647] width 24 height 24
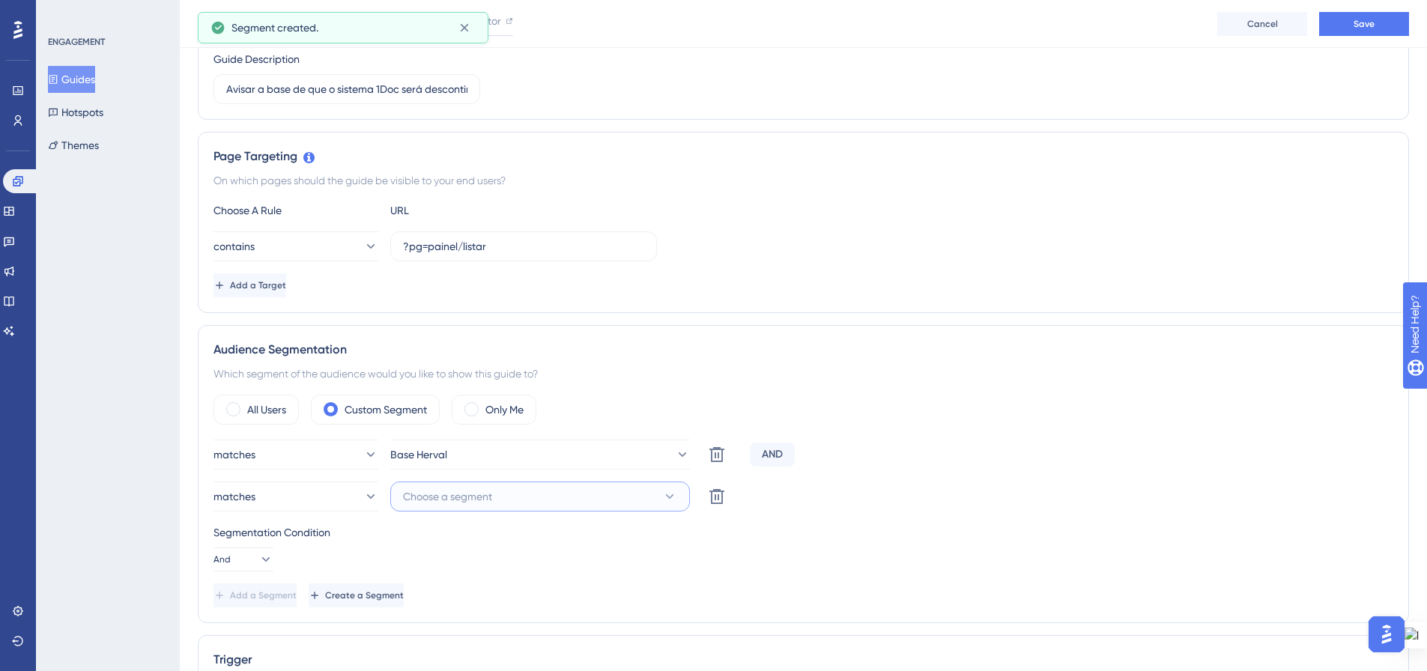
click at [674, 491] on icon at bounding box center [669, 496] width 15 height 15
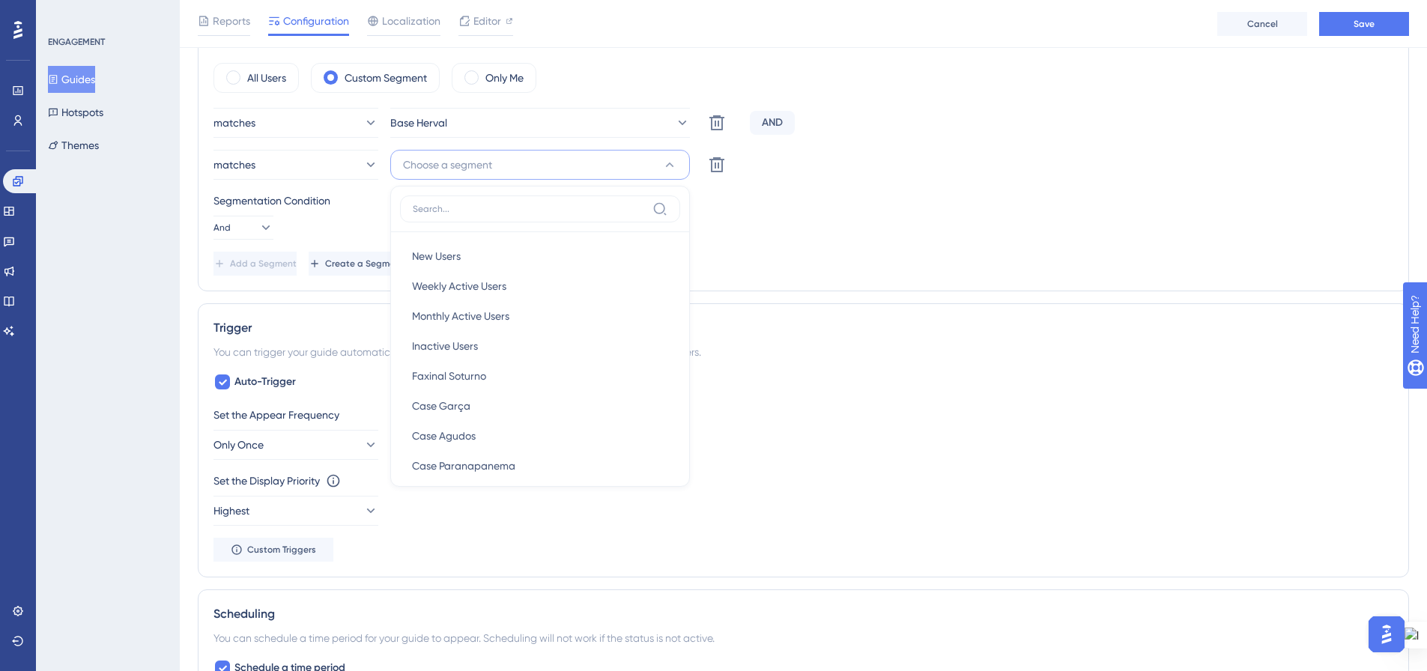
click at [893, 192] on div "Segmentation Condition" at bounding box center [802, 201] width 1179 height 18
click at [674, 122] on icon at bounding box center [681, 122] width 15 height 15
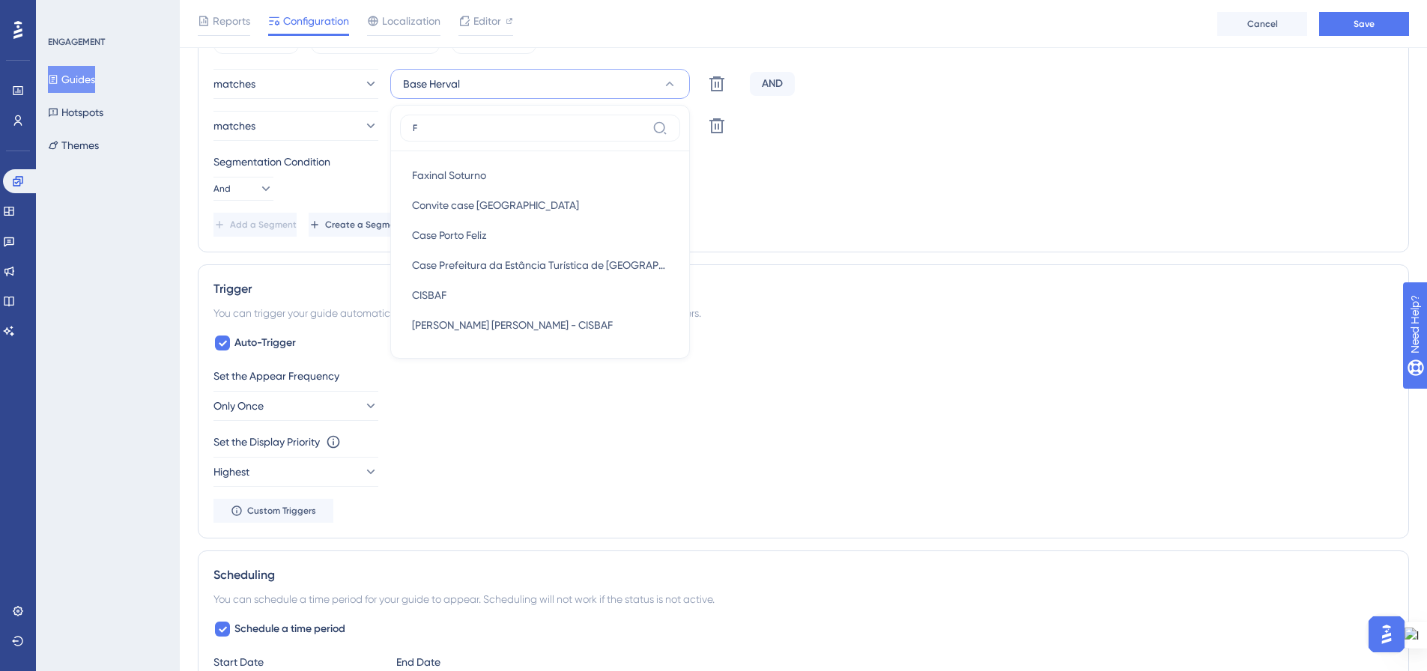
scroll to position [0, 0]
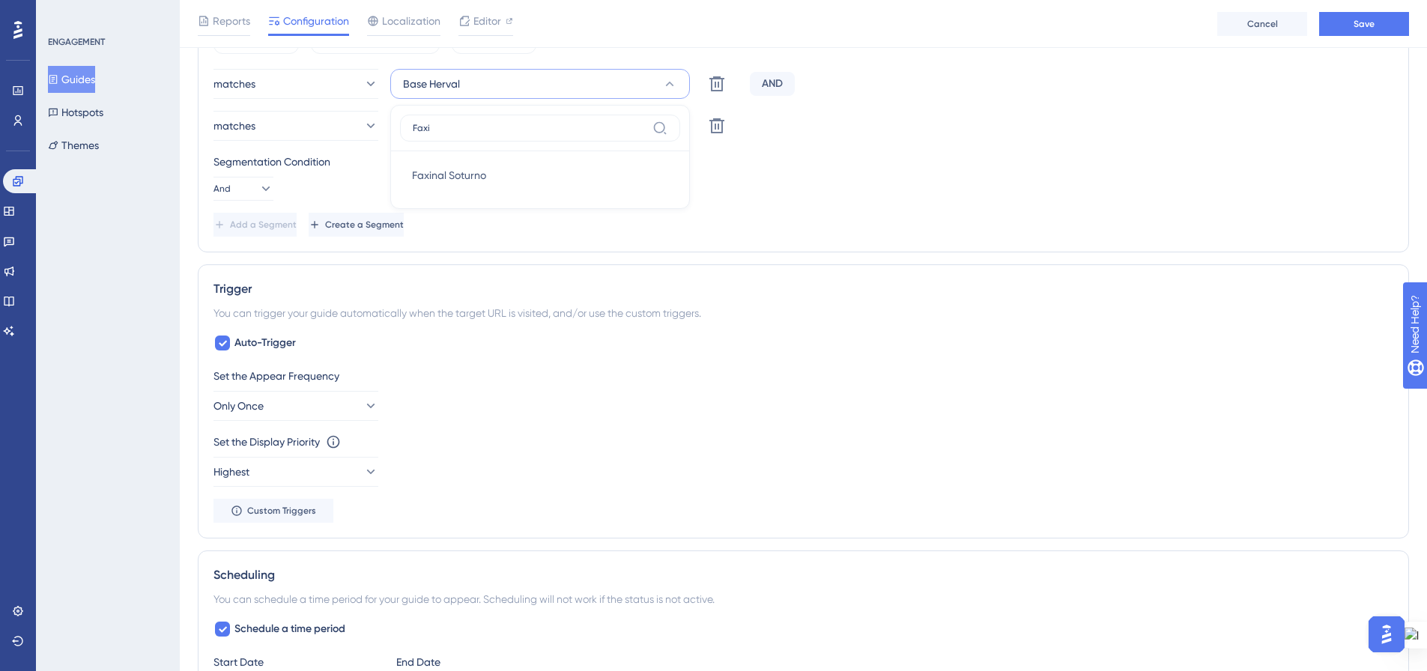
type input "Faxi"
click at [532, 174] on div "Faxinal Soturno Faxinal Soturno" at bounding box center [540, 175] width 256 height 30
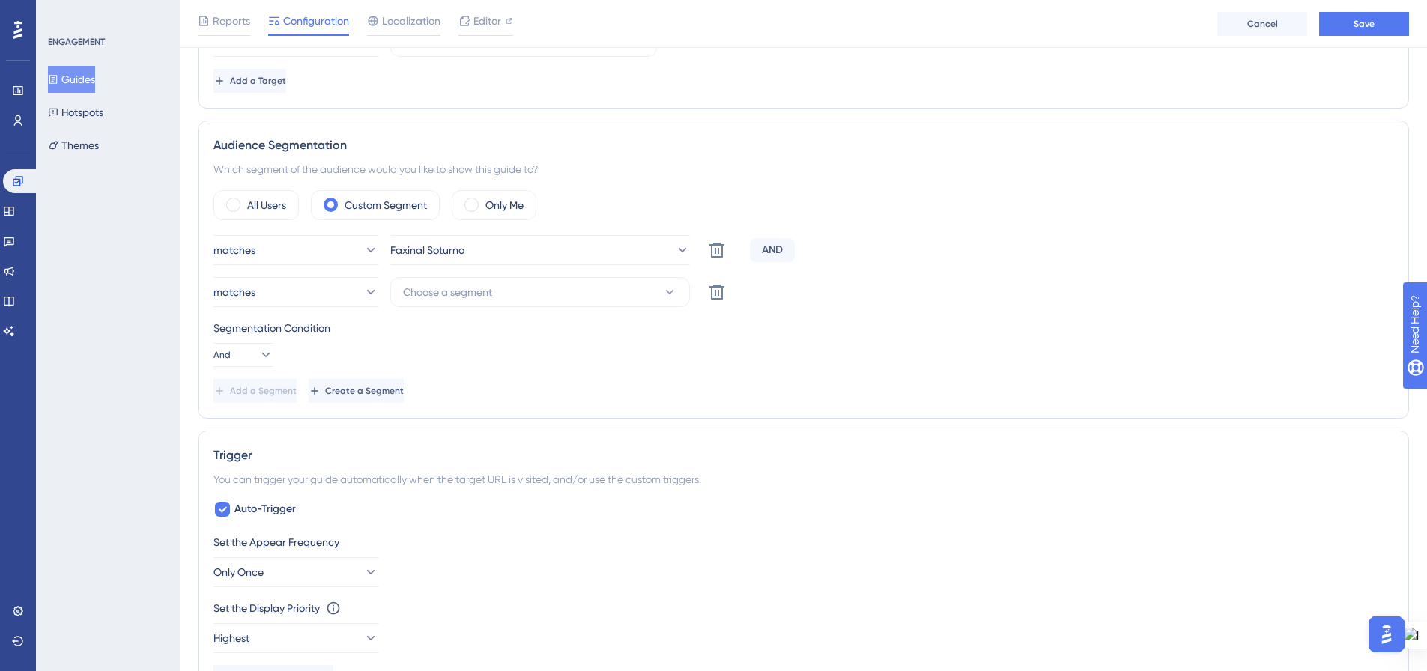
scroll to position [402, 0]
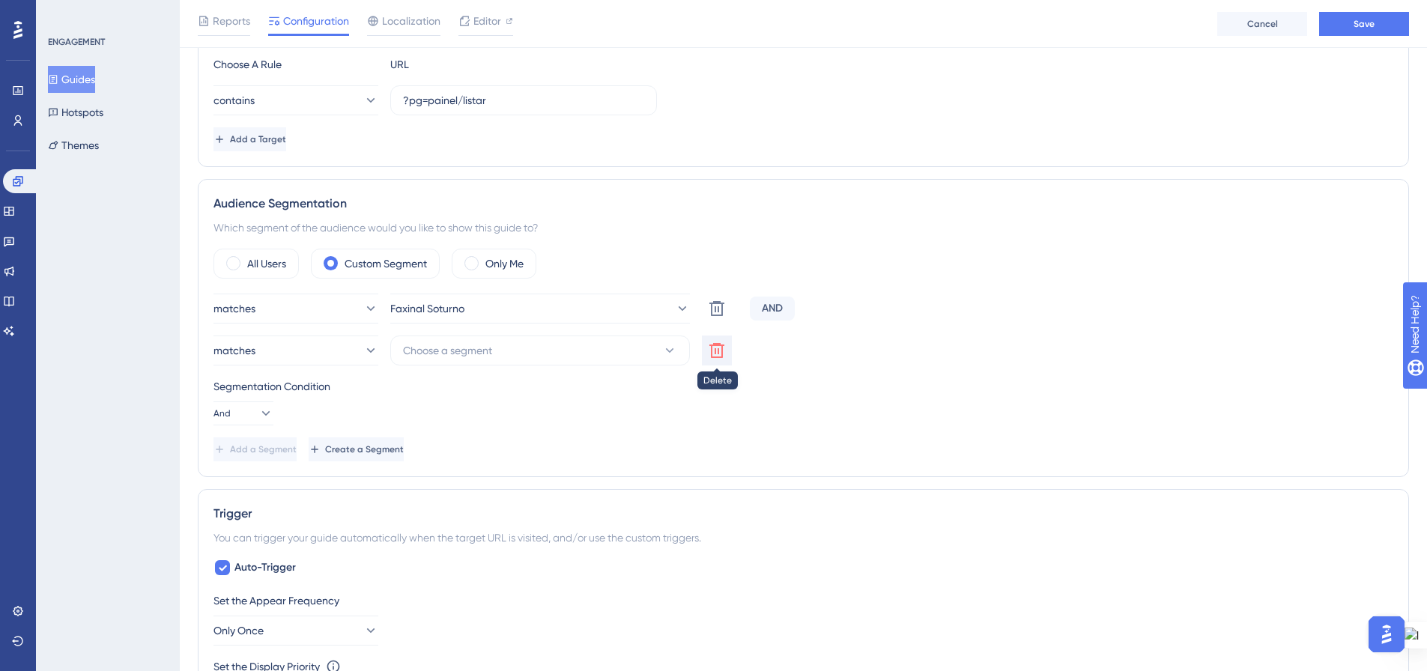
click at [714, 350] on icon at bounding box center [716, 350] width 15 height 15
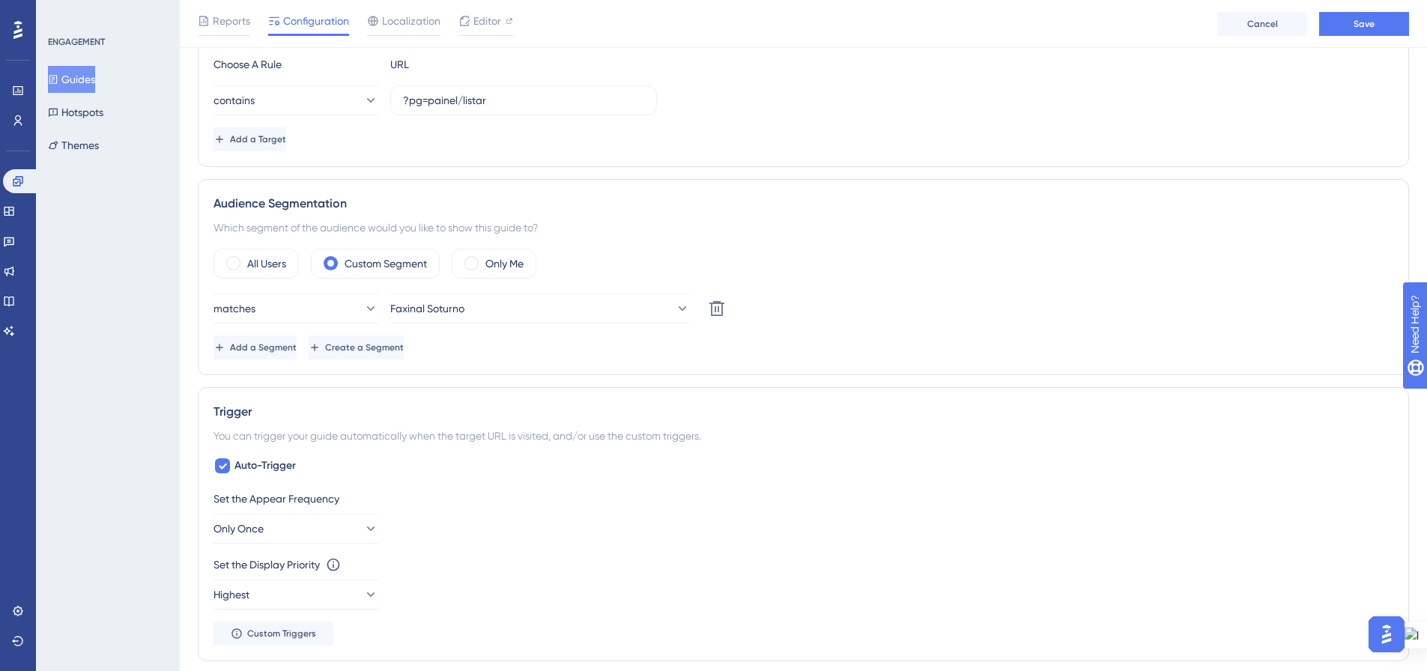
click at [974, 293] on div "All Users Custom Segment Only Me matches Faxinal Soturno Delete Add a Segment C…" at bounding box center [802, 304] width 1179 height 111
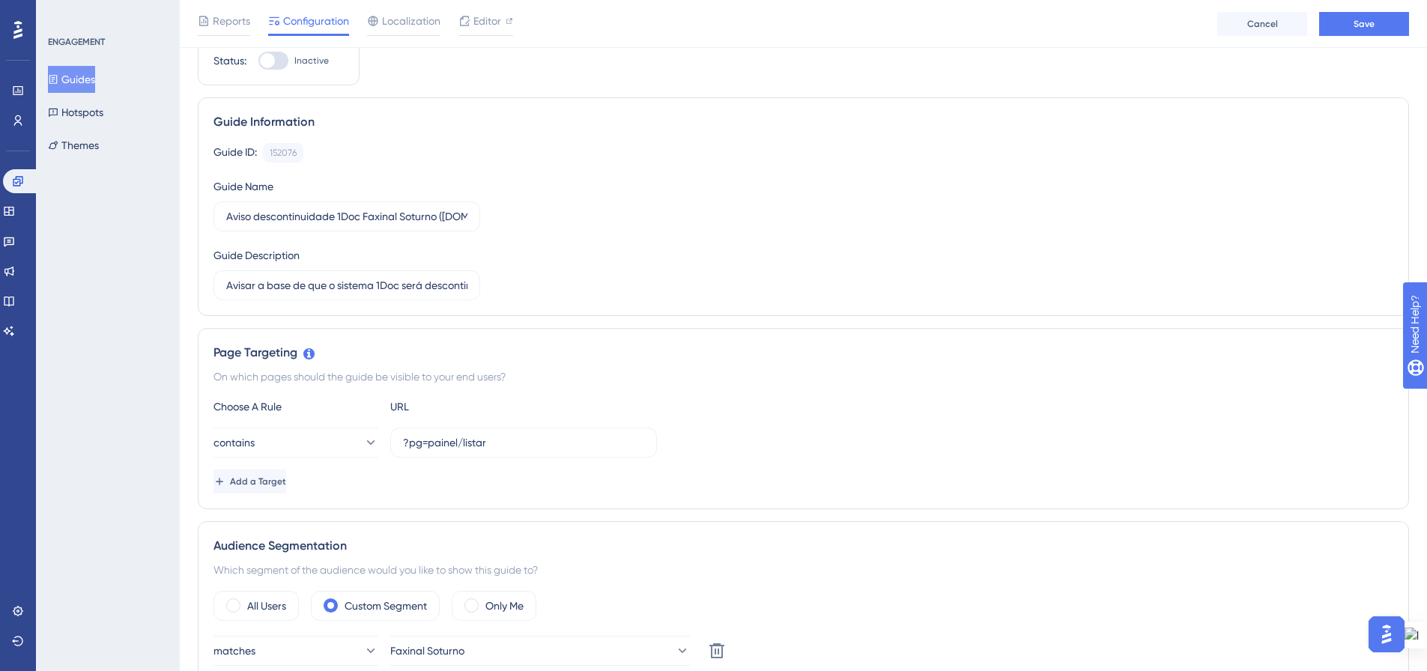
scroll to position [0, 0]
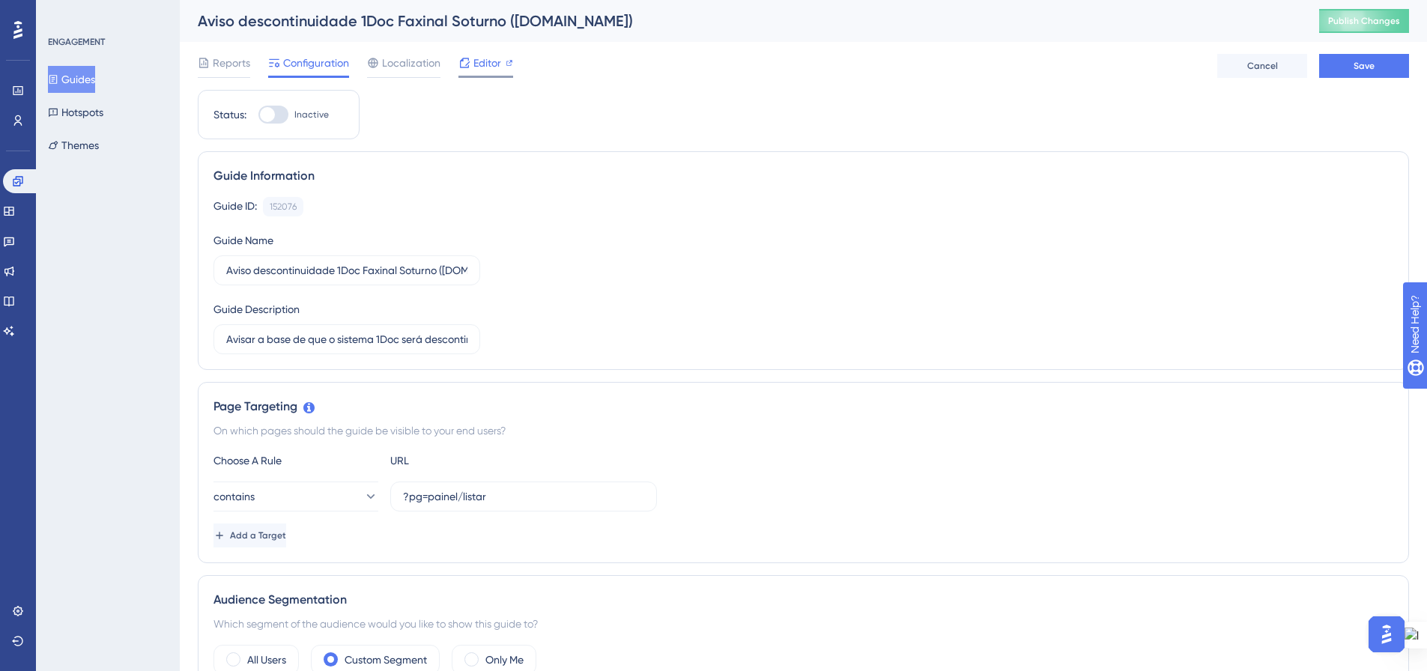
click at [511, 66] on icon at bounding box center [508, 62] width 7 height 7
click at [1347, 75] on button "Save" at bounding box center [1364, 66] width 90 height 24
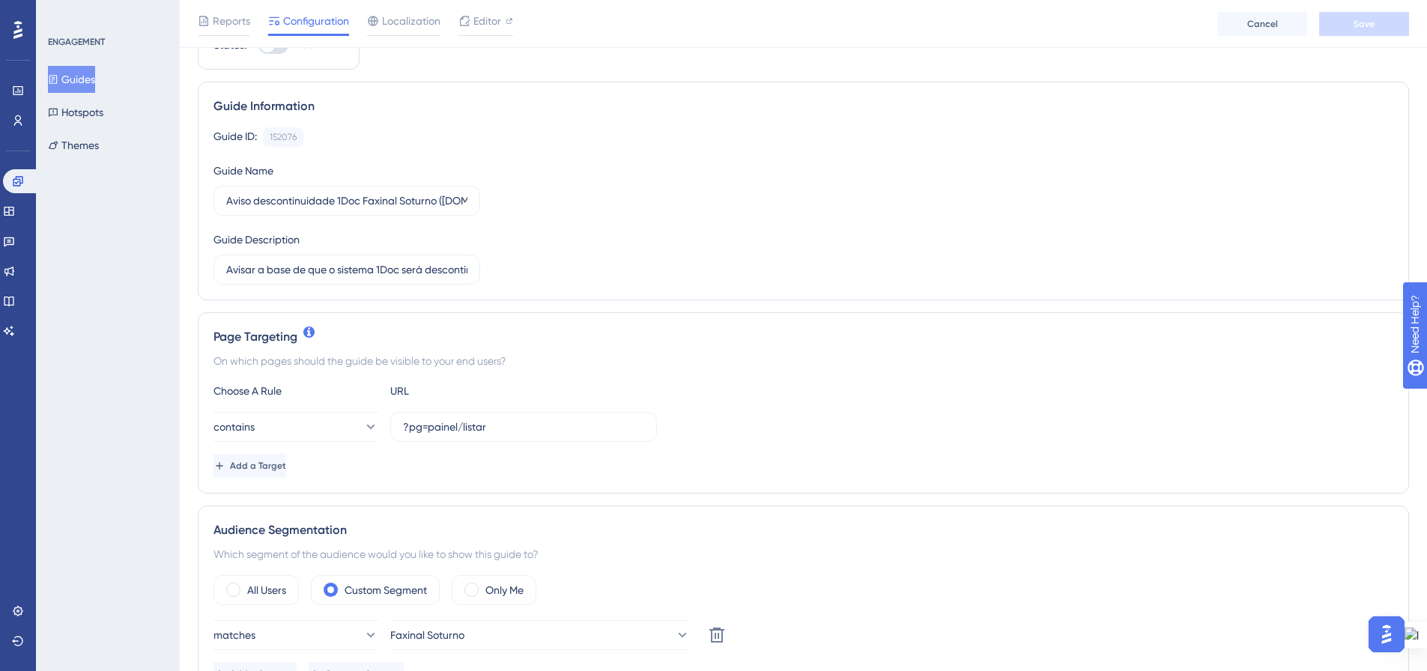
scroll to position [75, 0]
click at [401, 202] on input "Aviso descontinuidade 1Doc Faxinal Soturno (Gov.br)" at bounding box center [346, 201] width 241 height 16
type input "Aviso descontinuidade 1Doc Faxinal do Soturno (Gov.br)"
drag, startPoint x: 666, startPoint y: 197, endPoint x: 693, endPoint y: 240, distance: 51.1
click at [666, 198] on div "Guide ID: 152076 Copy Guide Name Aviso descontinuidade 1Doc Faxinal do Soturno …" at bounding box center [802, 206] width 1179 height 157
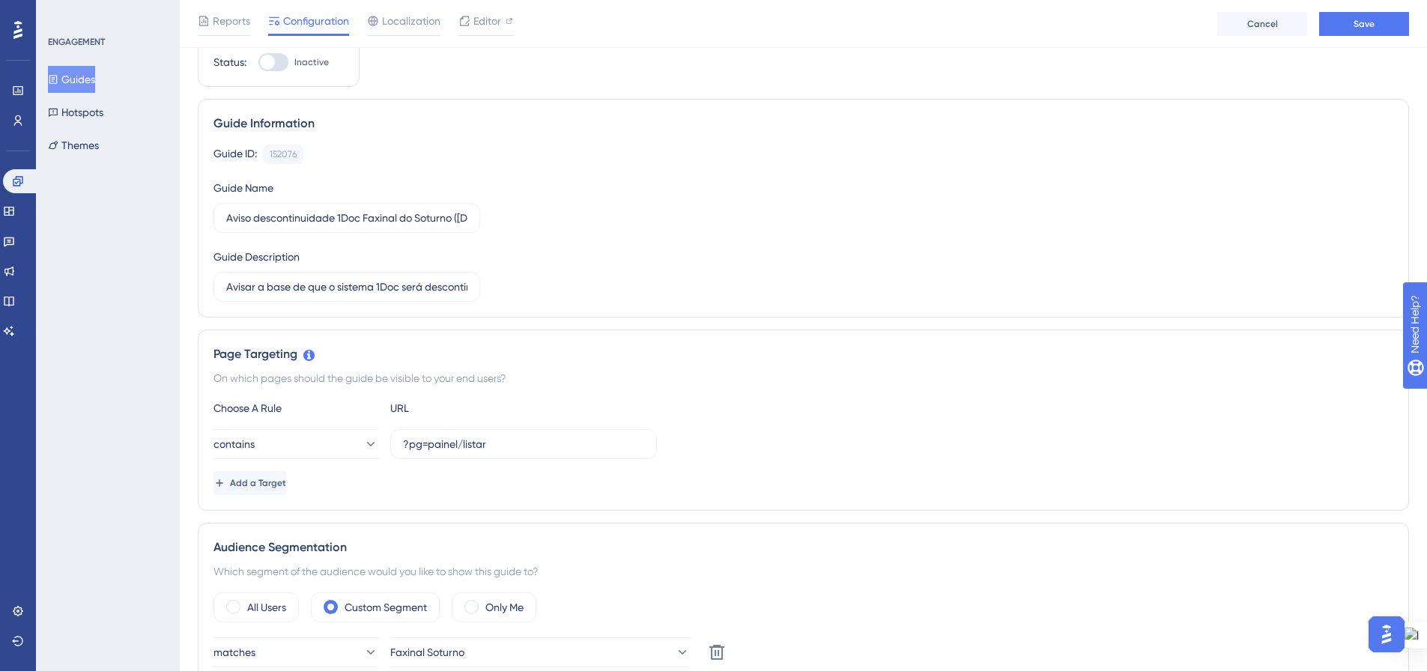
scroll to position [0, 0]
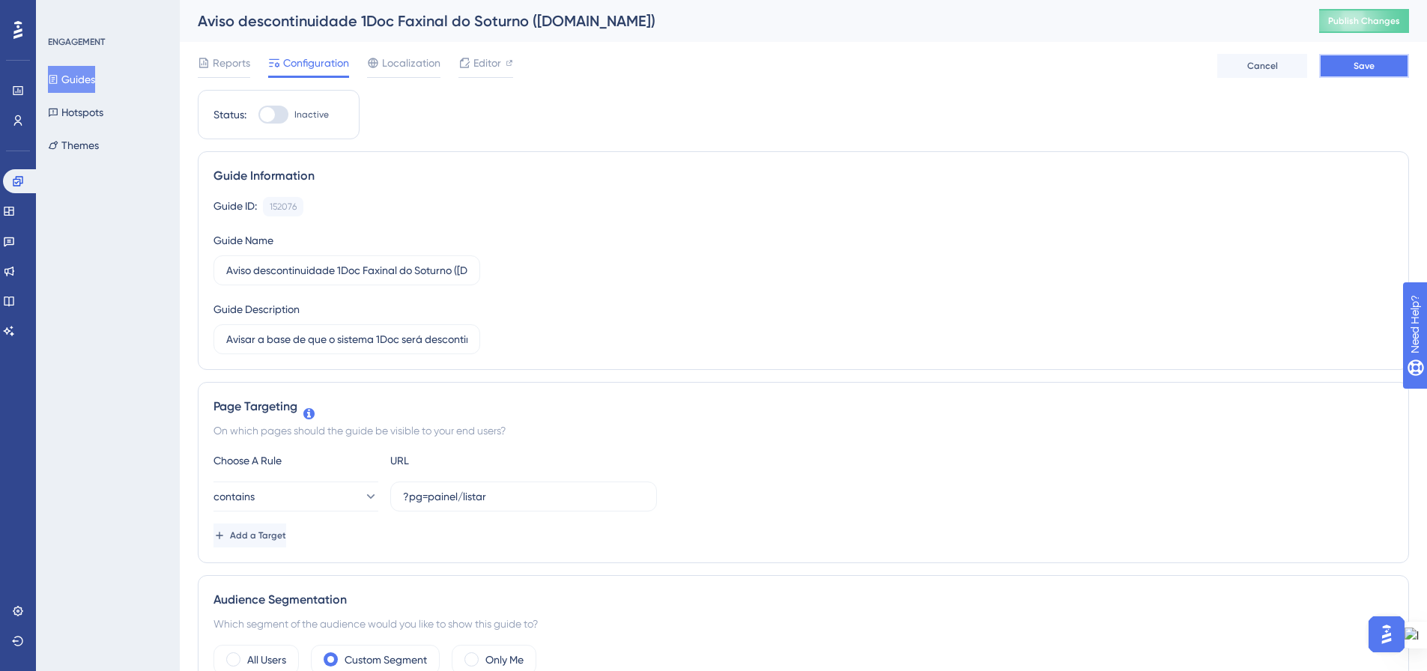
click at [1388, 67] on button "Save" at bounding box center [1364, 66] width 90 height 24
click at [1388, 22] on button "Publish Changes" at bounding box center [1364, 21] width 90 height 24
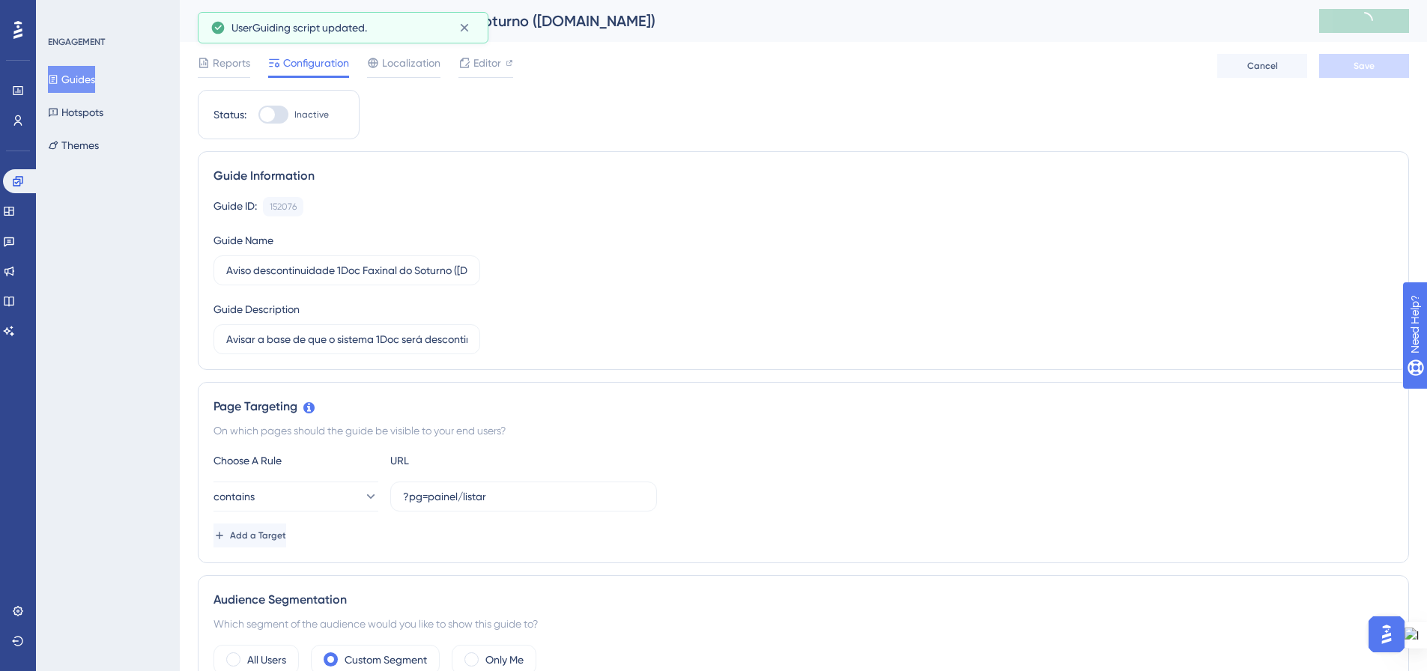
click at [95, 76] on button "Guides" at bounding box center [71, 79] width 47 height 27
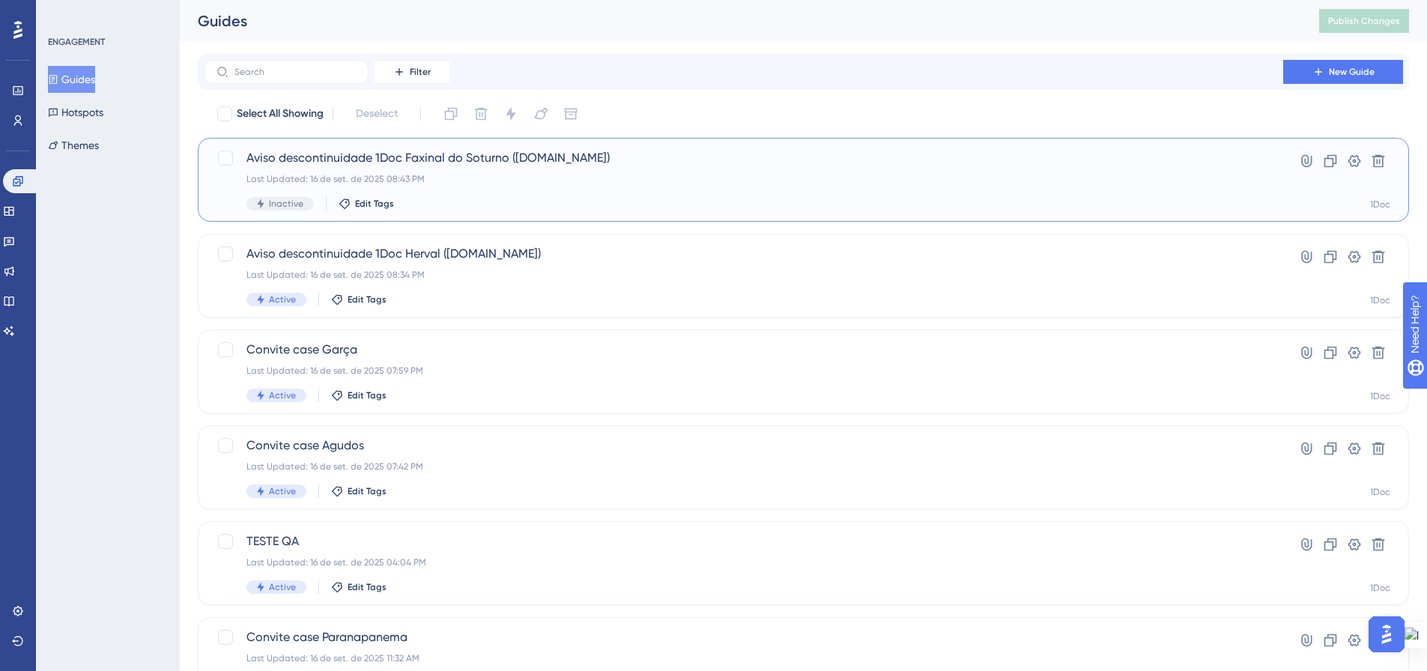
click at [431, 169] on div "Aviso descontinuidade 1Doc Faxinal do Soturno (Gov.br) Last Updated: 16 de set.…" at bounding box center [743, 179] width 994 height 61
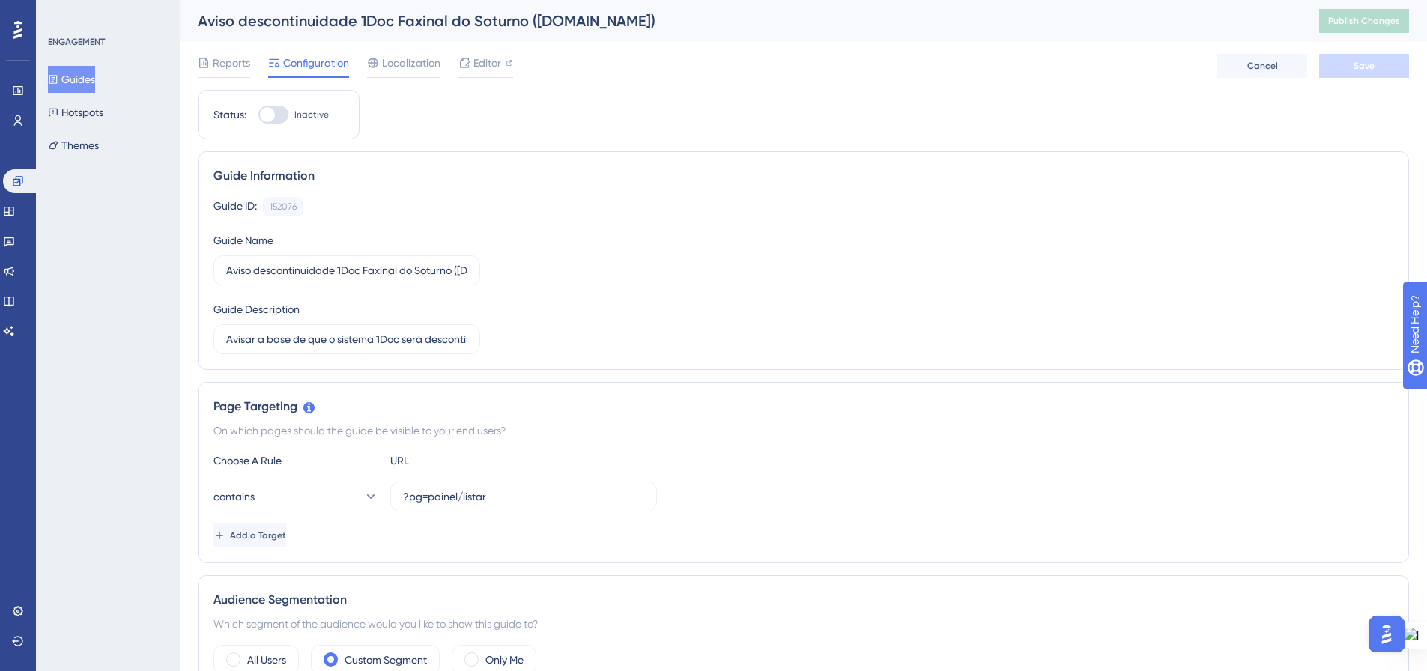
drag, startPoint x: 282, startPoint y: 112, endPoint x: 429, endPoint y: 153, distance: 152.5
click at [282, 112] on div at bounding box center [273, 115] width 30 height 18
click at [258, 115] on input "Inactive" at bounding box center [258, 115] width 1 height 1
checkbox input "true"
click at [1329, 71] on button "Save" at bounding box center [1364, 66] width 90 height 24
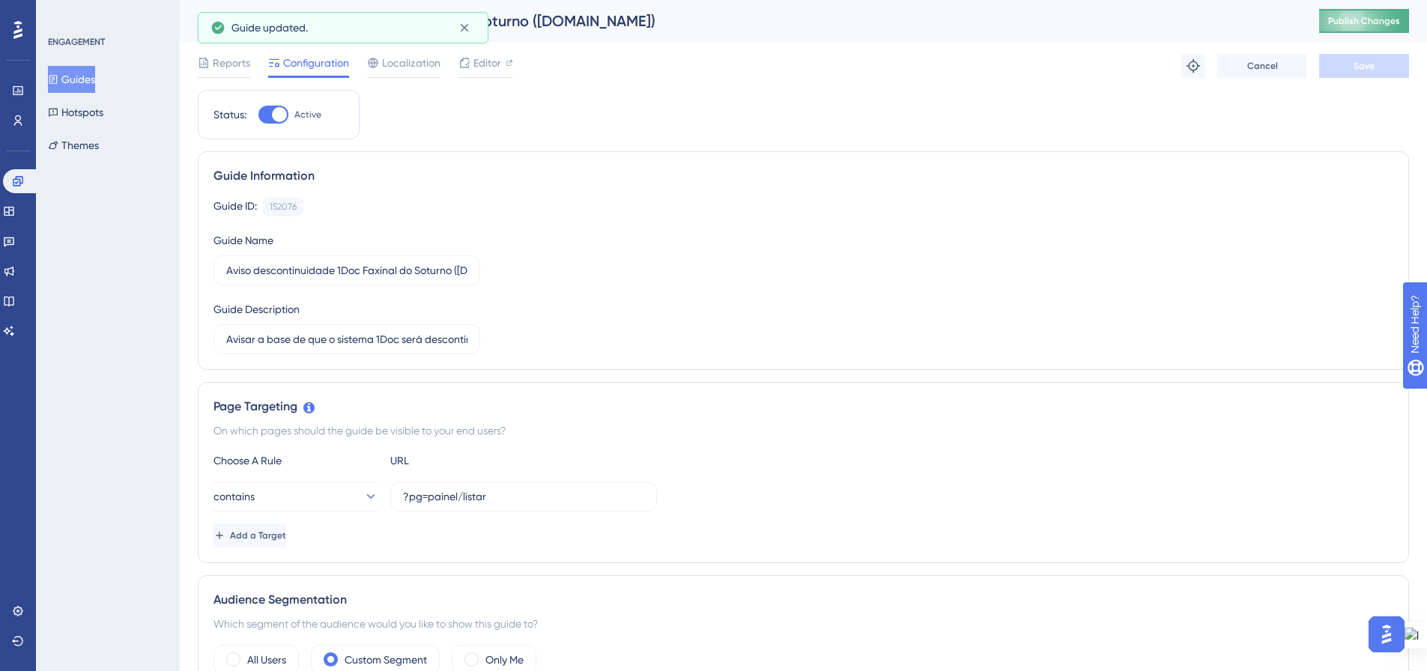
click at [1339, 23] on button "Publish Changes" at bounding box center [1364, 21] width 90 height 24
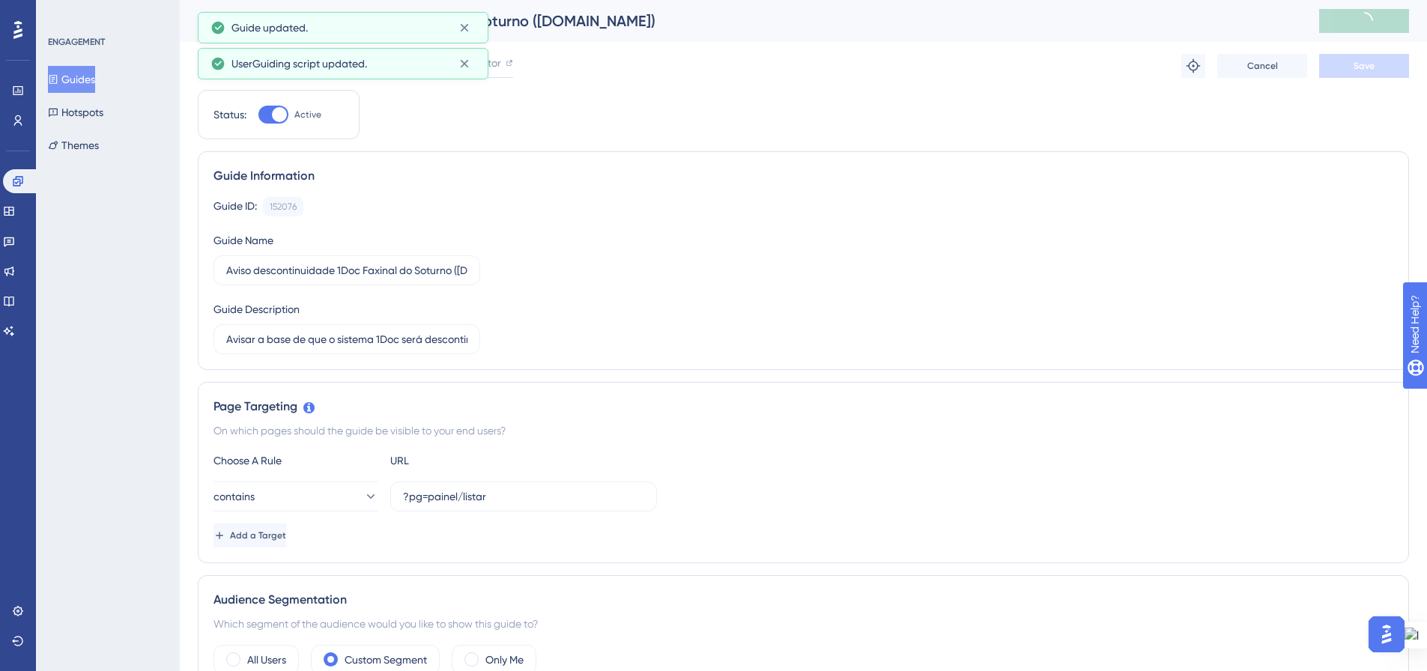
click at [82, 81] on button "Guides" at bounding box center [71, 79] width 47 height 27
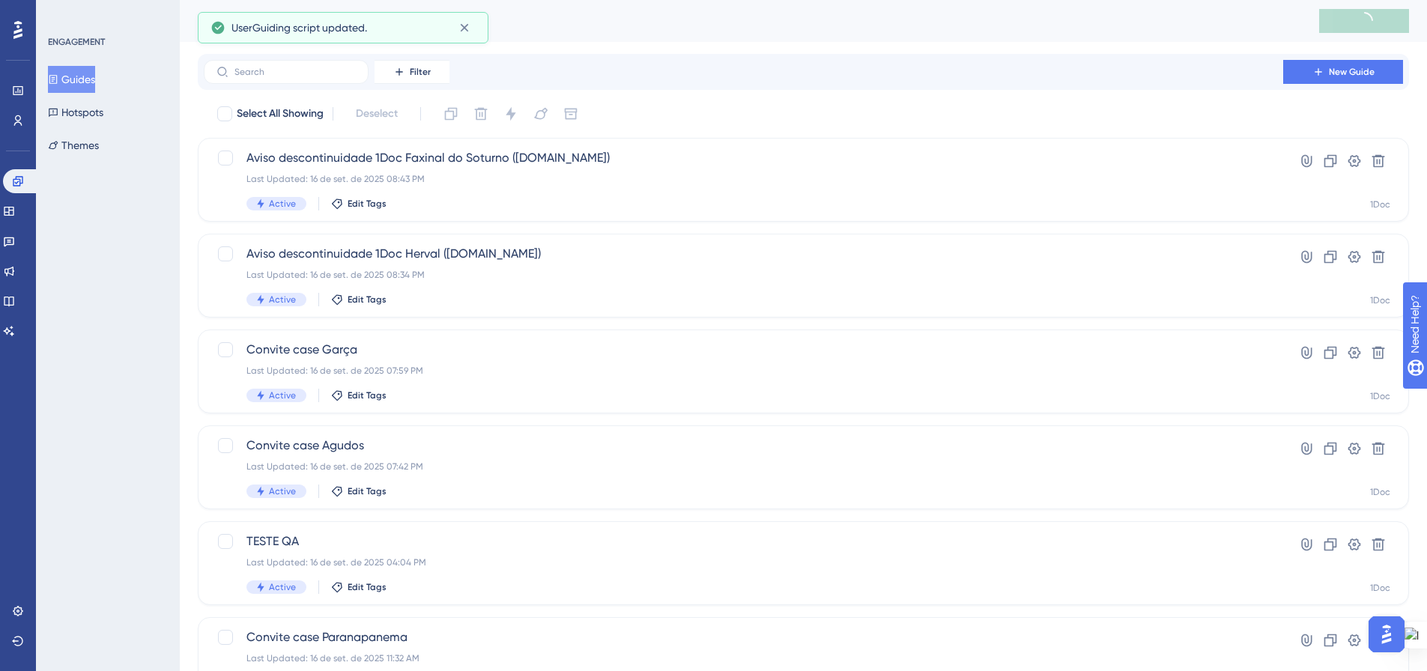
click at [82, 81] on button "Guides" at bounding box center [71, 79] width 47 height 27
drag, startPoint x: 23, startPoint y: 122, endPoint x: 42, endPoint y: 135, distance: 22.6
click at [23, 121] on icon at bounding box center [18, 121] width 12 height 12
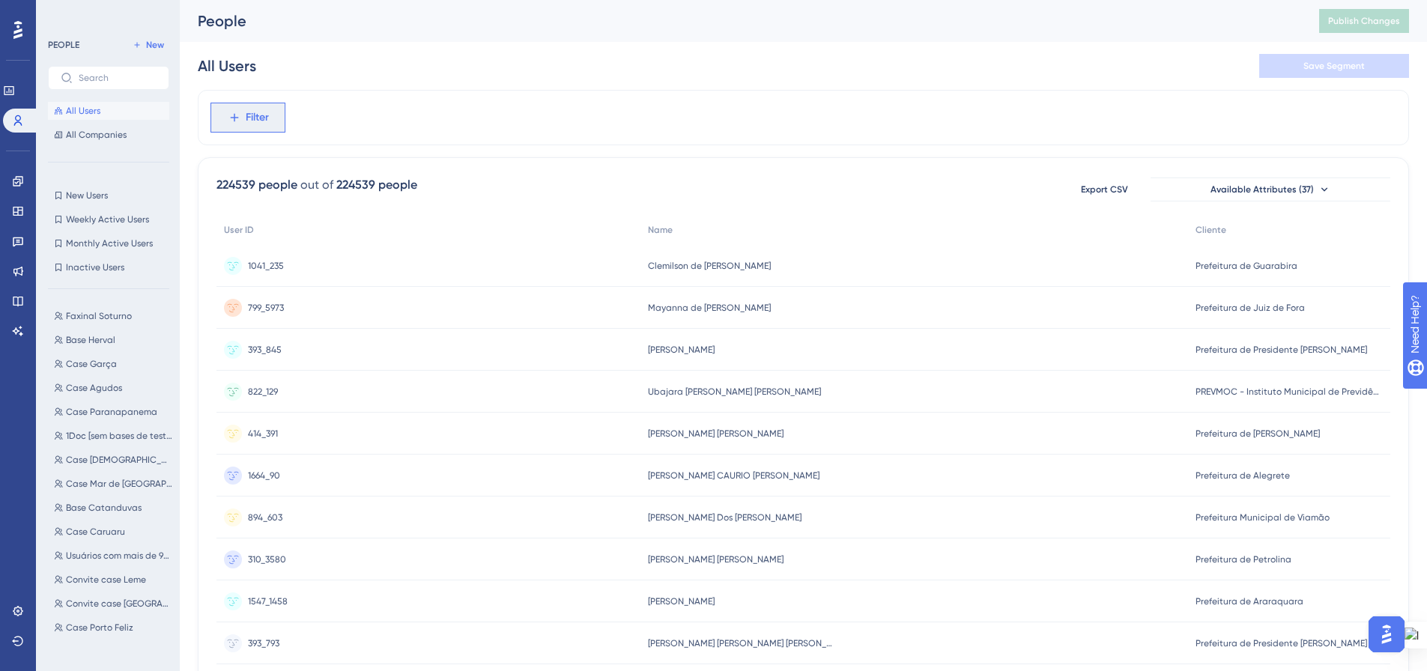
click at [255, 118] on span "Filter" at bounding box center [257, 118] width 23 height 18
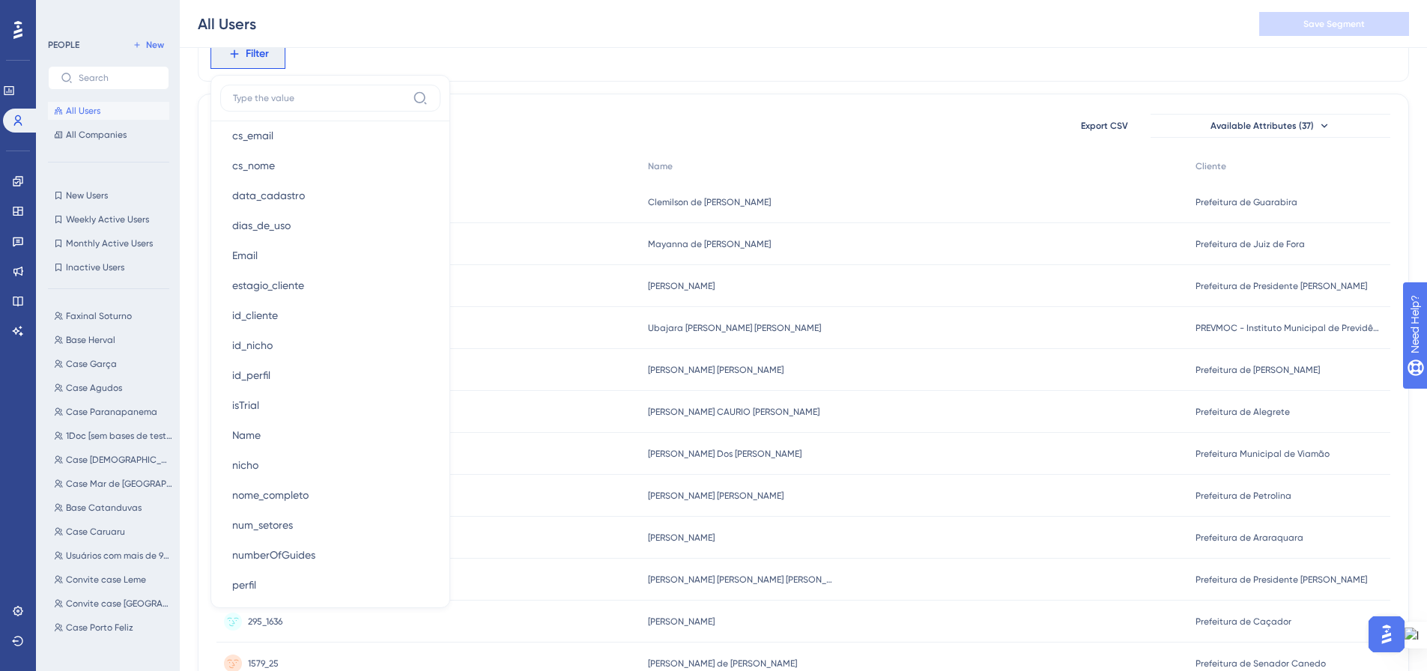
scroll to position [1048, 0]
click at [566, 50] on div "Filter Browser Attributes Language Language Browser Browser Device Device Opera…" at bounding box center [803, 53] width 1211 height 55
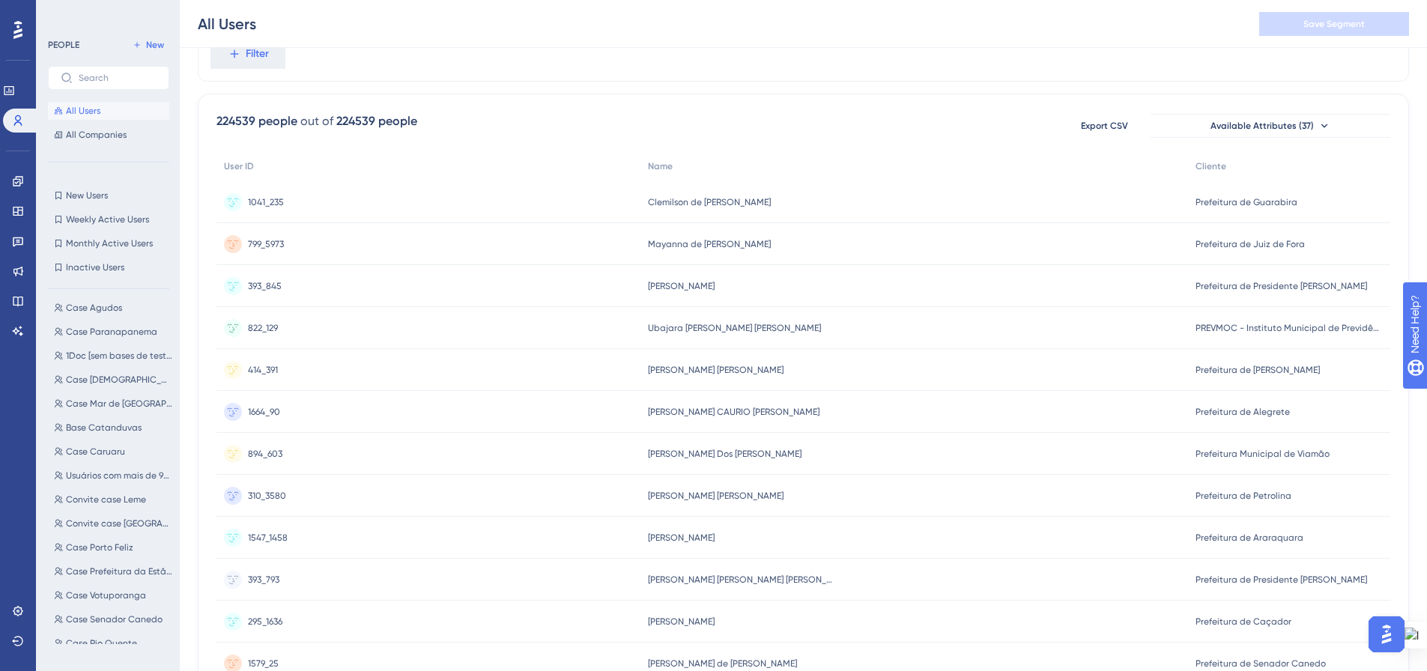
scroll to position [0, 0]
click at [90, 312] on span "Faxinal Soturno" at bounding box center [99, 316] width 66 height 12
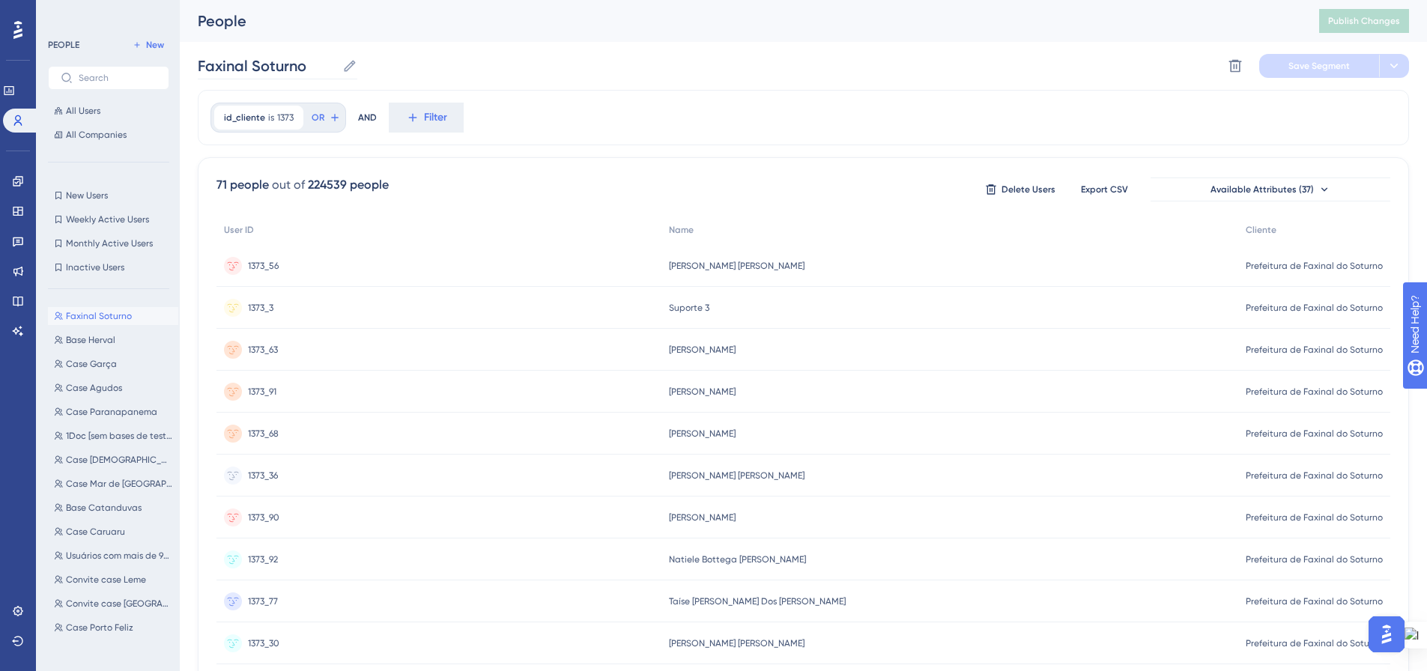
click at [344, 73] on label "Faxinal Soturno Faxinal Soturno" at bounding box center [278, 65] width 160 height 27
click at [336, 73] on input "Faxinal Soturno" at bounding box center [267, 65] width 139 height 21
click at [257, 62] on input "Faxinal Soturno" at bounding box center [267, 65] width 139 height 21
type input "Faxinal do Soturno"
click at [1289, 67] on span "Save Segment" at bounding box center [1319, 66] width 61 height 12
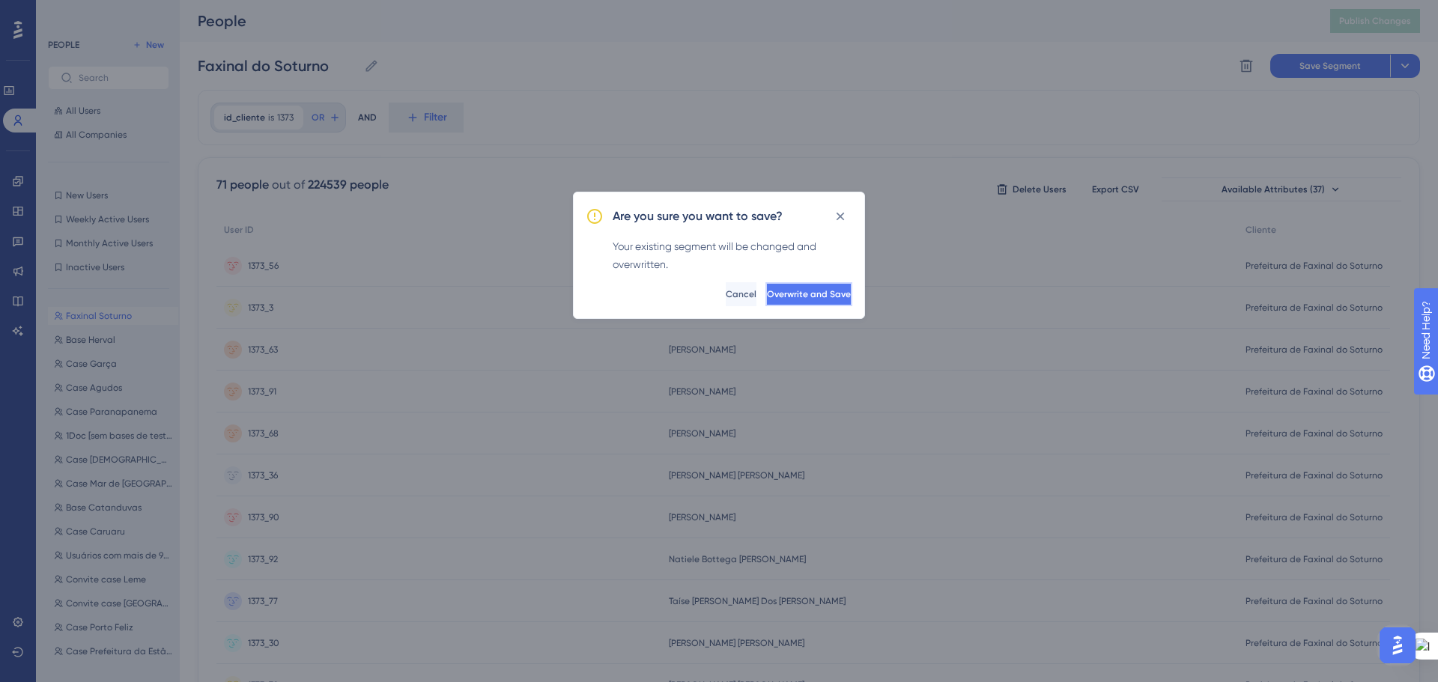
click at [767, 293] on span "Overwrite and Save" at bounding box center [809, 294] width 84 height 12
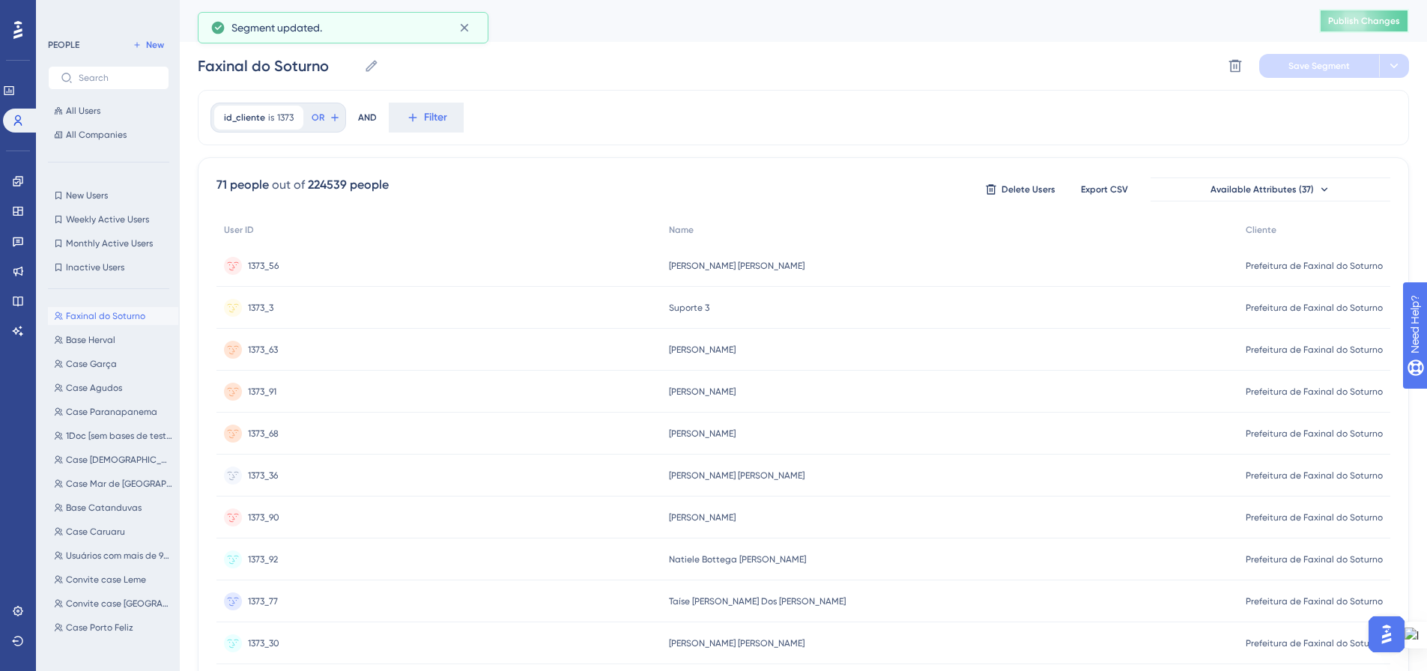
click at [1370, 22] on span "Publish Changes" at bounding box center [1364, 21] width 72 height 12
